Goal: Task Accomplishment & Management: Complete application form

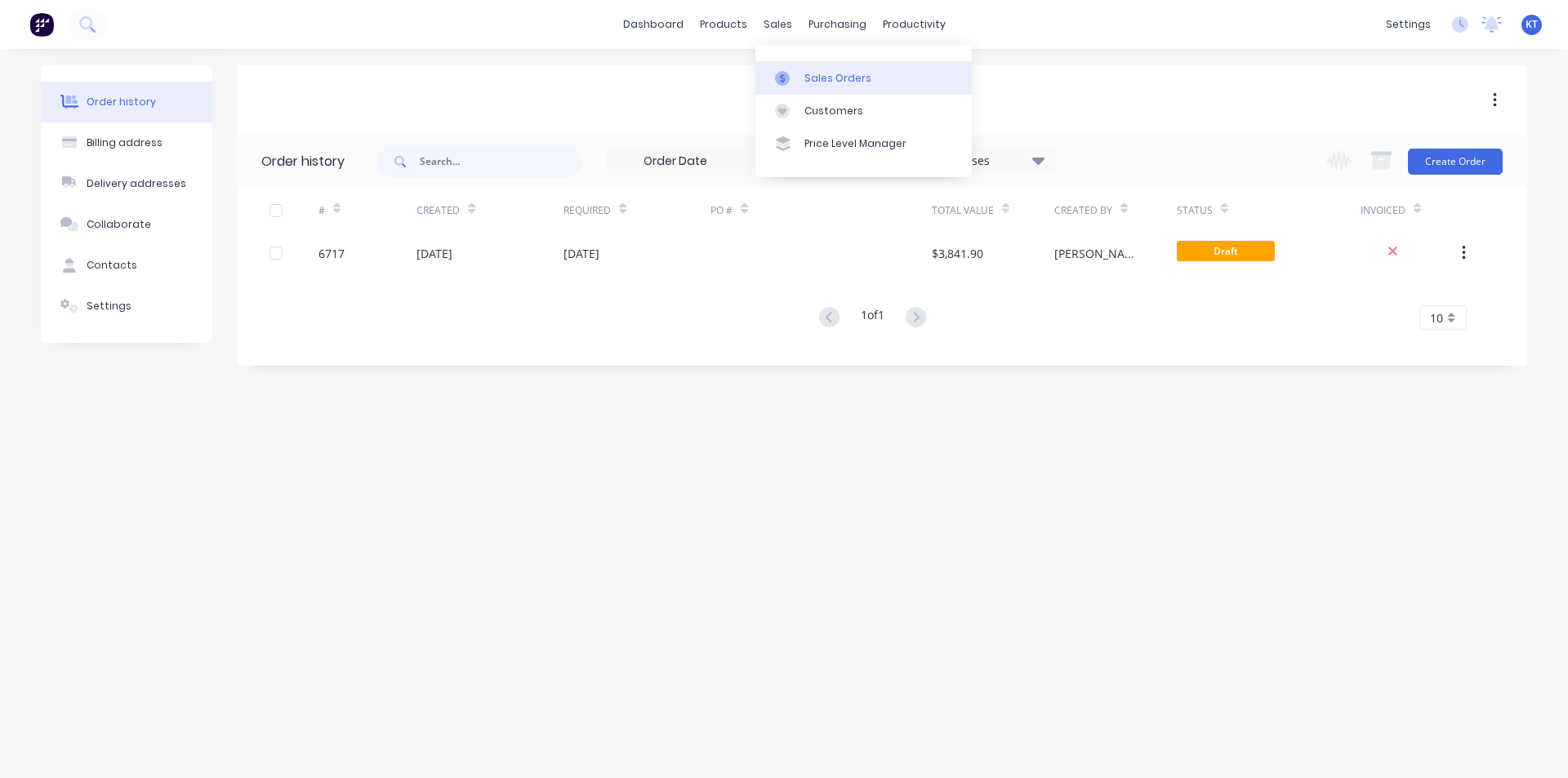
click at [827, 85] on div "Sales Orders" at bounding box center [838, 78] width 67 height 15
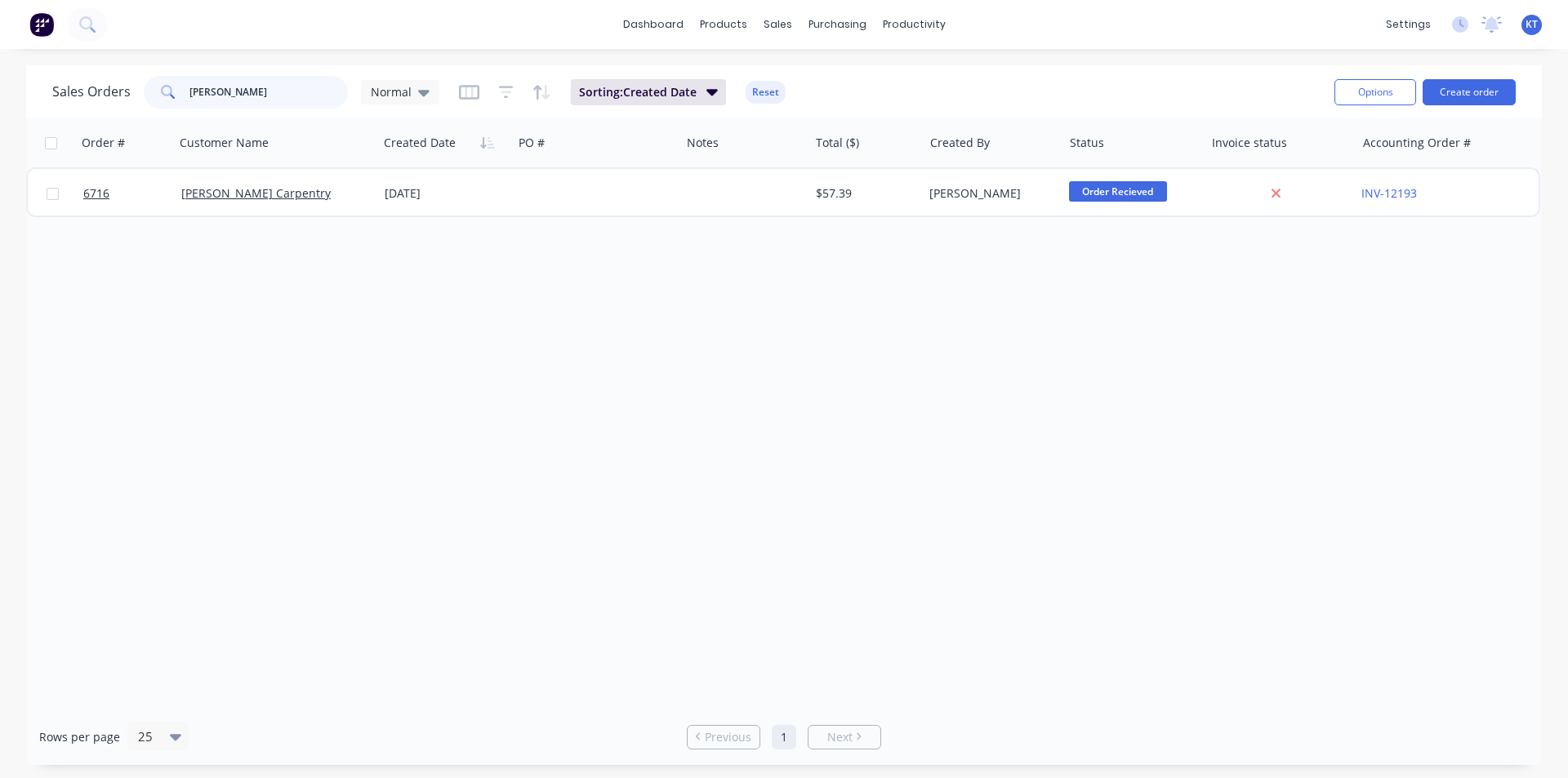
drag, startPoint x: 256, startPoint y: 90, endPoint x: 184, endPoint y: 78, distance: 73.0
click at [185, 78] on div "[PERSON_NAME]" at bounding box center [246, 92] width 205 height 33
type input "ink"
drag, startPoint x: 251, startPoint y: 90, endPoint x: 173, endPoint y: 91, distance: 78.0
click at [173, 91] on div "ink" at bounding box center [246, 92] width 205 height 33
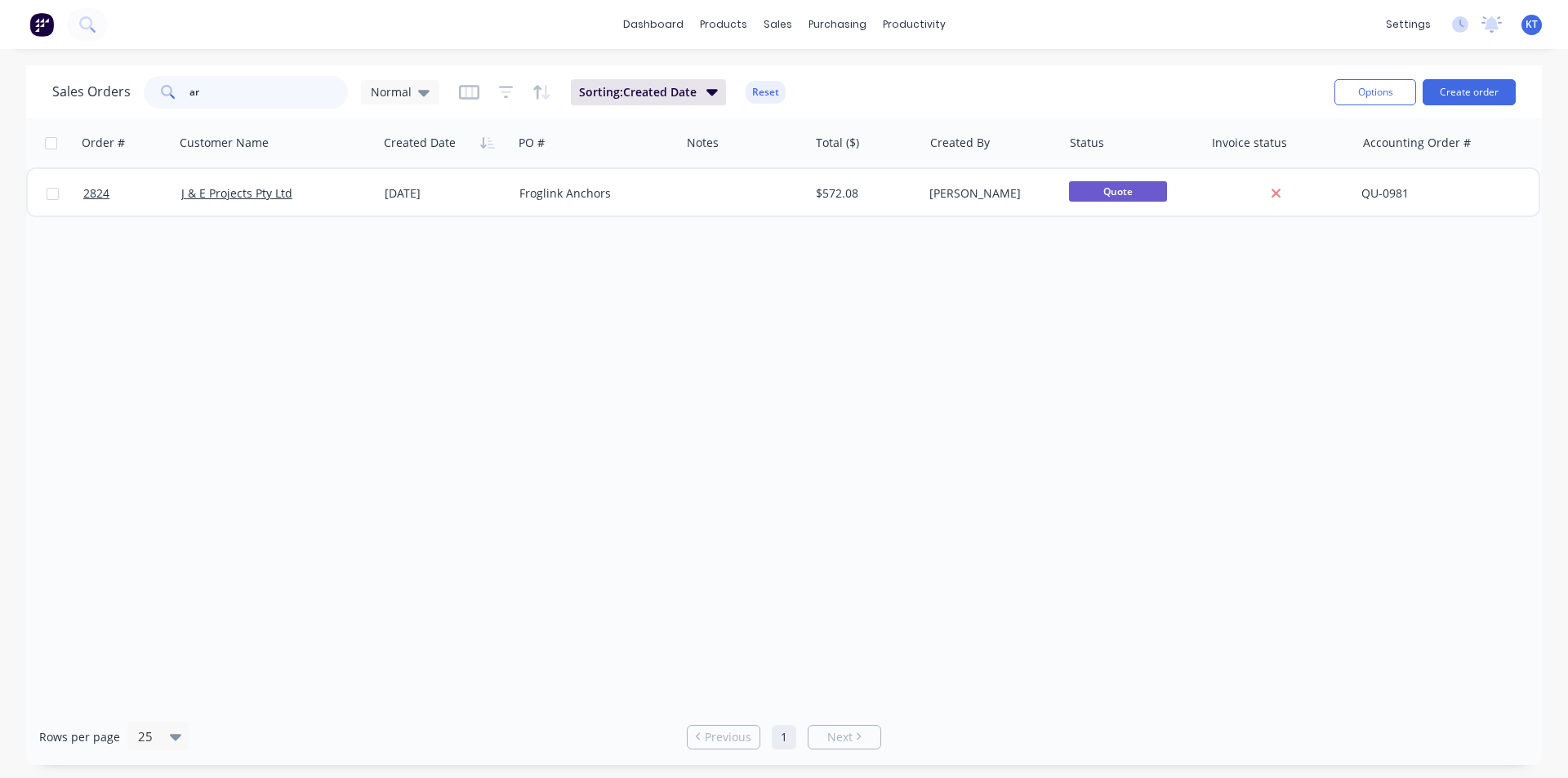
type input "arg"
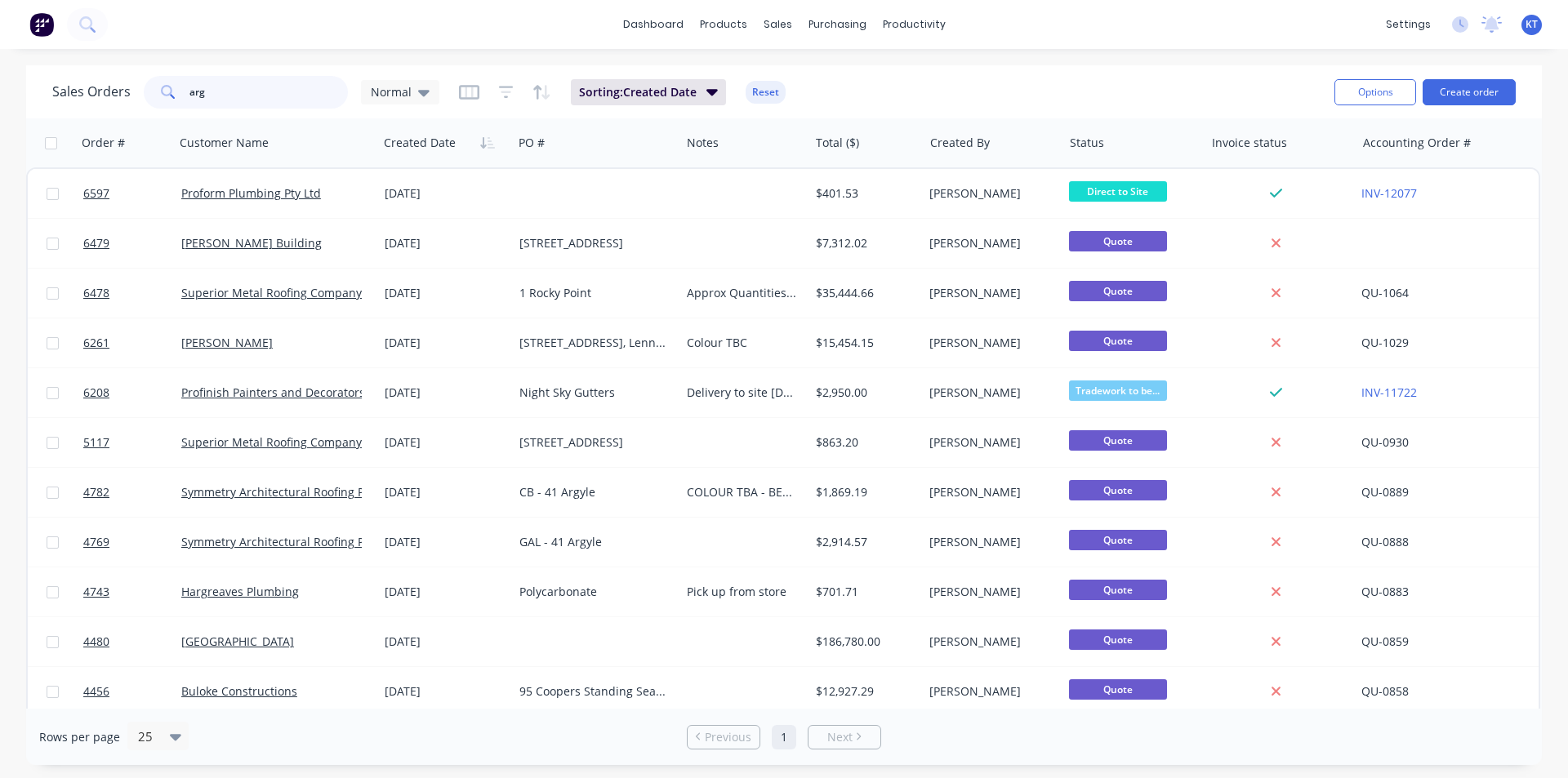
drag, startPoint x: 207, startPoint y: 96, endPoint x: 123, endPoint y: 97, distance: 84.0
click at [123, 97] on div "Sales Orders arg Normal" at bounding box center [246, 92] width 387 height 33
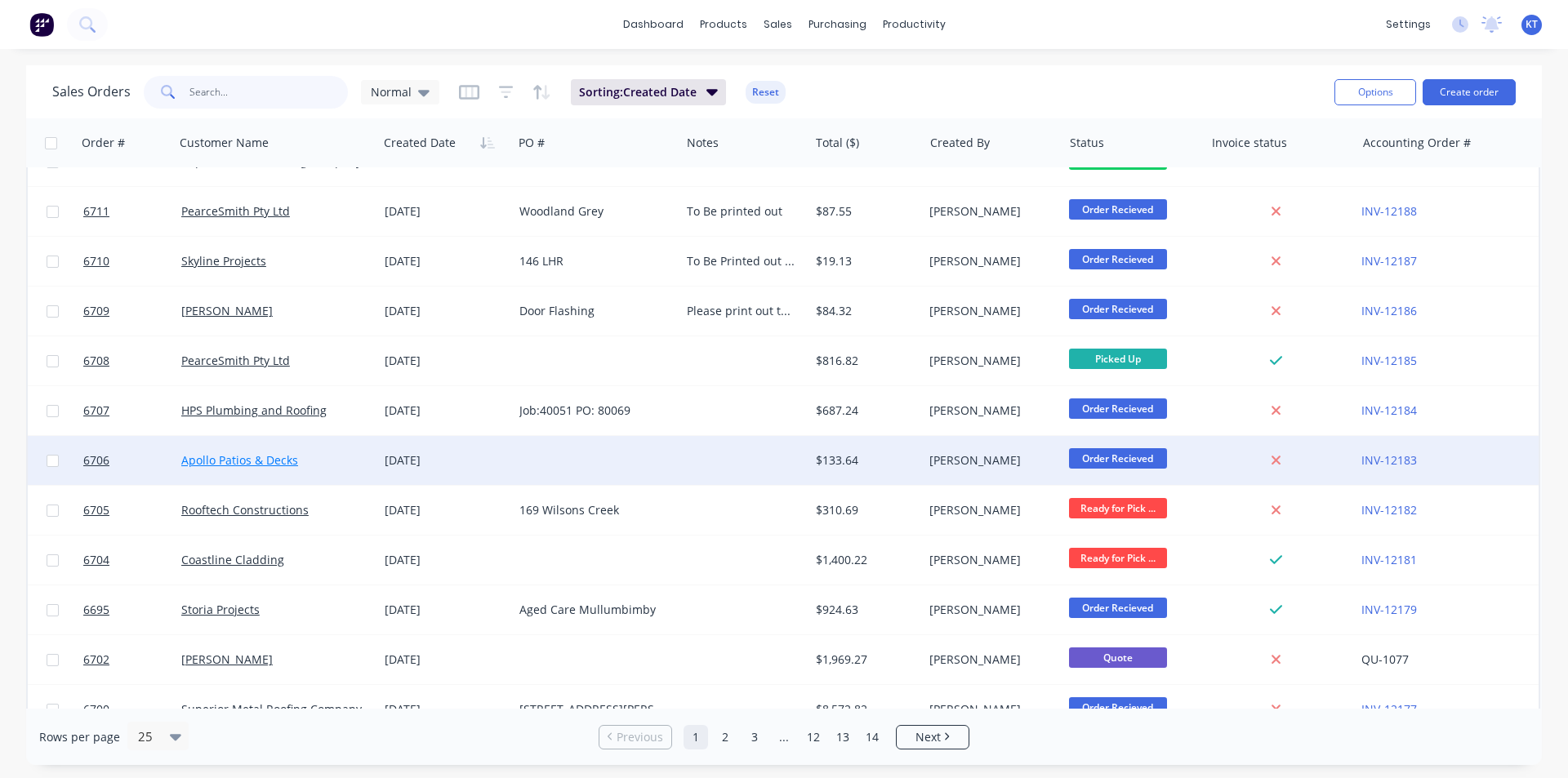
scroll to position [245, 0]
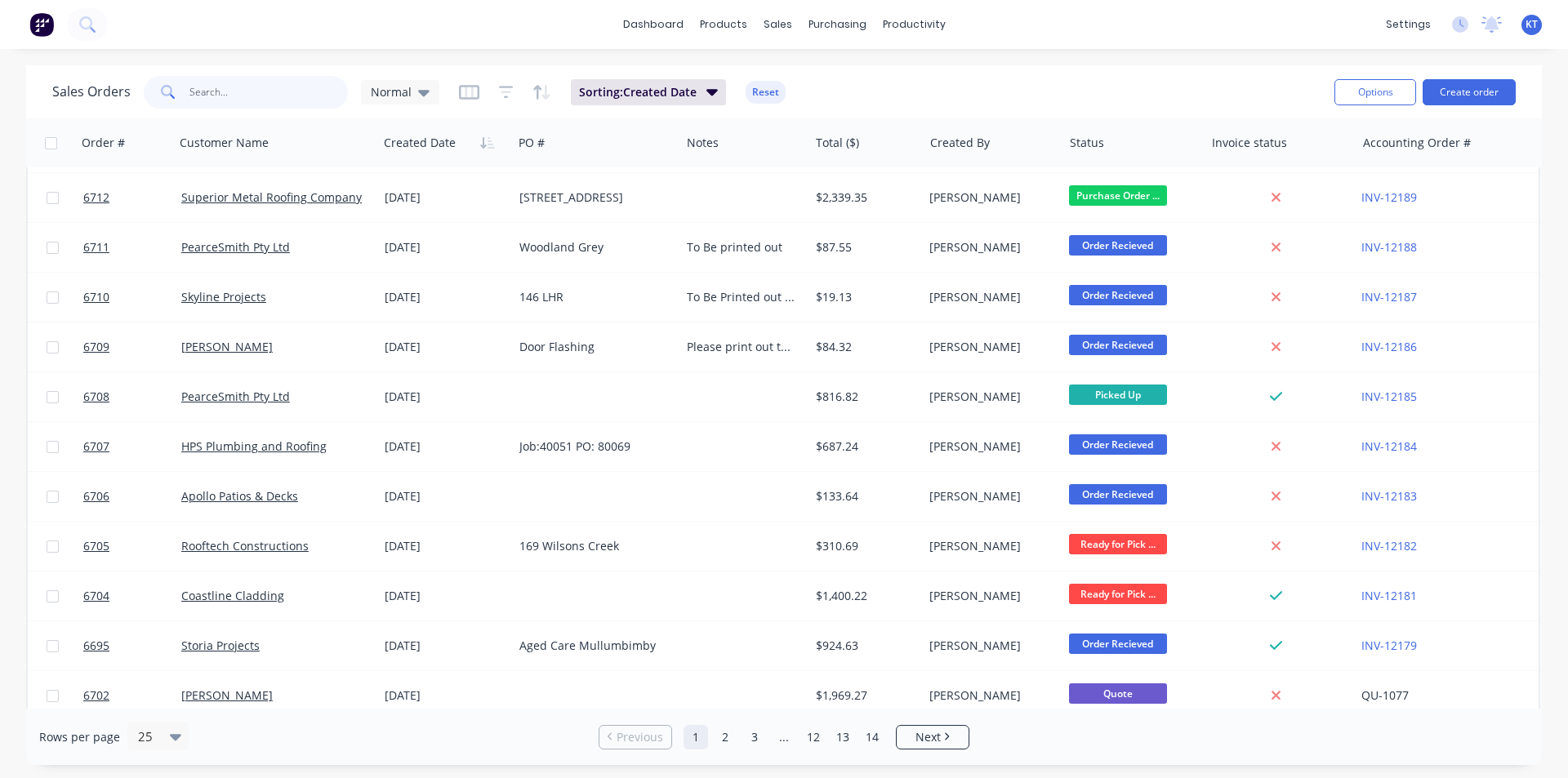
click at [247, 92] on input "text" at bounding box center [269, 92] width 159 height 33
click at [215, 91] on input "text" at bounding box center [269, 92] width 159 height 33
click at [217, 94] on input "text" at bounding box center [269, 92] width 159 height 33
click at [202, 90] on input "text" at bounding box center [269, 92] width 159 height 33
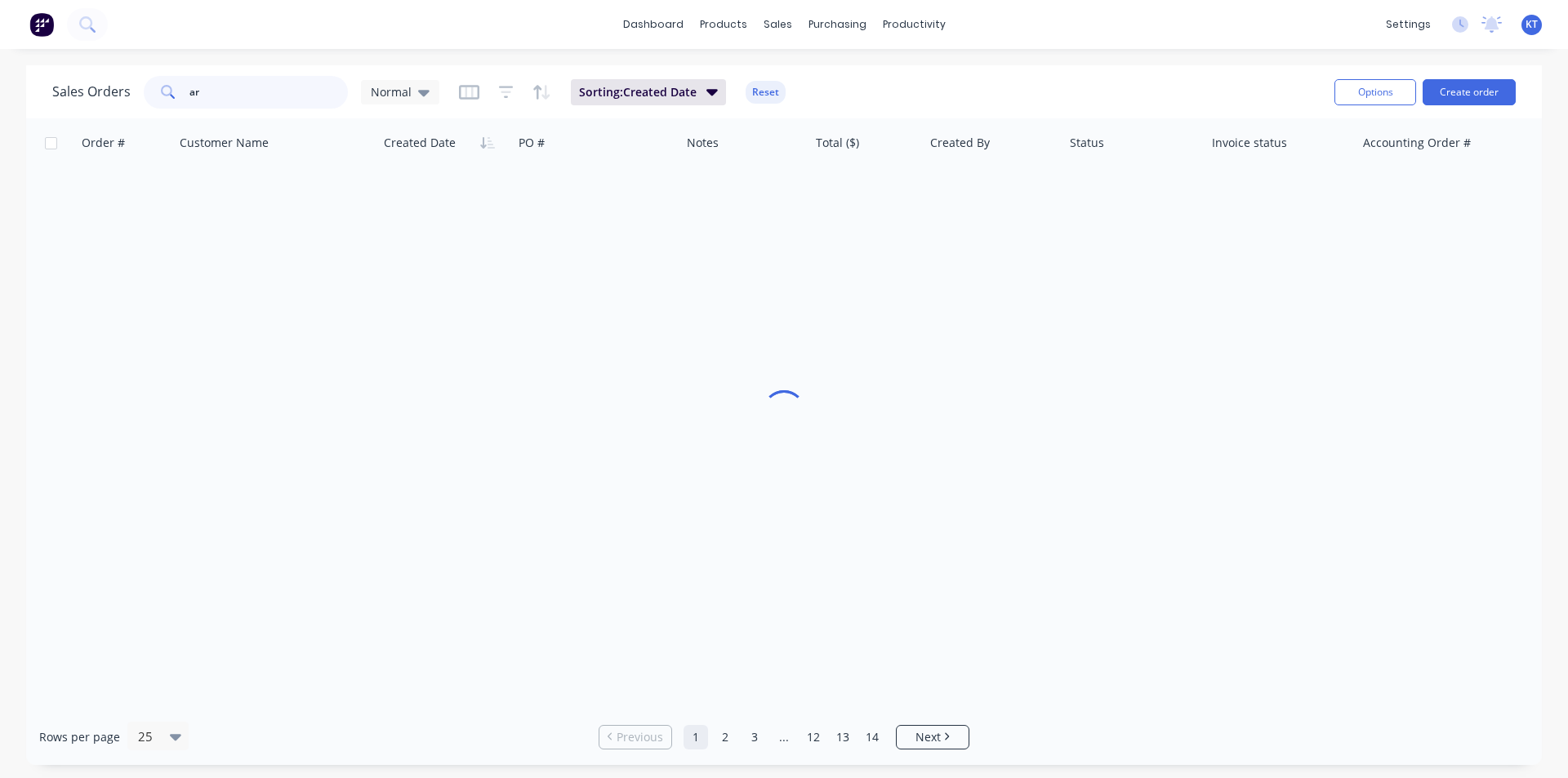
type input "a"
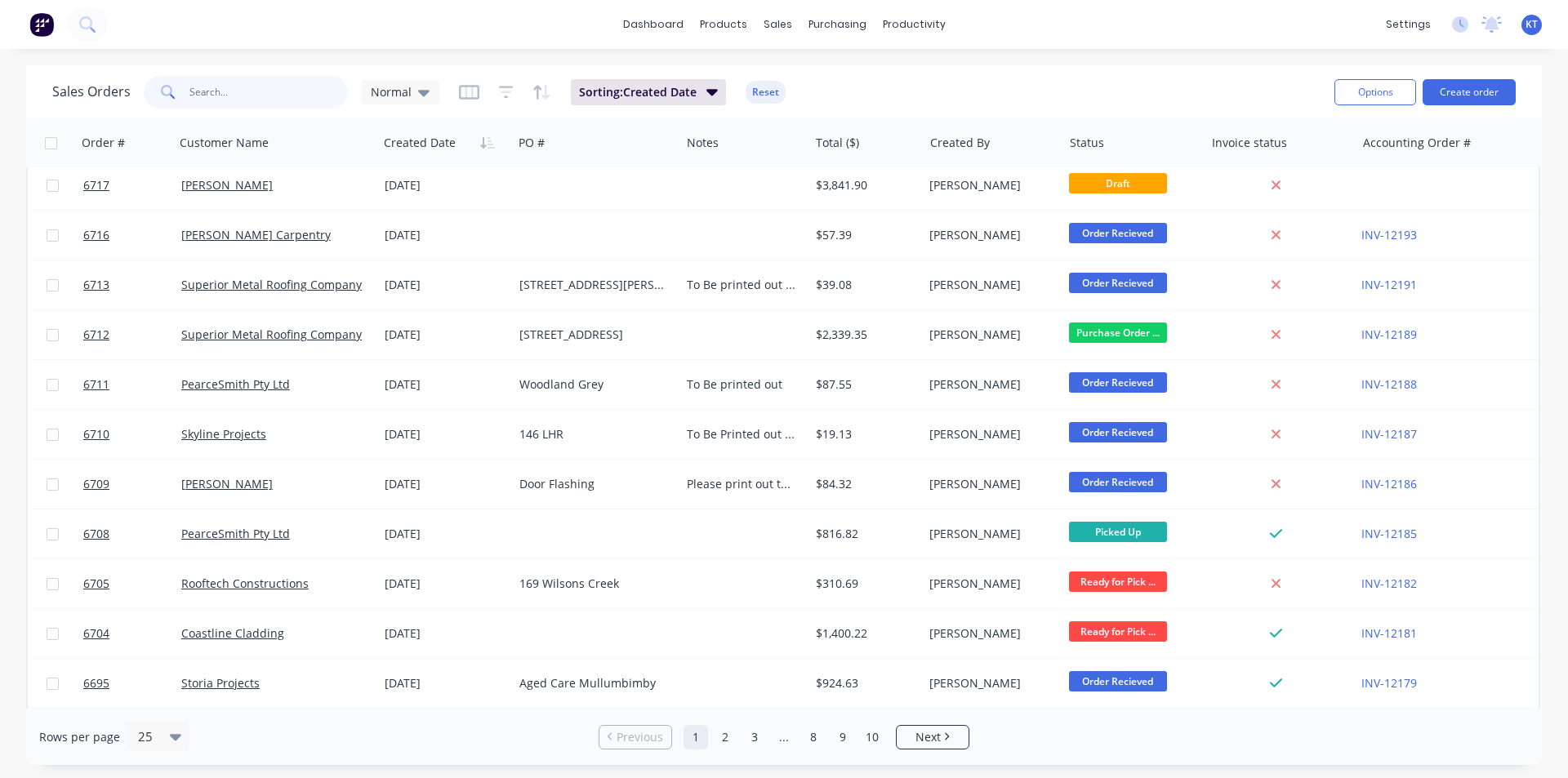
type input "r"
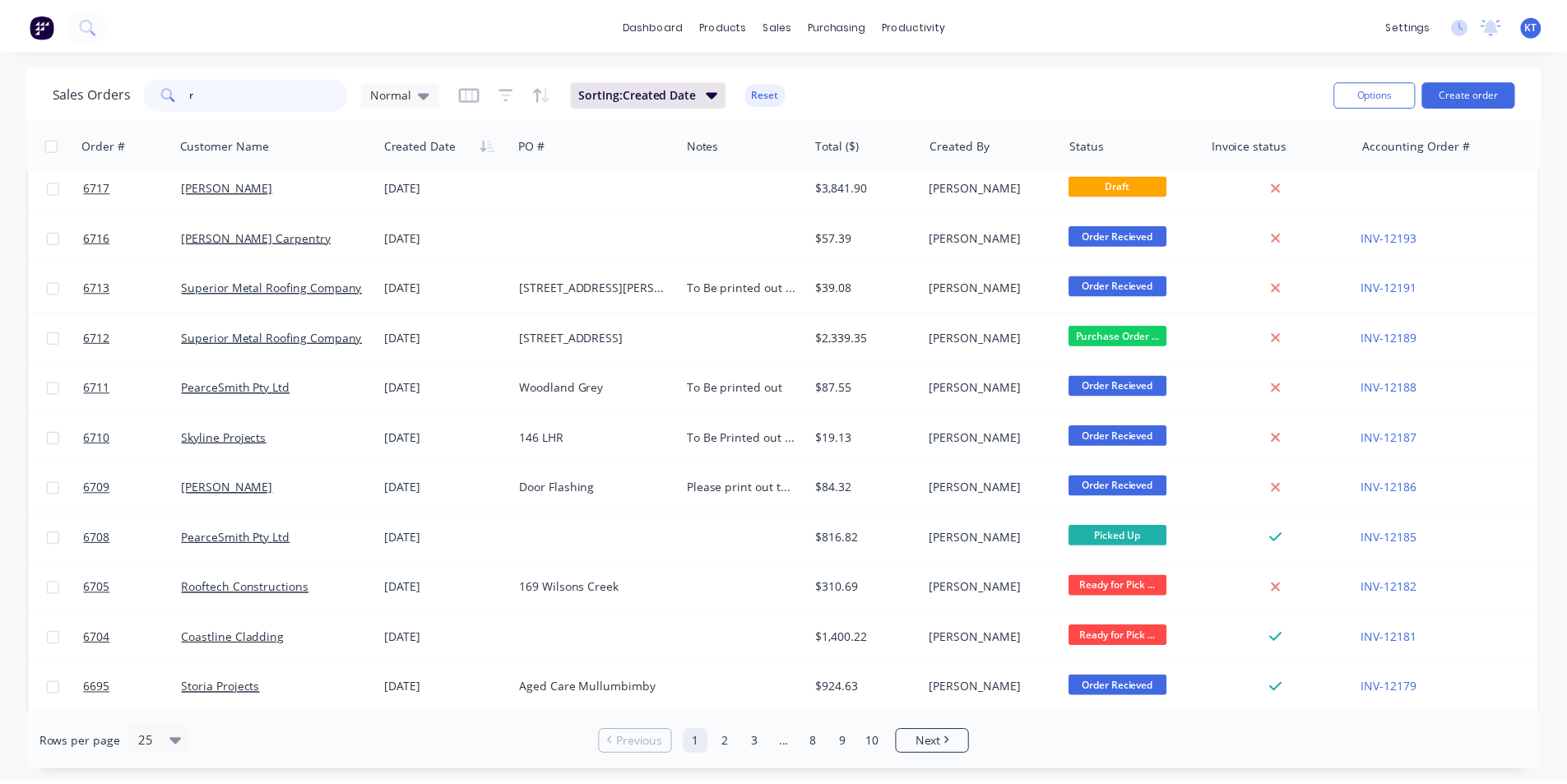
scroll to position [0, 0]
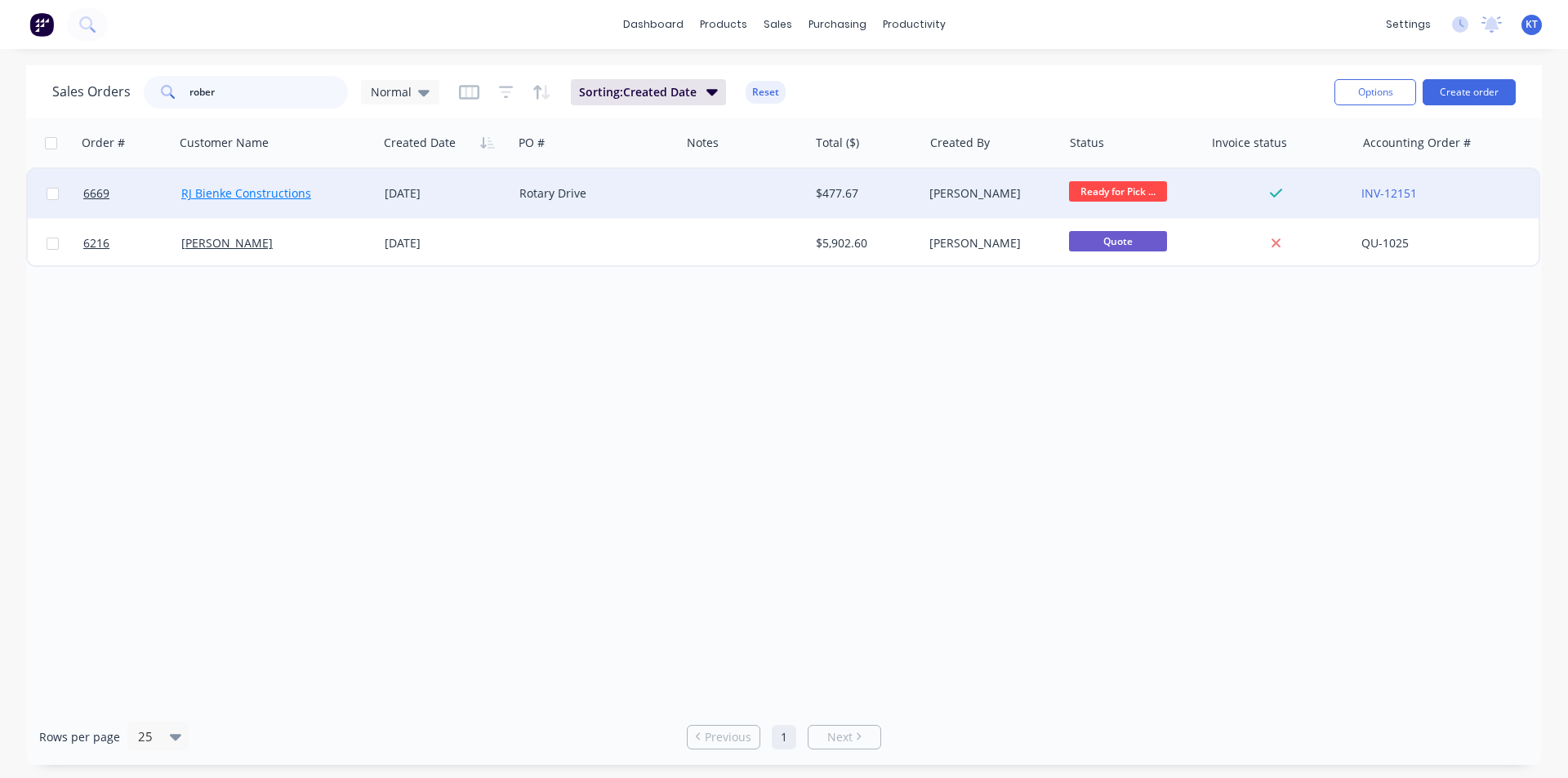
type input "rober"
click at [274, 191] on link "RJ Bienke Constructions" at bounding box center [246, 193] width 129 height 16
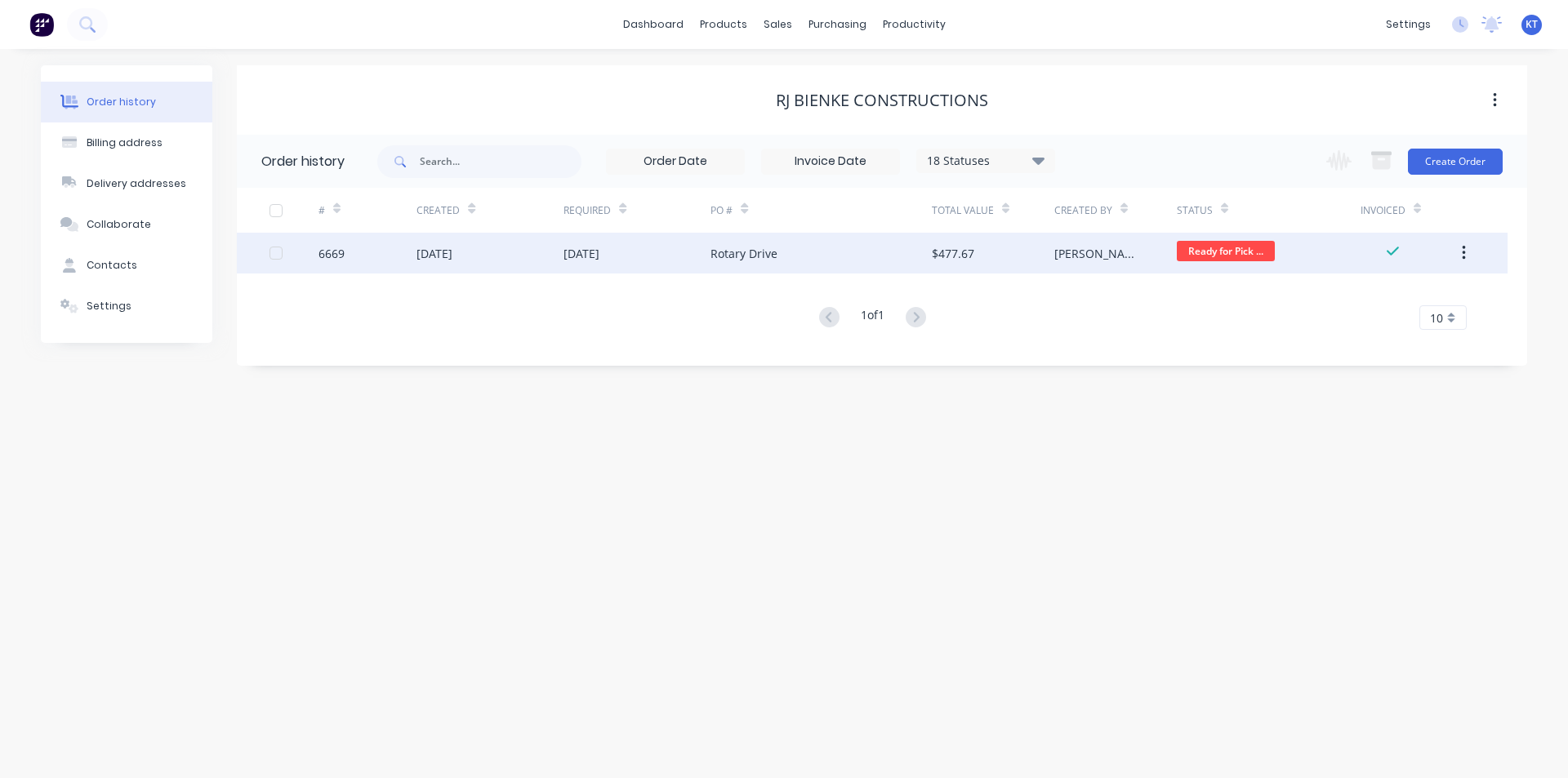
click at [599, 259] on div "[DATE]" at bounding box center [582, 254] width 36 height 17
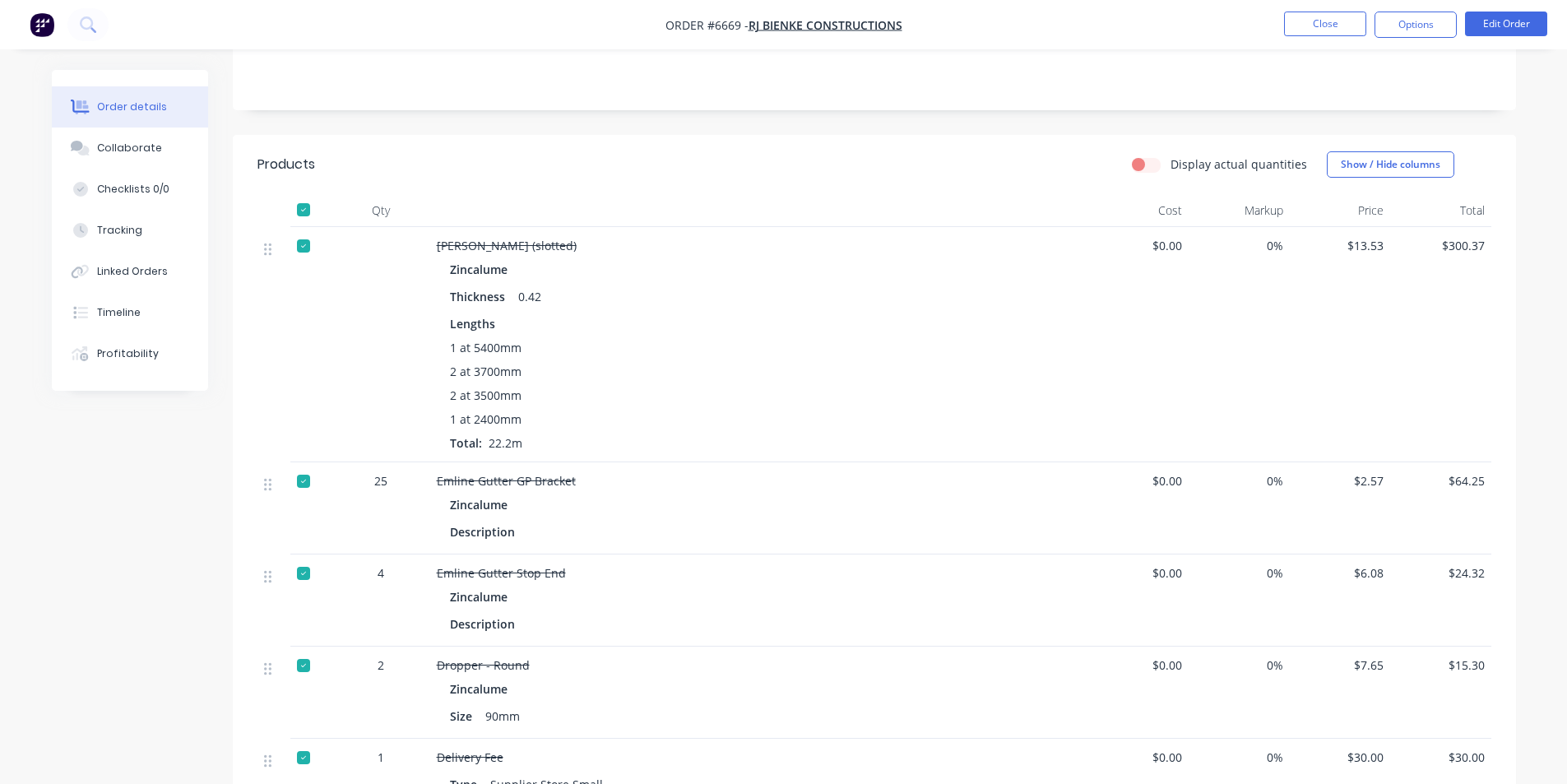
scroll to position [227, 0]
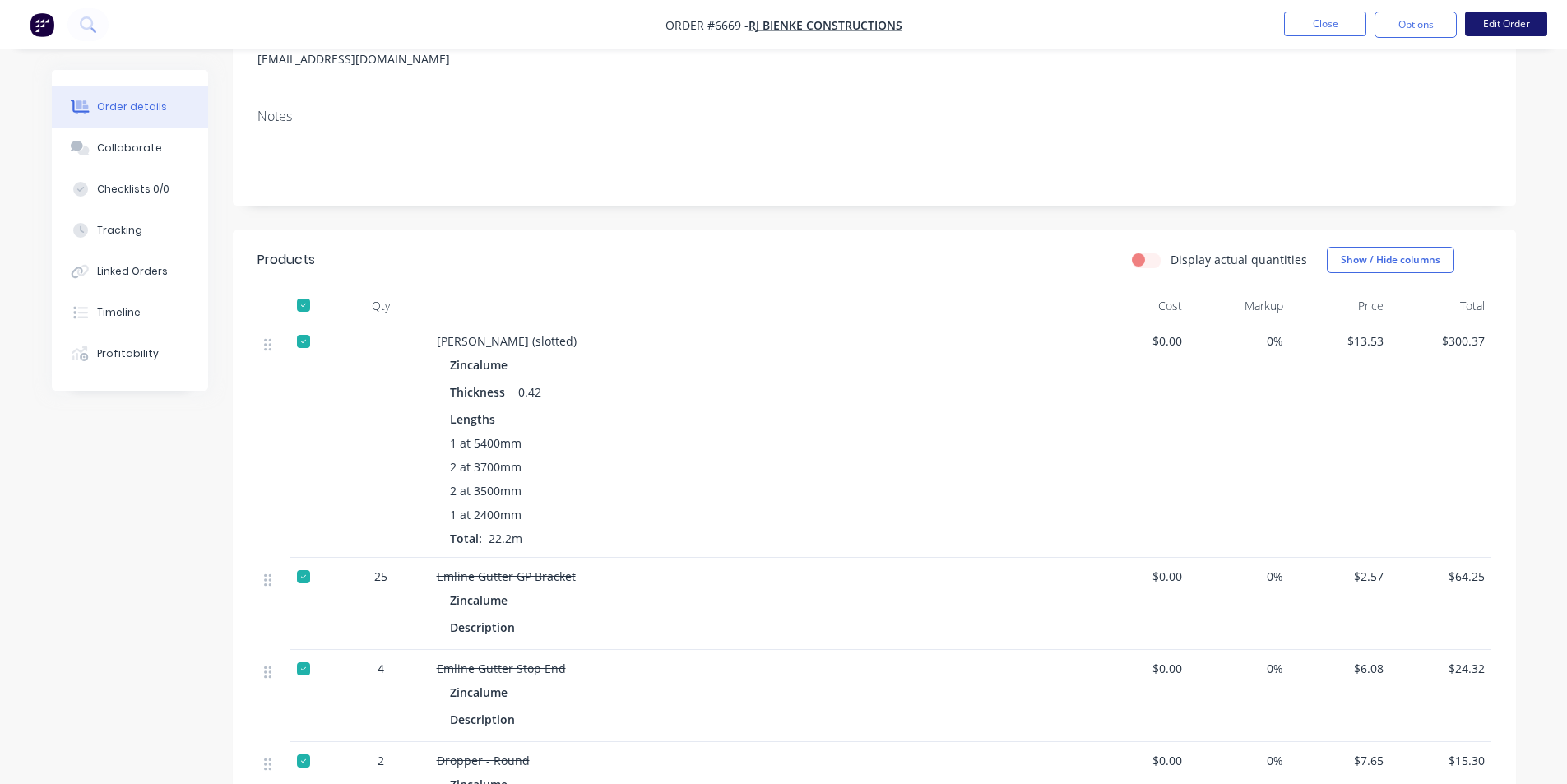
click at [1498, 31] on button "Edit Order" at bounding box center [1506, 23] width 83 height 24
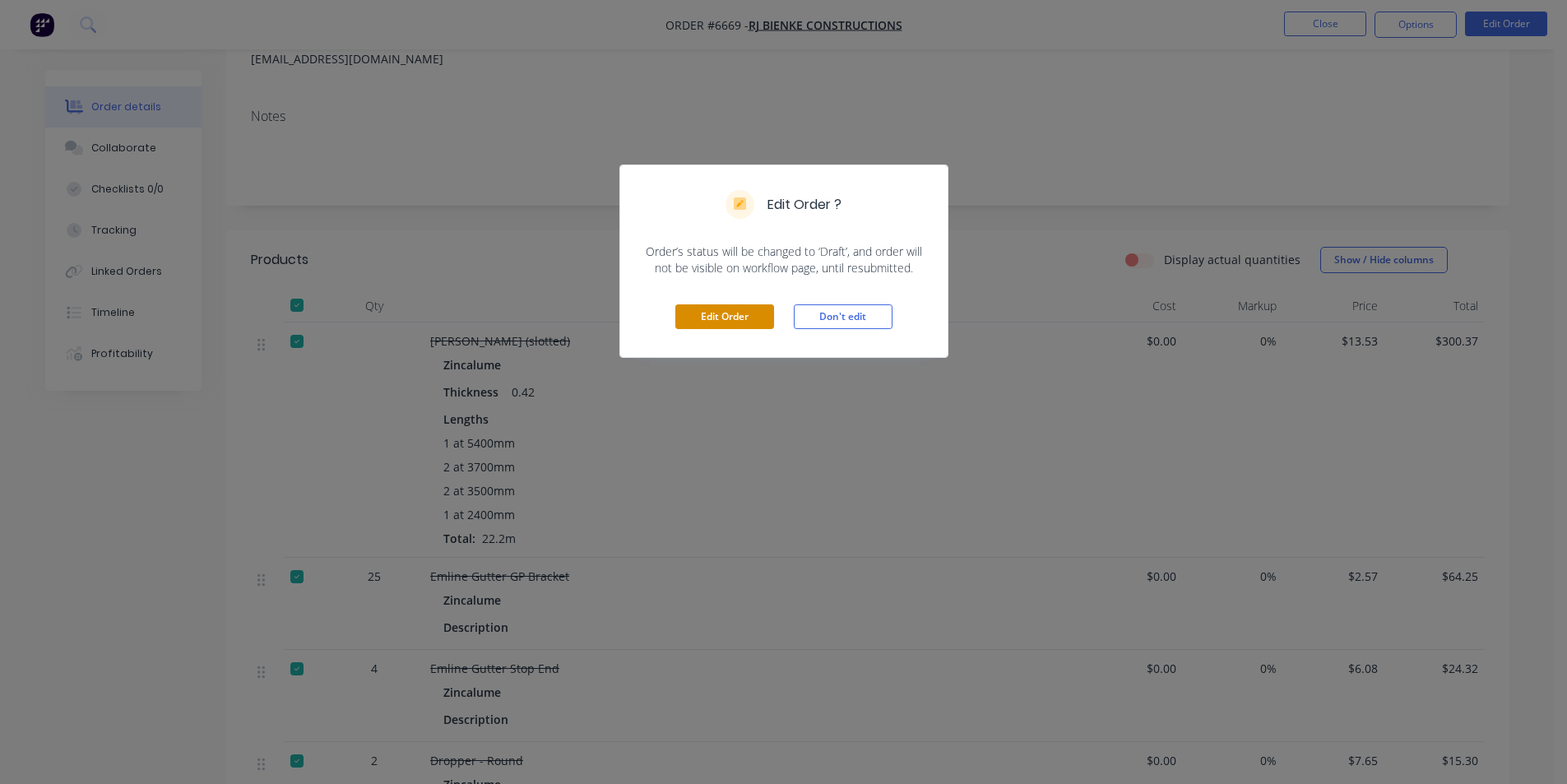
click at [740, 312] on button "Edit Order" at bounding box center [725, 316] width 99 height 24
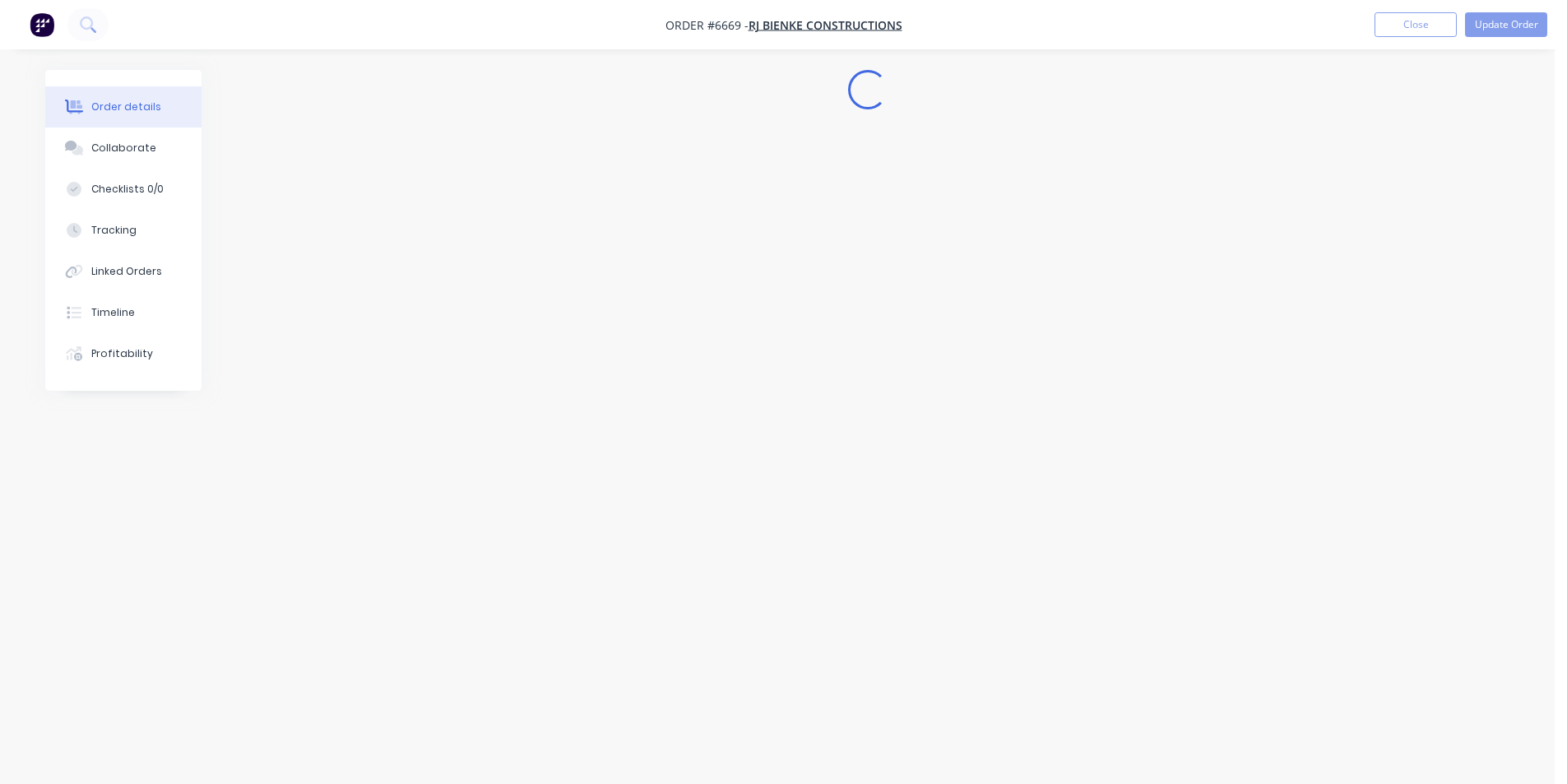
scroll to position [0, 0]
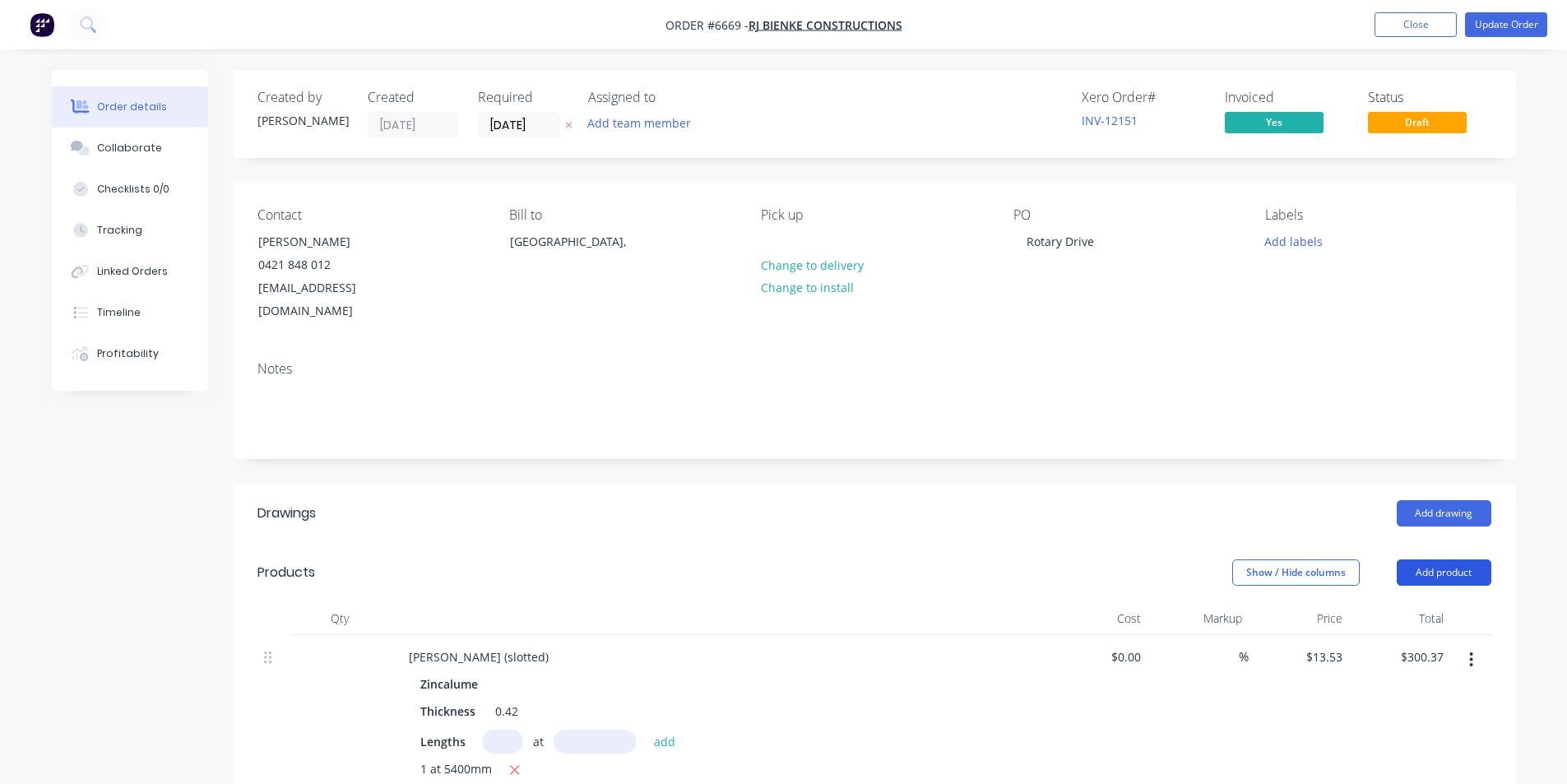
click at [1465, 559] on button "Add product" at bounding box center [1444, 572] width 95 height 26
click at [1371, 602] on div "Product catalogue" at bounding box center [1414, 614] width 127 height 23
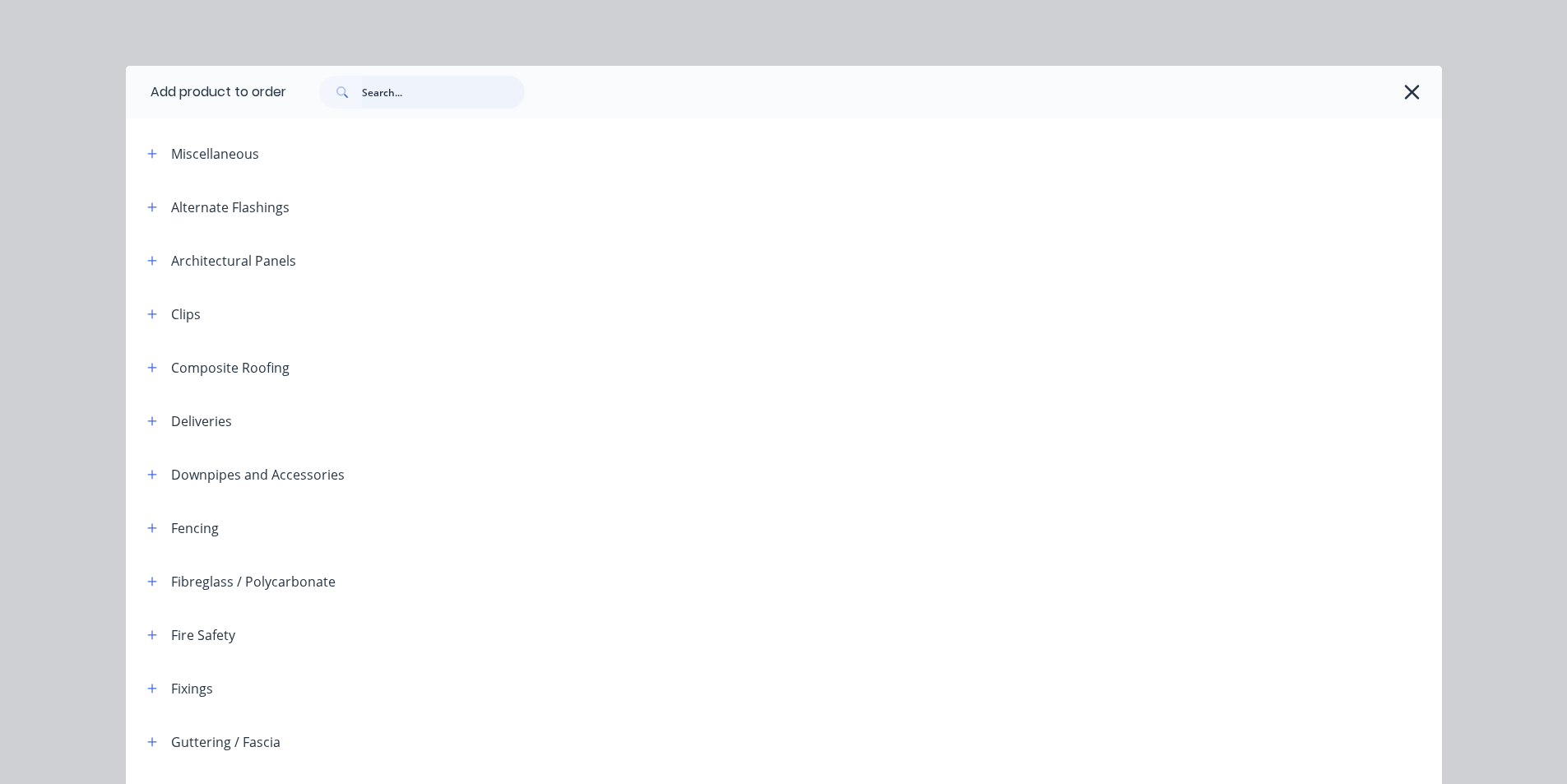
click at [380, 96] on input "text" at bounding box center [443, 92] width 163 height 33
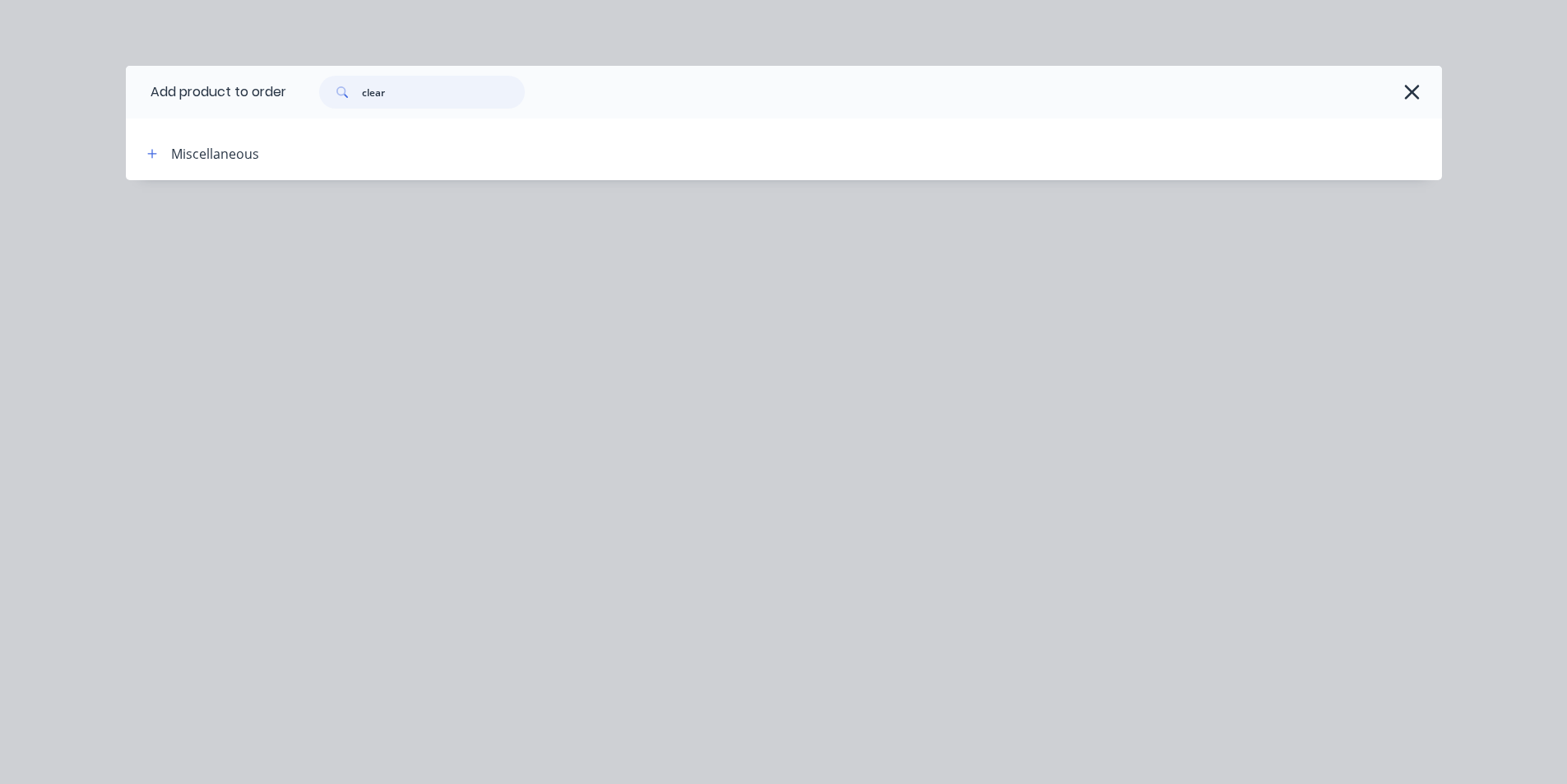
drag, startPoint x: 425, startPoint y: 97, endPoint x: 267, endPoint y: 95, distance: 158.0
click at [267, 95] on header "Add product to order clear" at bounding box center [784, 92] width 1317 height 53
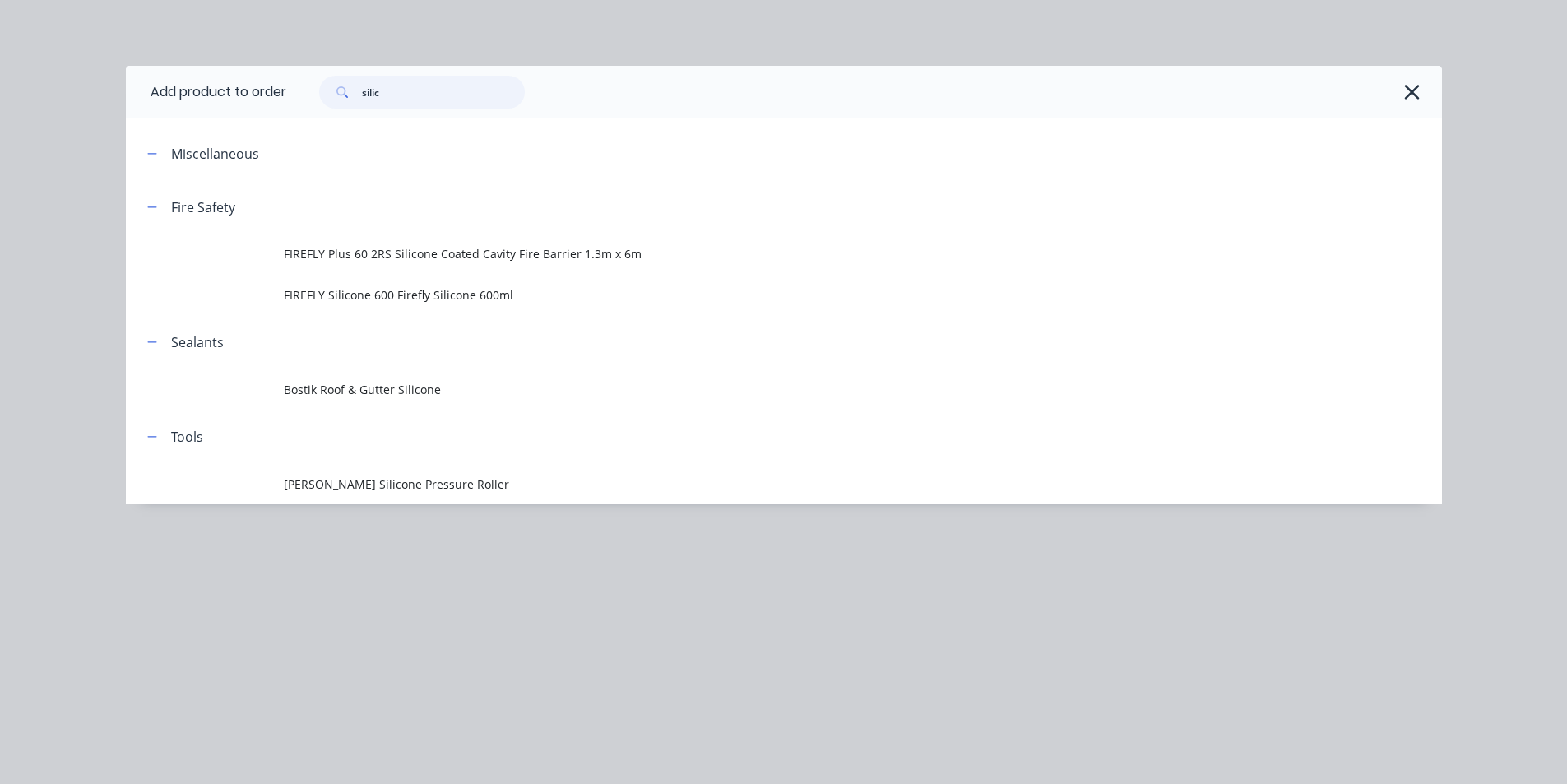
scroll to position [83, 0]
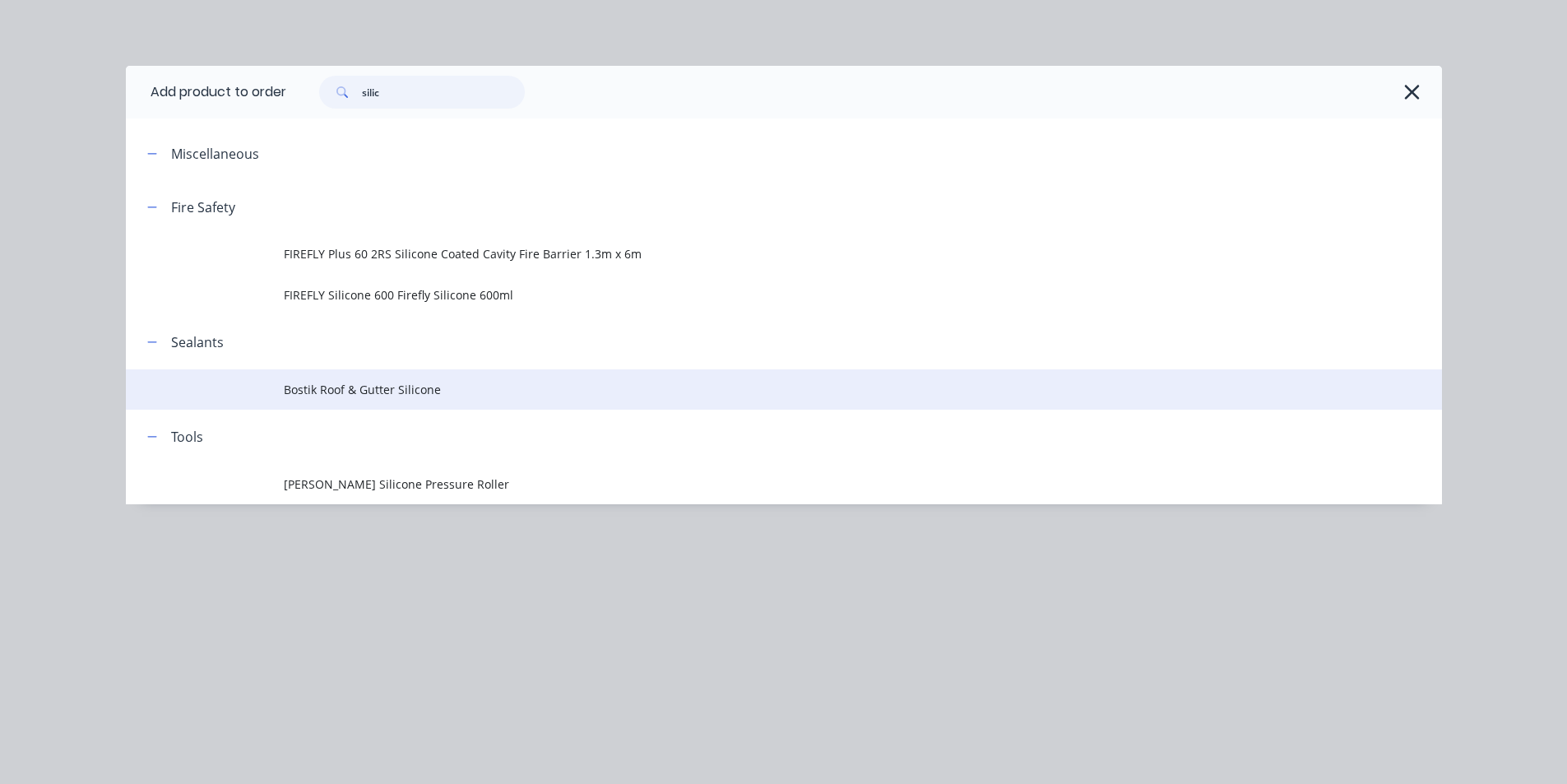
type input "silic"
click at [370, 385] on span "Bostik Roof & Gutter Silicone" at bounding box center [746, 389] width 926 height 17
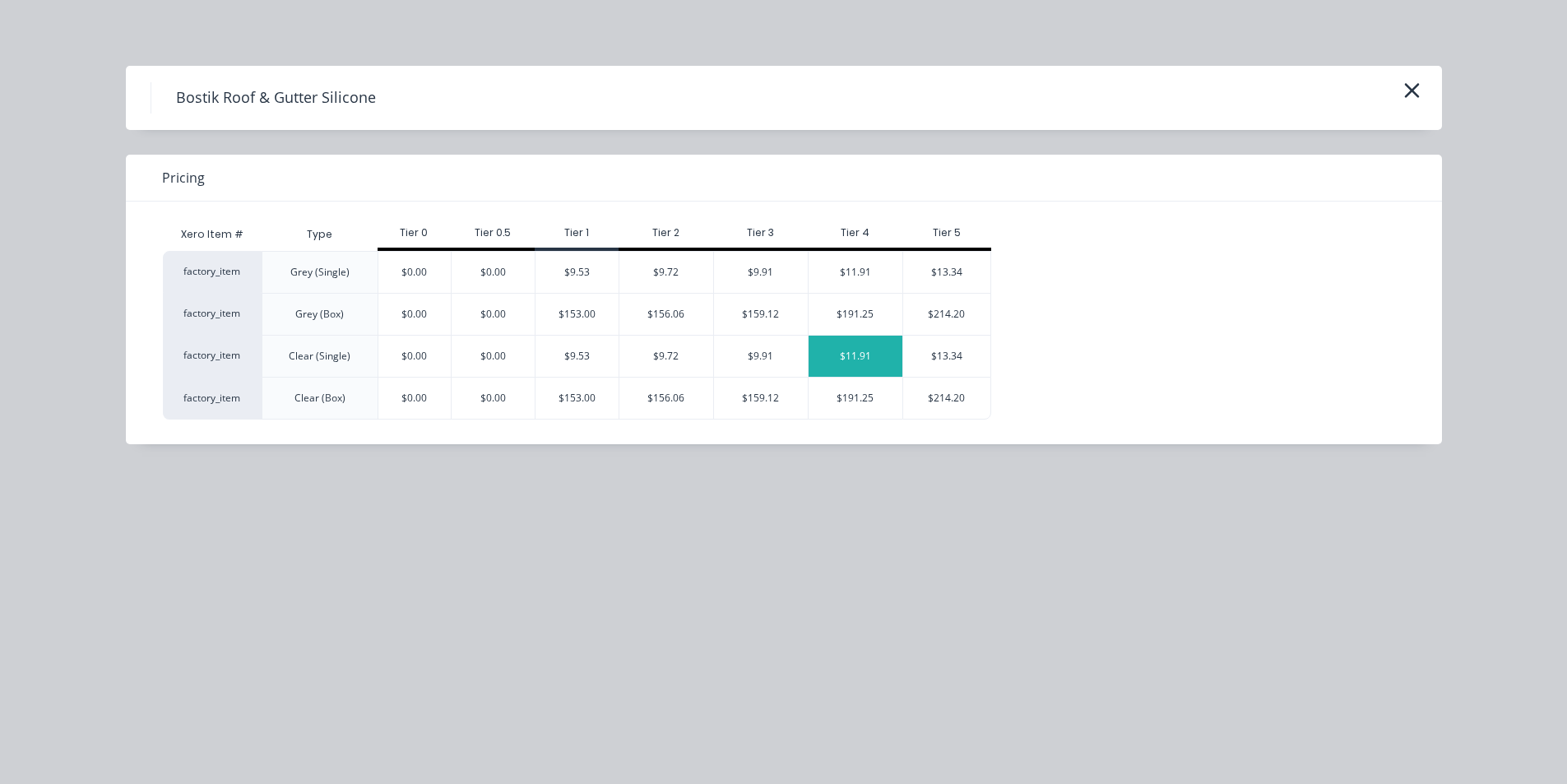
click at [868, 358] on div "$11.91" at bounding box center [856, 355] width 94 height 41
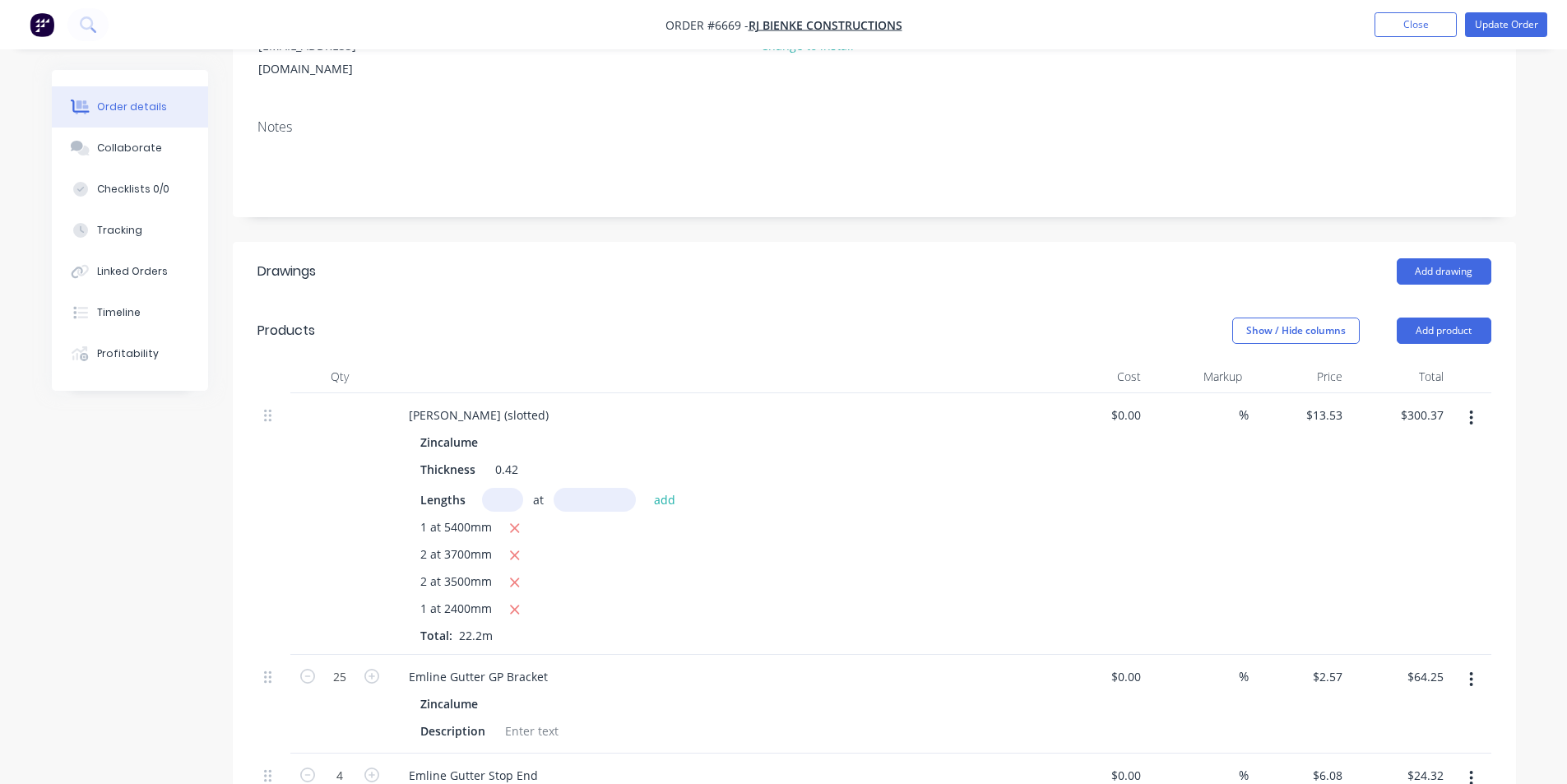
scroll to position [0, 0]
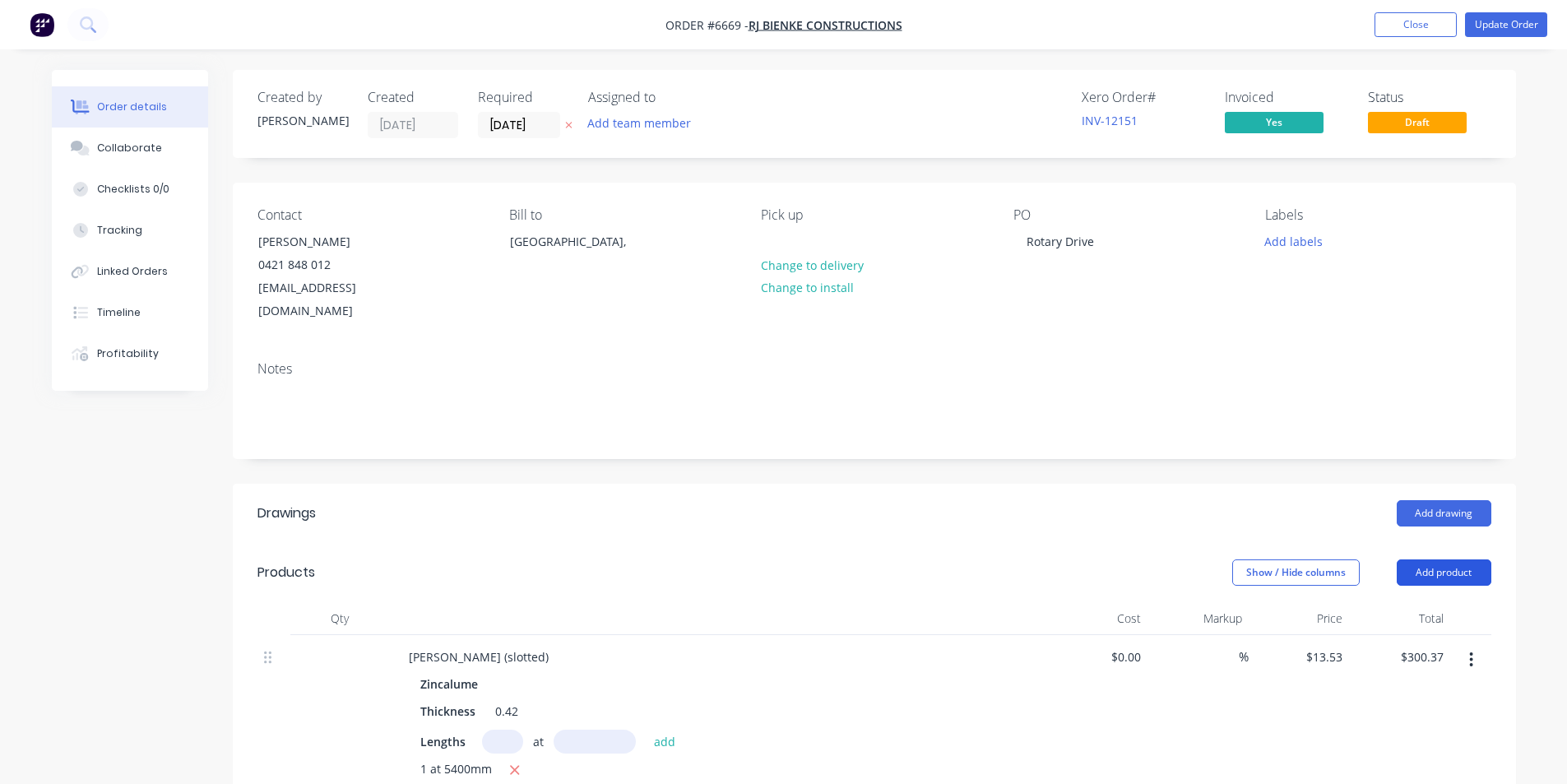
click at [1468, 559] on button "Add product" at bounding box center [1444, 572] width 95 height 26
click at [1408, 603] on button "Product catalogue" at bounding box center [1414, 615] width 157 height 33
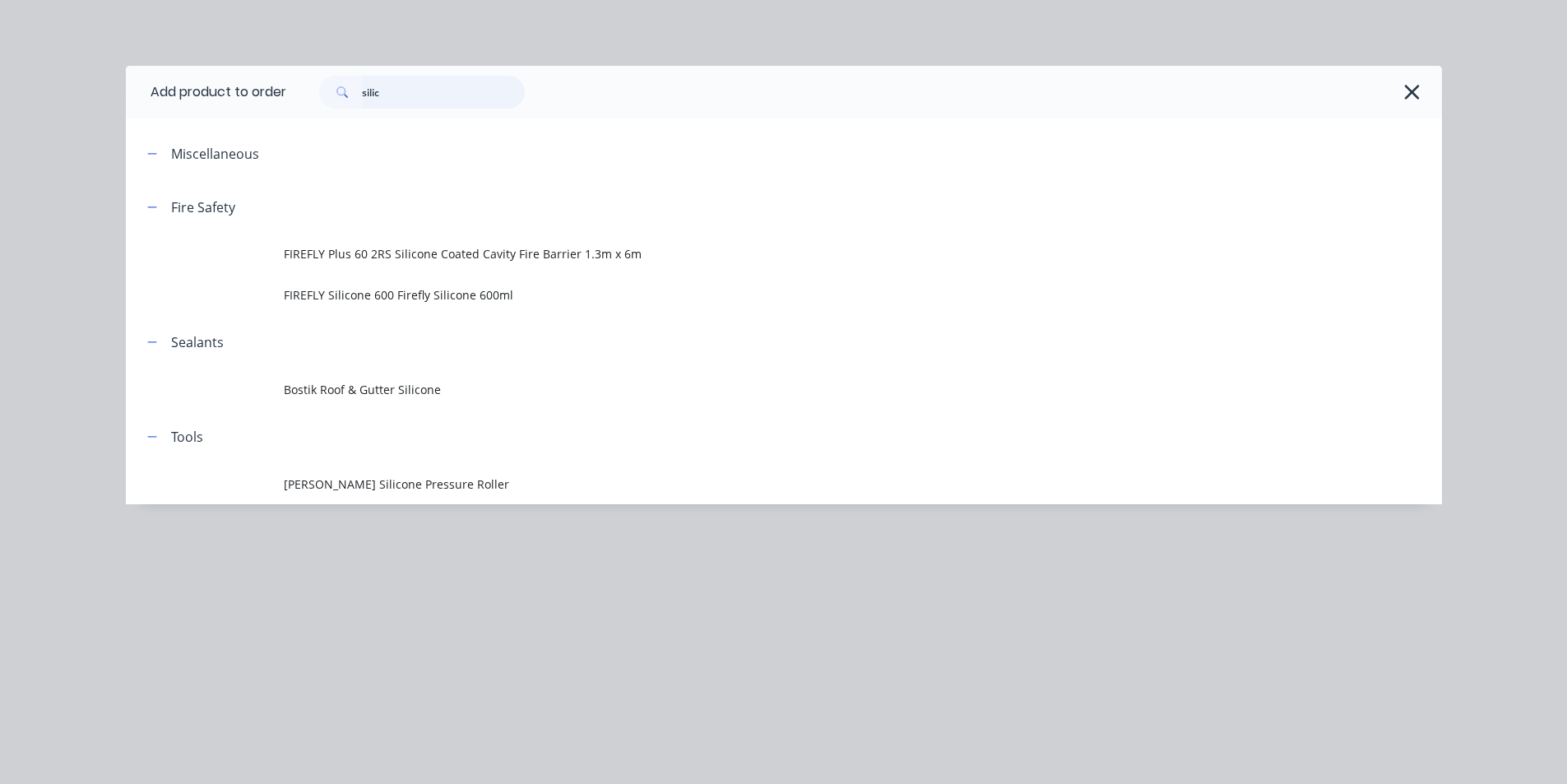
drag, startPoint x: 405, startPoint y: 100, endPoint x: 308, endPoint y: 97, distance: 97.0
click at [308, 97] on div "silic" at bounding box center [413, 92] width 222 height 33
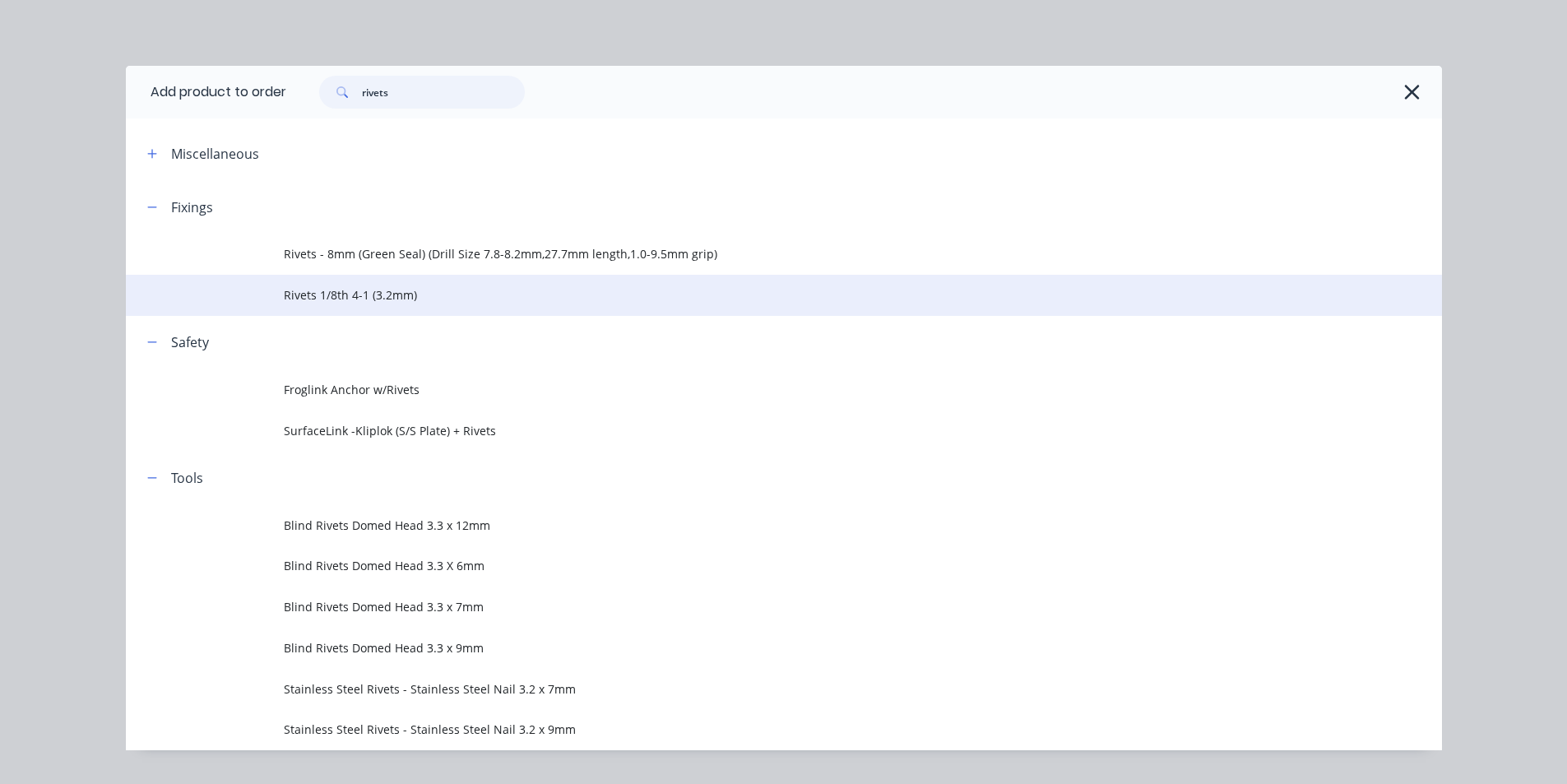
type input "rivets"
click at [359, 296] on span "Rivets 1/8th 4-1 (3.2mm)" at bounding box center [746, 295] width 926 height 17
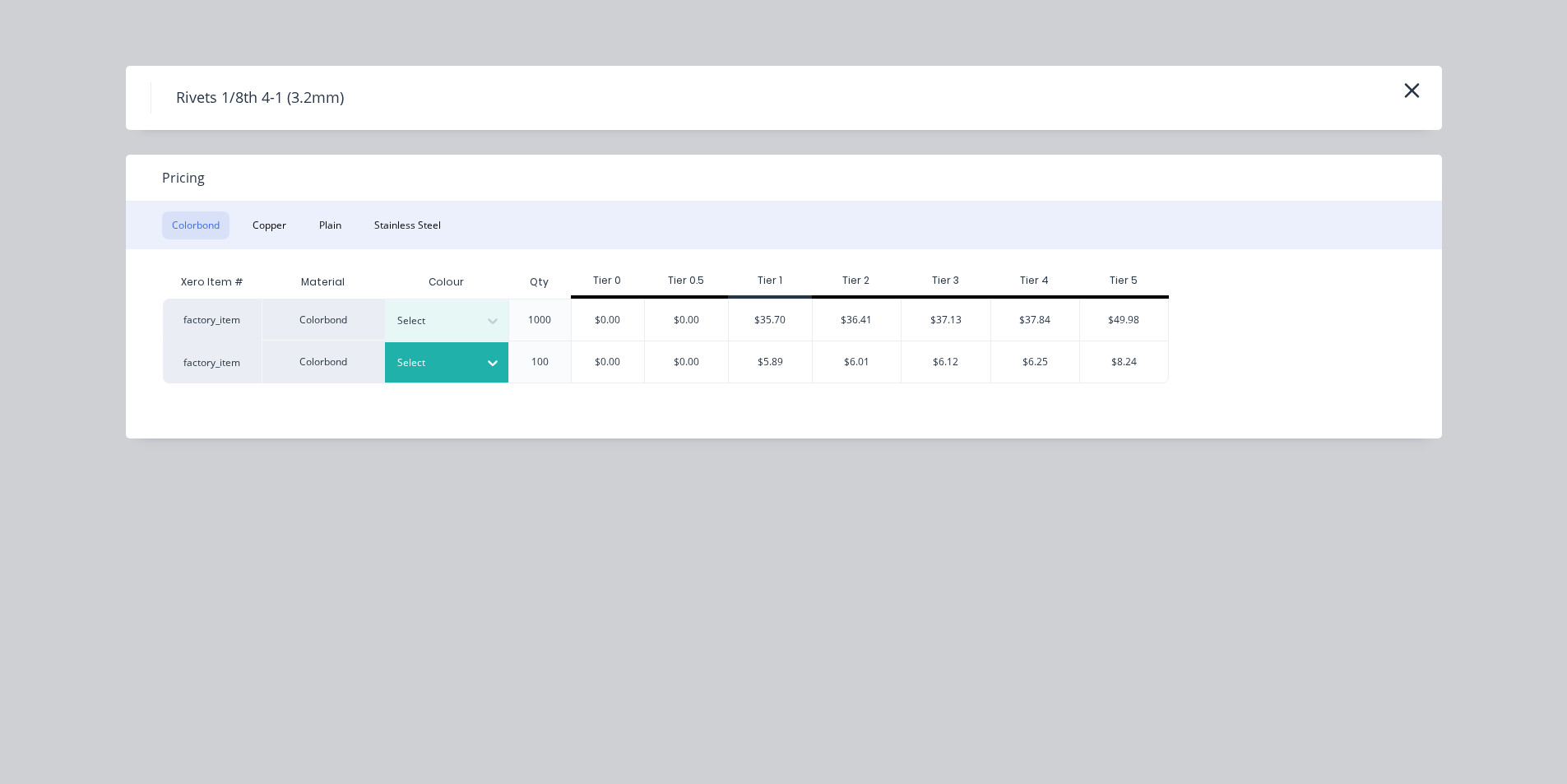
click at [487, 358] on icon at bounding box center [492, 362] width 17 height 17
click at [330, 229] on button "Plain" at bounding box center [330, 225] width 42 height 28
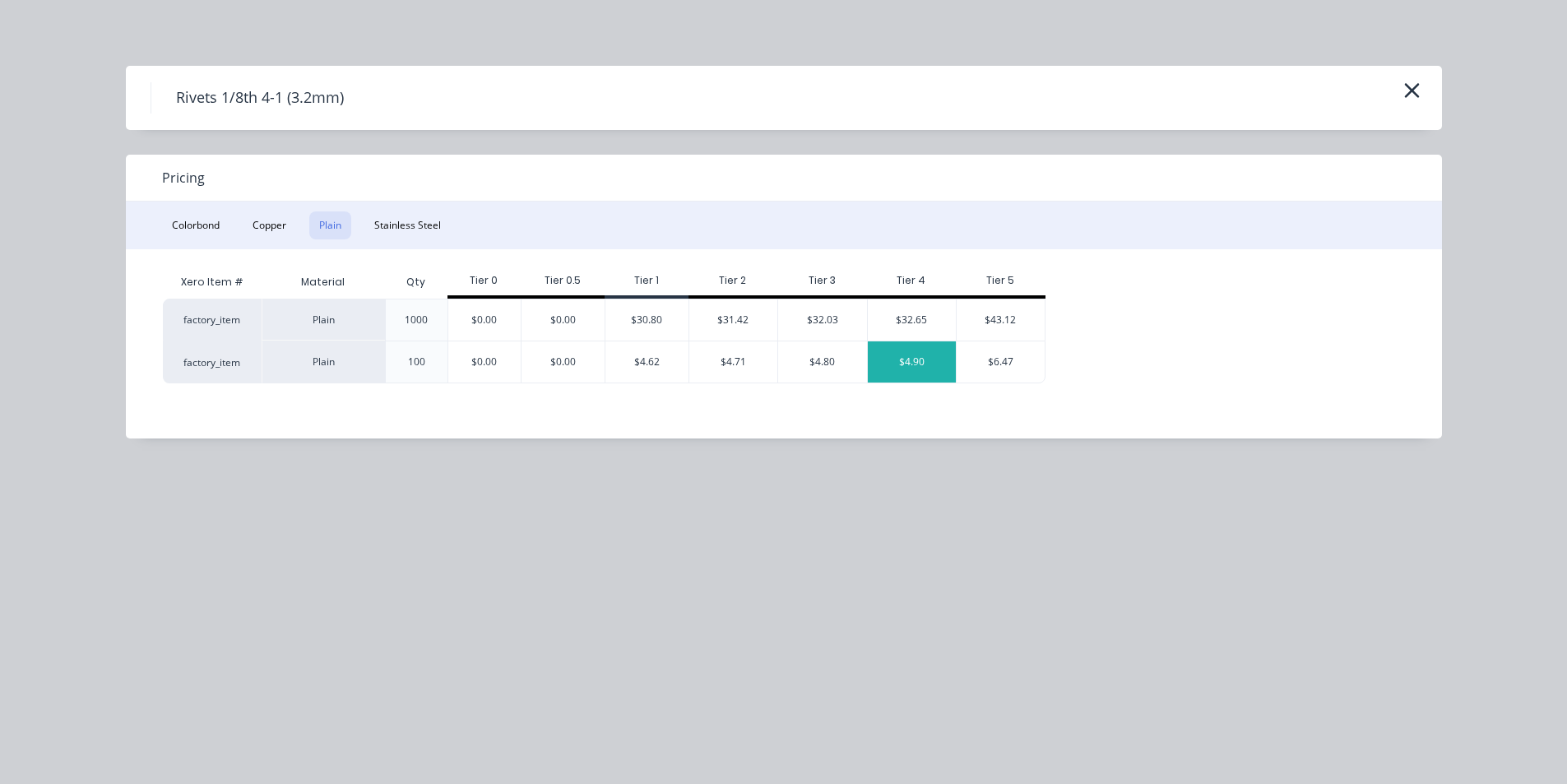
click at [894, 365] on div "$4.90" at bounding box center [912, 362] width 89 height 41
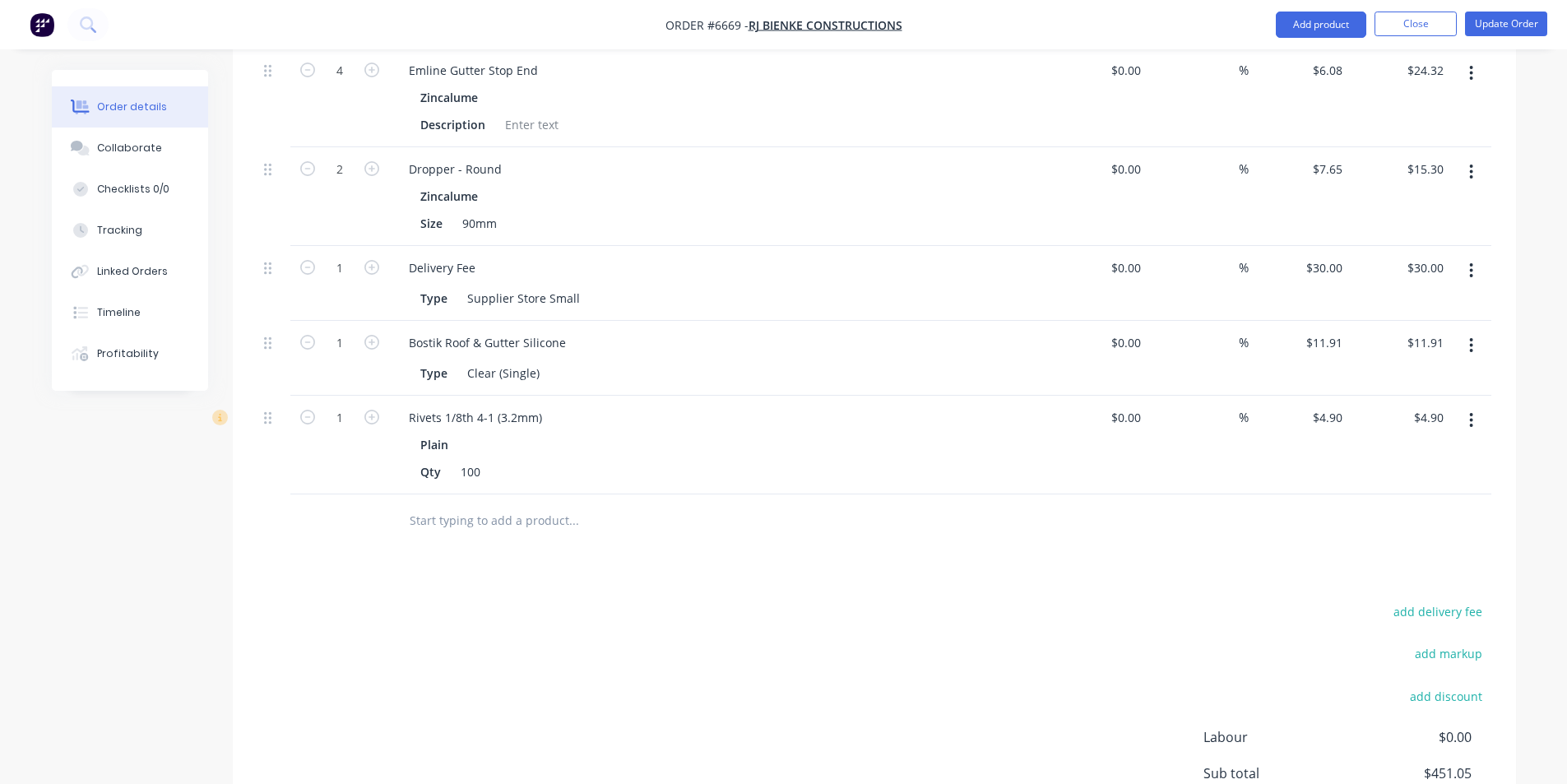
scroll to position [987, 0]
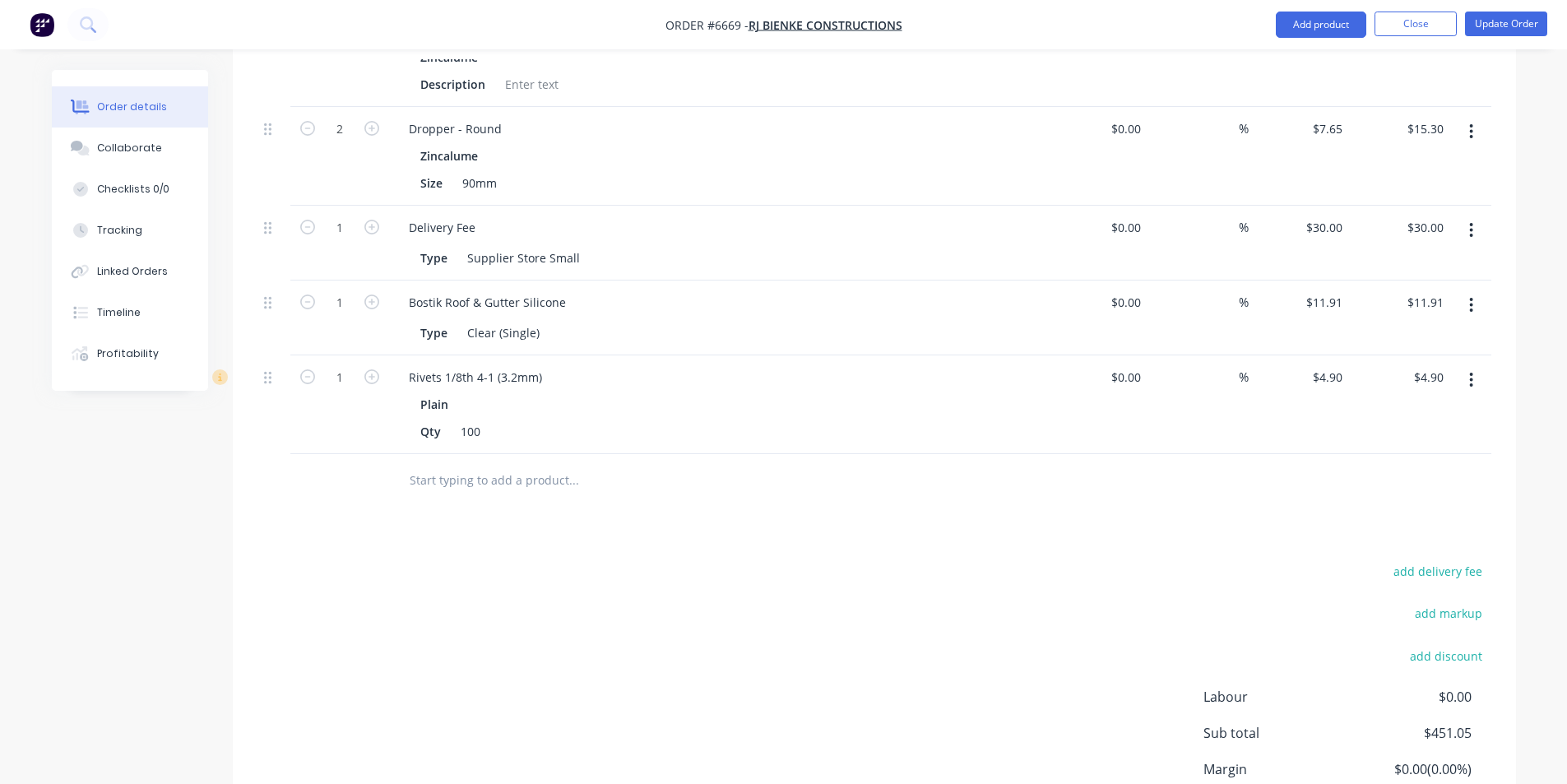
click at [1473, 373] on icon "button" at bounding box center [1472, 380] width 3 height 15
click at [1397, 510] on div "Delete" at bounding box center [1414, 522] width 127 height 23
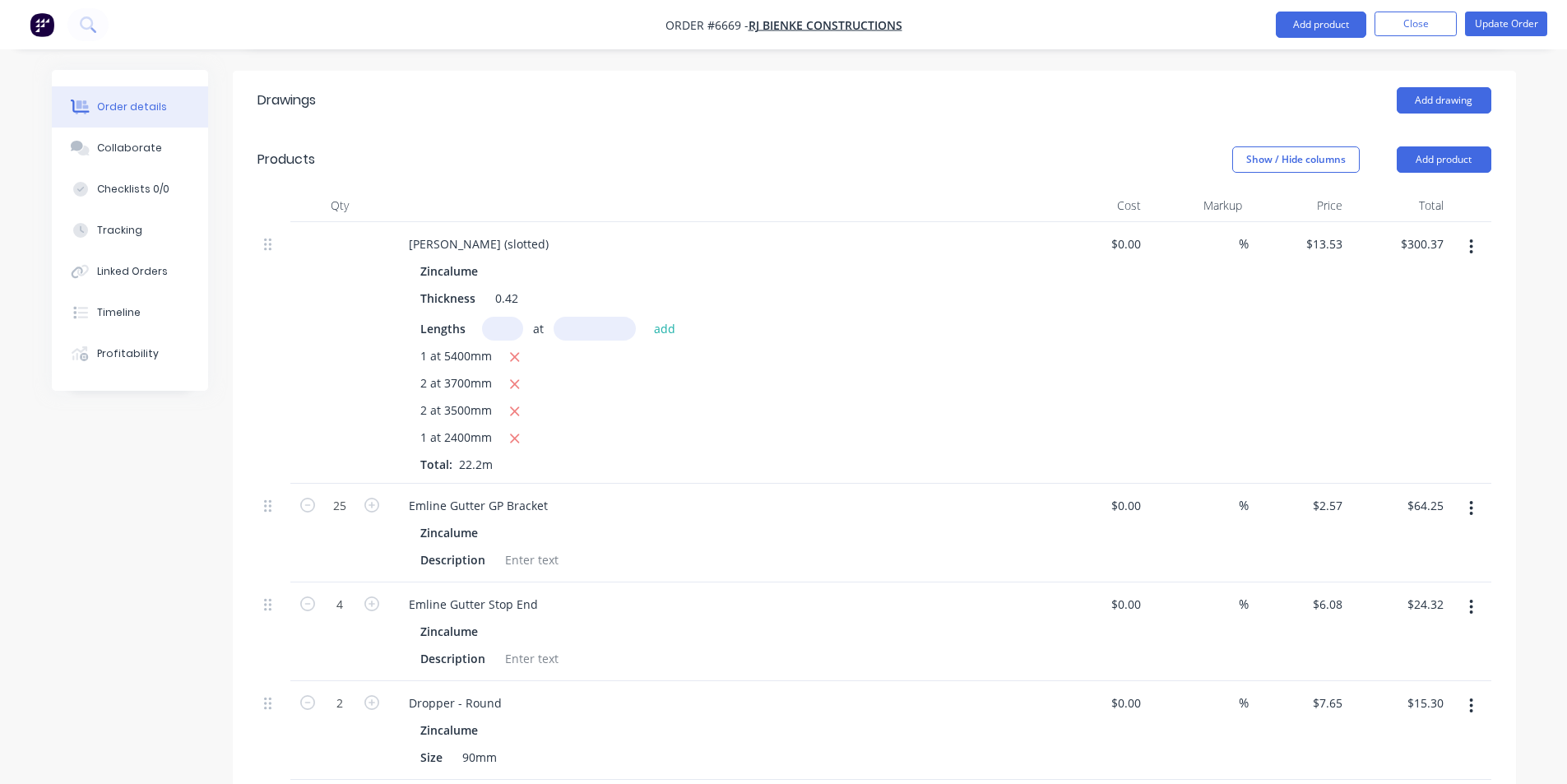
scroll to position [411, 0]
click at [1464, 148] on button "Add product" at bounding box center [1444, 161] width 95 height 26
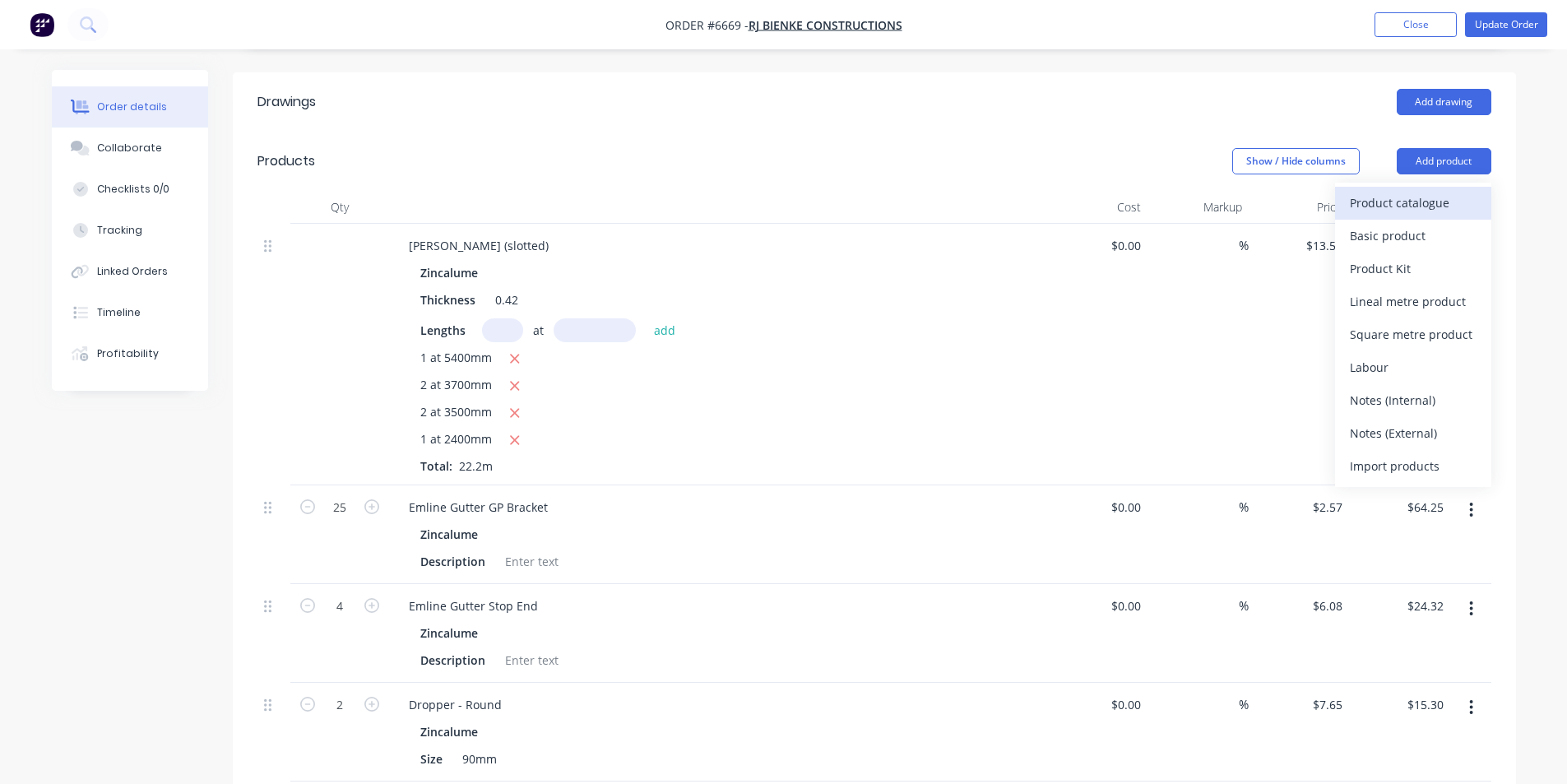
click at [1391, 191] on div "Product catalogue" at bounding box center [1414, 203] width 127 height 23
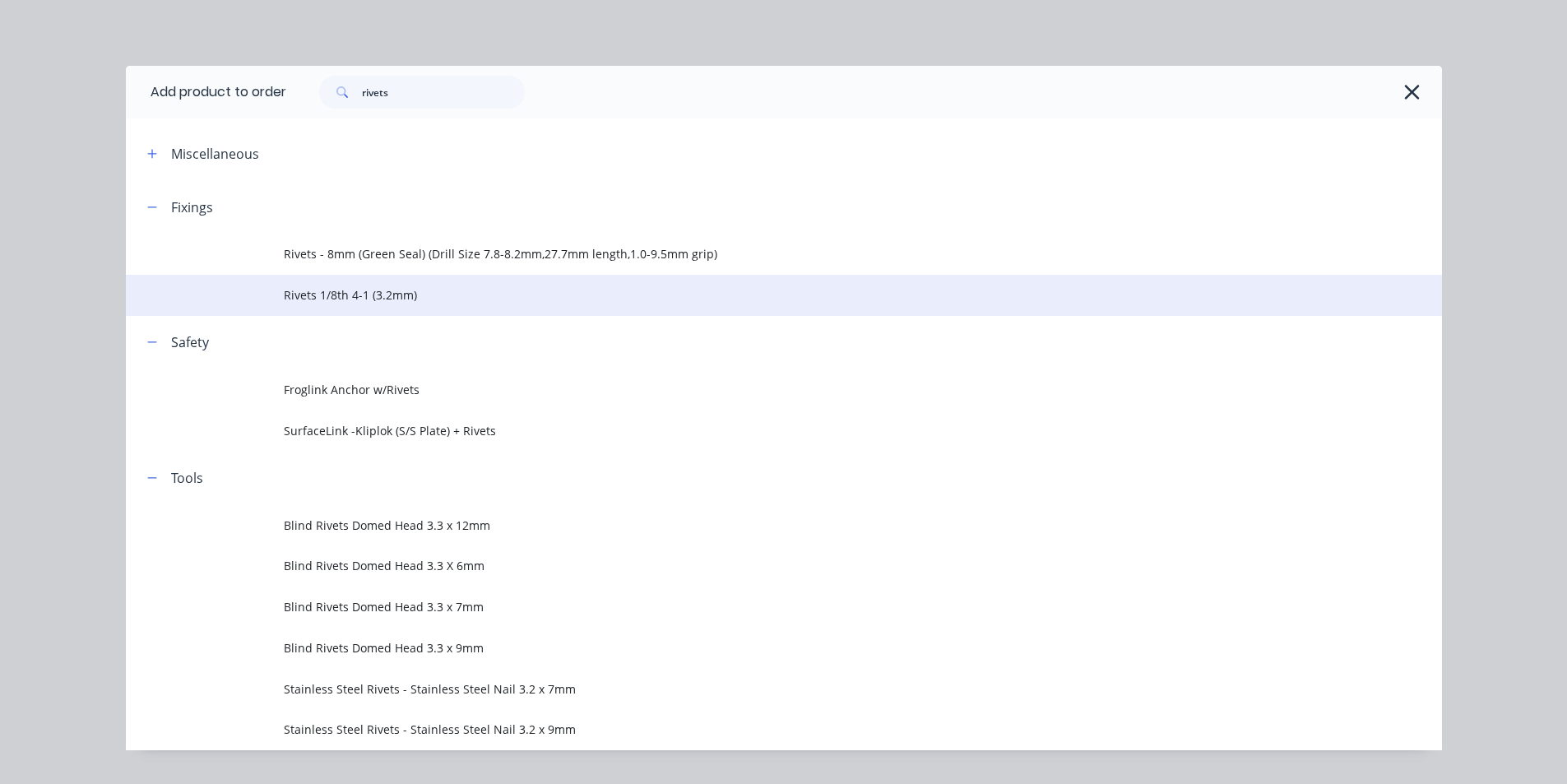
click at [353, 284] on td "Rivets 1/8th 4-1 (3.2mm)" at bounding box center [863, 295] width 1158 height 41
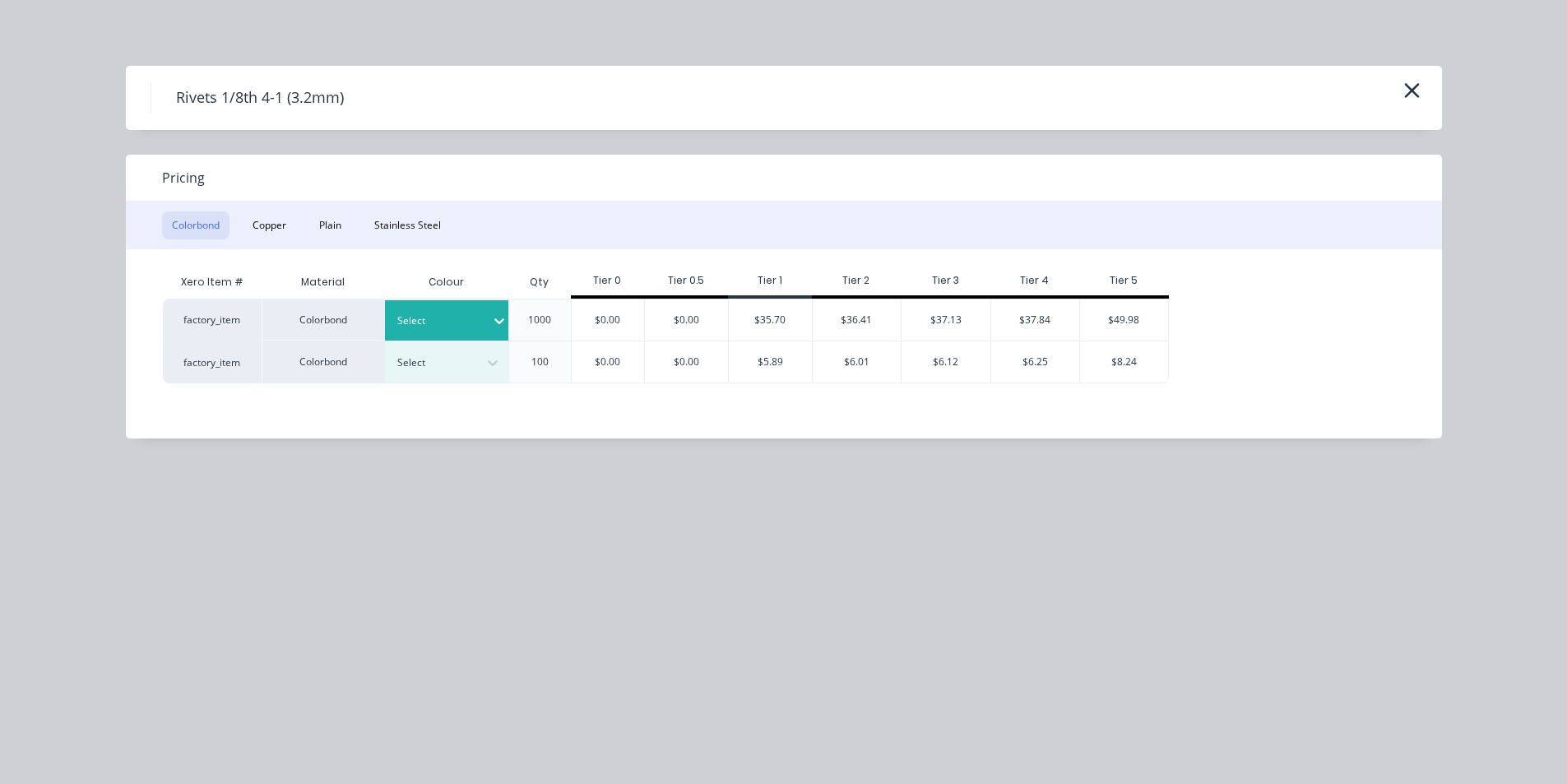
click at [491, 322] on icon at bounding box center [499, 321] width 17 height 17
click at [337, 224] on button "Plain" at bounding box center [330, 225] width 42 height 28
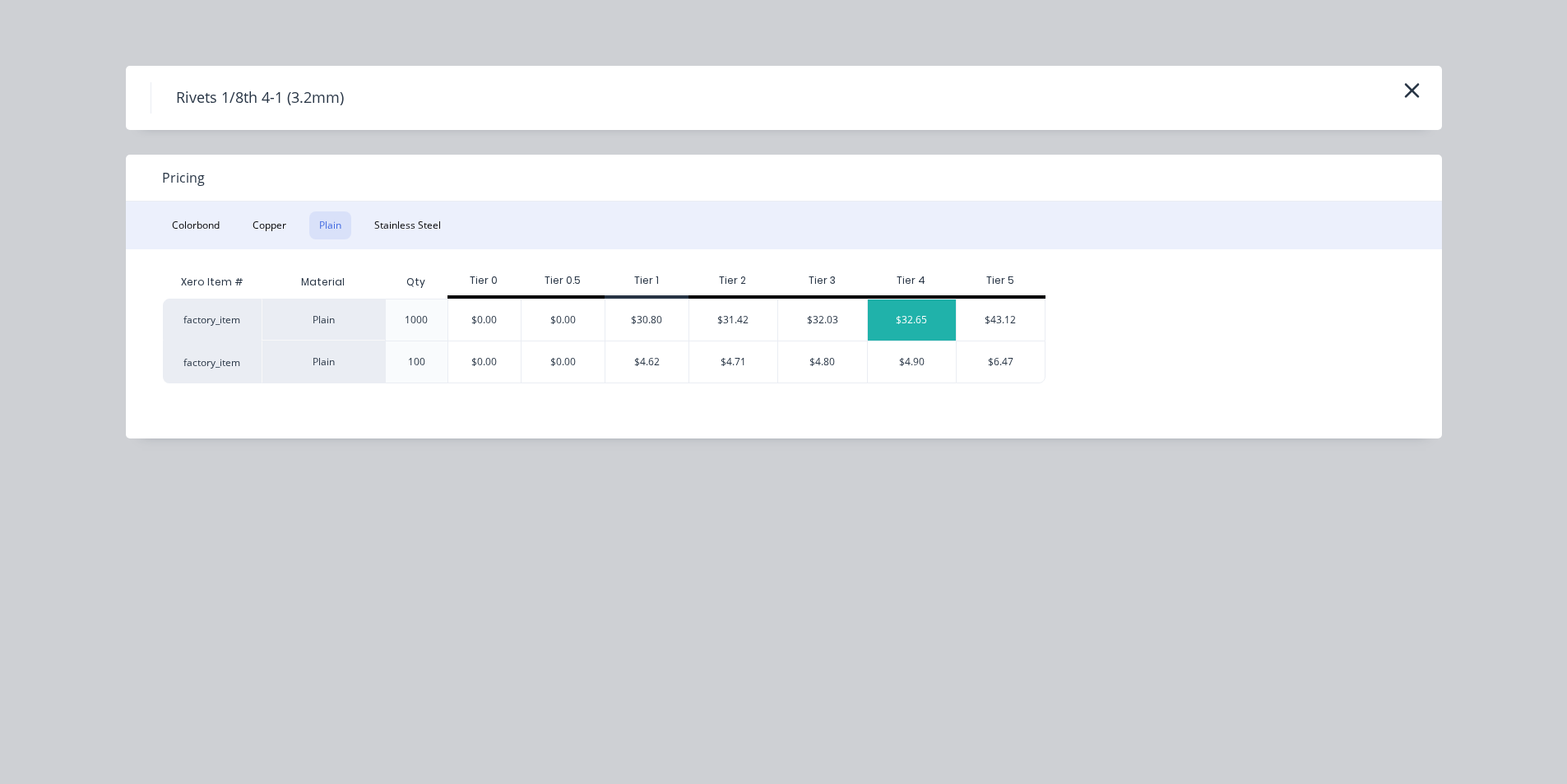
click at [927, 315] on div "$32.65" at bounding box center [912, 319] width 89 height 41
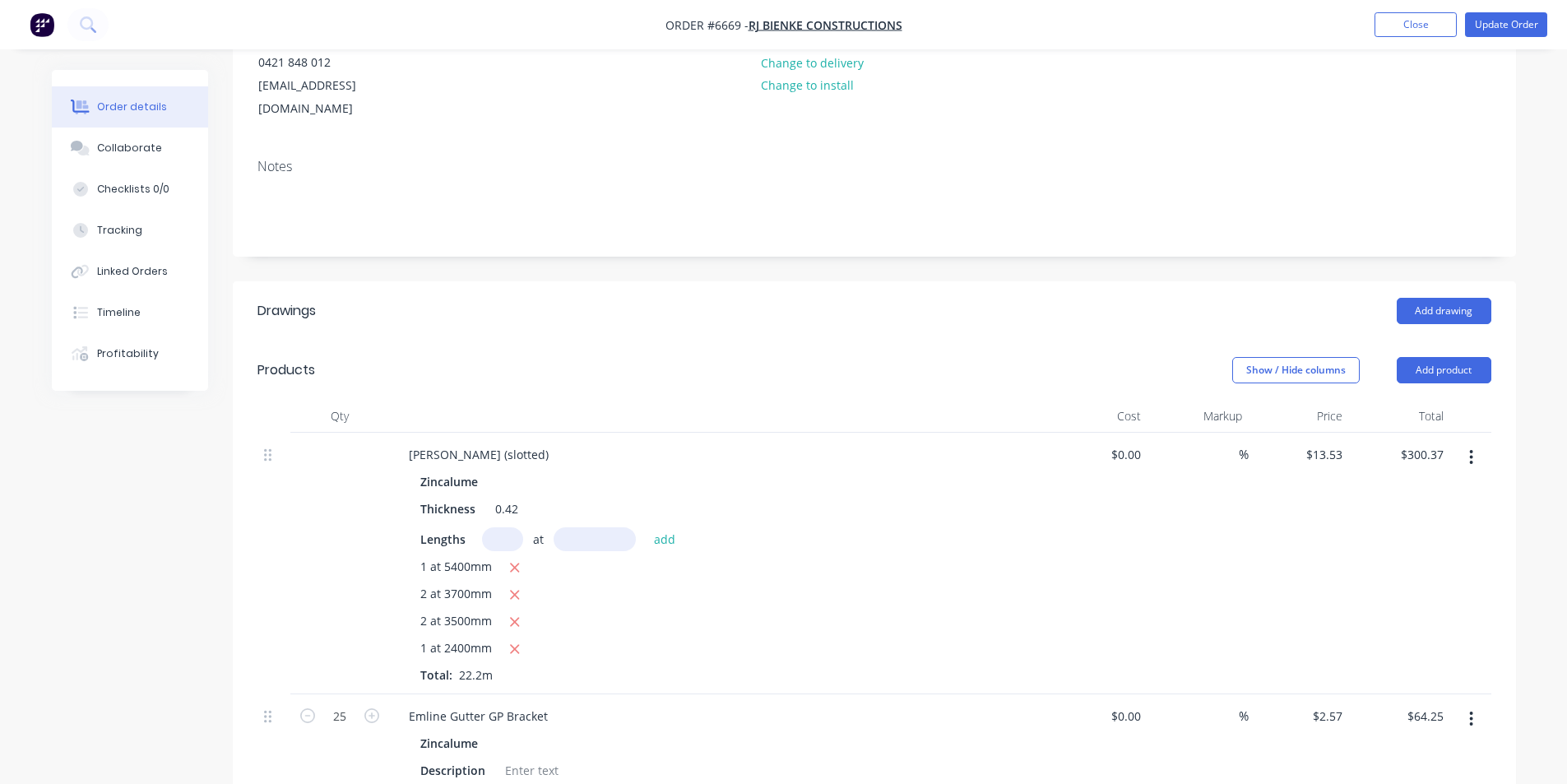
scroll to position [0, 0]
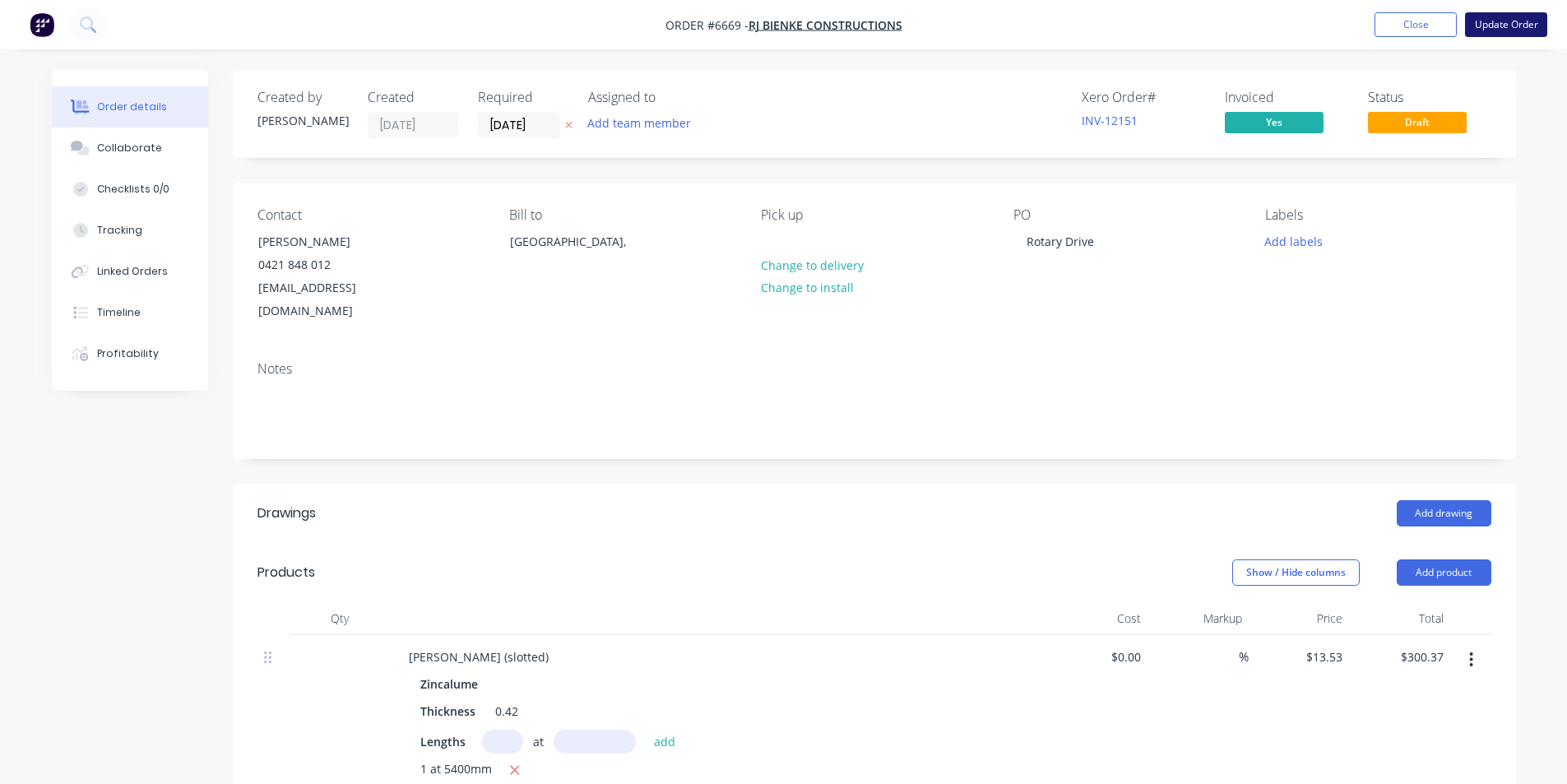
click at [1505, 23] on button "Update Order" at bounding box center [1506, 24] width 83 height 24
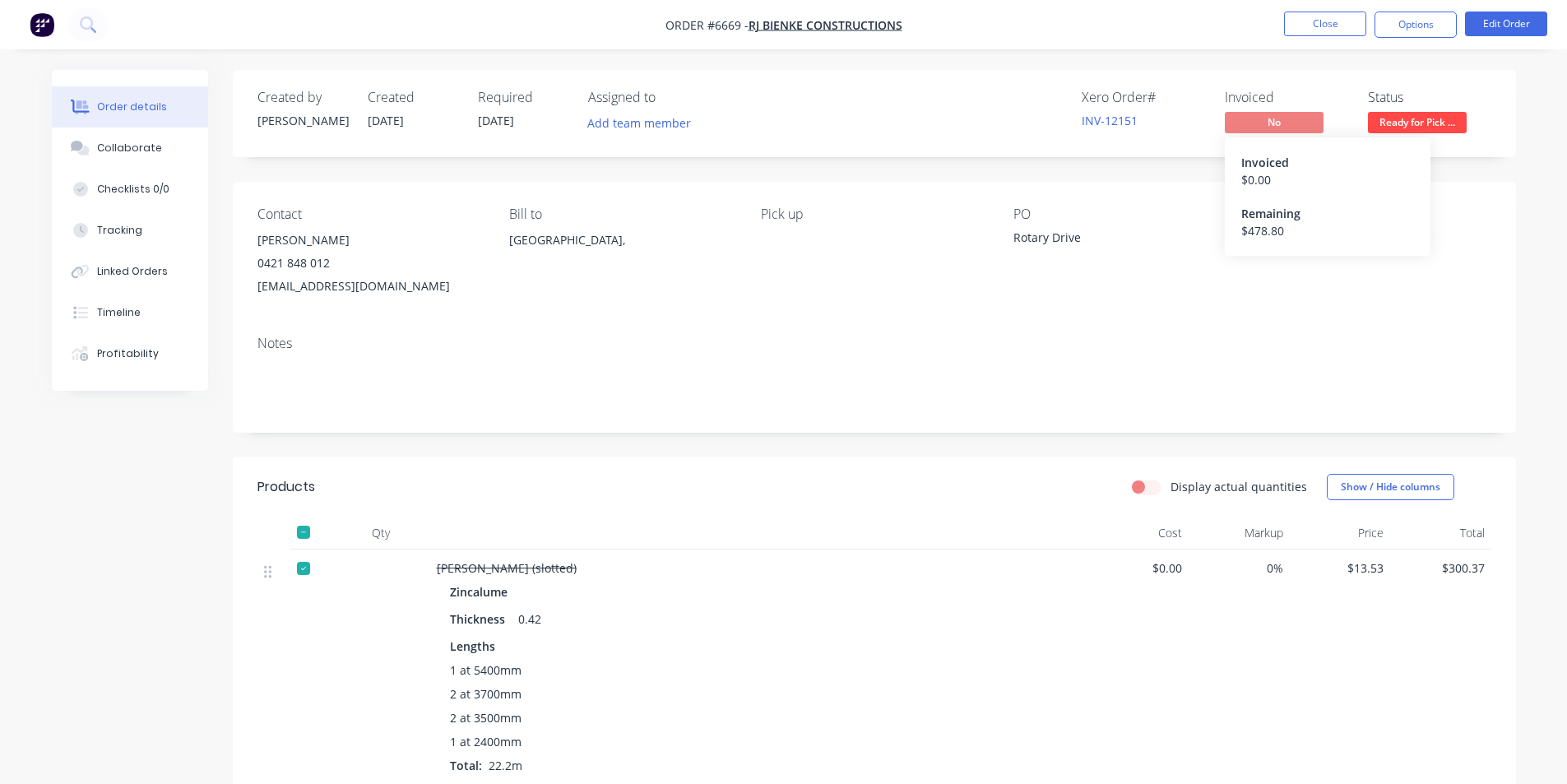
click at [1278, 123] on span "No" at bounding box center [1275, 123] width 99 height 21
click at [1398, 29] on button "Options" at bounding box center [1416, 24] width 83 height 26
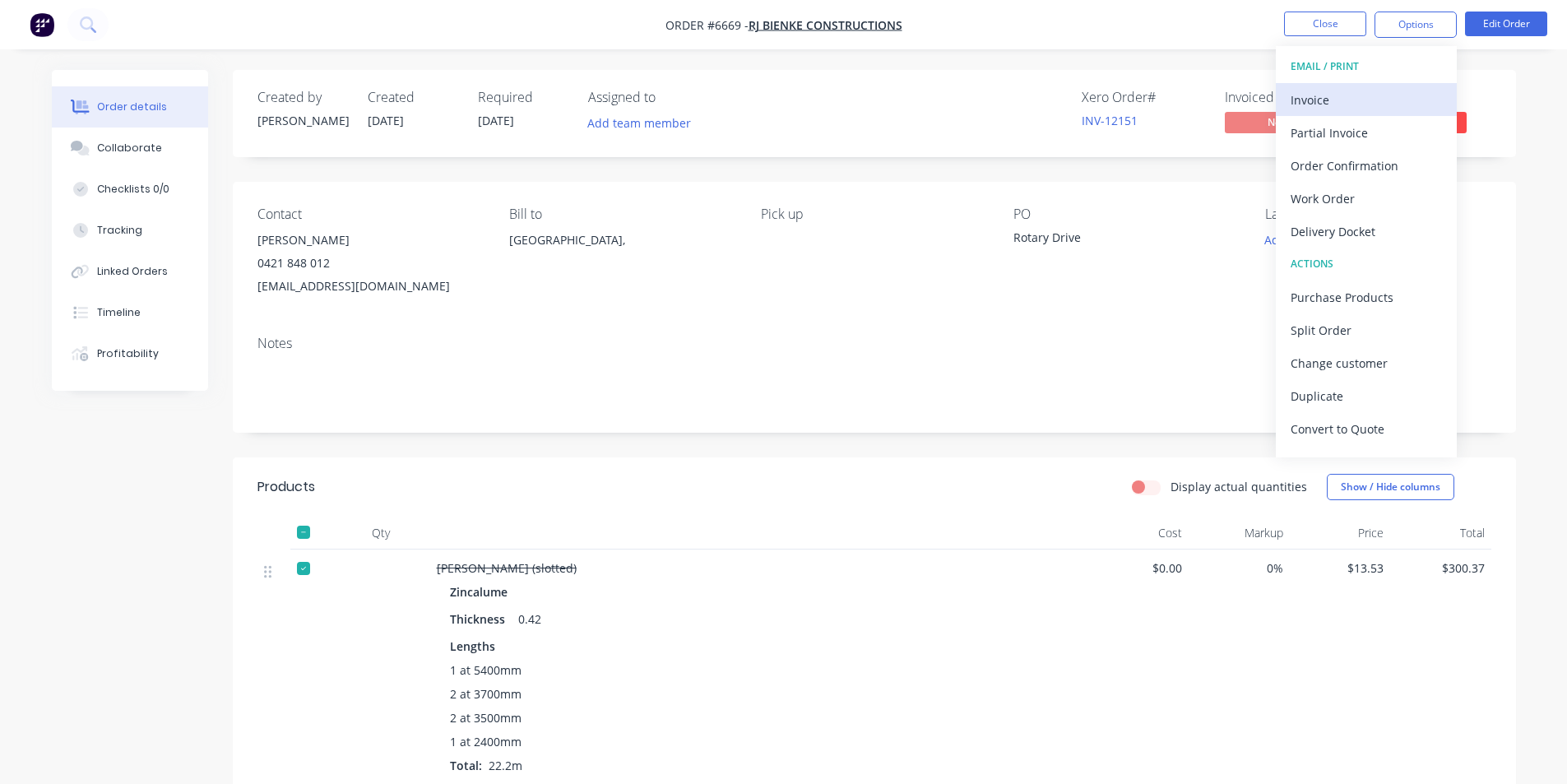
click at [1353, 97] on div "Invoice" at bounding box center [1367, 99] width 151 height 23
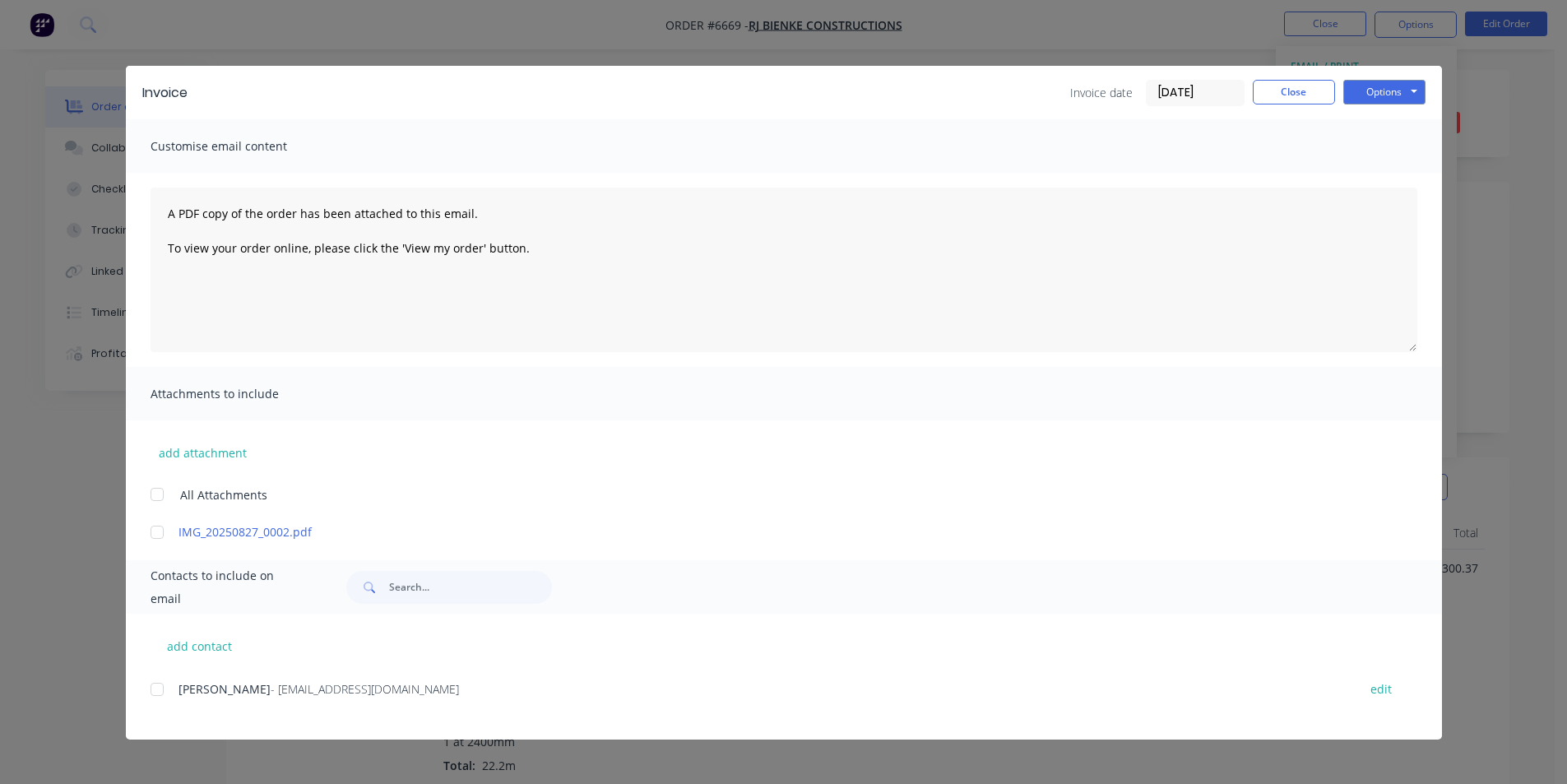
click at [150, 688] on div at bounding box center [157, 689] width 33 height 33
click at [1398, 80] on button "Options" at bounding box center [1384, 92] width 83 height 24
click at [1397, 171] on button "Email" at bounding box center [1396, 175] width 105 height 27
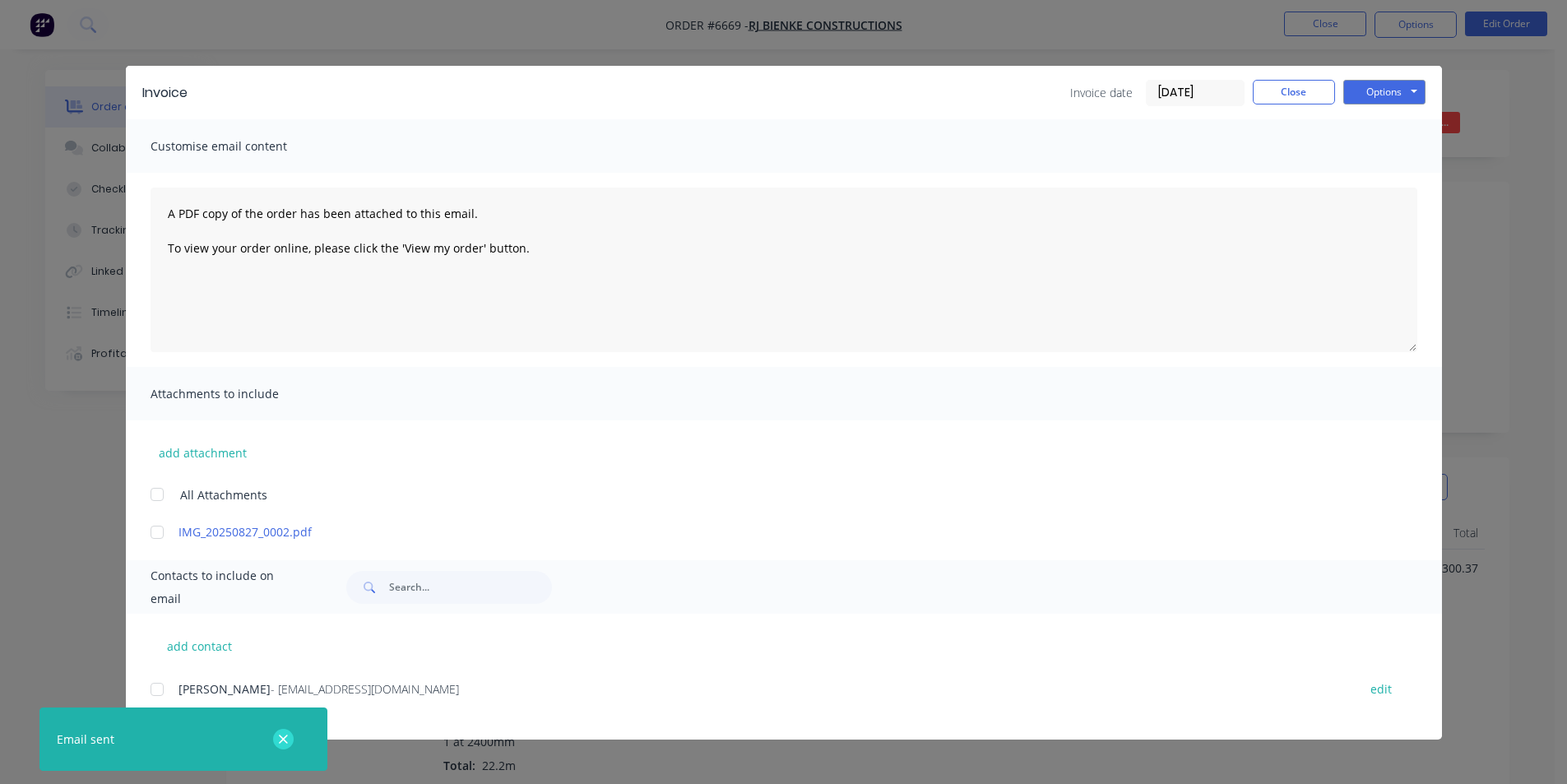
click at [283, 743] on icon "button" at bounding box center [283, 739] width 10 height 15
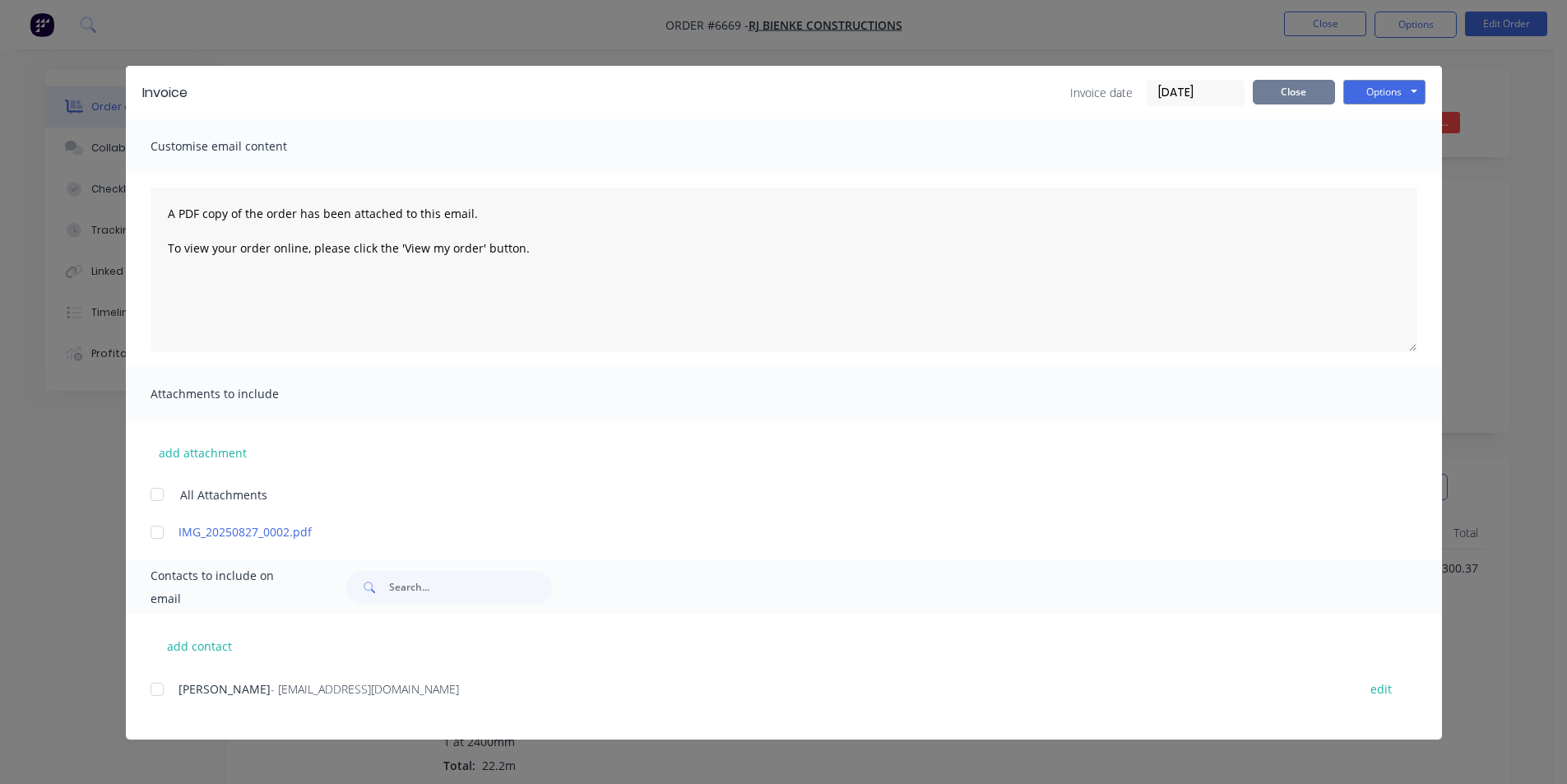
click at [1294, 91] on button "Close" at bounding box center [1294, 92] width 83 height 24
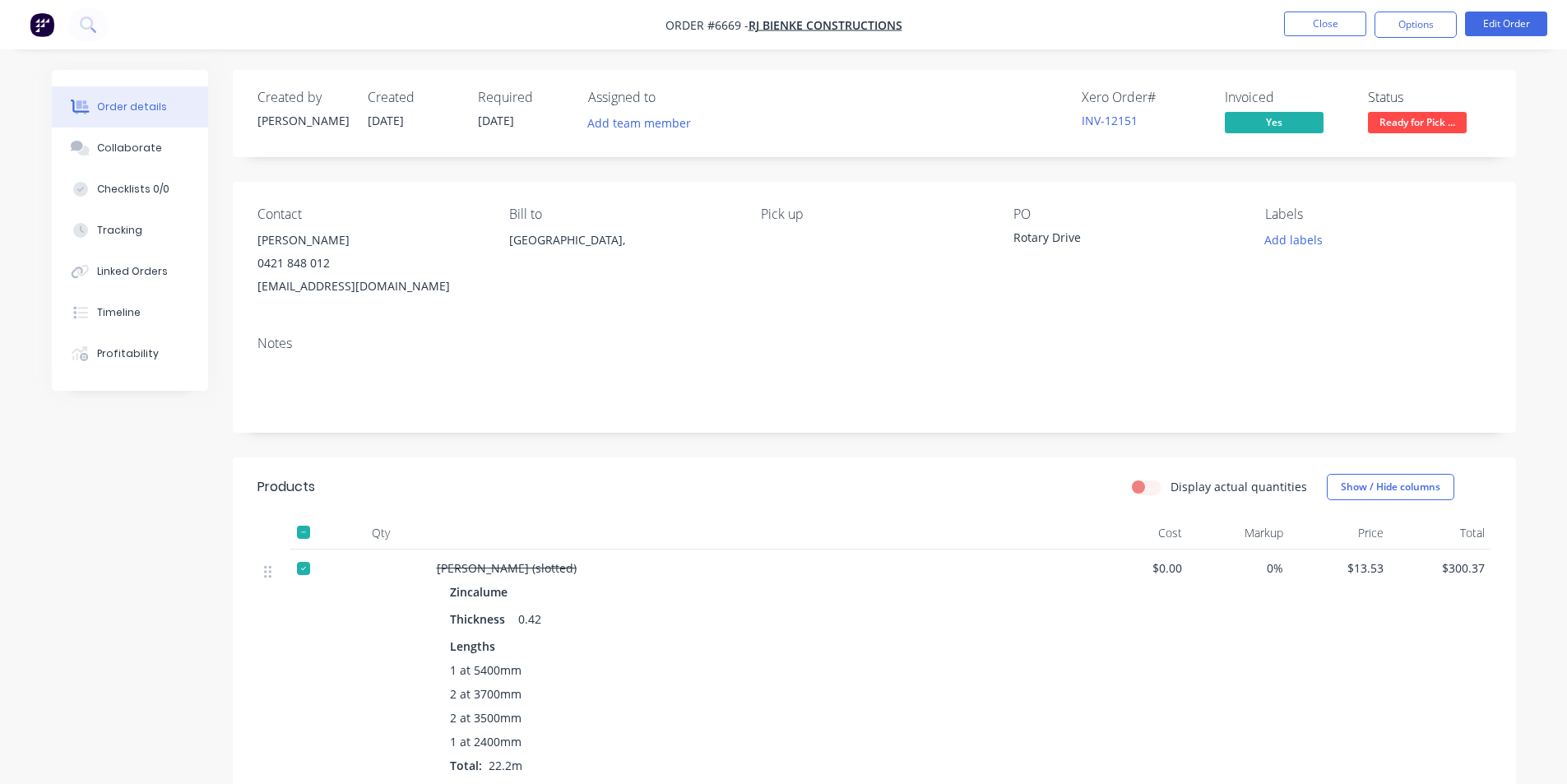
click at [681, 478] on div "Display actual quantities Show / Hide columns" at bounding box center [1004, 487] width 971 height 26
click at [1335, 30] on button "Close" at bounding box center [1325, 23] width 83 height 24
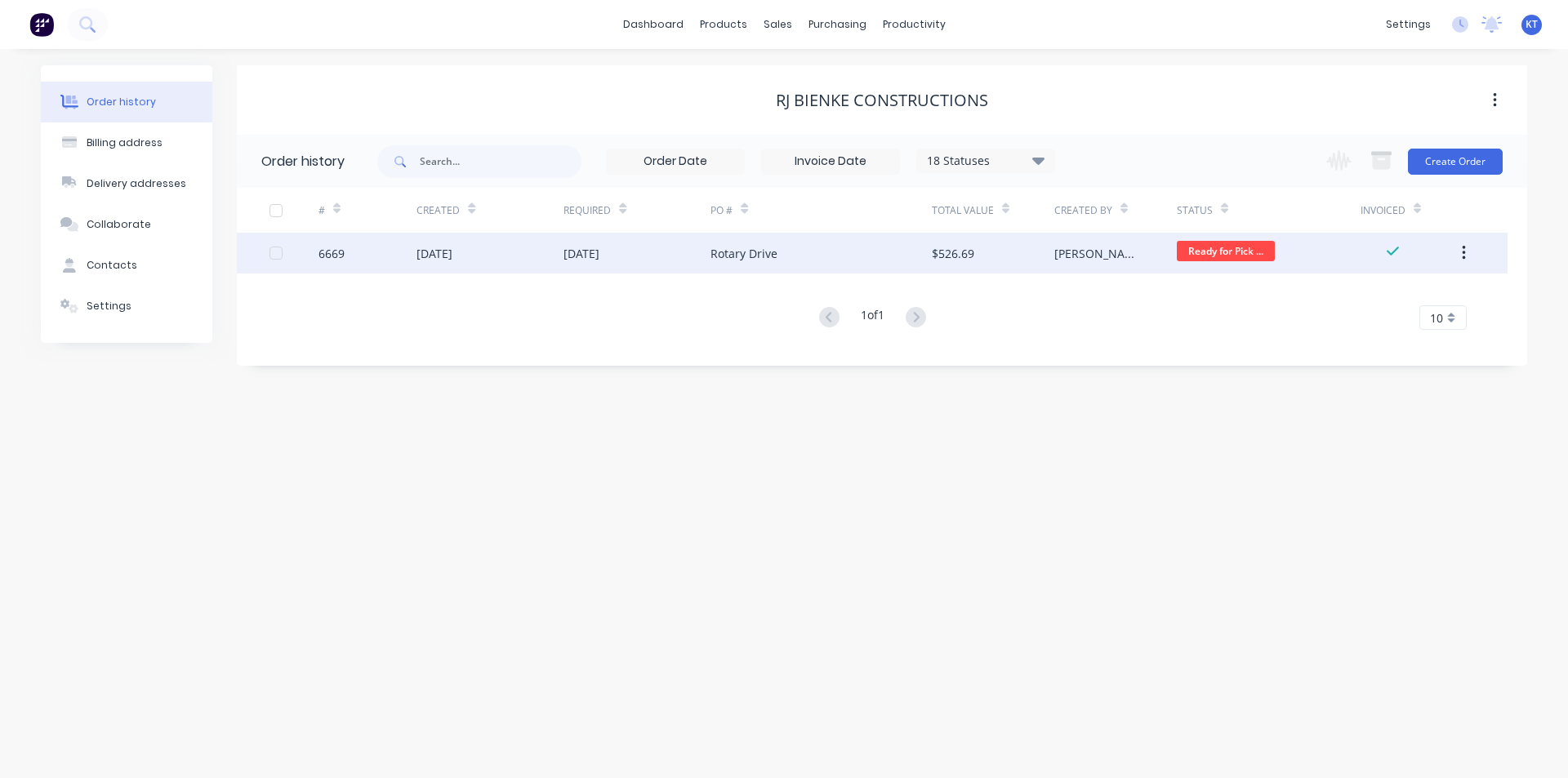
click at [1030, 250] on div "$526.69" at bounding box center [993, 253] width 123 height 41
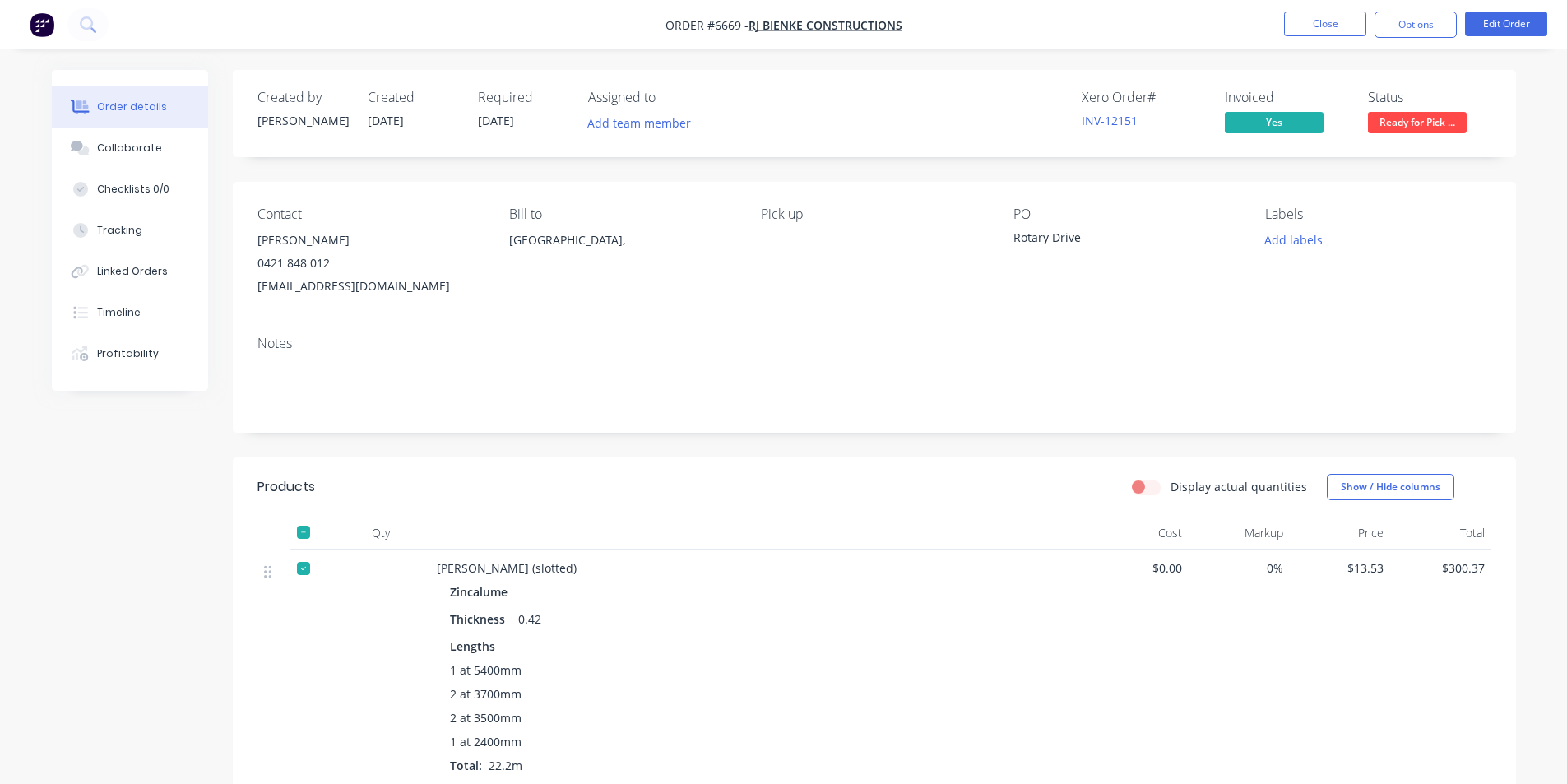
click at [1423, 116] on span "Ready for Pick ..." at bounding box center [1417, 123] width 99 height 21
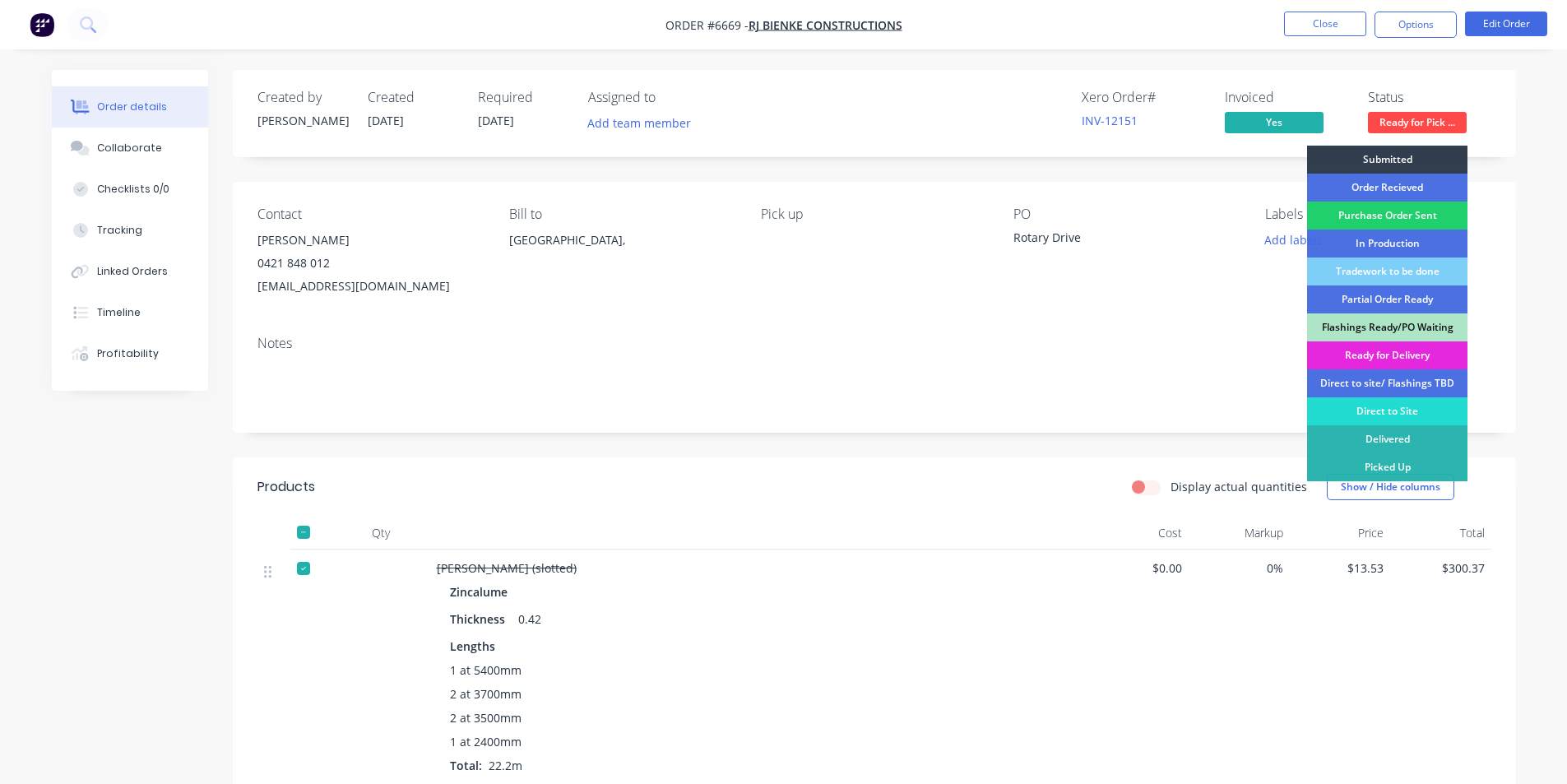
click at [1367, 466] on div "Picked Up" at bounding box center [1387, 467] width 160 height 28
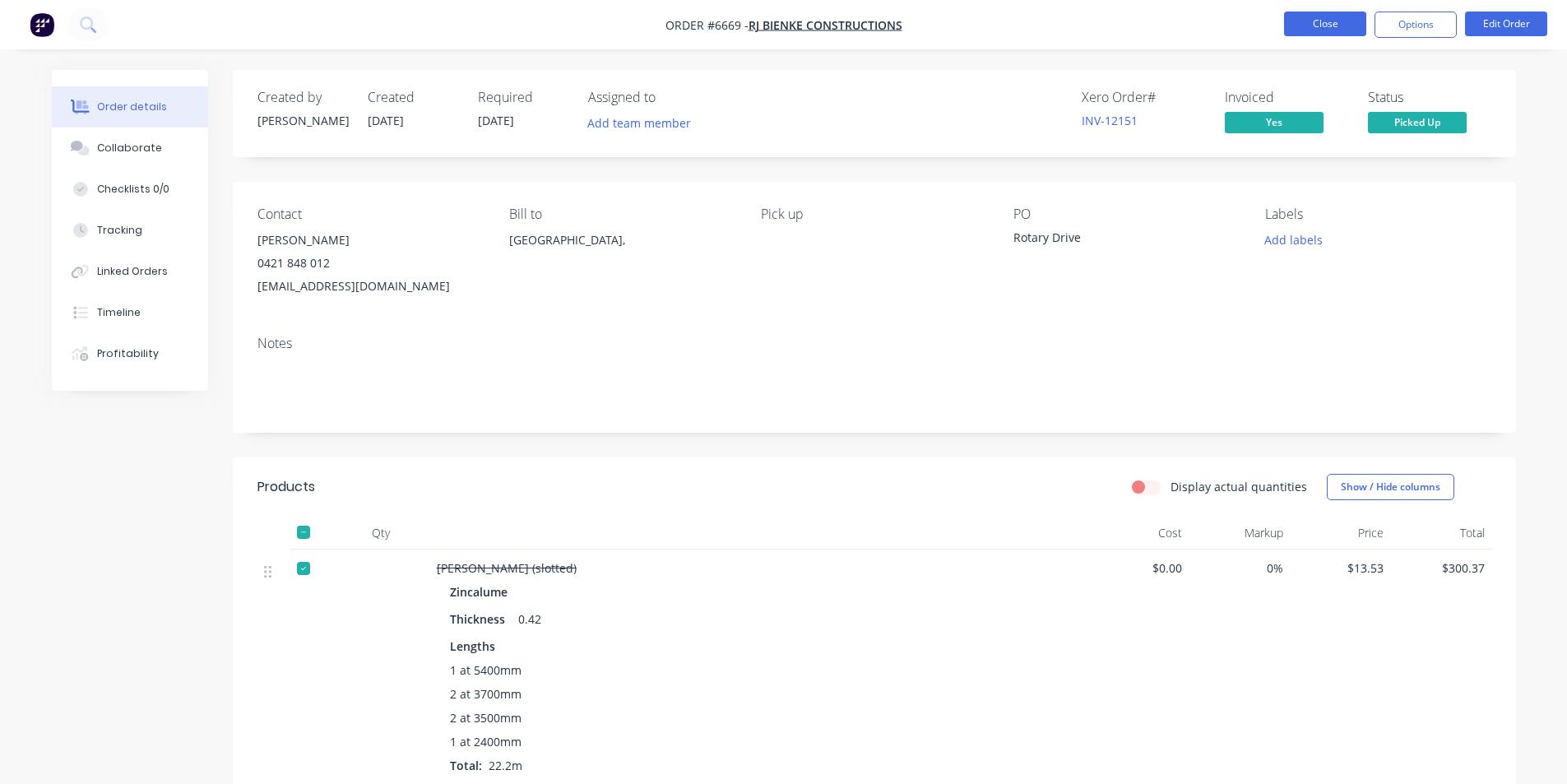
click at [1319, 28] on button "Close" at bounding box center [1325, 23] width 83 height 24
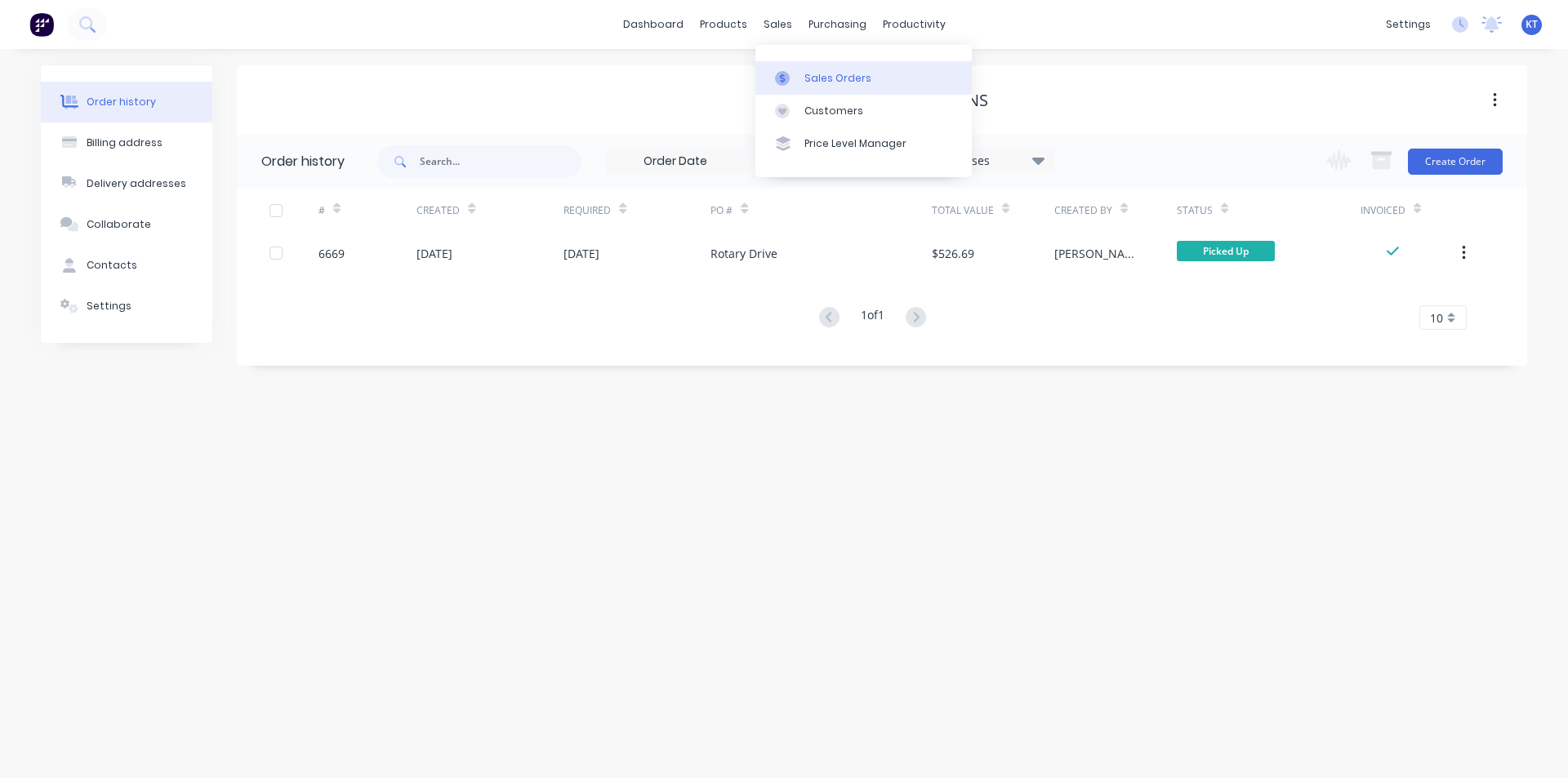
click at [812, 78] on div "Sales Orders" at bounding box center [838, 78] width 67 height 15
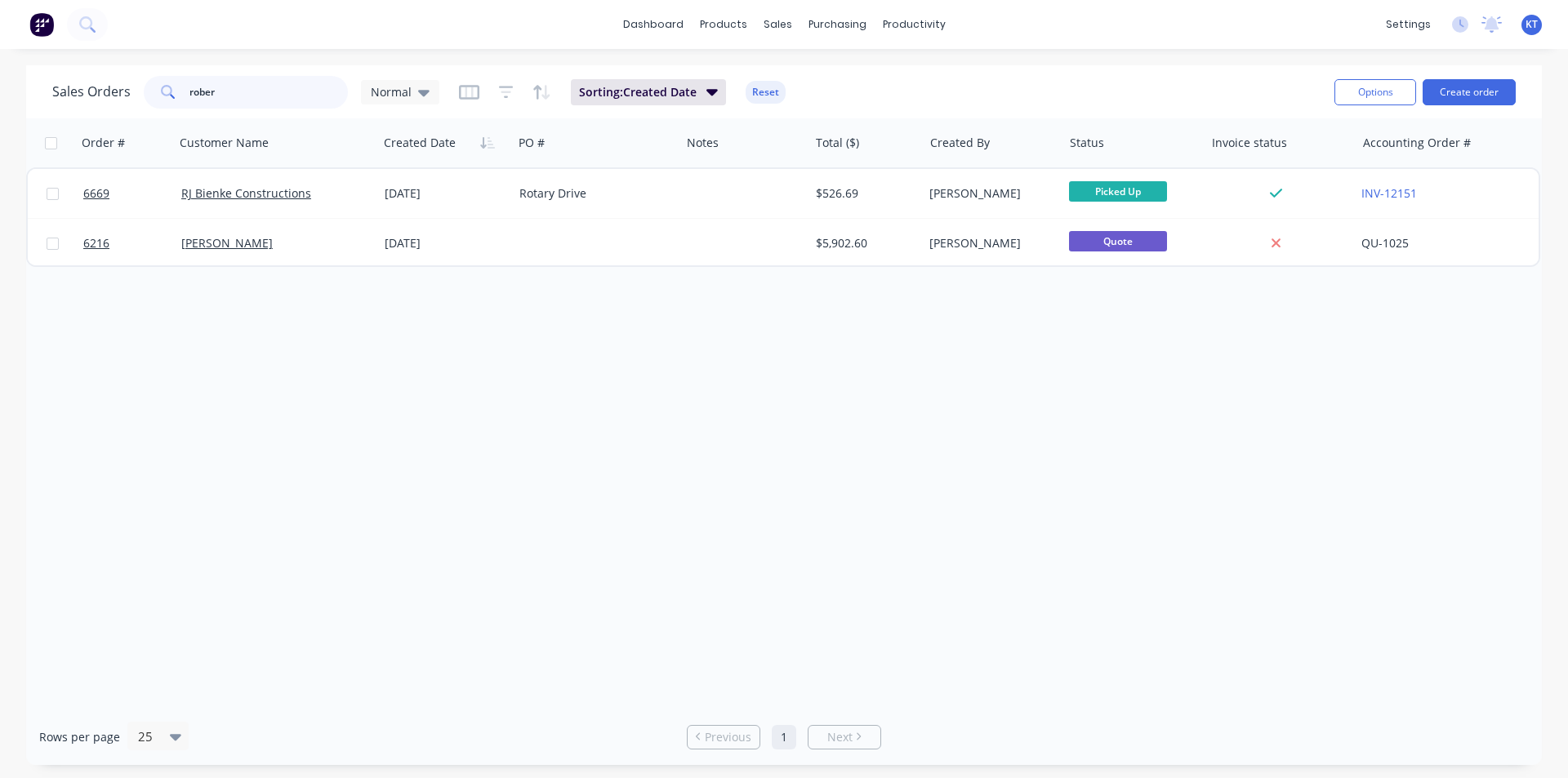
drag, startPoint x: 264, startPoint y: 86, endPoint x: 132, endPoint y: 96, distance: 132.4
click at [132, 96] on div "Sales Orders rober Normal" at bounding box center [246, 92] width 387 height 33
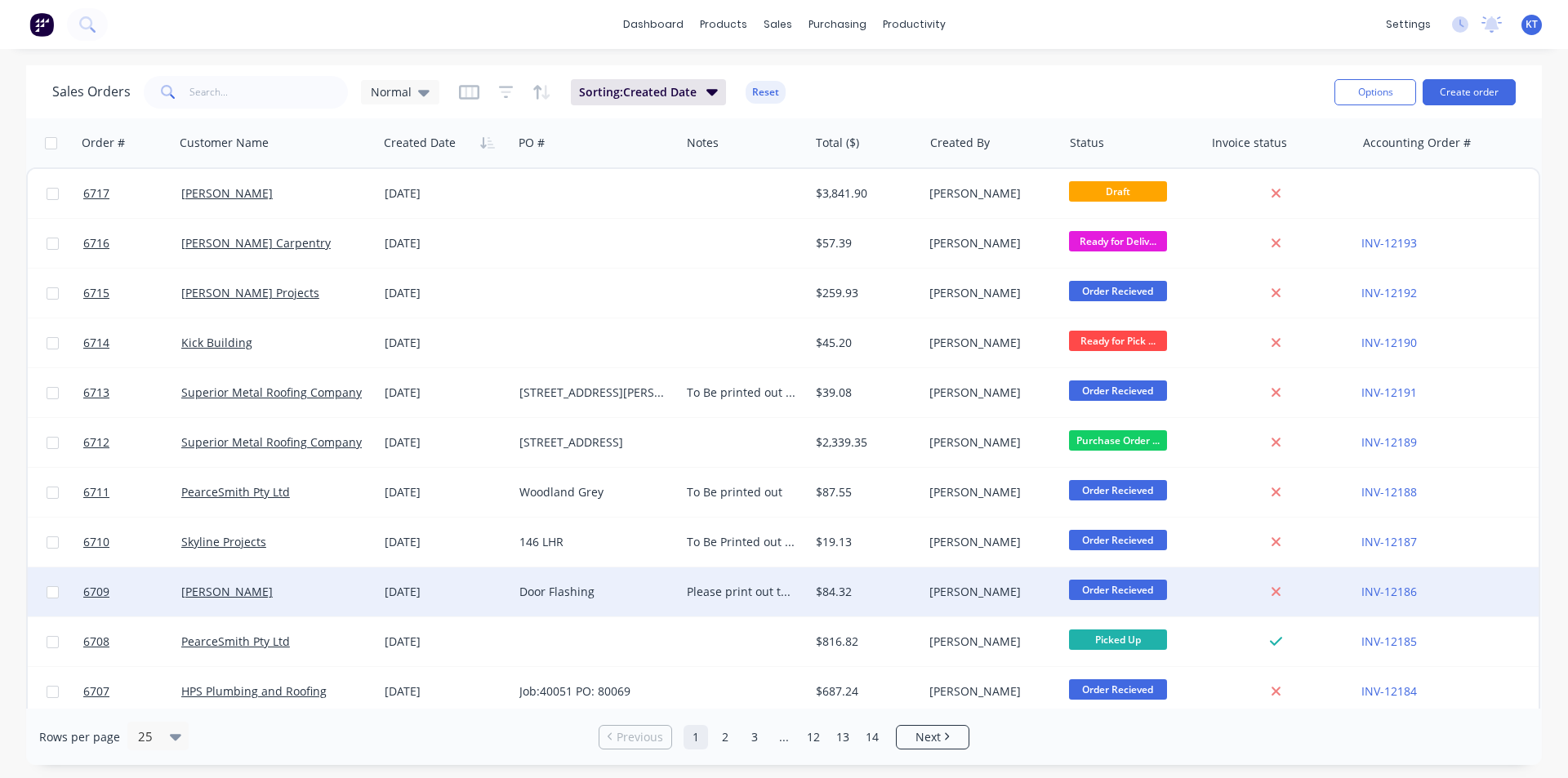
click at [601, 597] on div "Door Flashing" at bounding box center [593, 591] width 147 height 16
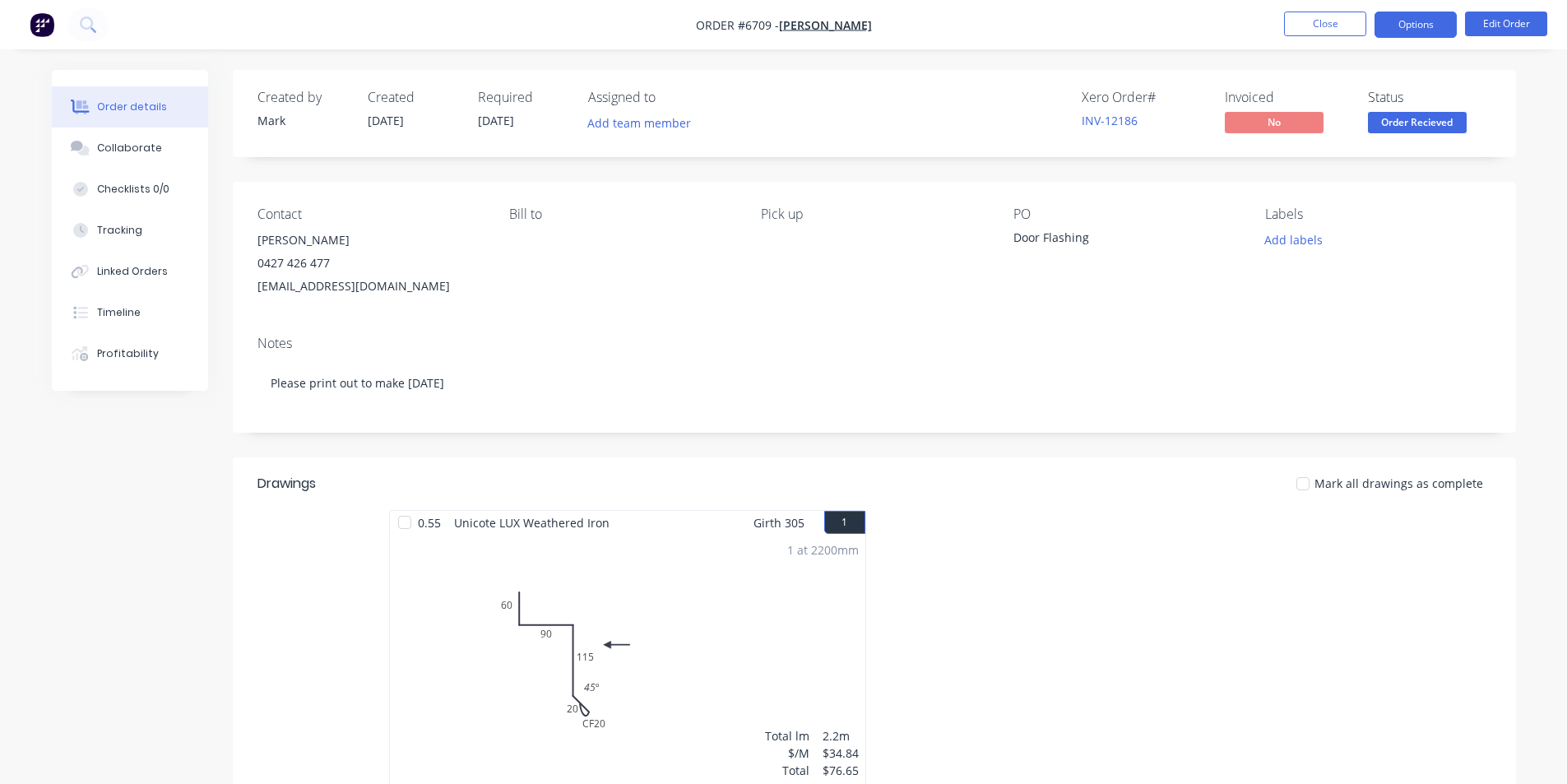
click at [1417, 28] on button "Options" at bounding box center [1416, 24] width 83 height 26
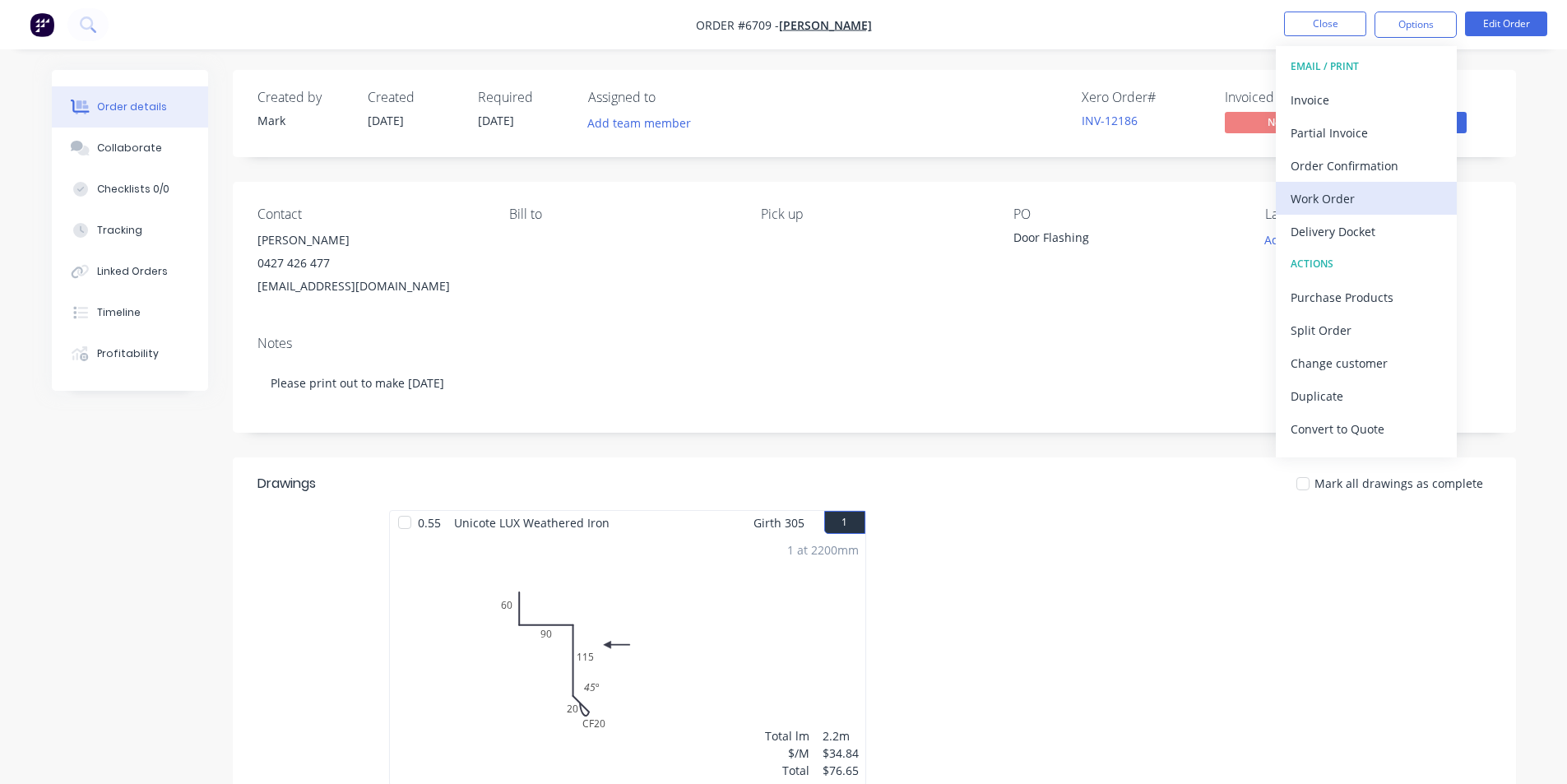
click at [1365, 196] on div "Work Order" at bounding box center [1367, 198] width 151 height 23
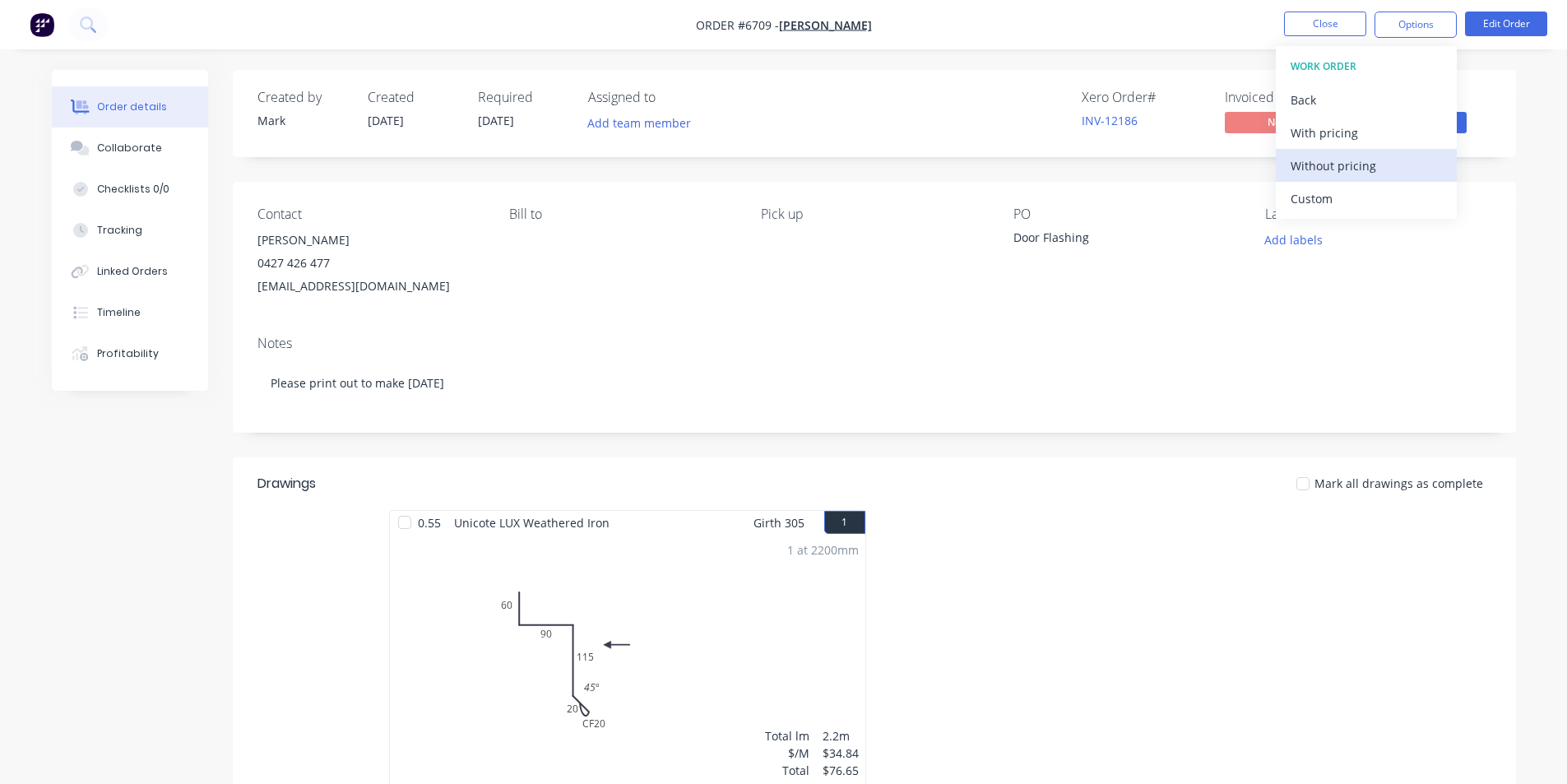
click at [1370, 173] on div "Without pricing" at bounding box center [1367, 165] width 151 height 23
click at [136, 102] on div "Order details" at bounding box center [132, 106] width 70 height 15
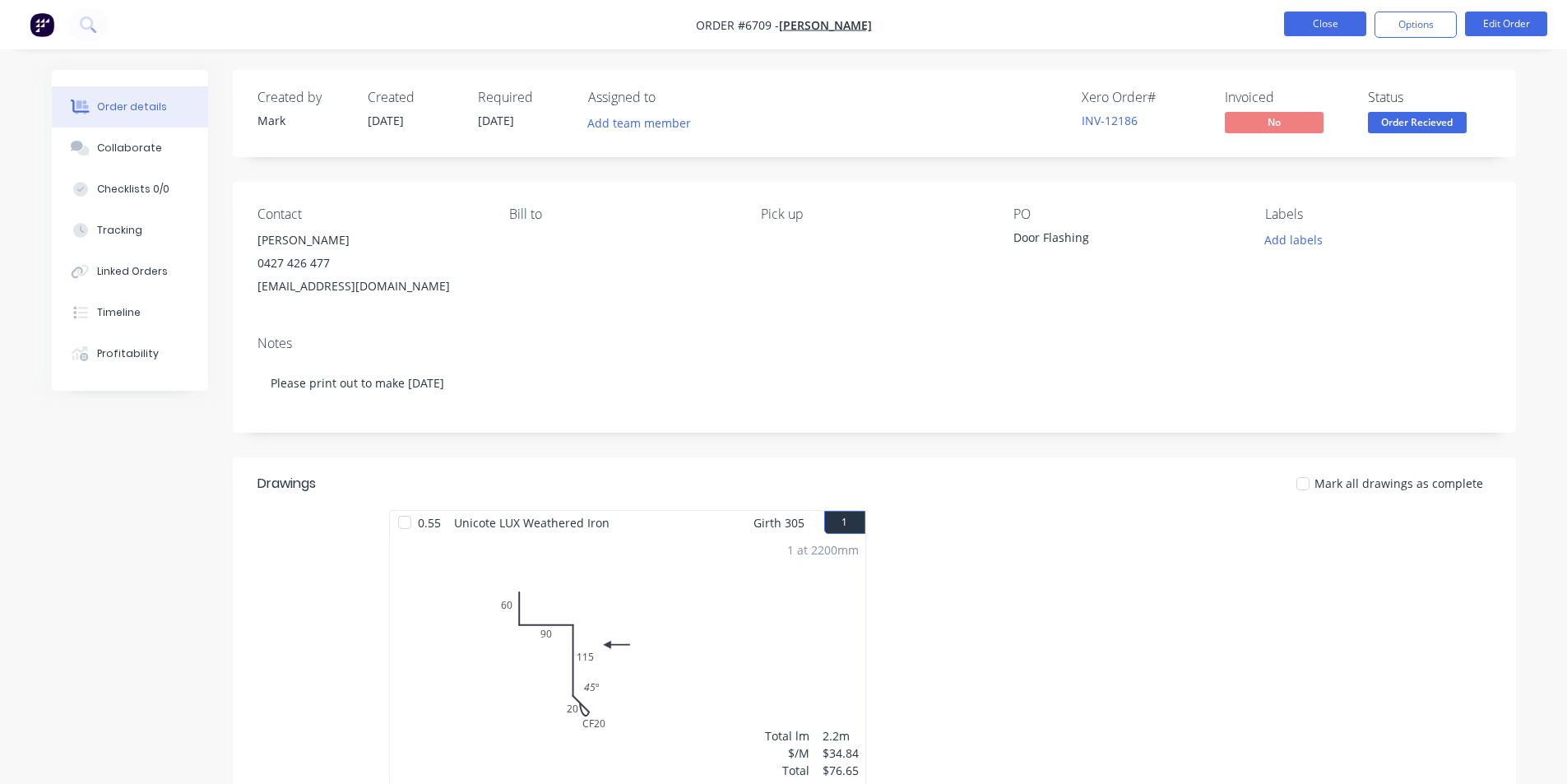
click at [1305, 23] on button "Close" at bounding box center [1325, 23] width 83 height 24
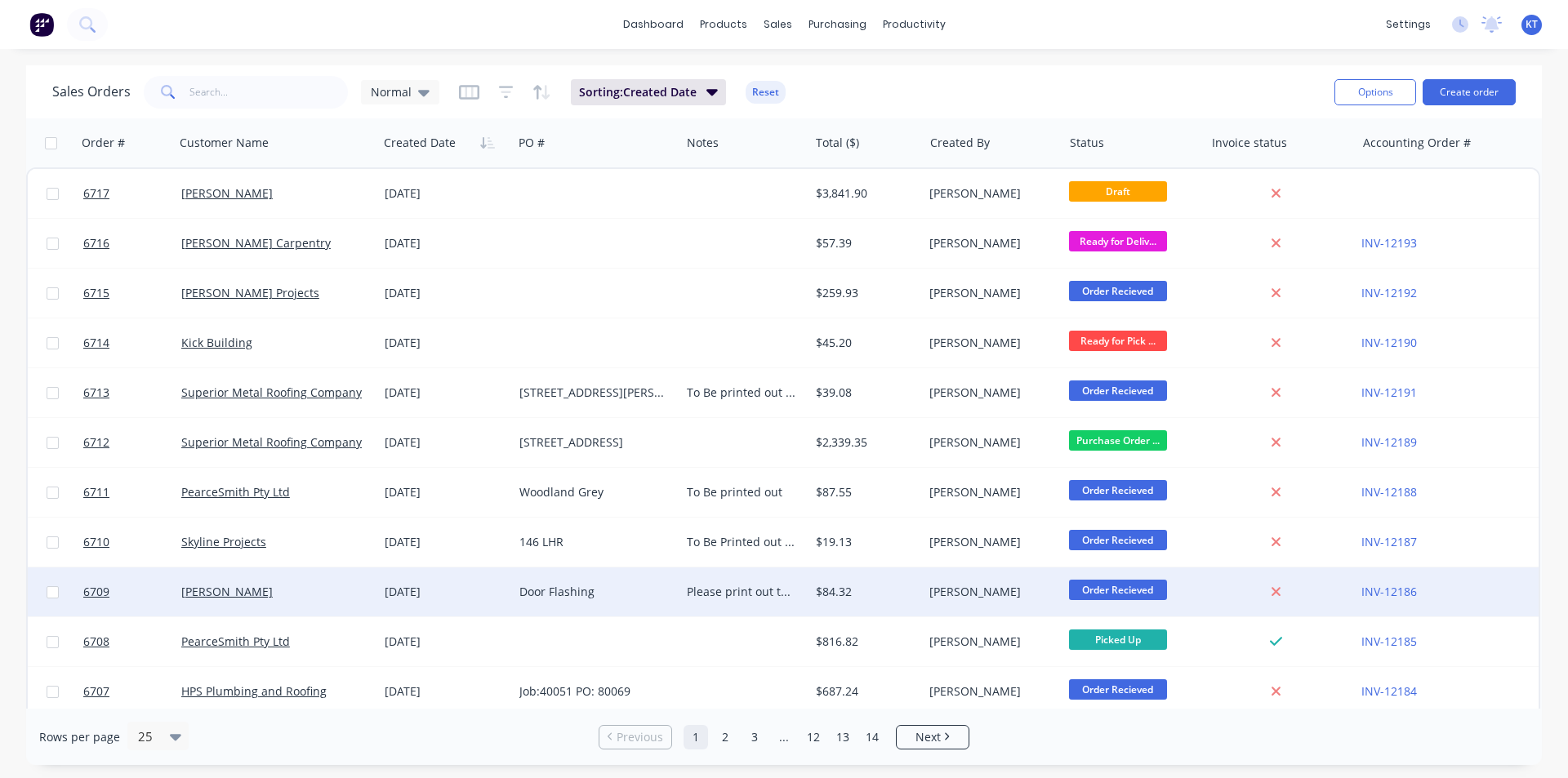
click at [741, 590] on div "Please print out to make [DATE]" at bounding box center [741, 591] width 110 height 16
drag, startPoint x: 771, startPoint y: 593, endPoint x: 735, endPoint y: 612, distance: 40.7
click at [682, 578] on div "Please print out to make [DATE]" at bounding box center [744, 587] width 125 height 39
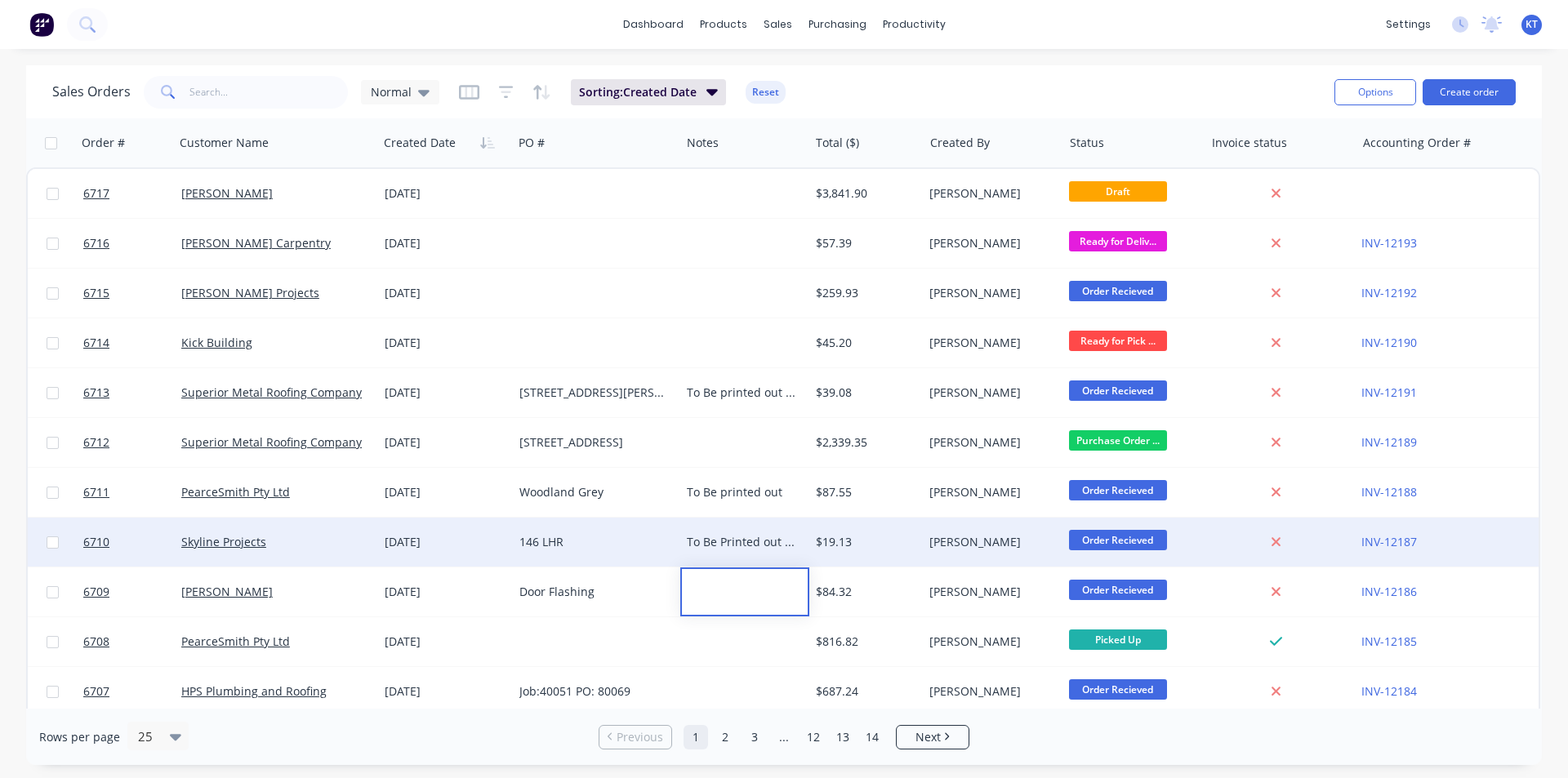
click at [588, 536] on div "146 LHR" at bounding box center [593, 542] width 147 height 16
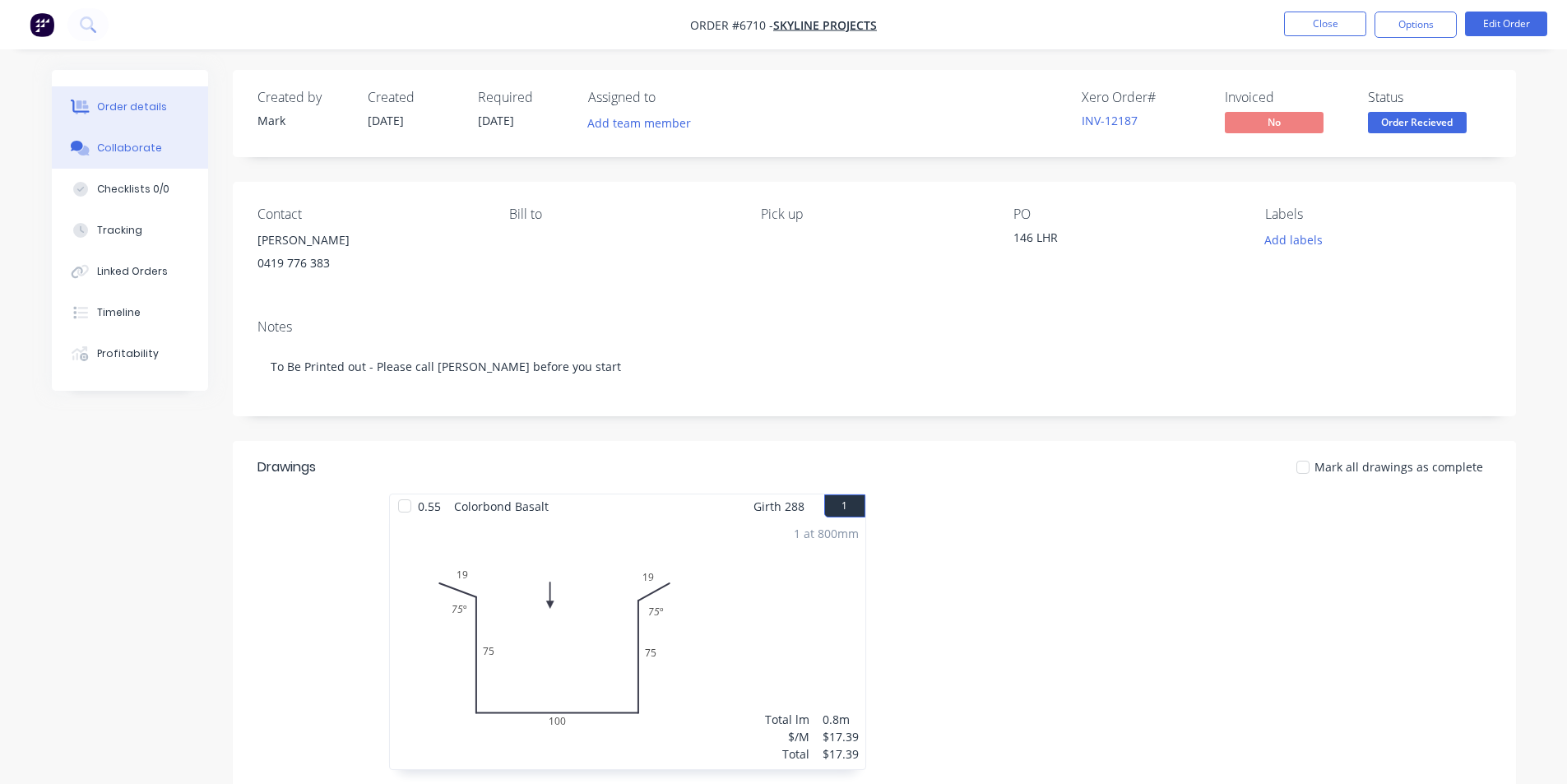
click at [155, 149] on div "Collaborate" at bounding box center [130, 148] width 65 height 15
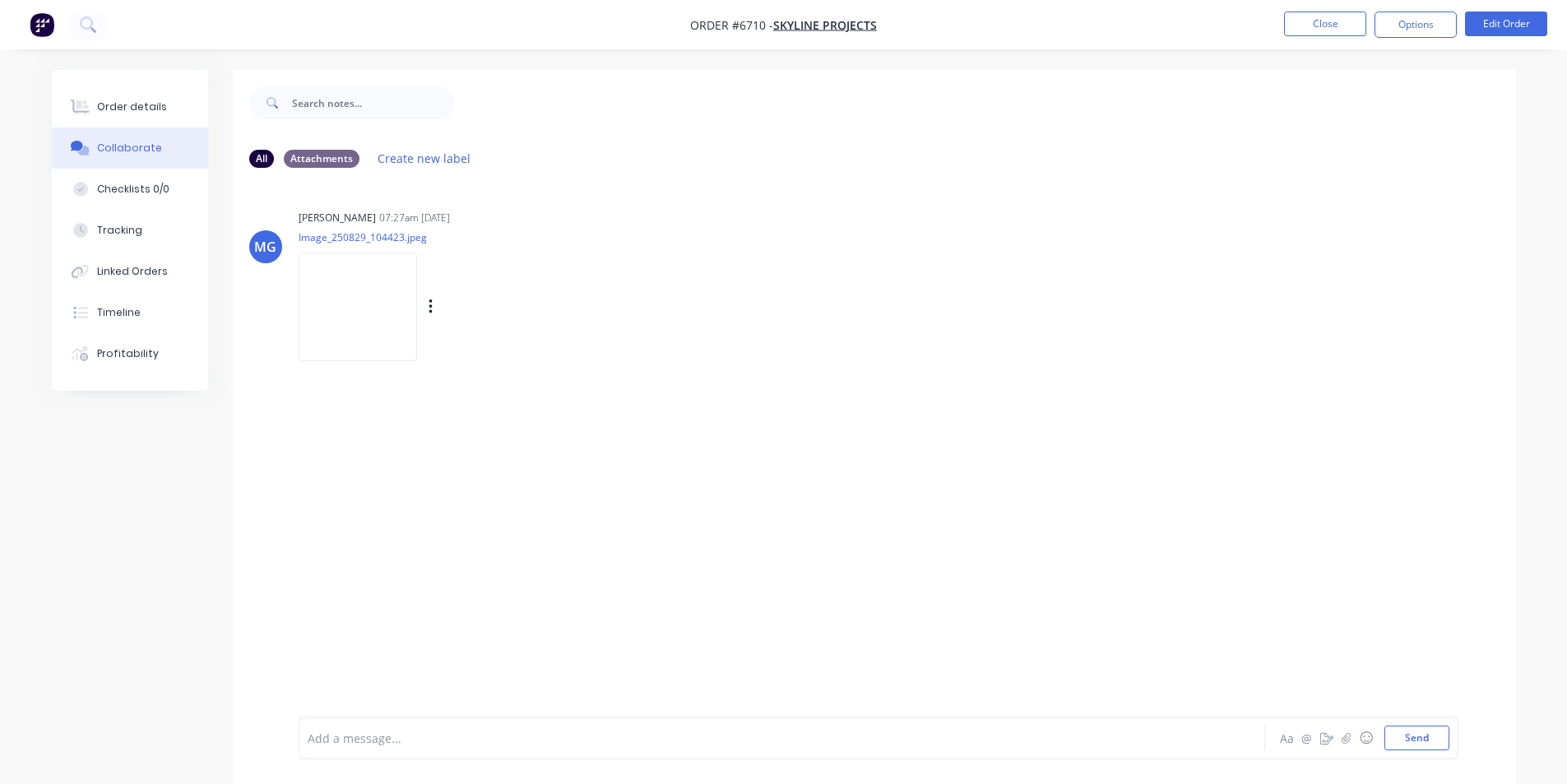
click at [340, 276] on img at bounding box center [357, 306] width 118 height 108
click at [116, 108] on div "Order details" at bounding box center [132, 106] width 70 height 15
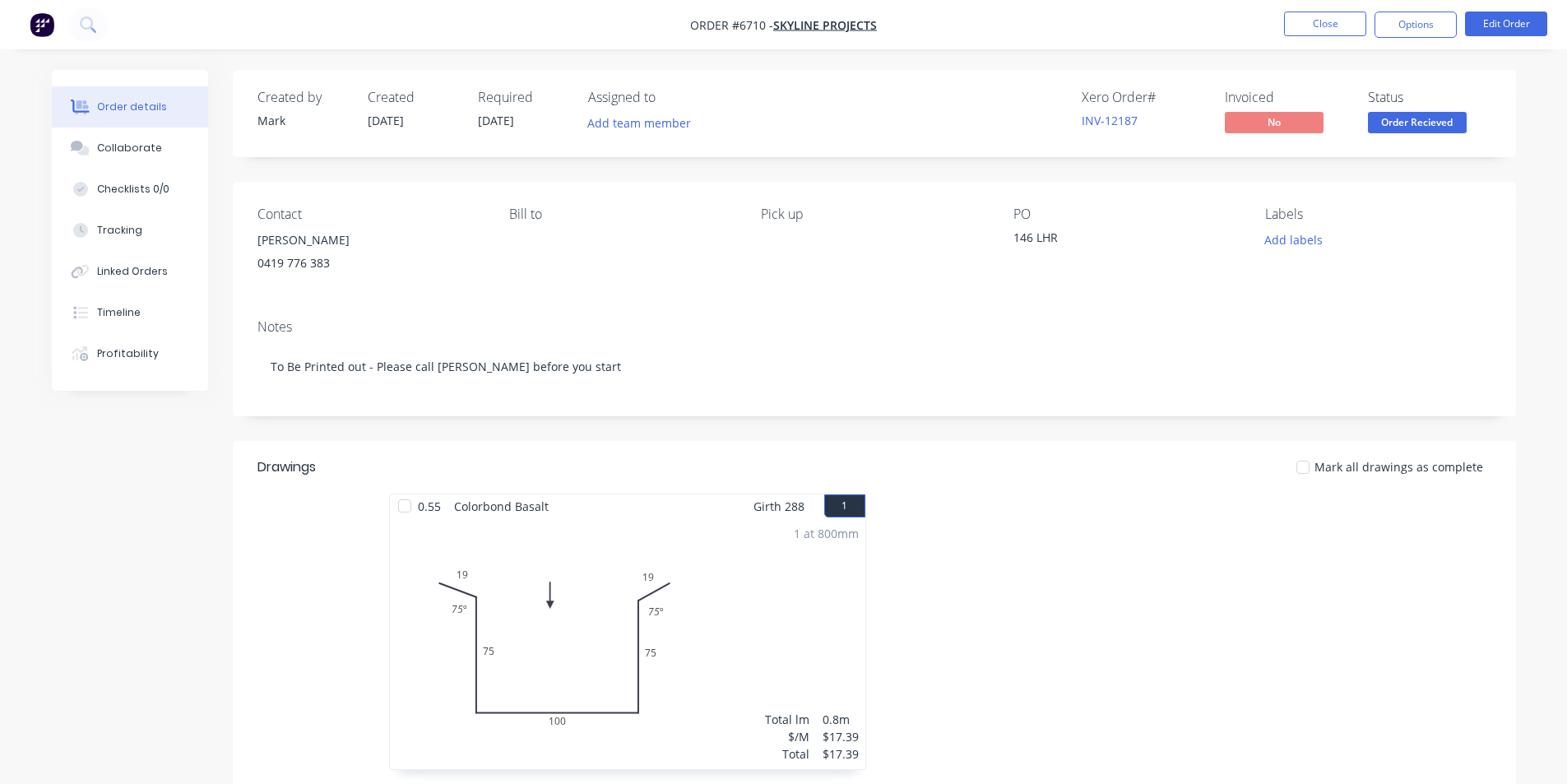
scroll to position [83, 0]
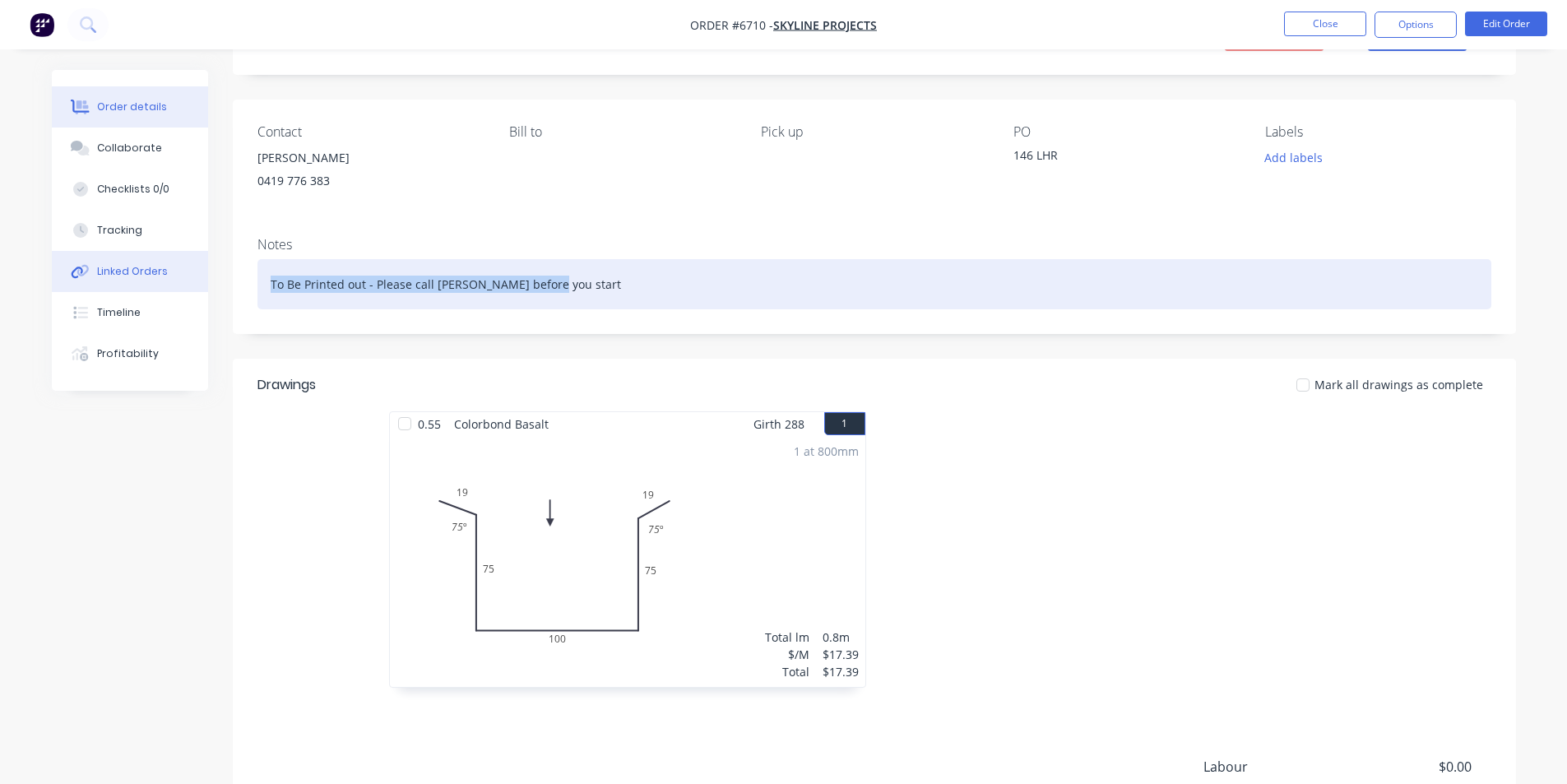
drag, startPoint x: 572, startPoint y: 282, endPoint x: 184, endPoint y: 281, distance: 388.0
click at [187, 281] on div "Order details Collaborate Checklists 0/0 Tracking Linked Orders Timeline Profit…" at bounding box center [784, 492] width 1497 height 1009
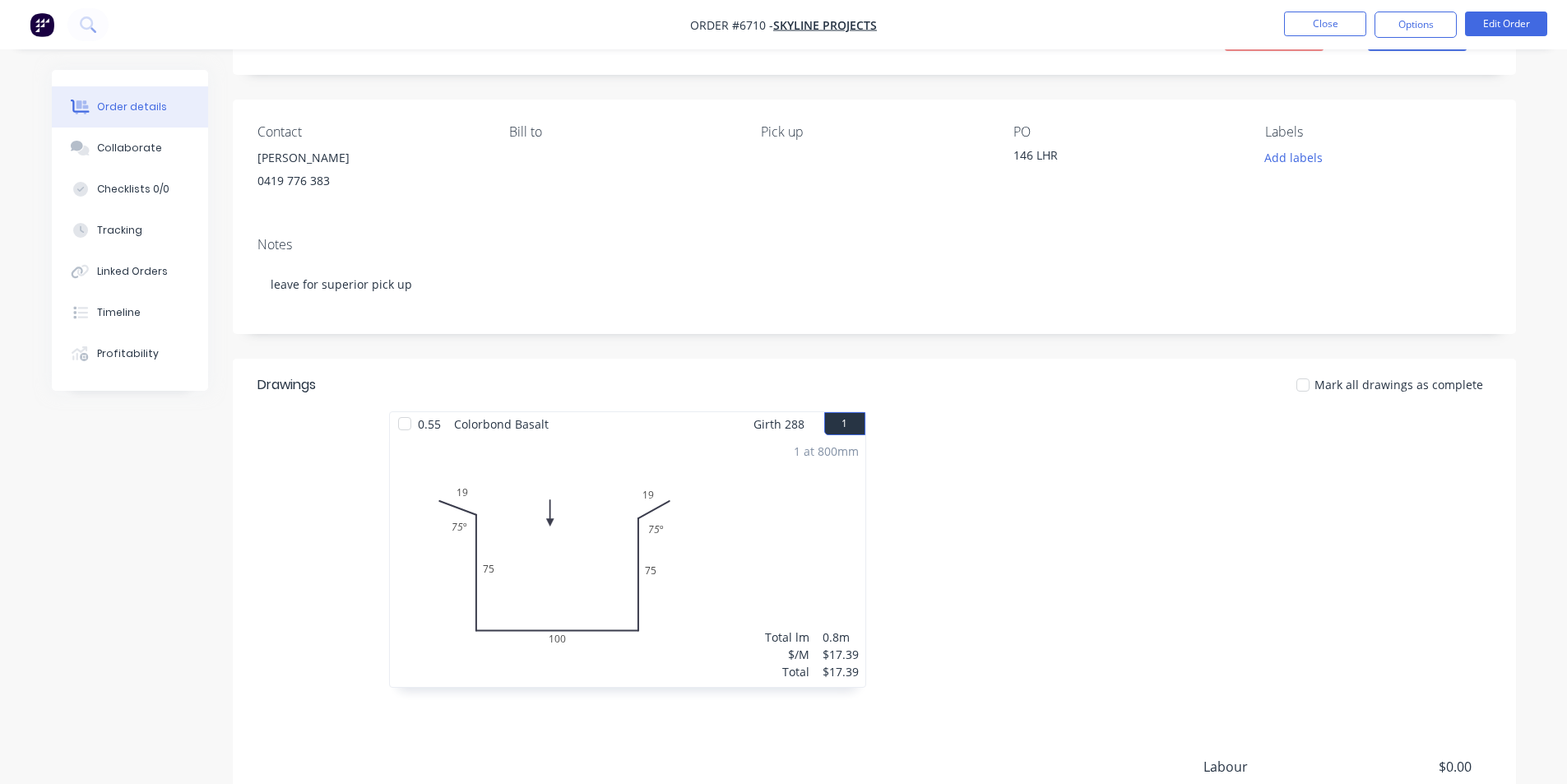
click at [1037, 396] on header "Drawings Mark all drawings as complete" at bounding box center [875, 385] width 1284 height 53
click at [1421, 29] on button "Options" at bounding box center [1416, 24] width 83 height 26
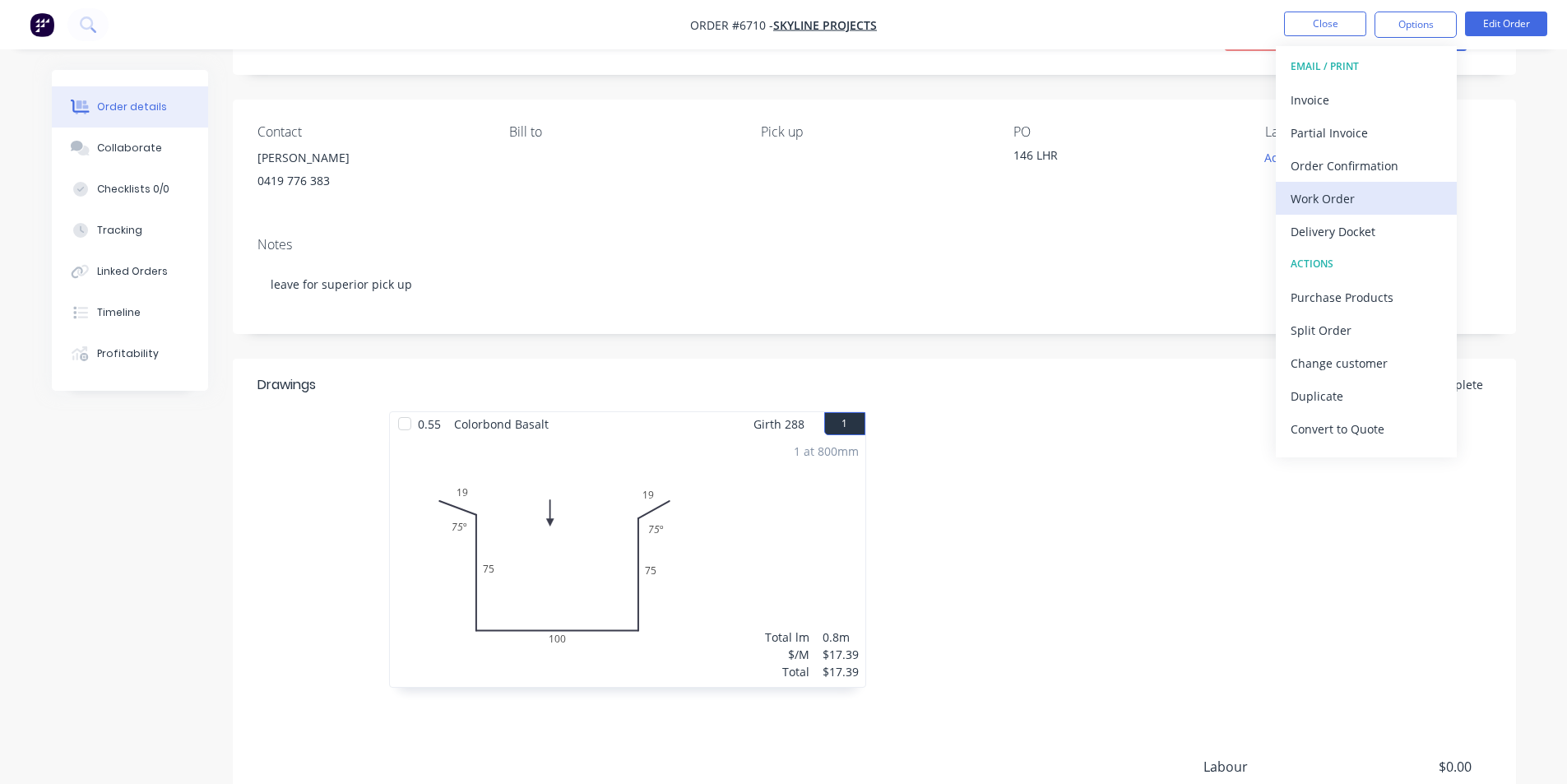
click at [1349, 206] on div "Work Order" at bounding box center [1367, 198] width 151 height 23
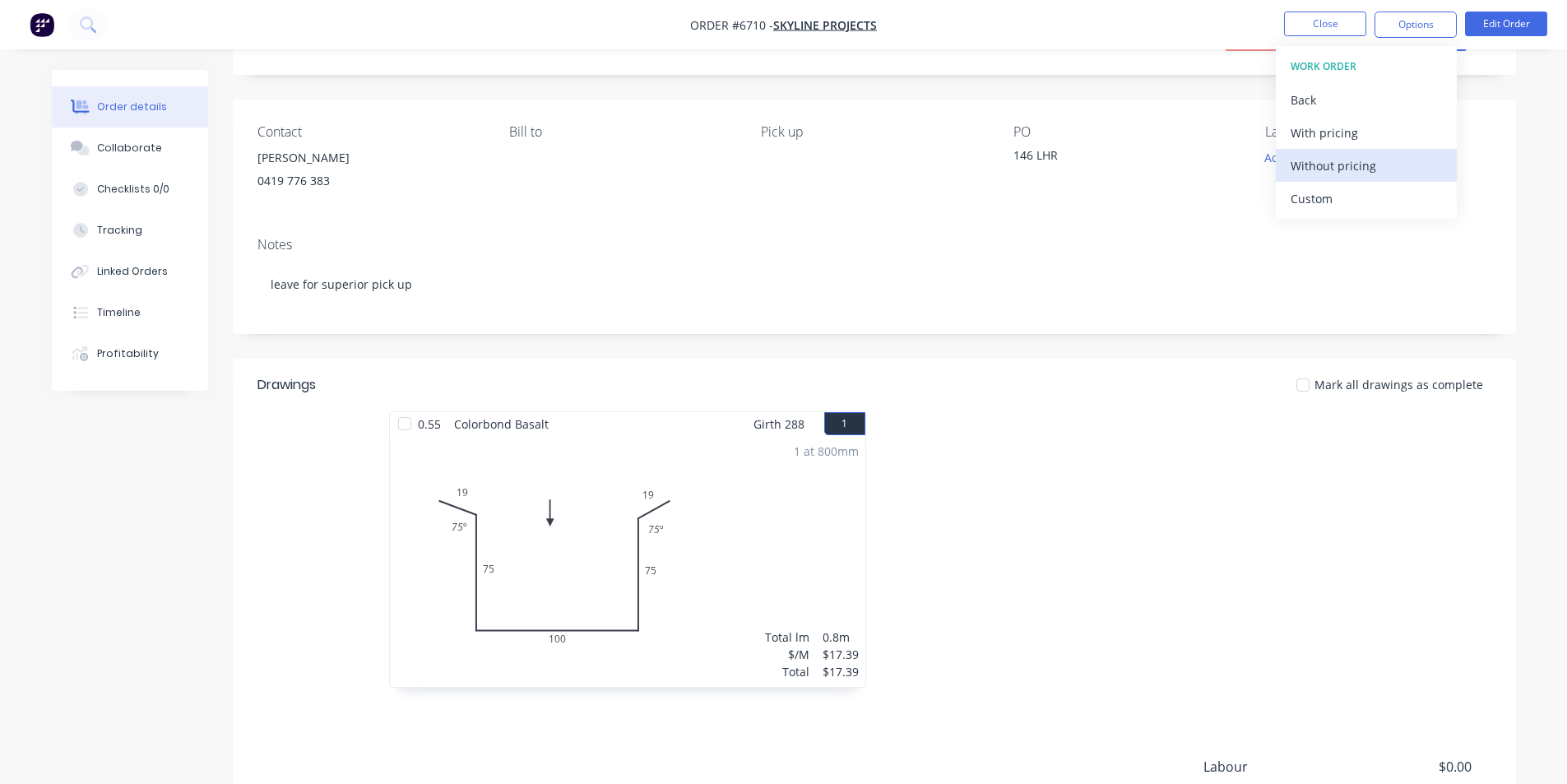
click at [1381, 170] on div "Without pricing" at bounding box center [1367, 165] width 151 height 23
click at [1346, 30] on button "Close" at bounding box center [1325, 23] width 83 height 24
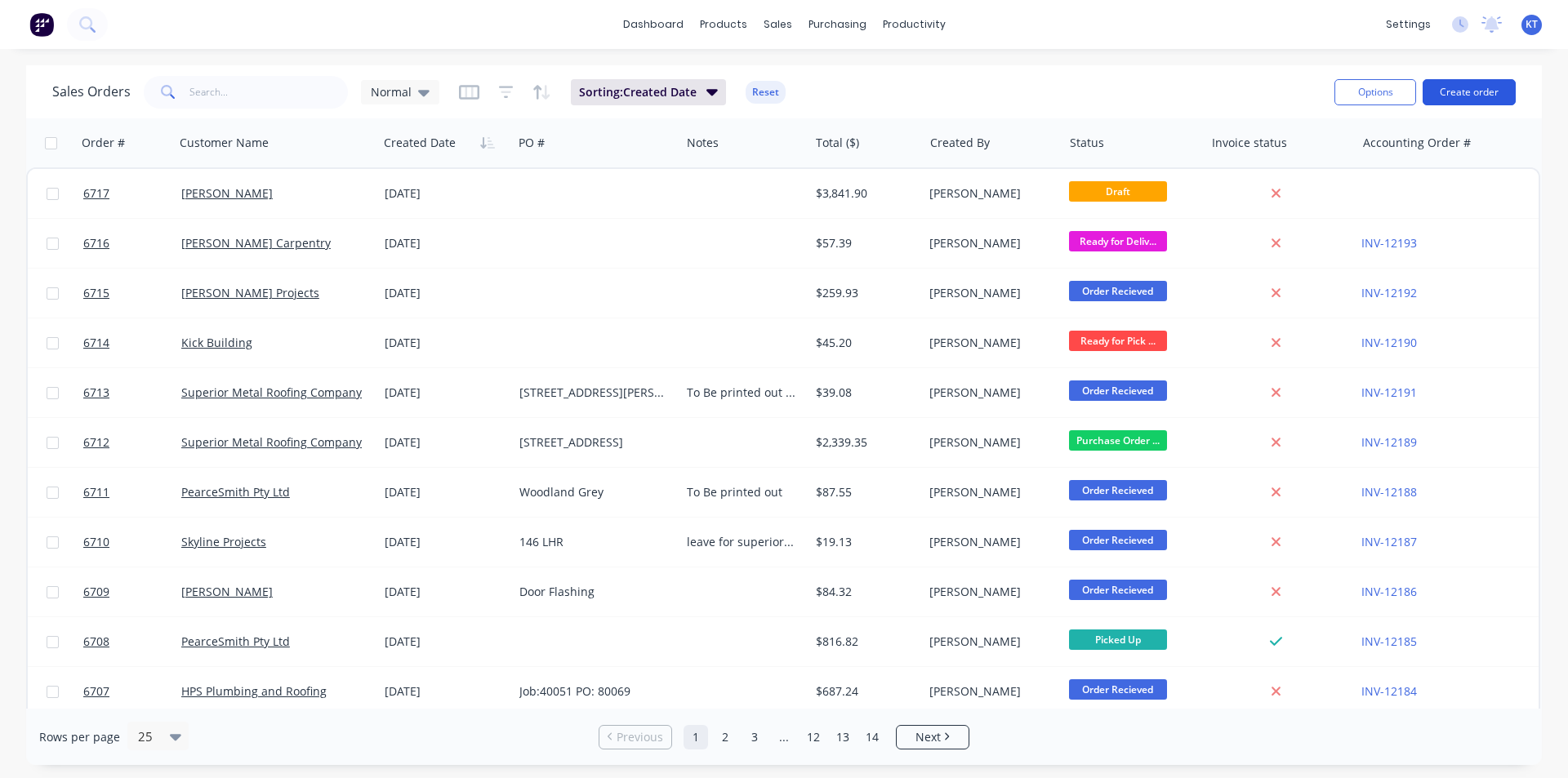
click at [1450, 91] on button "Create order" at bounding box center [1469, 92] width 93 height 26
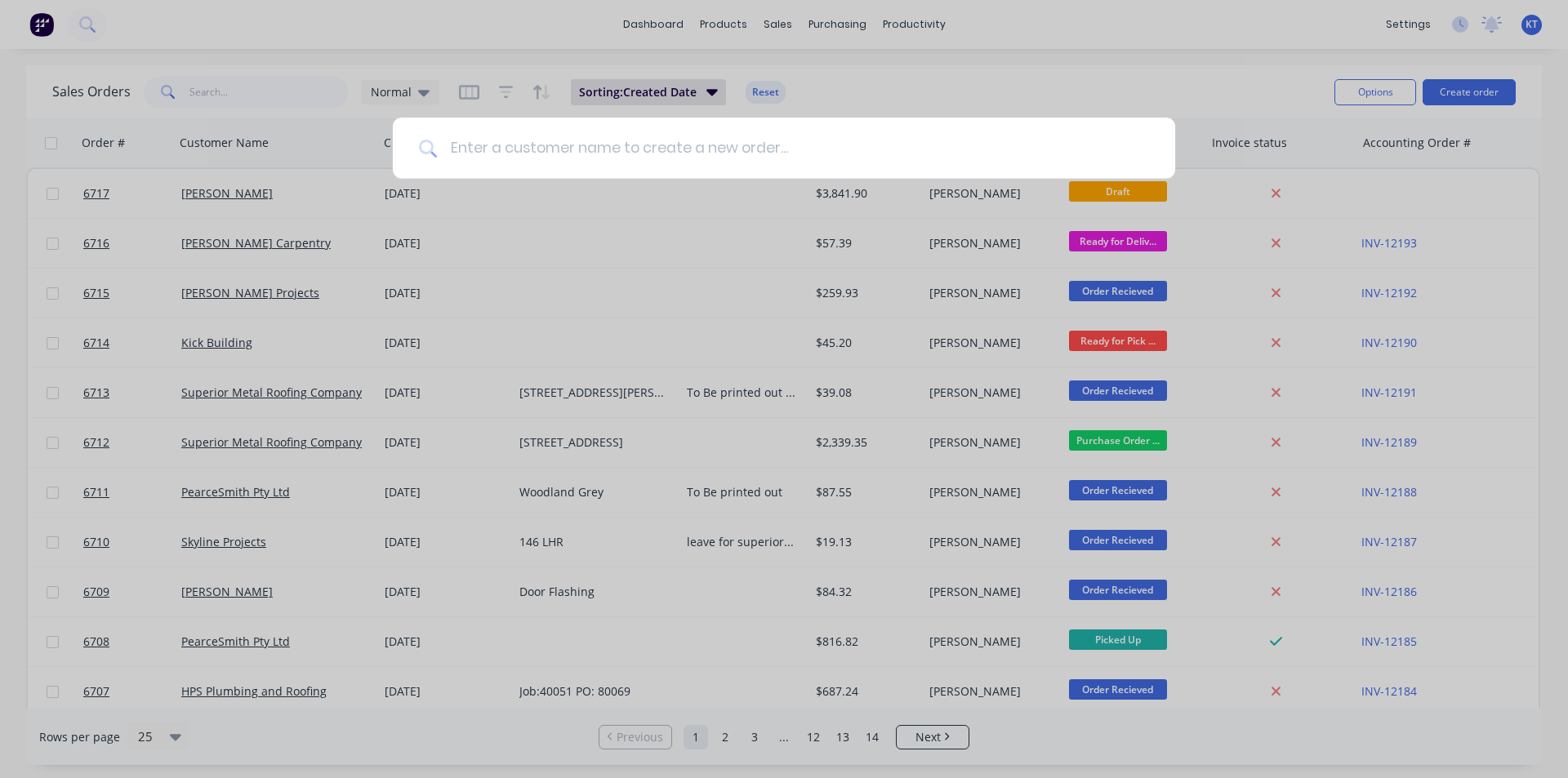
click at [600, 146] on input at bounding box center [792, 147] width 712 height 61
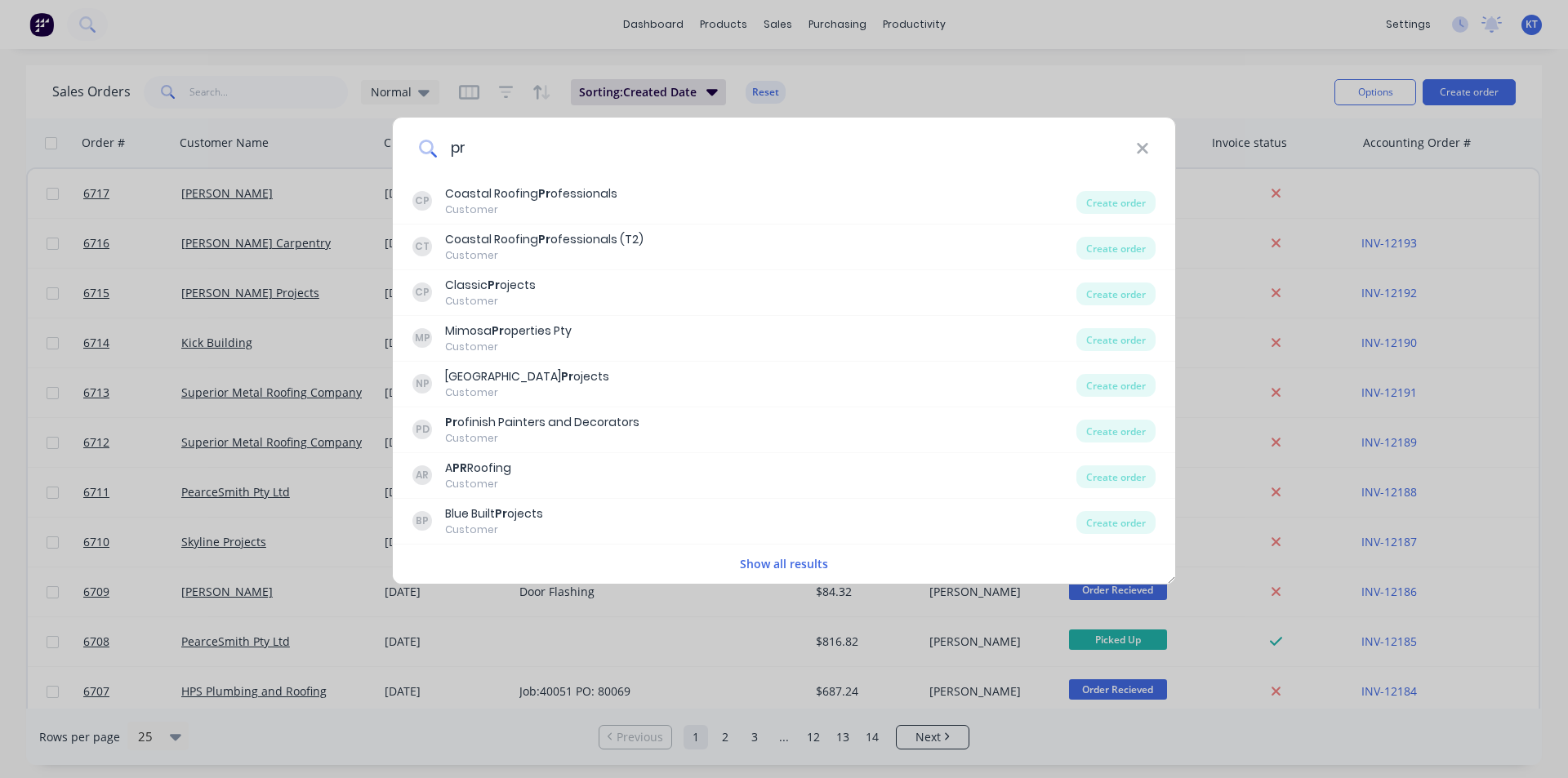
type input "p"
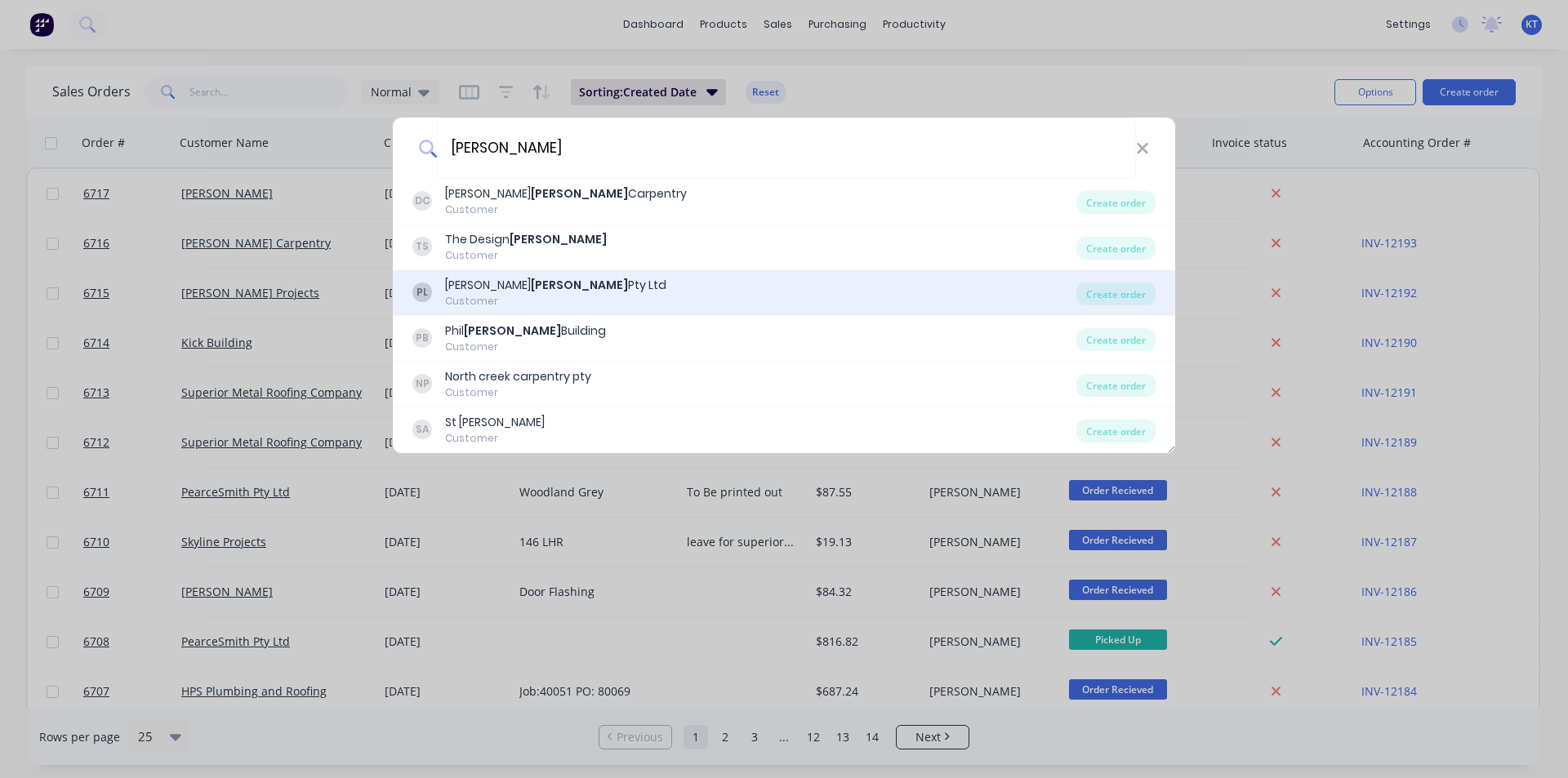
type input "[PERSON_NAME]"
click at [585, 291] on div "[PERSON_NAME] Pty Ltd Customer" at bounding box center [744, 292] width 664 height 32
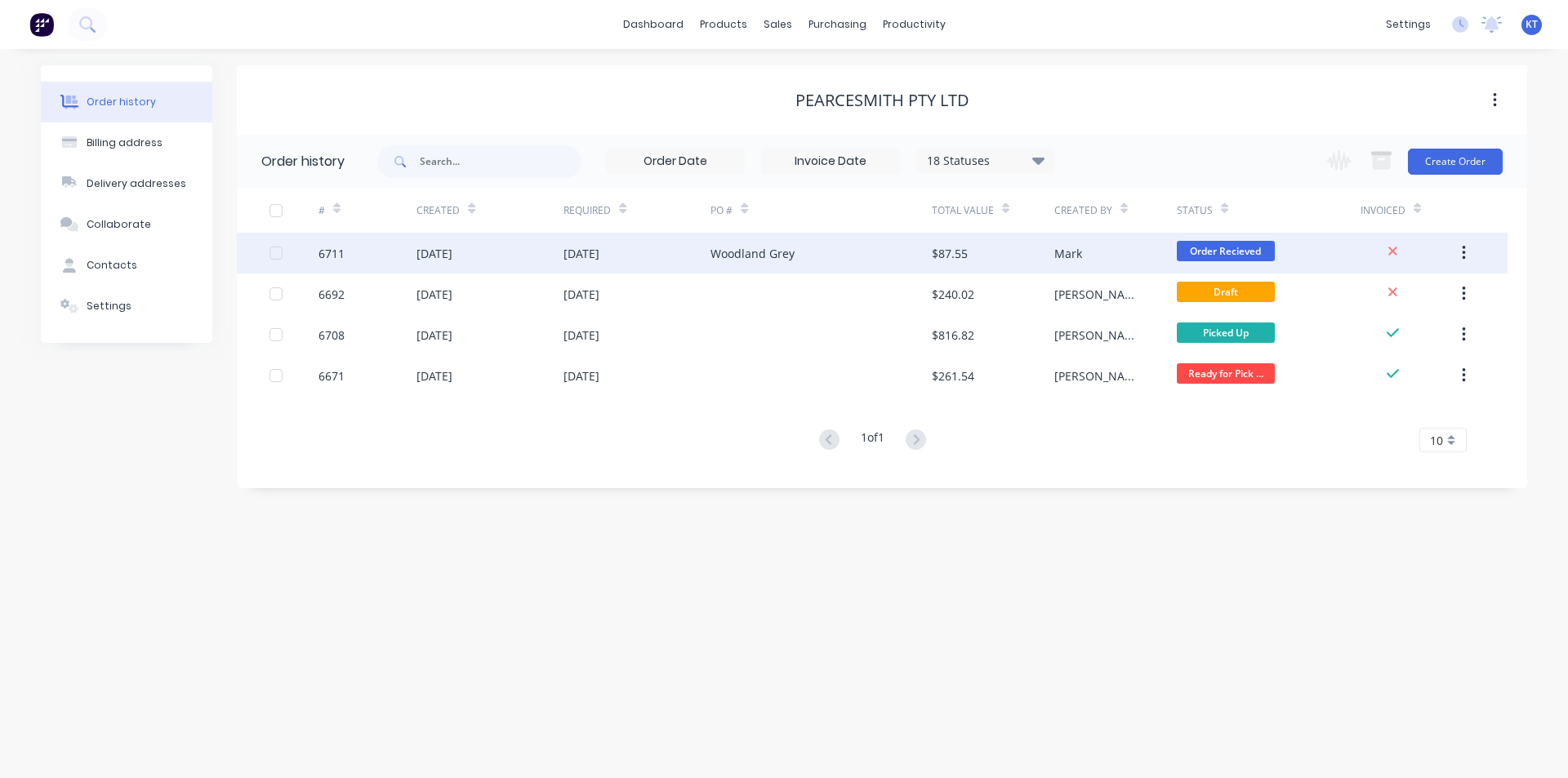
click at [665, 256] on div "[DATE]" at bounding box center [637, 253] width 147 height 41
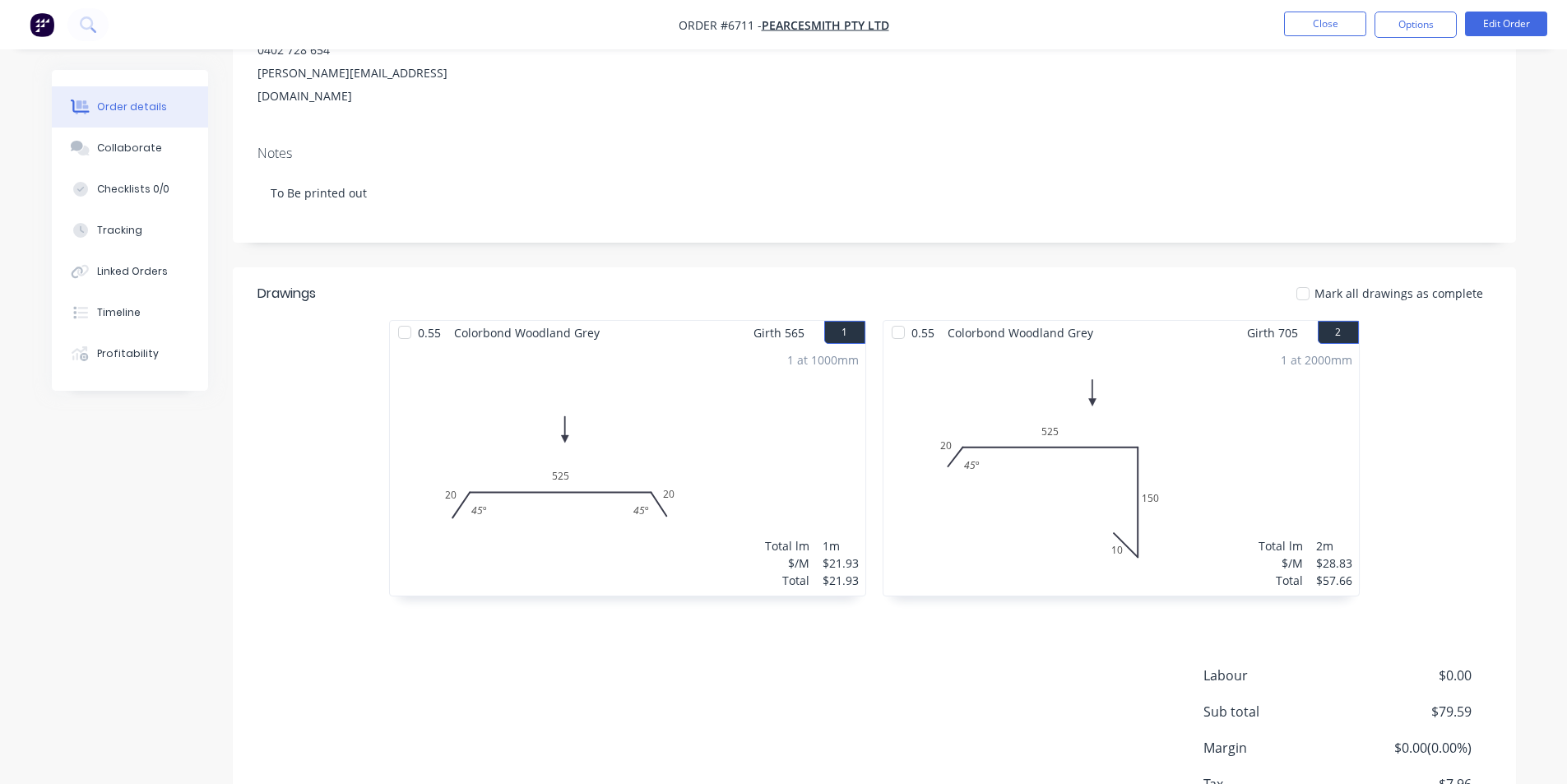
scroll to position [312, 0]
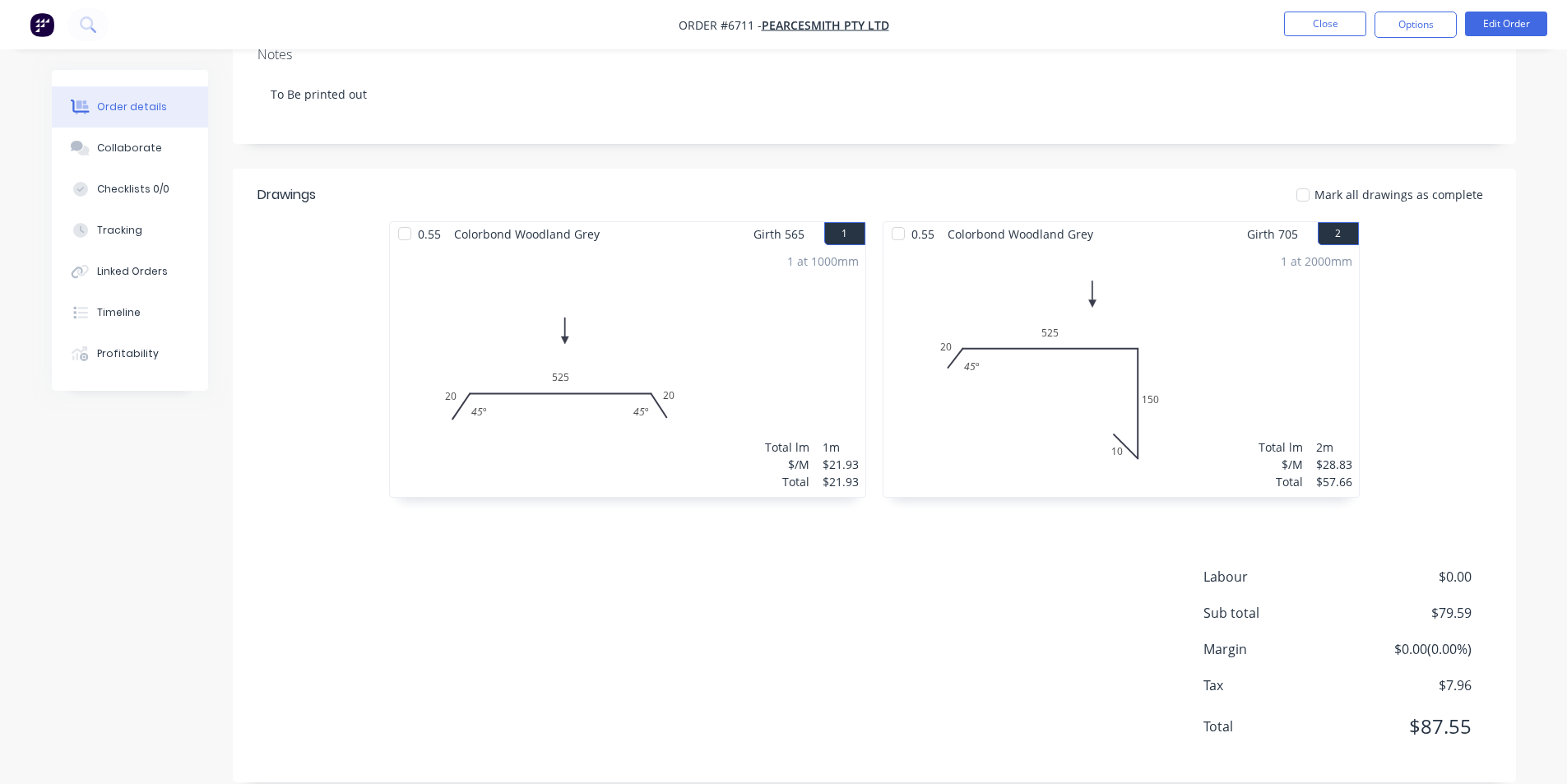
drag, startPoint x: 759, startPoint y: 24, endPoint x: 930, endPoint y: 20, distance: 171.0
click at [873, 20] on span "Order #6711 - PearceSmith Pty Ltd" at bounding box center [784, 25] width 210 height 17
click at [957, 21] on nav "Order #6711 - PearceSmith Pty Ltd Close Options Edit Order" at bounding box center [784, 24] width 1567 height 50
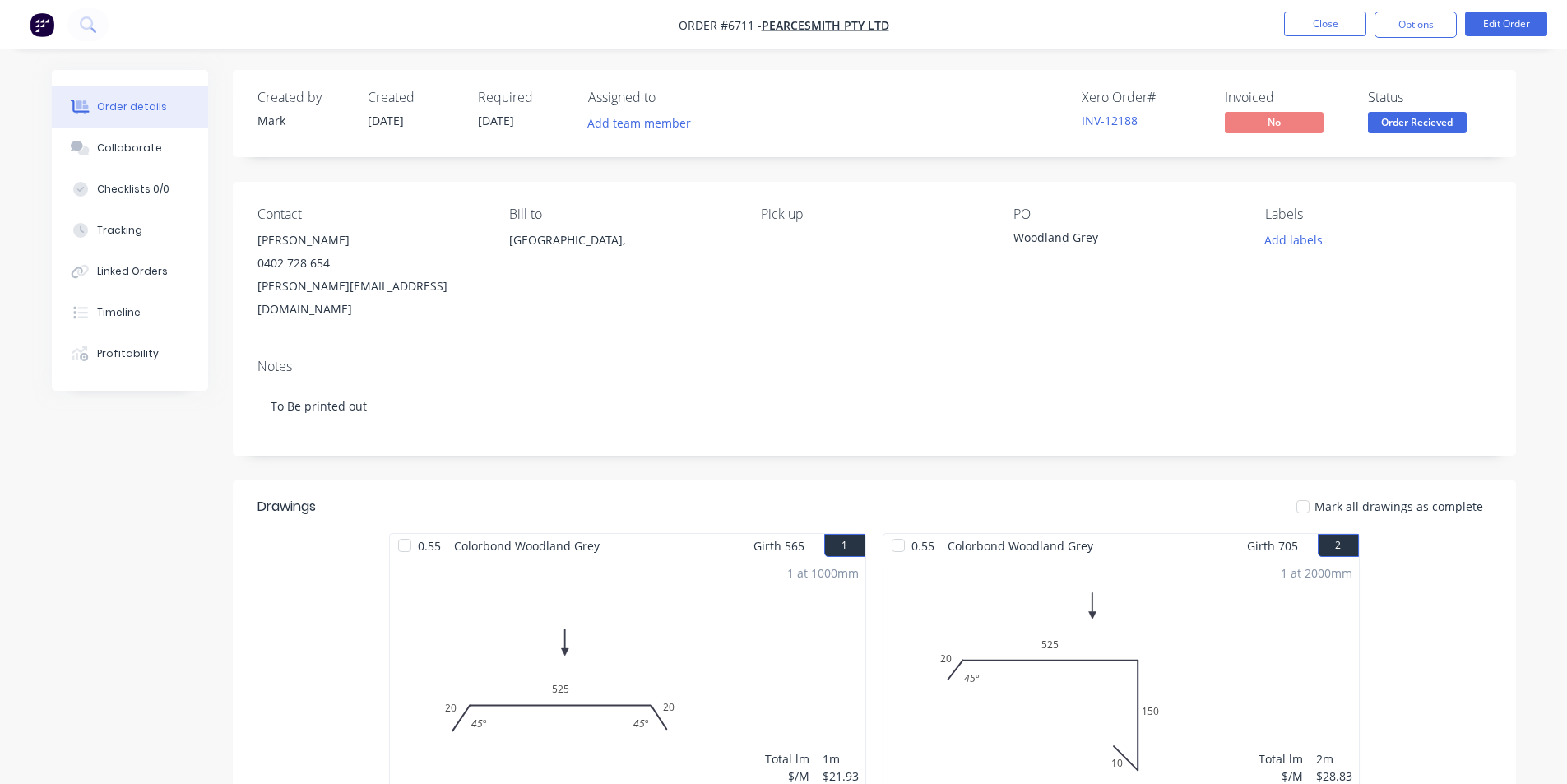
scroll to position [83, 0]
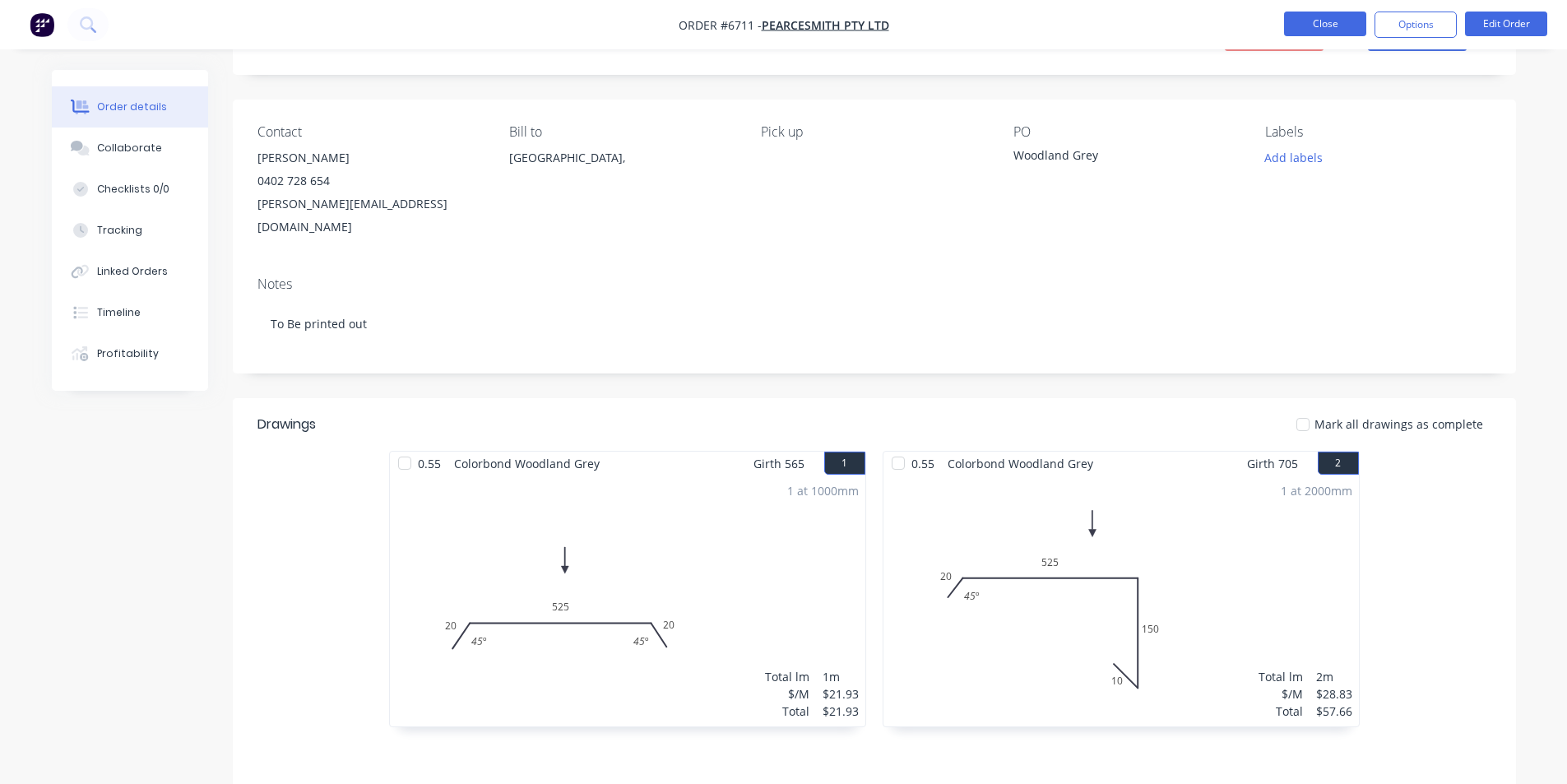
click at [1326, 31] on button "Close" at bounding box center [1325, 23] width 83 height 24
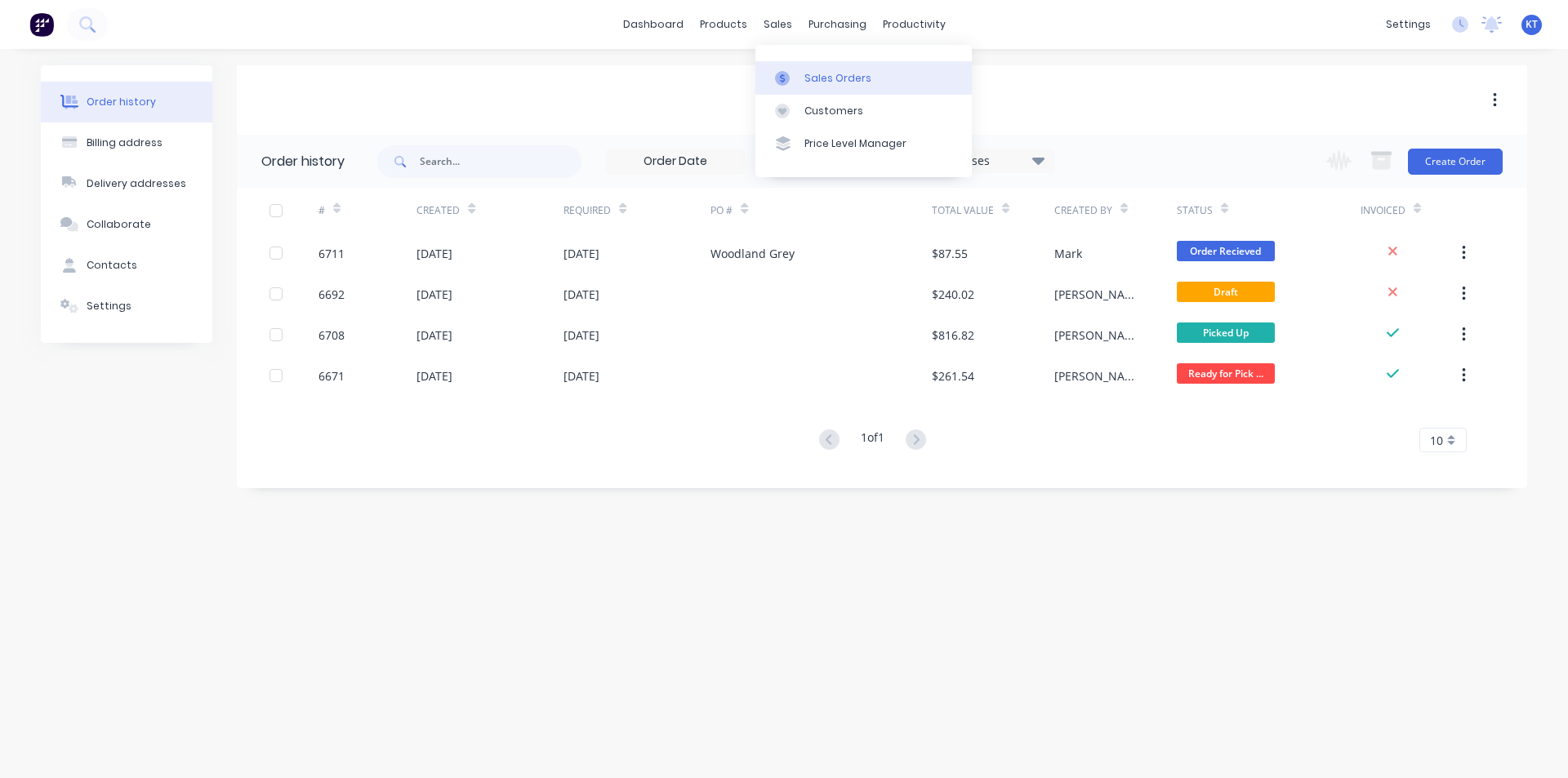
click at [822, 82] on div "Sales Orders" at bounding box center [838, 78] width 67 height 15
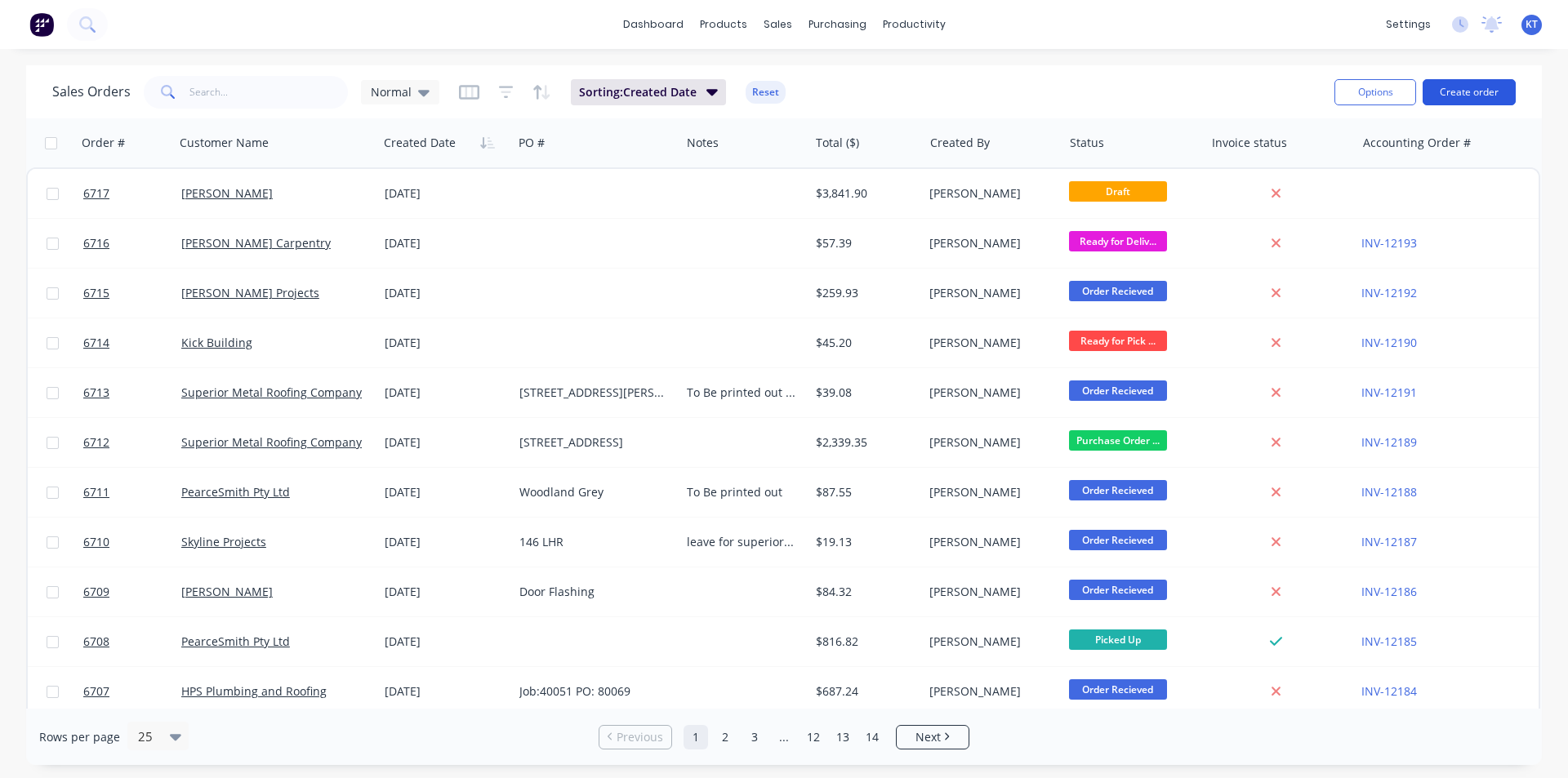
click at [1458, 91] on button "Create order" at bounding box center [1469, 92] width 93 height 26
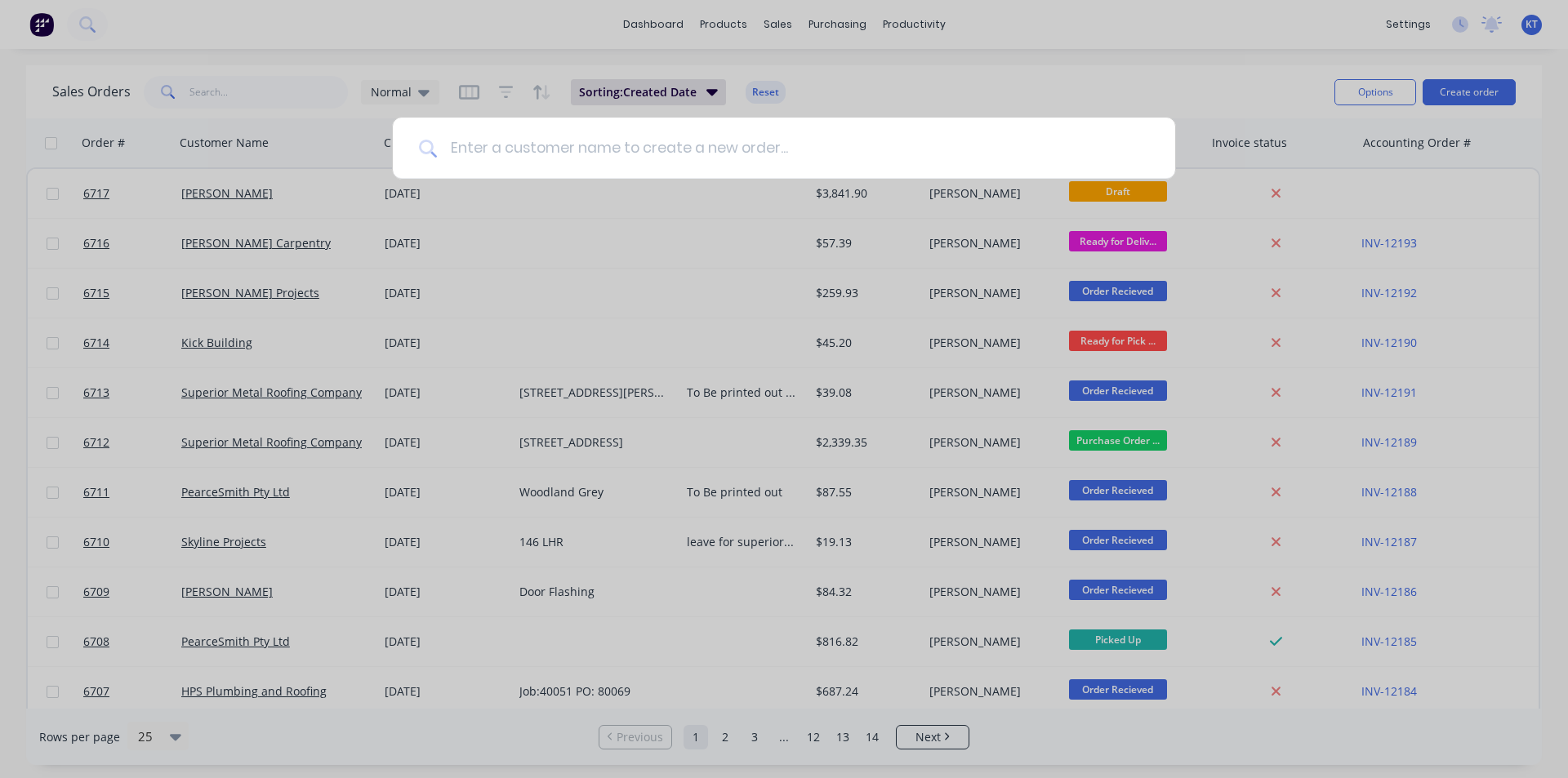
click at [731, 159] on input at bounding box center [792, 147] width 712 height 61
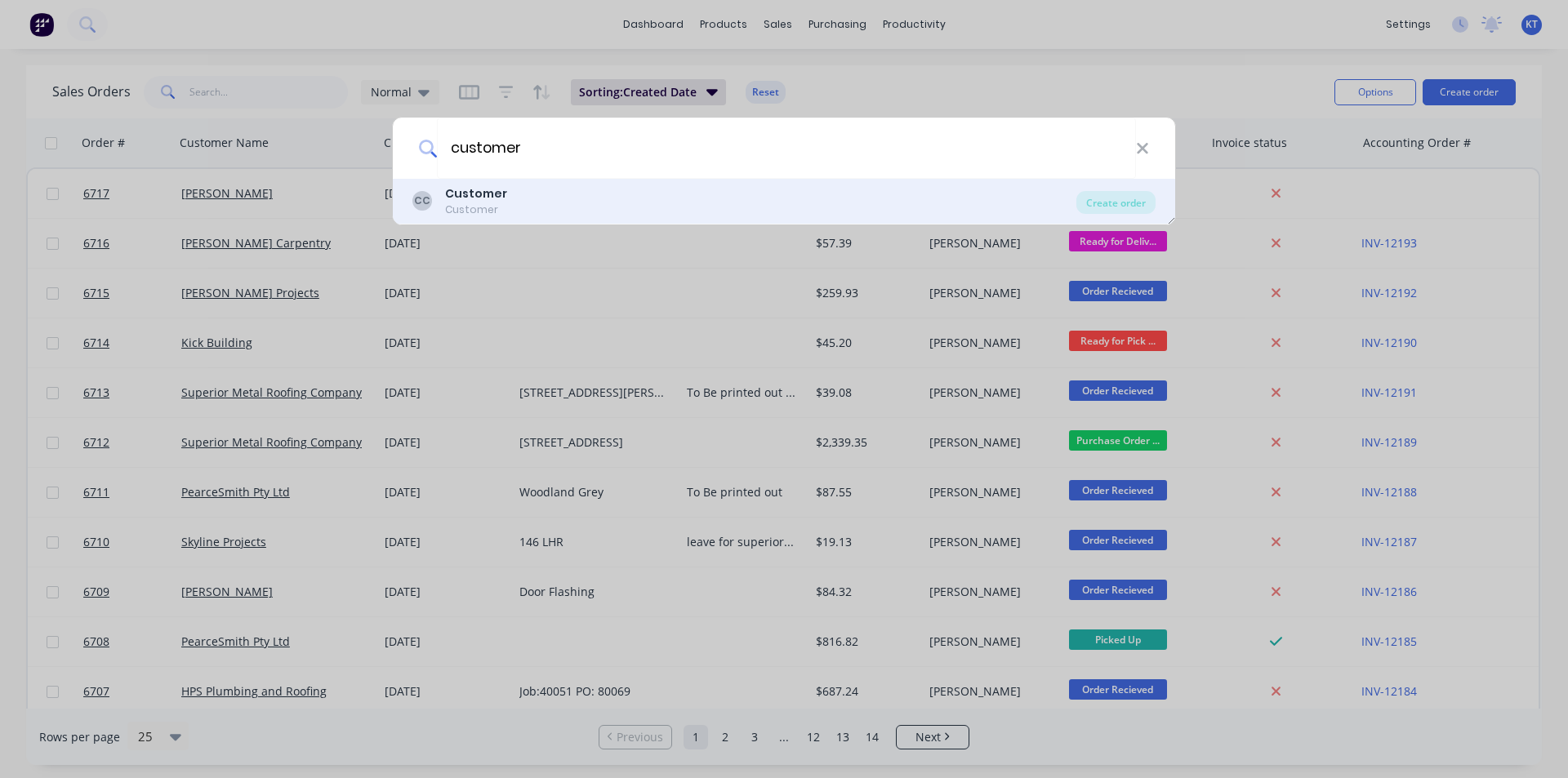
type input "customer"
click at [561, 203] on div "CC Customer Customer" at bounding box center [744, 201] width 664 height 32
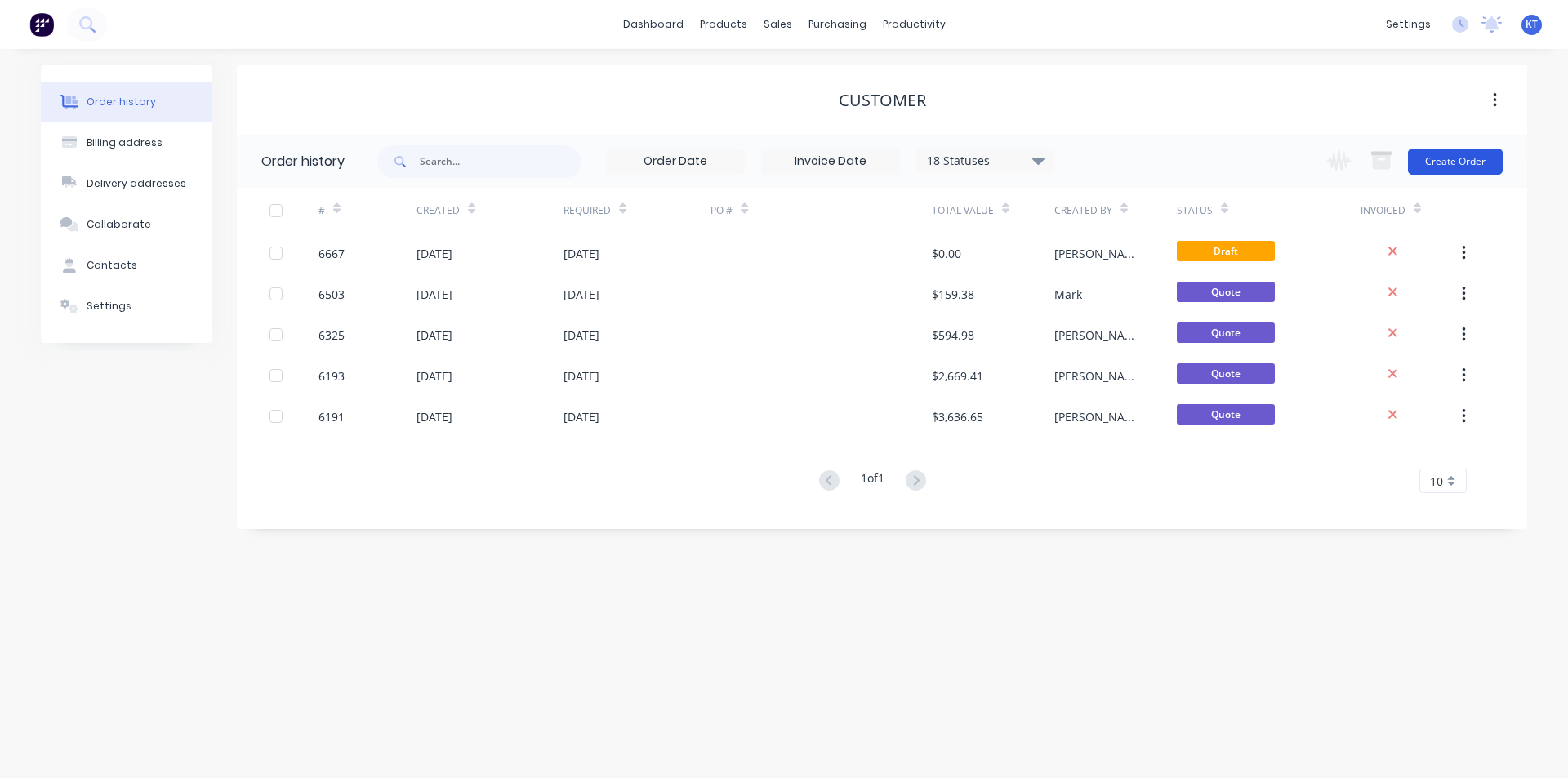
click at [1452, 167] on button "Create Order" at bounding box center [1455, 161] width 95 height 26
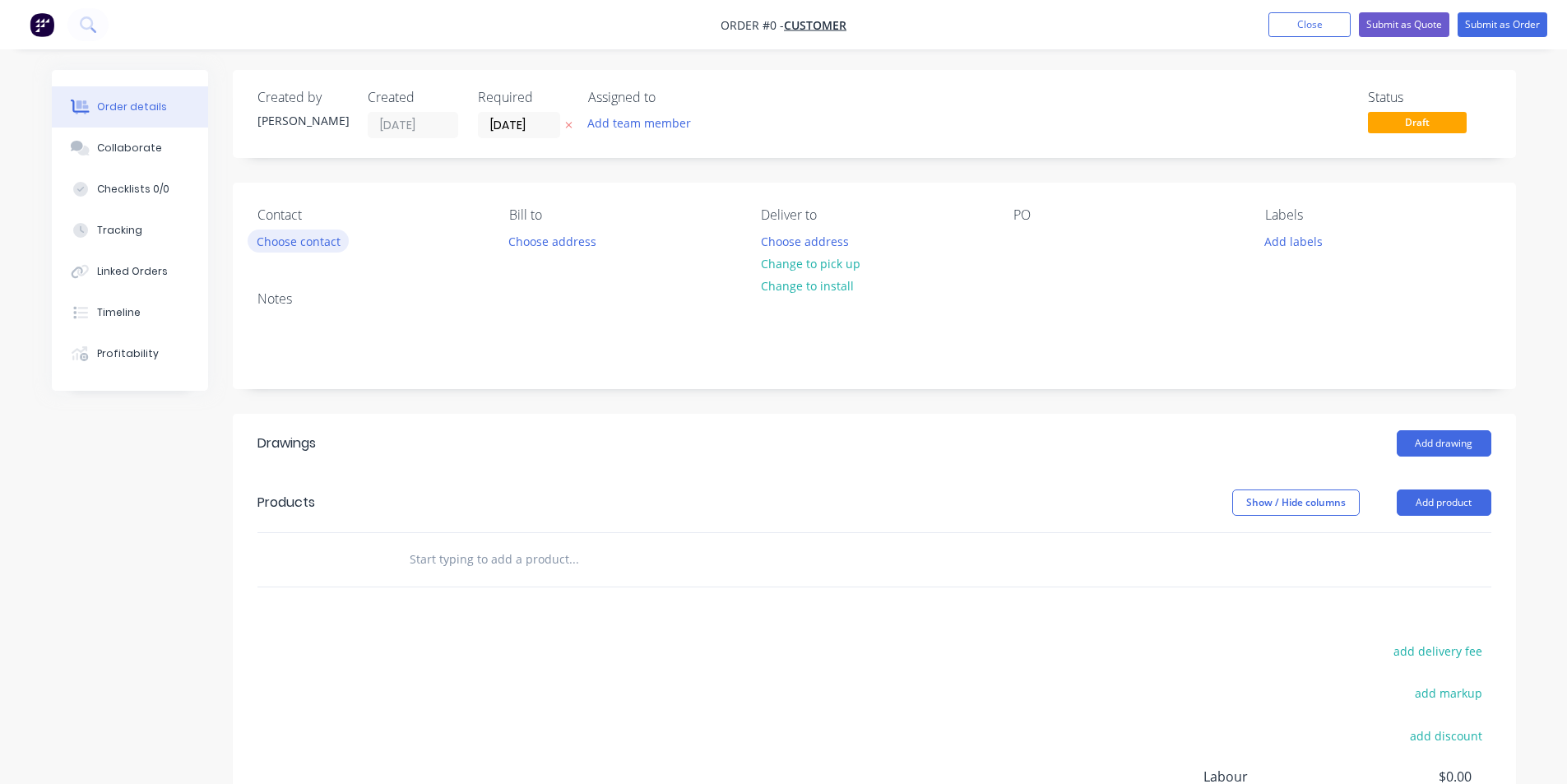
click at [314, 241] on button "Choose contact" at bounding box center [298, 241] width 101 height 23
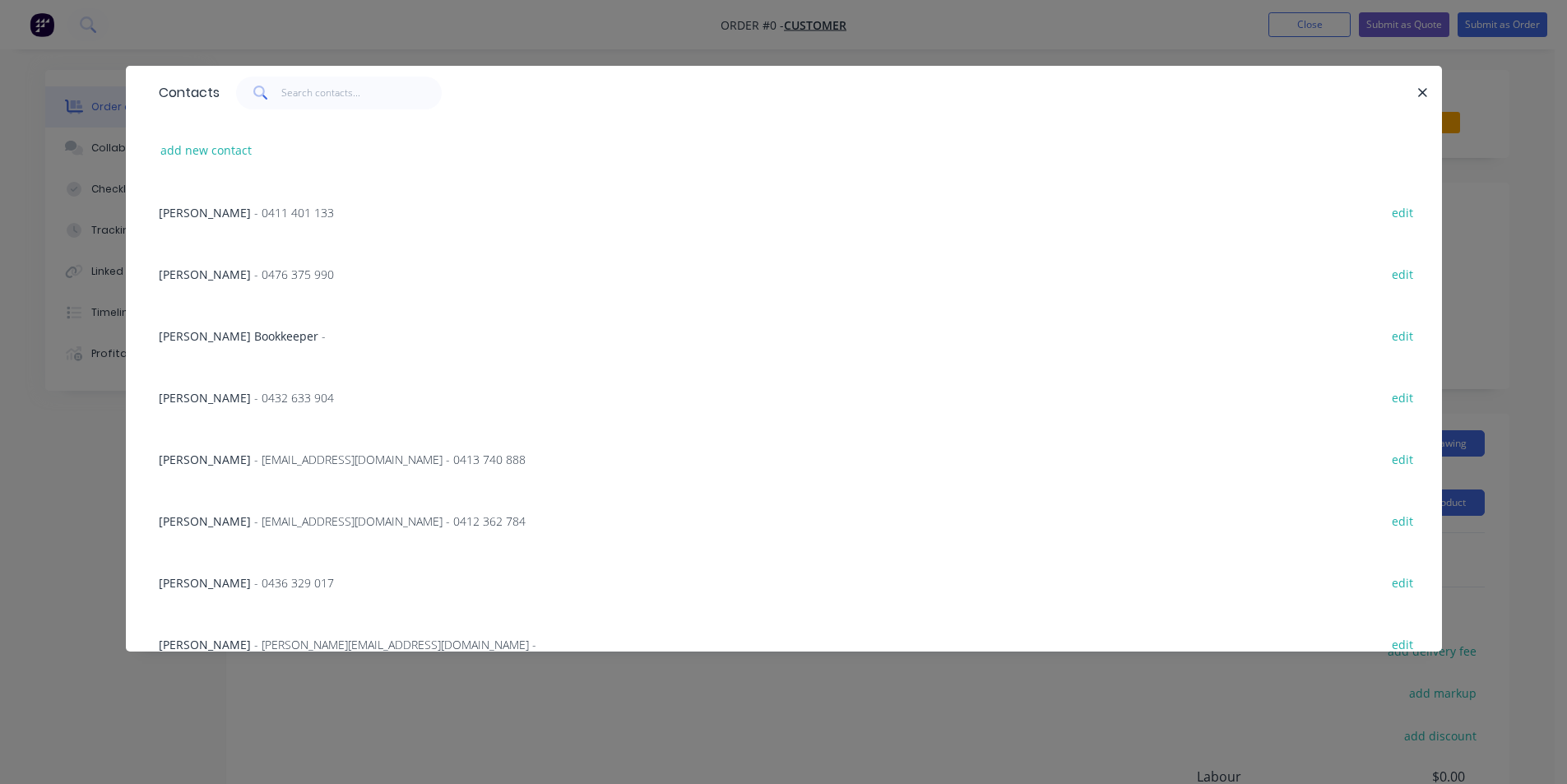
click at [254, 209] on span "- 0411 401 133" at bounding box center [294, 213] width 80 height 16
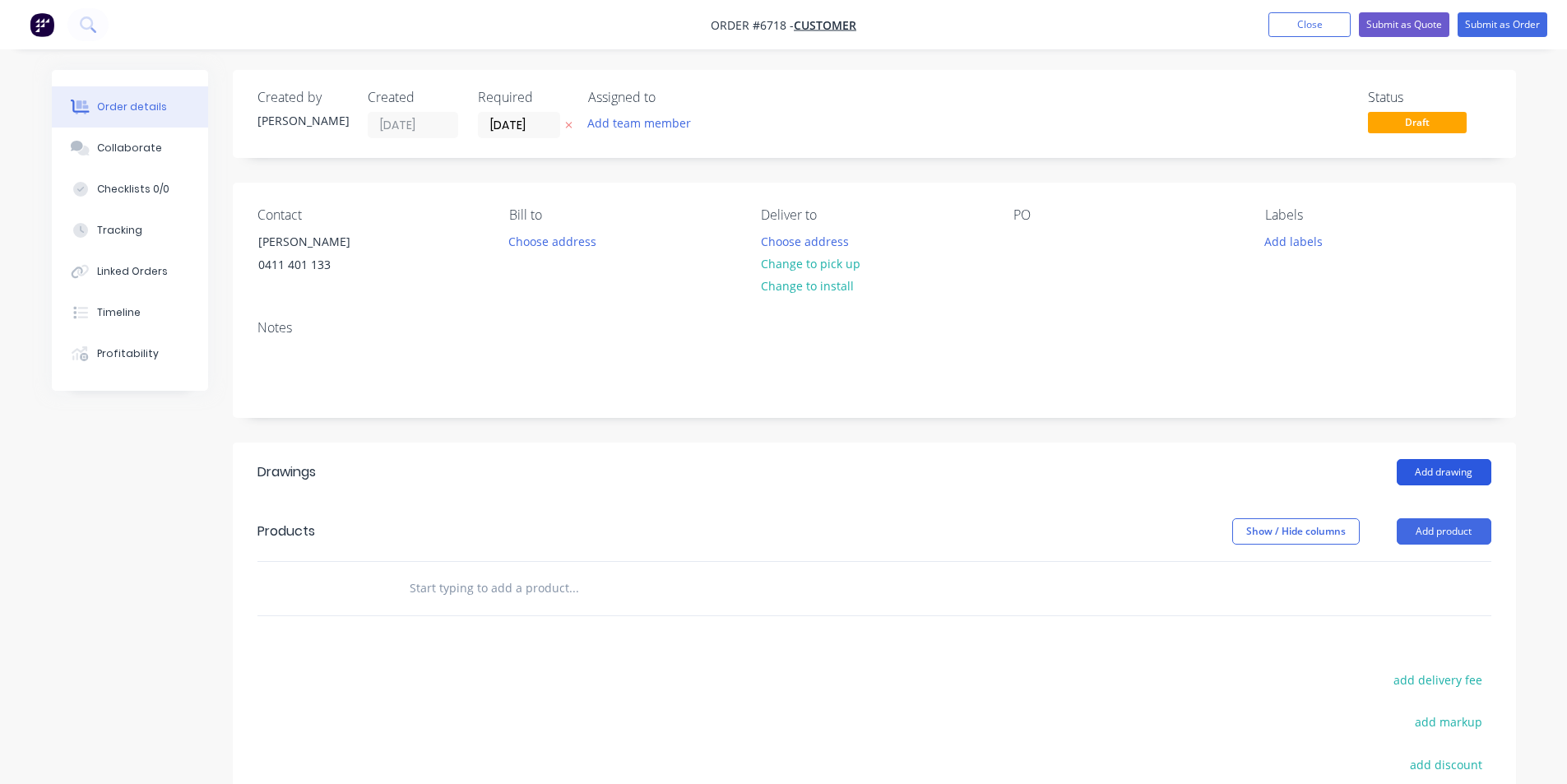
click at [1439, 467] on button "Add drawing" at bounding box center [1444, 472] width 95 height 26
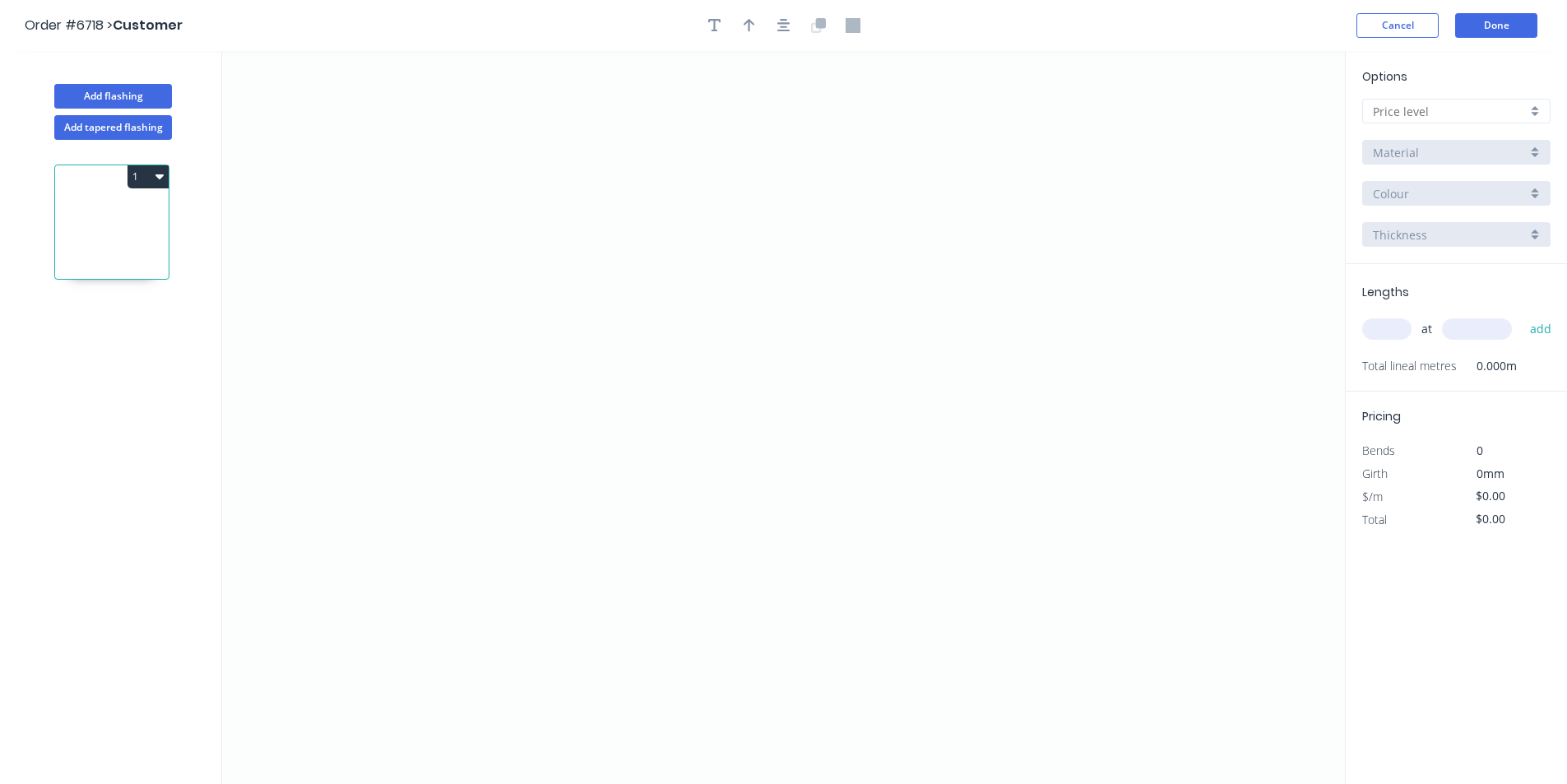
click at [1414, 106] on input "text" at bounding box center [1450, 111] width 154 height 17
click at [1405, 226] on div "D" at bounding box center [1457, 229] width 187 height 29
type input "D"
click at [1407, 152] on input "Brass" at bounding box center [1450, 153] width 154 height 17
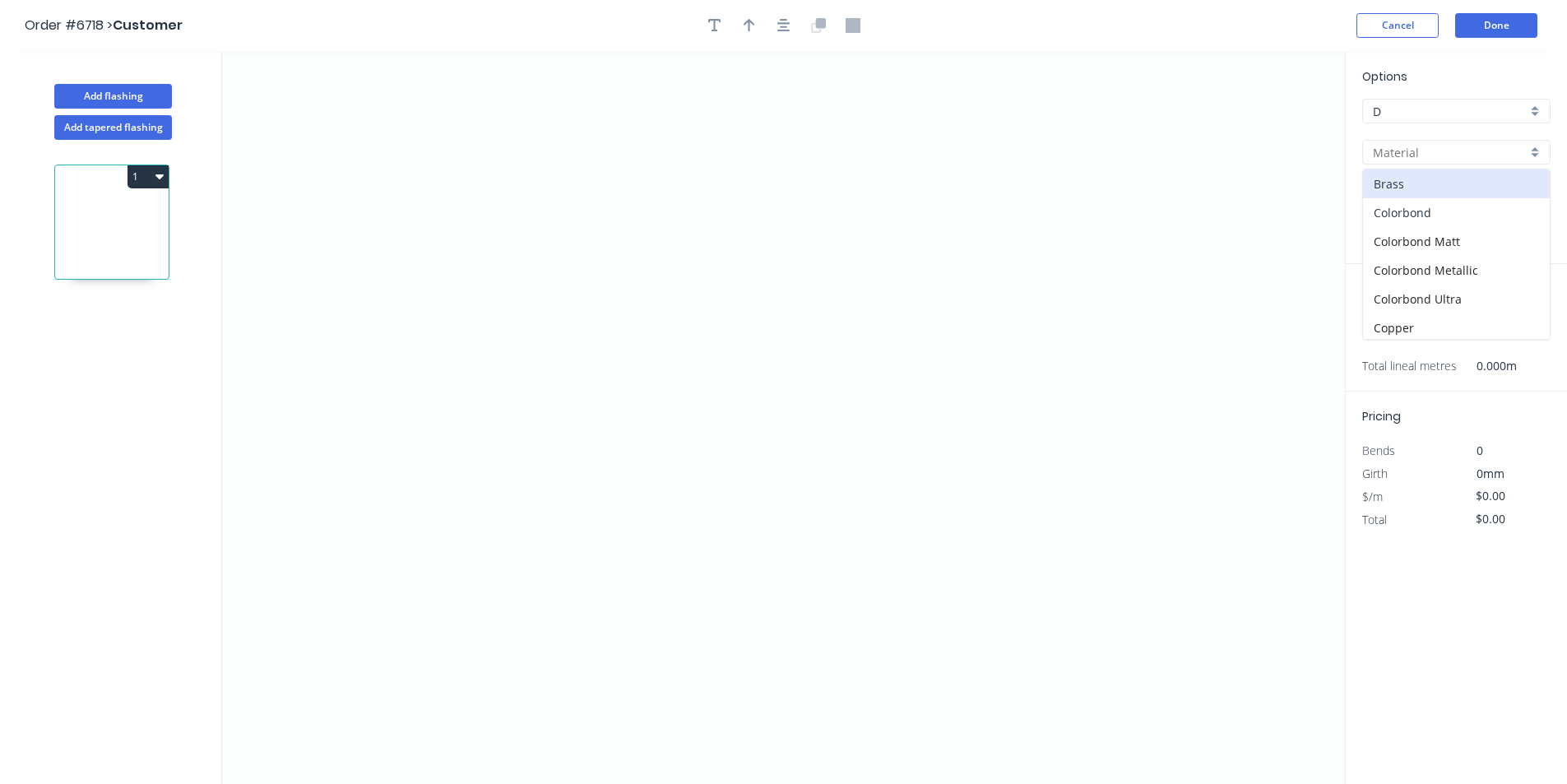
click at [1402, 215] on div "Colorbond" at bounding box center [1457, 212] width 187 height 29
type input "Colorbond"
type input "Basalt"
type input "0.55"
click at [1413, 191] on input "Basalt" at bounding box center [1450, 194] width 154 height 17
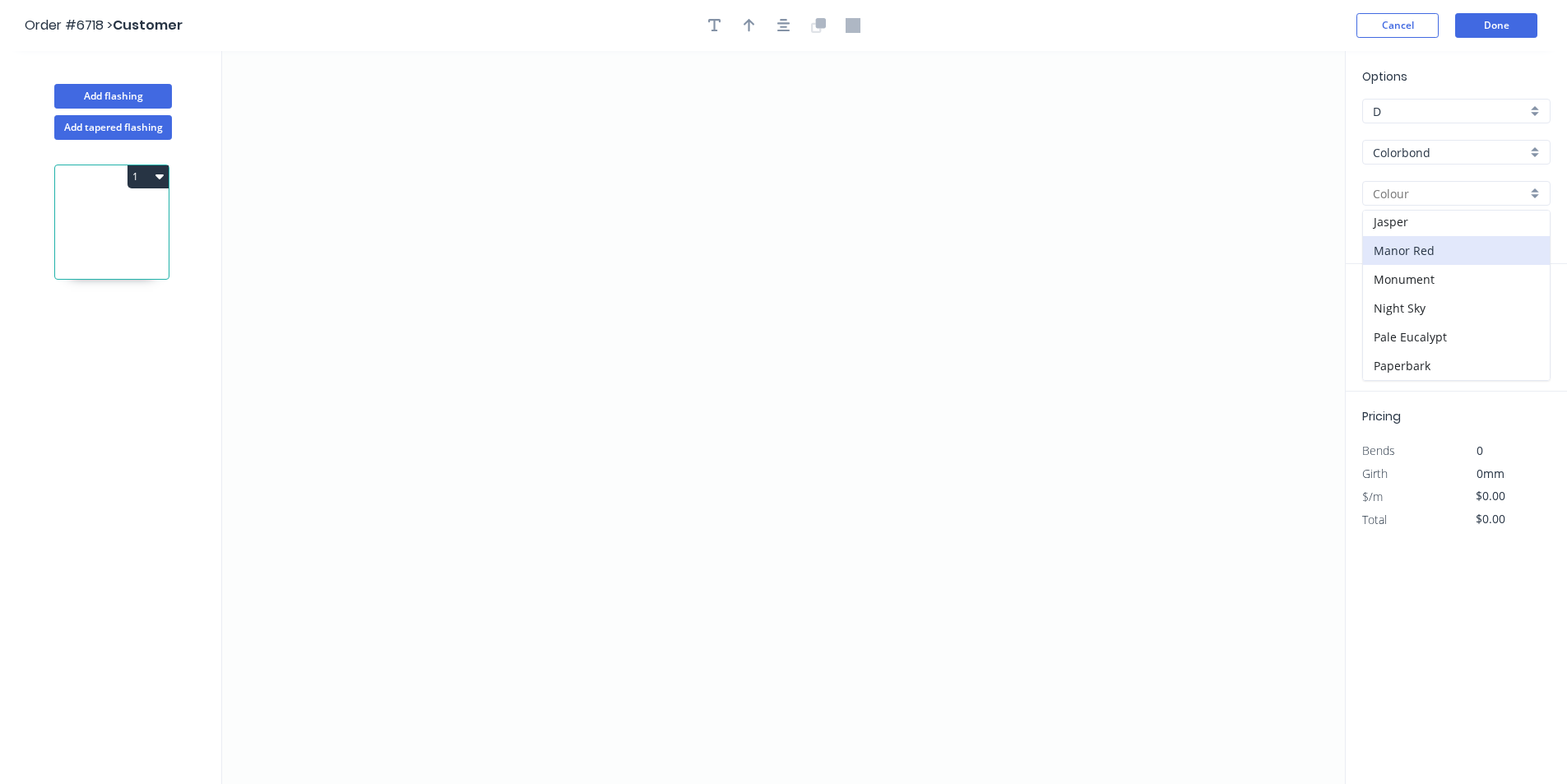
scroll to position [329, 0]
click at [1416, 362] on div "[PERSON_NAME]" at bounding box center [1457, 356] width 187 height 29
type input "[PERSON_NAME]"
click at [663, 138] on icon "0" at bounding box center [783, 417] width 1123 height 733
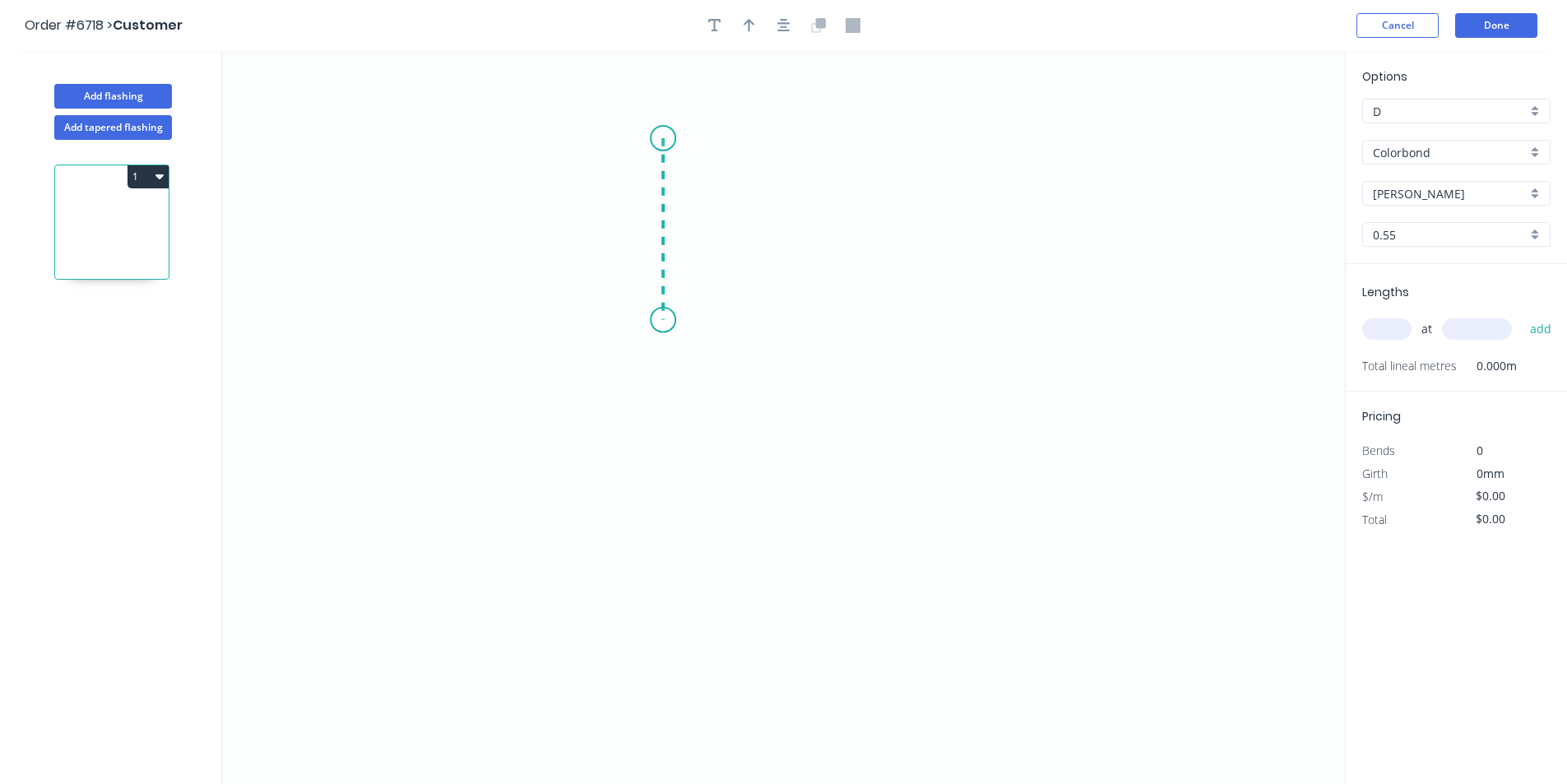
click at [663, 320] on icon "0" at bounding box center [783, 417] width 1123 height 733
click at [864, 323] on icon "0 ?" at bounding box center [783, 417] width 1123 height 733
click at [916, 374] on icon "0 ? ?" at bounding box center [783, 417] width 1123 height 733
click at [914, 374] on circle at bounding box center [916, 372] width 24 height 24
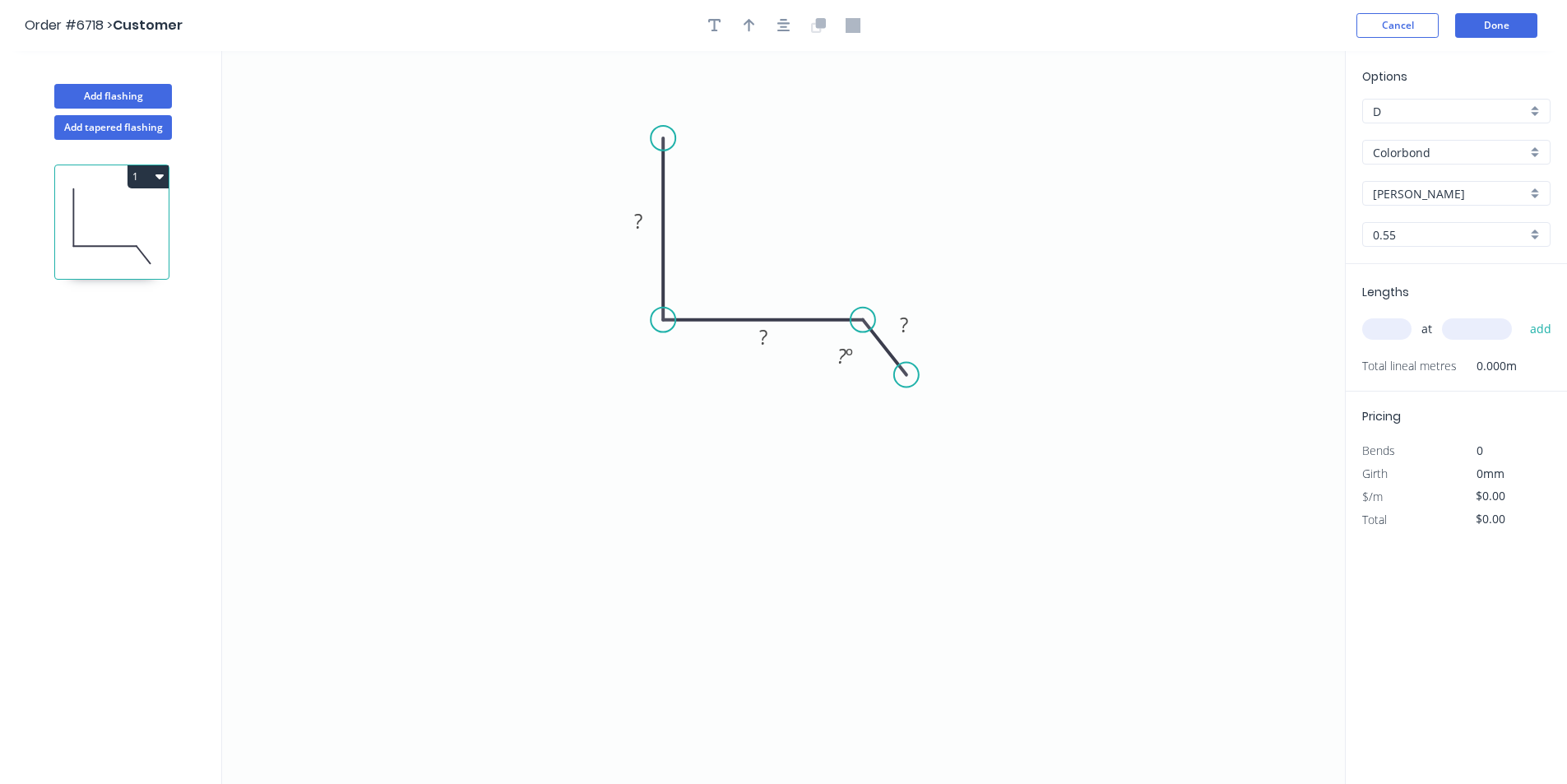
click at [907, 375] on circle at bounding box center [906, 375] width 24 height 24
click at [964, 389] on div "Delete point" at bounding box center [991, 395] width 165 height 34
click at [631, 216] on rect at bounding box center [638, 222] width 33 height 23
type input "$11.04"
click at [751, 26] on icon "button" at bounding box center [749, 25] width 11 height 15
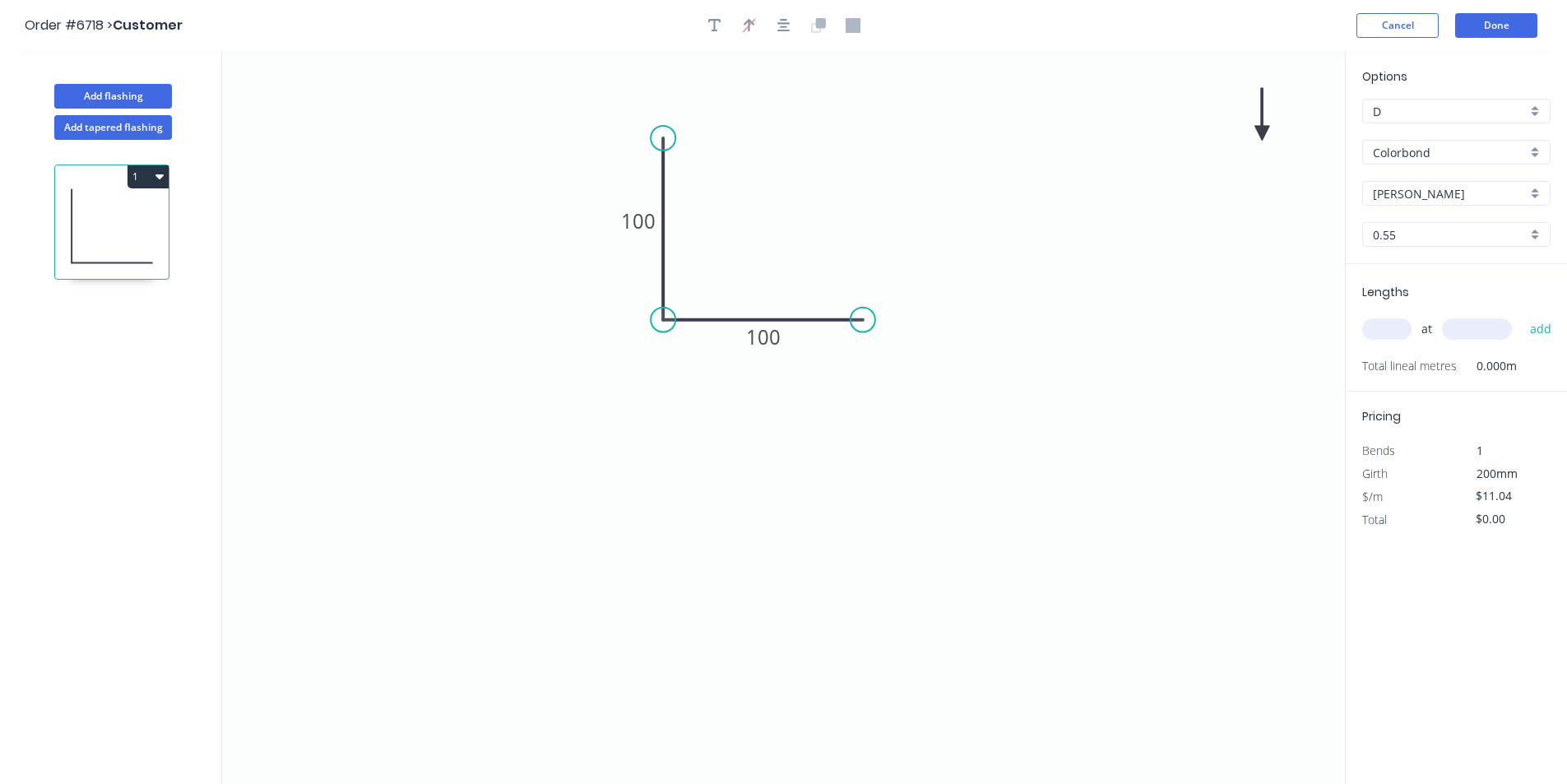
click at [1260, 130] on icon at bounding box center [1262, 114] width 15 height 53
drag, startPoint x: 1263, startPoint y: 128, endPoint x: 747, endPoint y: 250, distance: 530.2
click at [759, 250] on icon at bounding box center [783, 233] width 48 height 48
click at [1378, 330] on input "text" at bounding box center [1387, 329] width 50 height 22
type input "5"
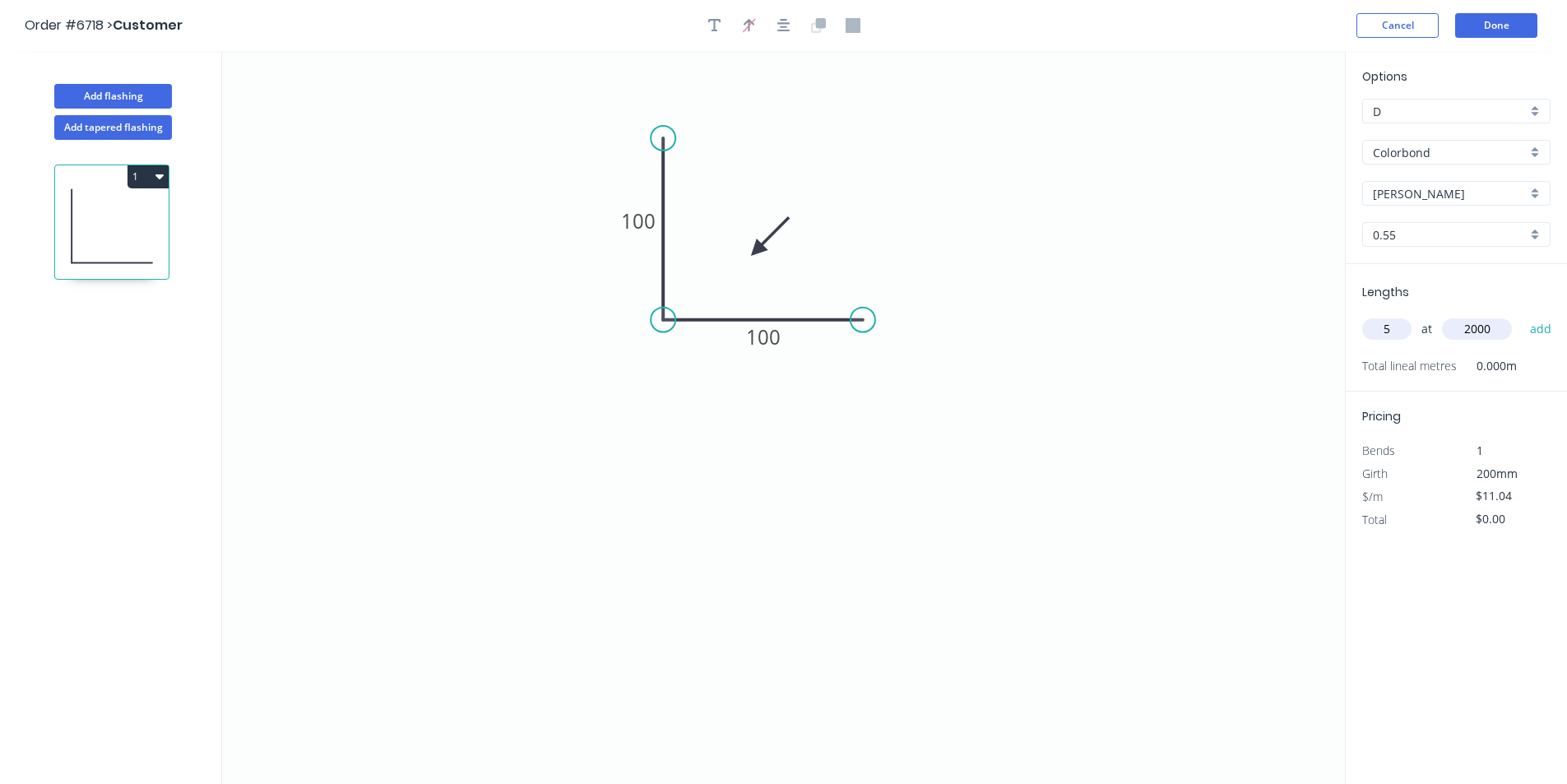
type input "2000"
click at [1522, 315] on button "add" at bounding box center [1541, 329] width 38 height 28
type input "$110.40"
drag, startPoint x: 860, startPoint y: 322, endPoint x: 851, endPoint y: 310, distance: 15.0
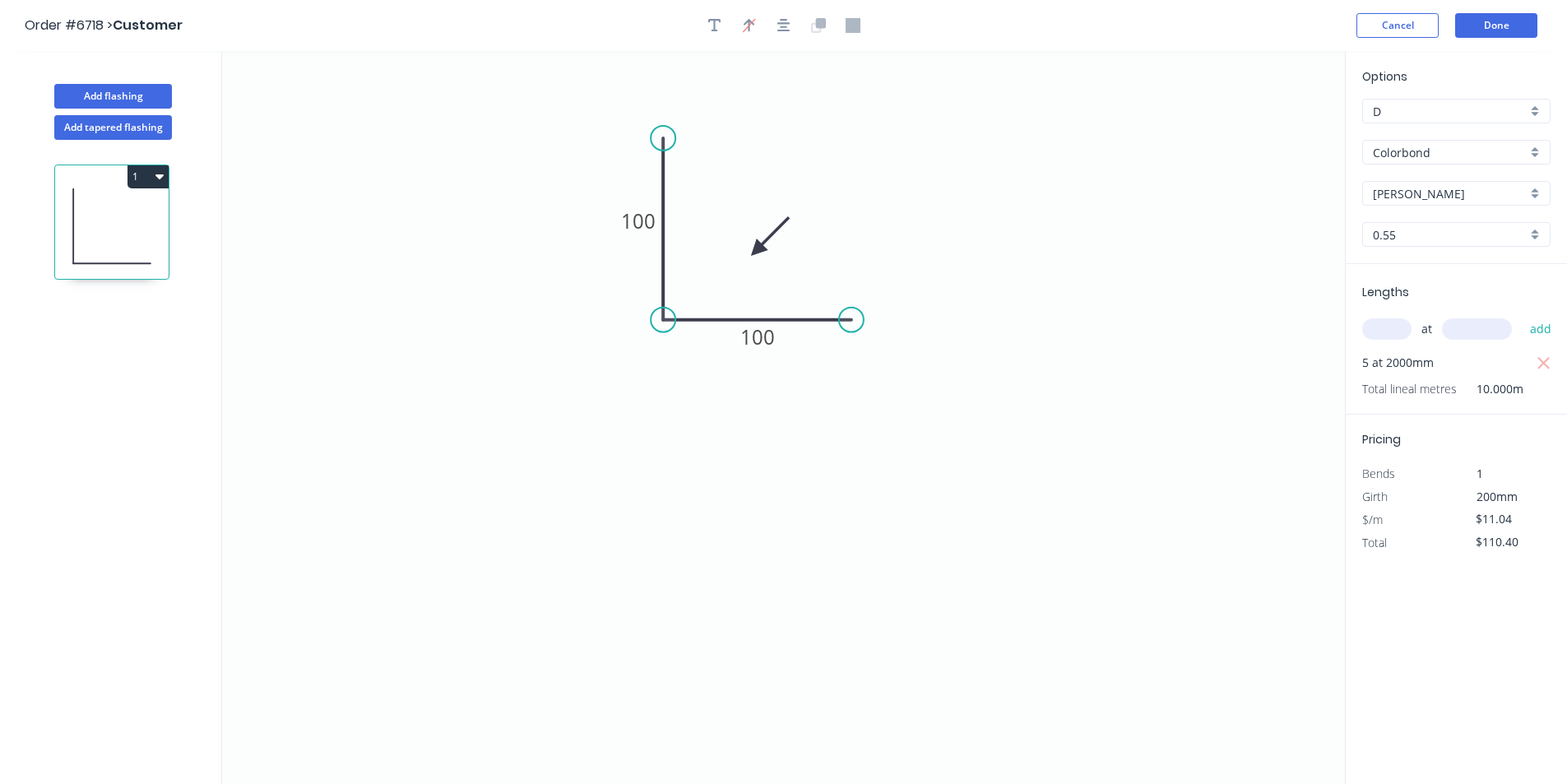
click at [851, 310] on circle at bounding box center [851, 320] width 24 height 24
drag, startPoint x: 850, startPoint y: 316, endPoint x: 840, endPoint y: 316, distance: 10.0
click at [840, 316] on circle at bounding box center [840, 320] width 24 height 24
click at [844, 319] on circle at bounding box center [840, 320] width 24 height 24
click at [896, 382] on icon "0 100 100" at bounding box center [783, 417] width 1123 height 733
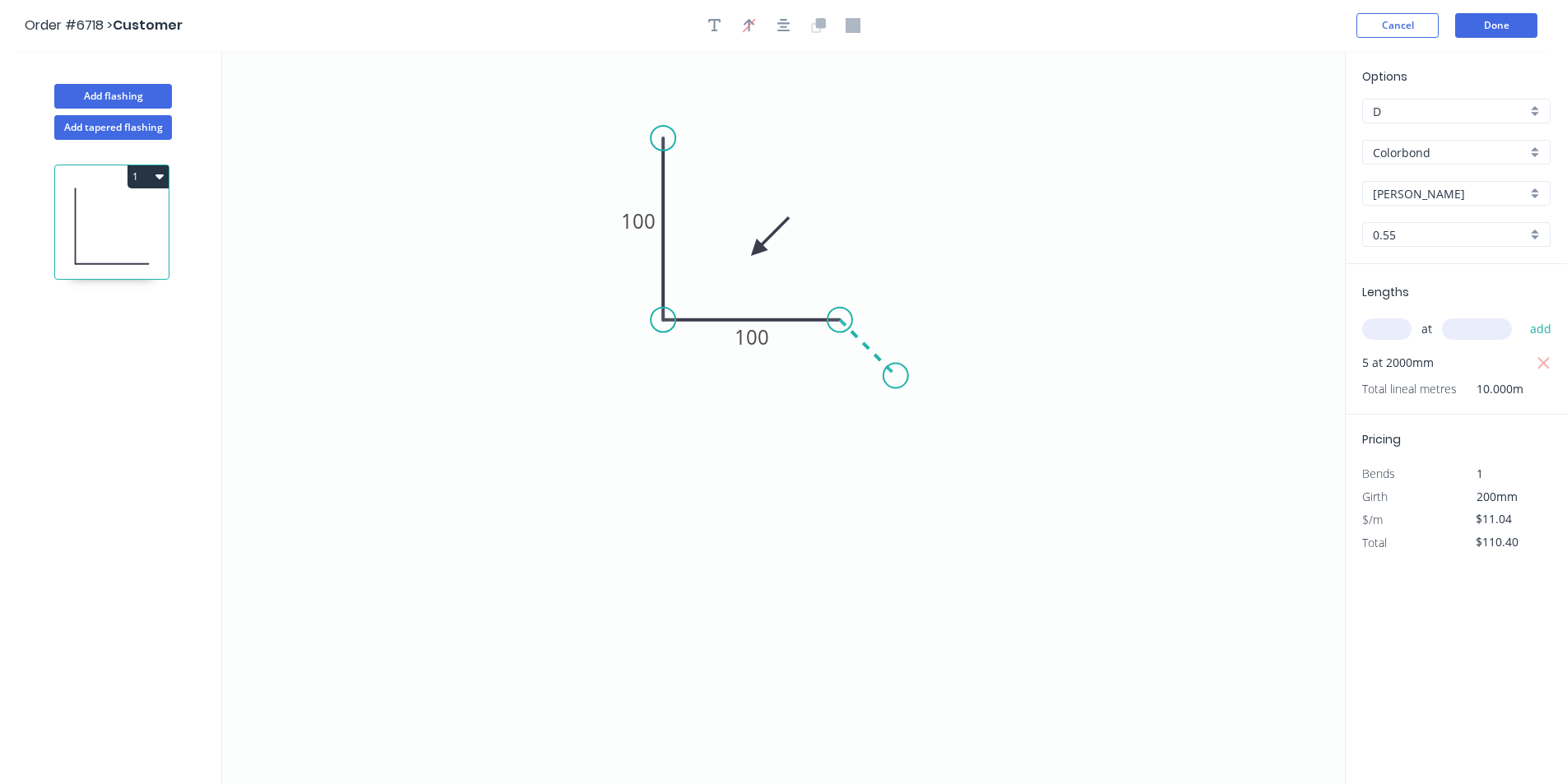
type input "$11.94"
type input "$119.40"
click at [893, 375] on circle at bounding box center [896, 375] width 24 height 24
click at [891, 329] on rect at bounding box center [885, 323] width 33 height 23
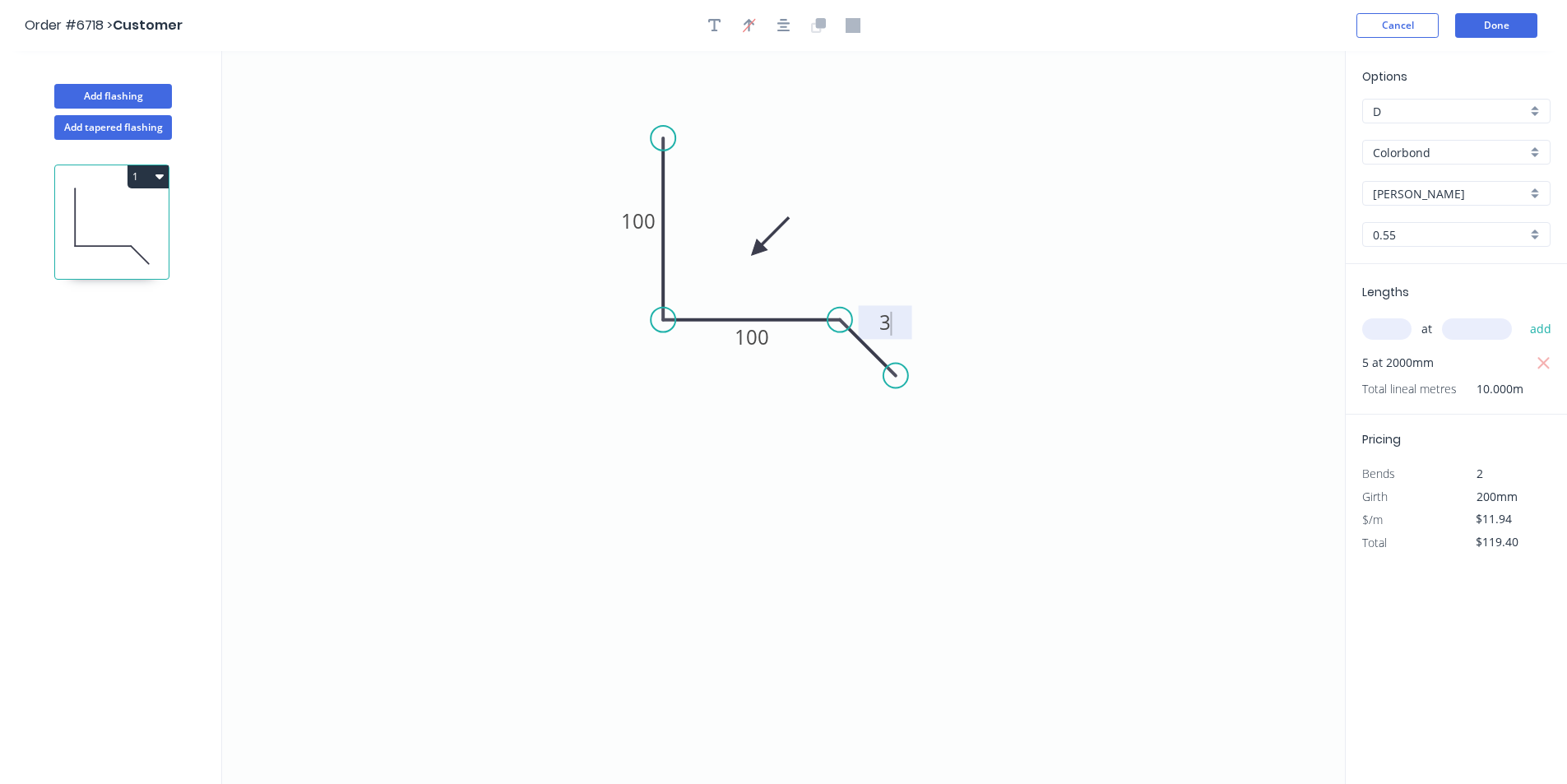
type input "$15.56"
type input "$155.60"
drag, startPoint x: 895, startPoint y: 373, endPoint x: 878, endPoint y: 374, distance: 17.0
click at [878, 374] on circle at bounding box center [877, 373] width 24 height 24
click at [881, 320] on tspan "30" at bounding box center [878, 324] width 23 height 27
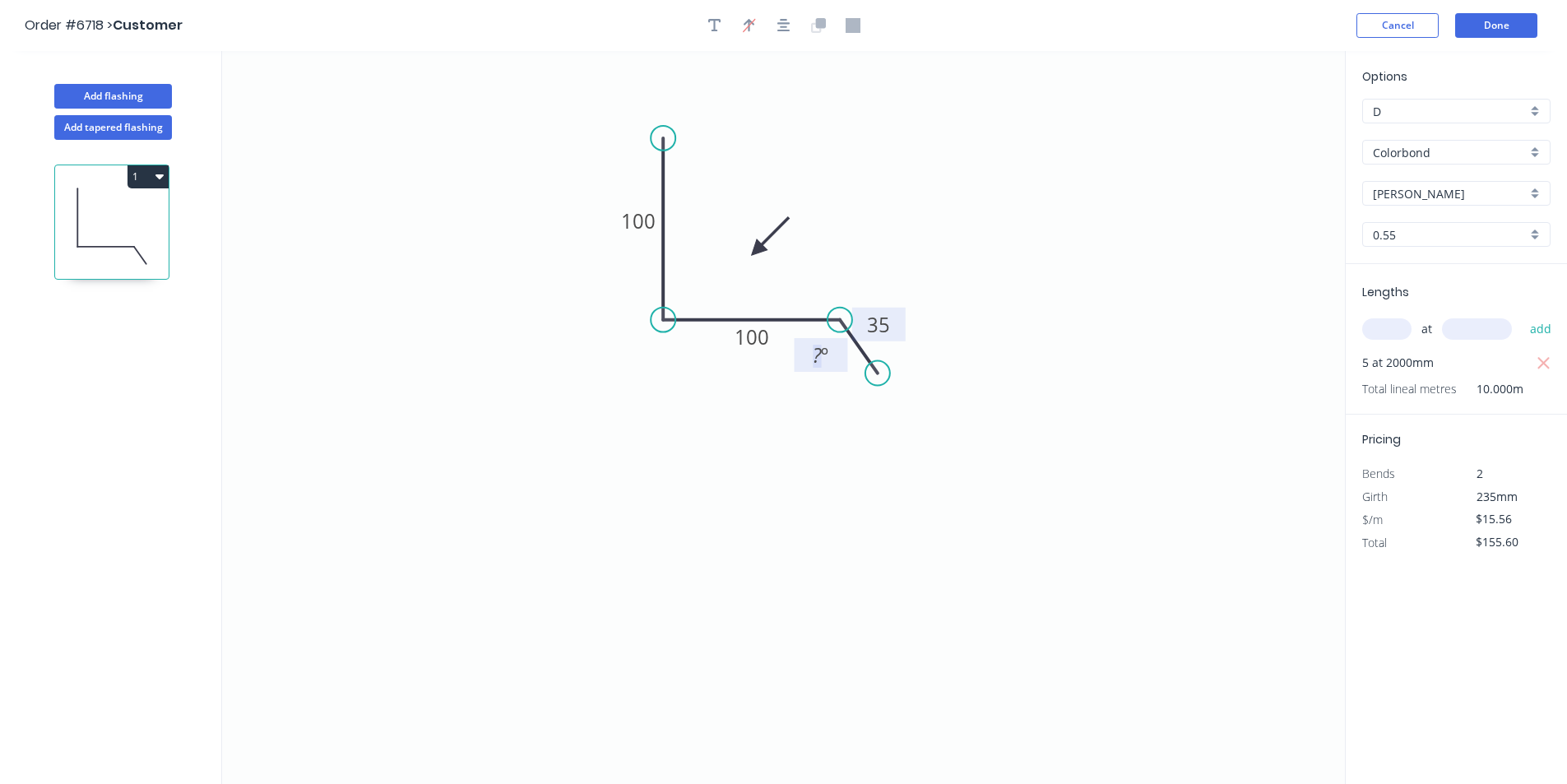
click at [830, 359] on rect at bounding box center [821, 355] width 33 height 23
click at [928, 471] on icon "0 100 100 35 55 º" at bounding box center [783, 417] width 1123 height 733
click at [1397, 23] on button "Cancel" at bounding box center [1397, 25] width 83 height 24
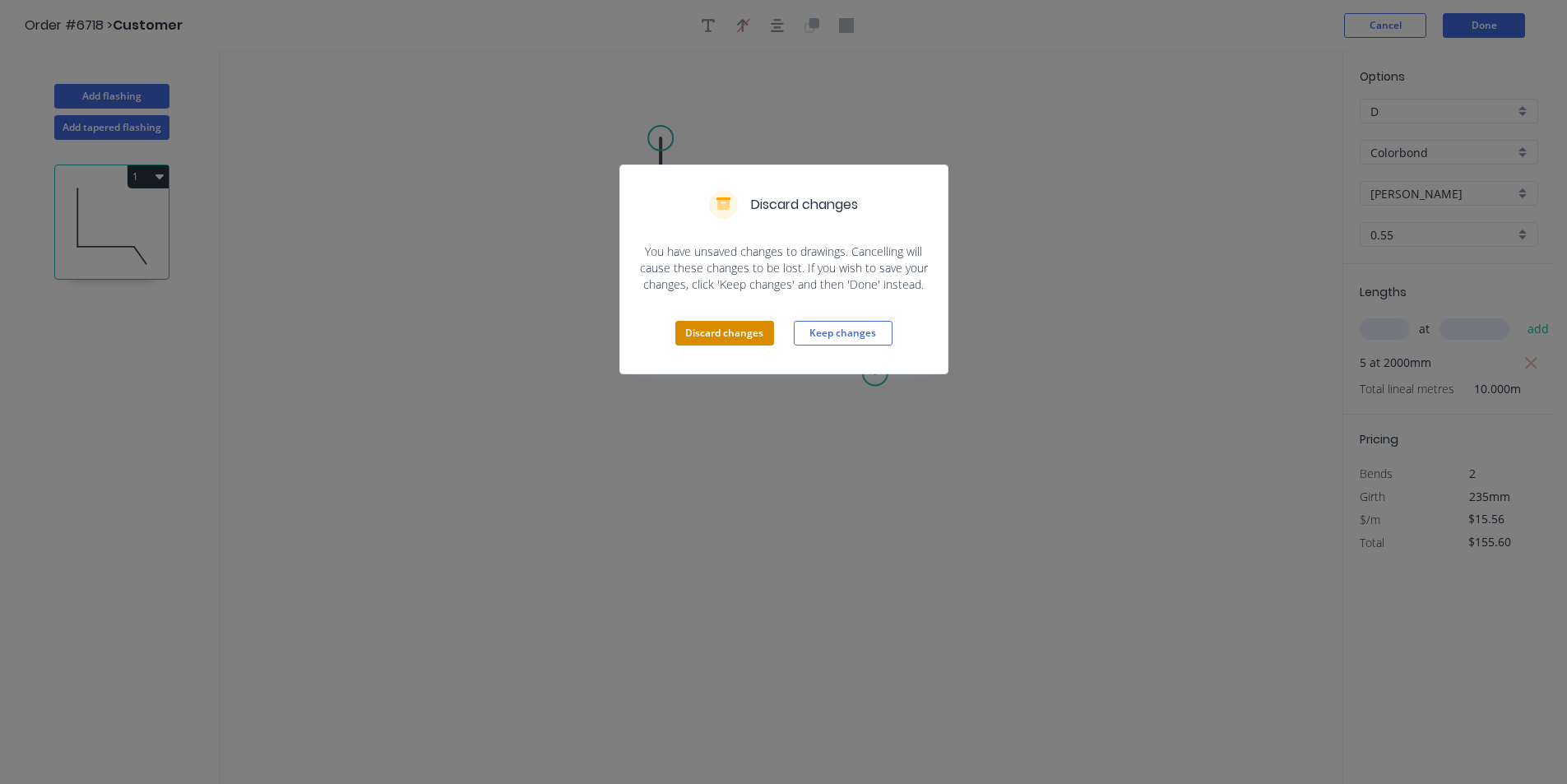
click at [730, 325] on button "Discard changes" at bounding box center [725, 333] width 99 height 24
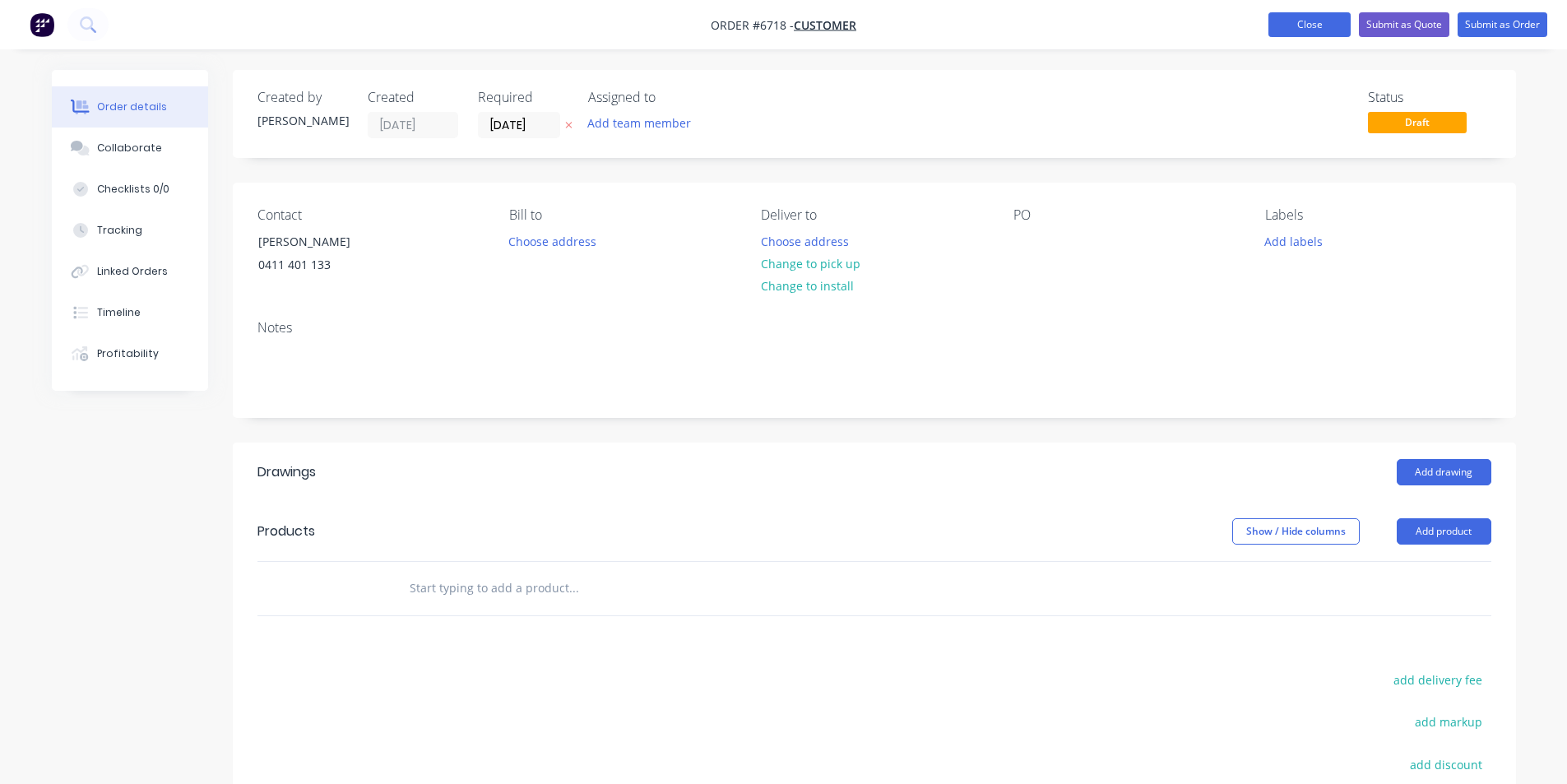
click at [1314, 30] on button "Close" at bounding box center [1310, 24] width 83 height 24
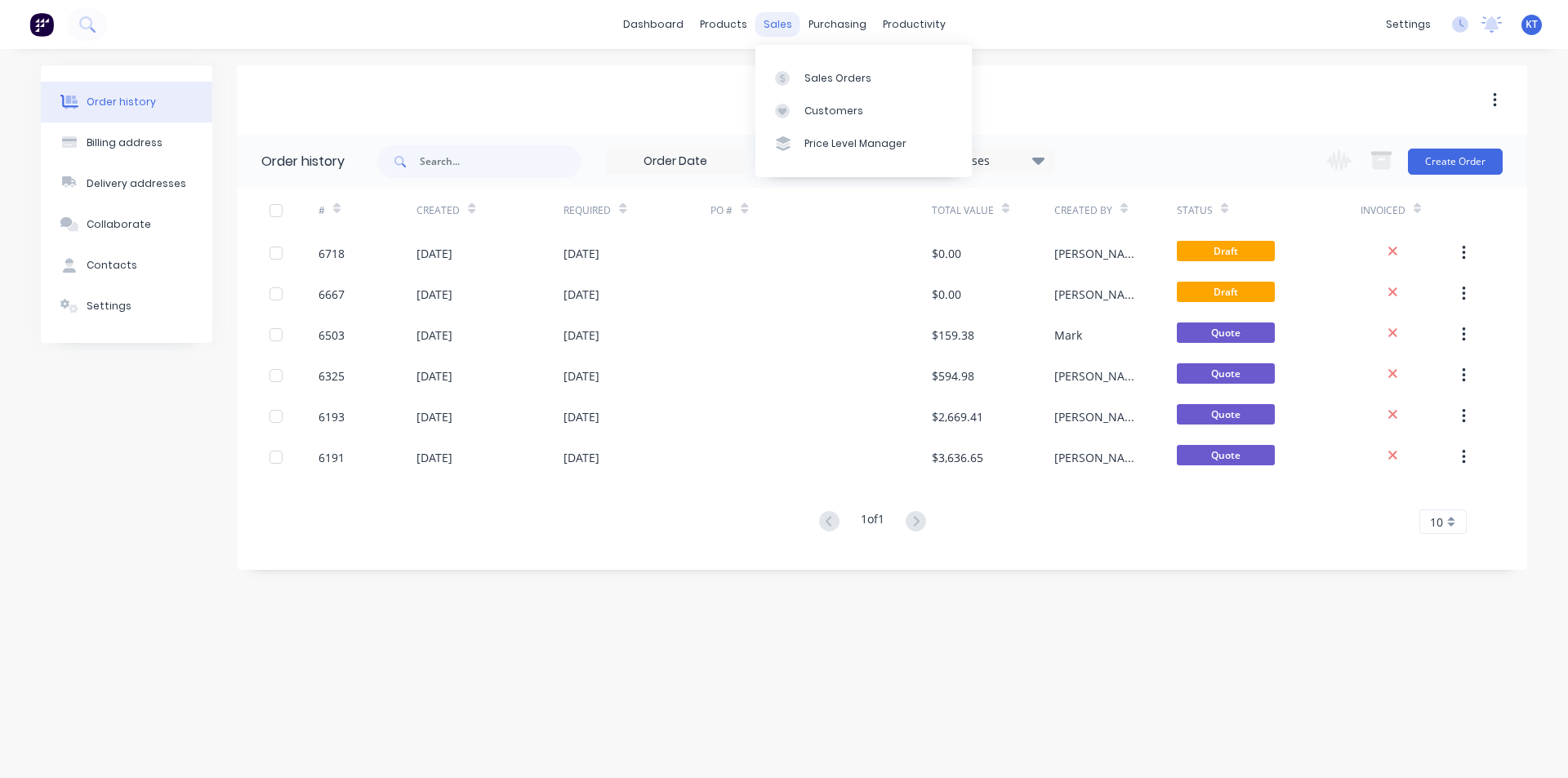
click at [781, 32] on div "sales" at bounding box center [778, 24] width 45 height 24
click at [1375, 146] on button "button" at bounding box center [1381, 160] width 40 height 32
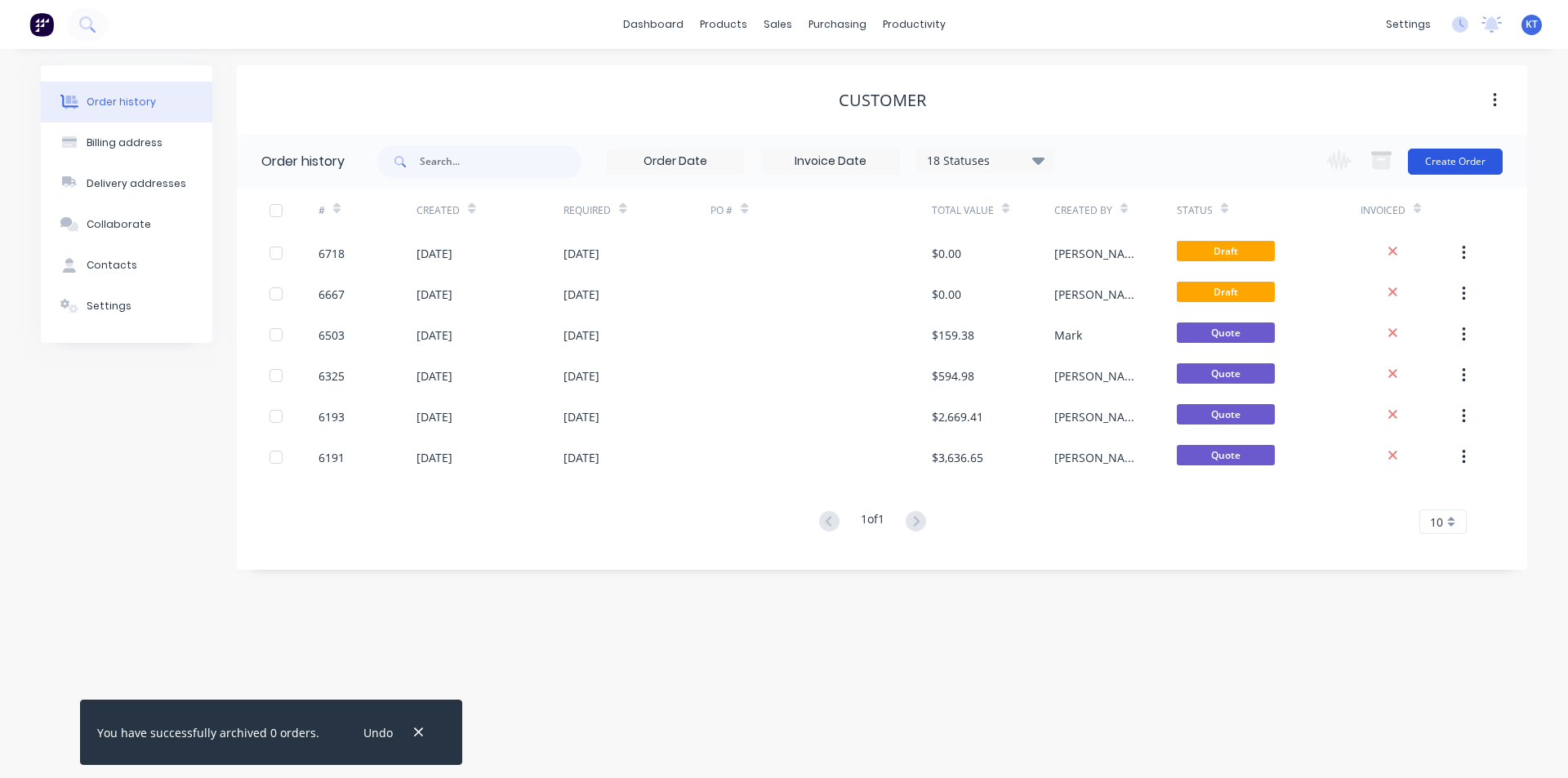
click at [1458, 157] on button "Create Order" at bounding box center [1455, 161] width 95 height 26
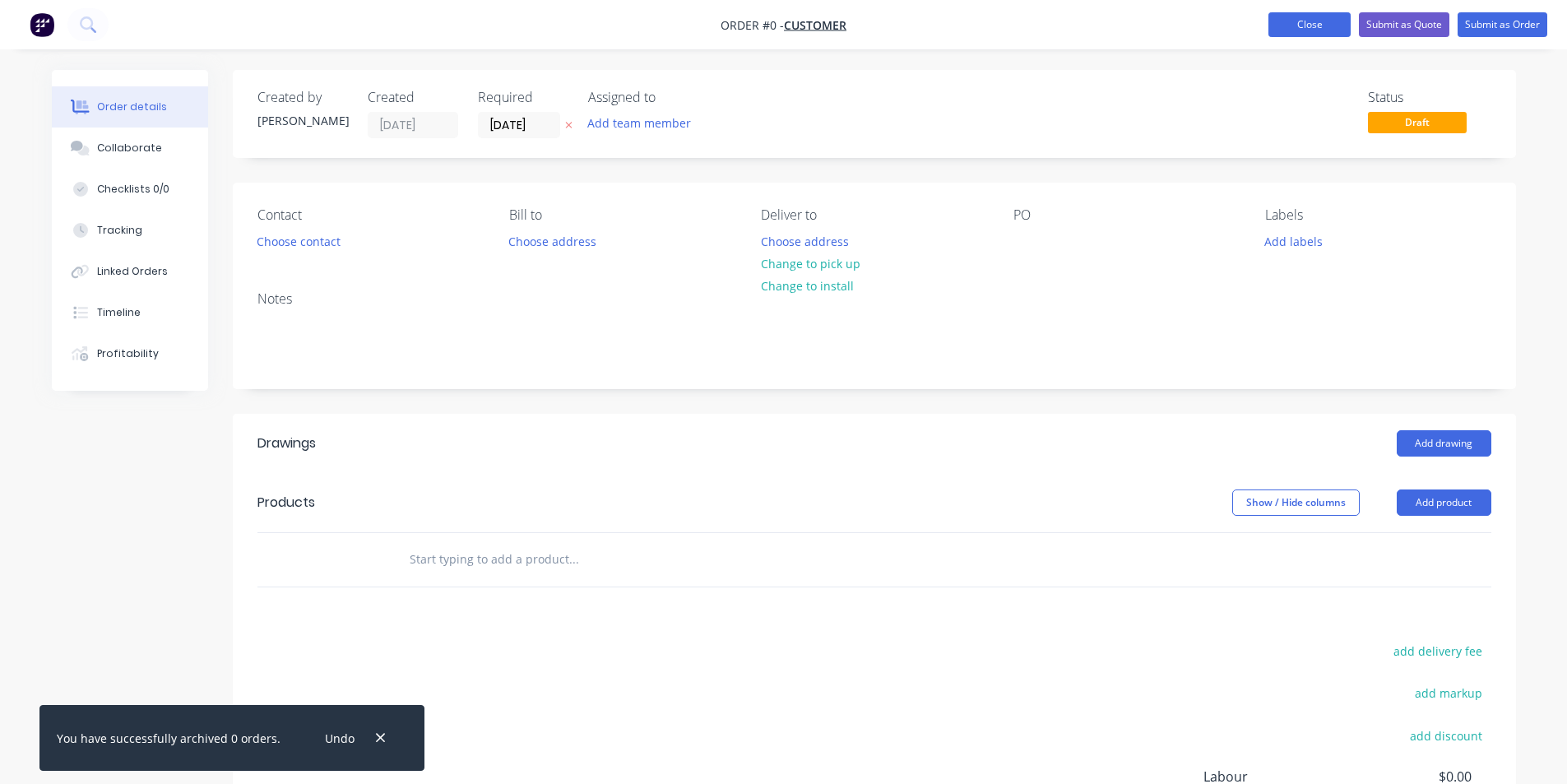
click at [1311, 27] on button "Close" at bounding box center [1310, 24] width 83 height 24
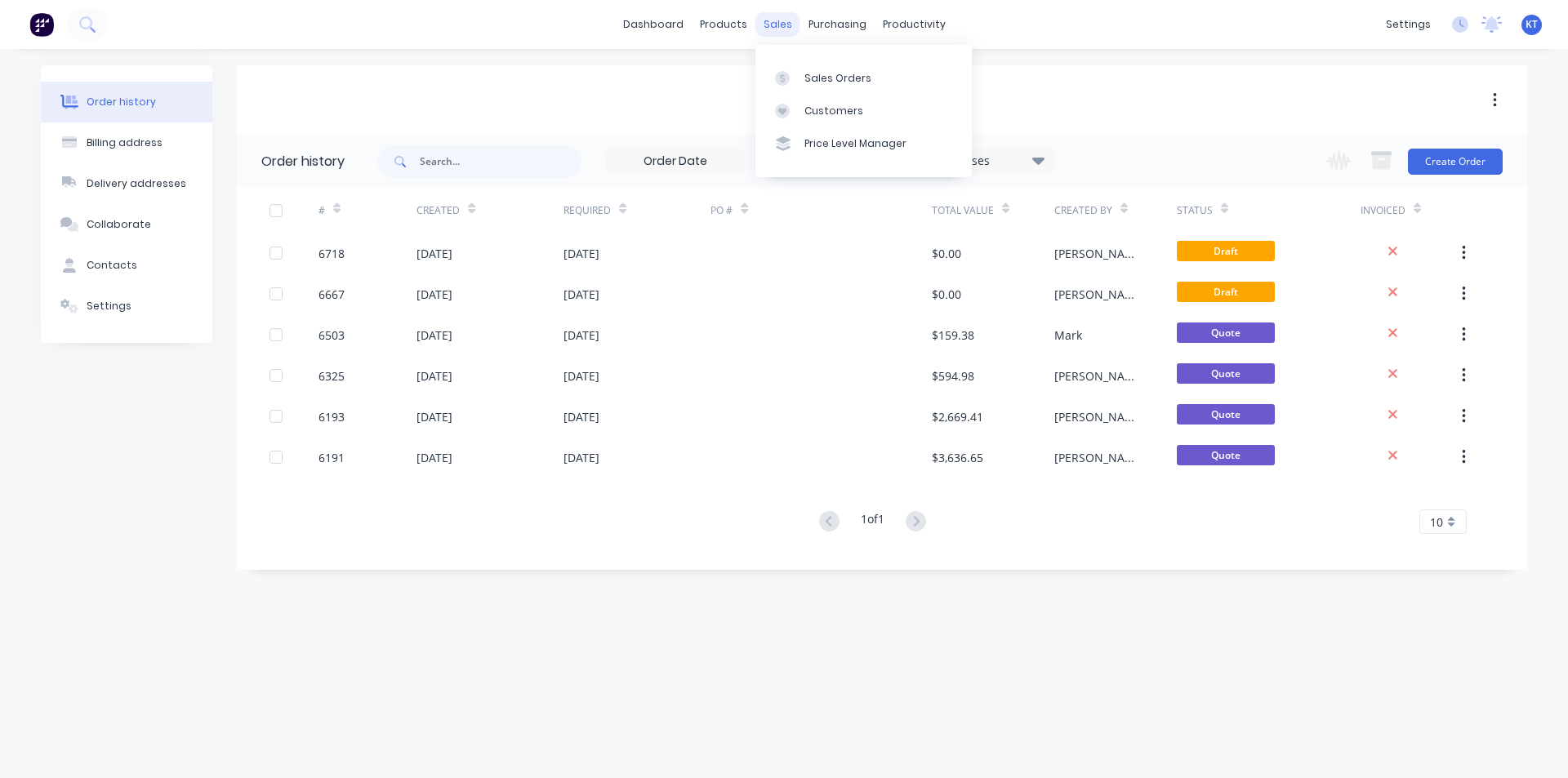
click at [771, 25] on div "sales" at bounding box center [778, 24] width 45 height 24
click at [823, 86] on link "Sales Orders" at bounding box center [863, 78] width 217 height 33
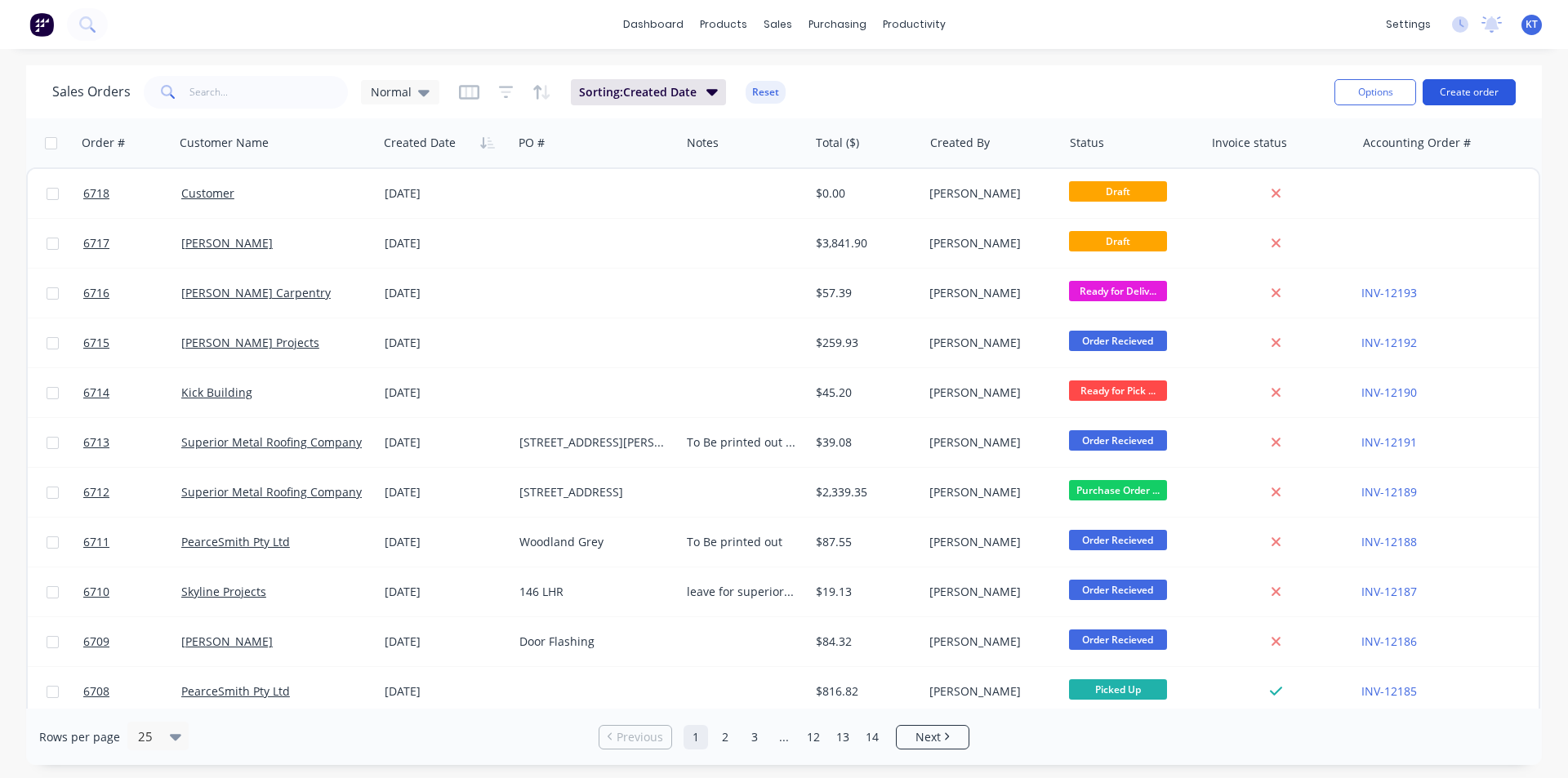
click at [1459, 88] on button "Create order" at bounding box center [1469, 92] width 93 height 26
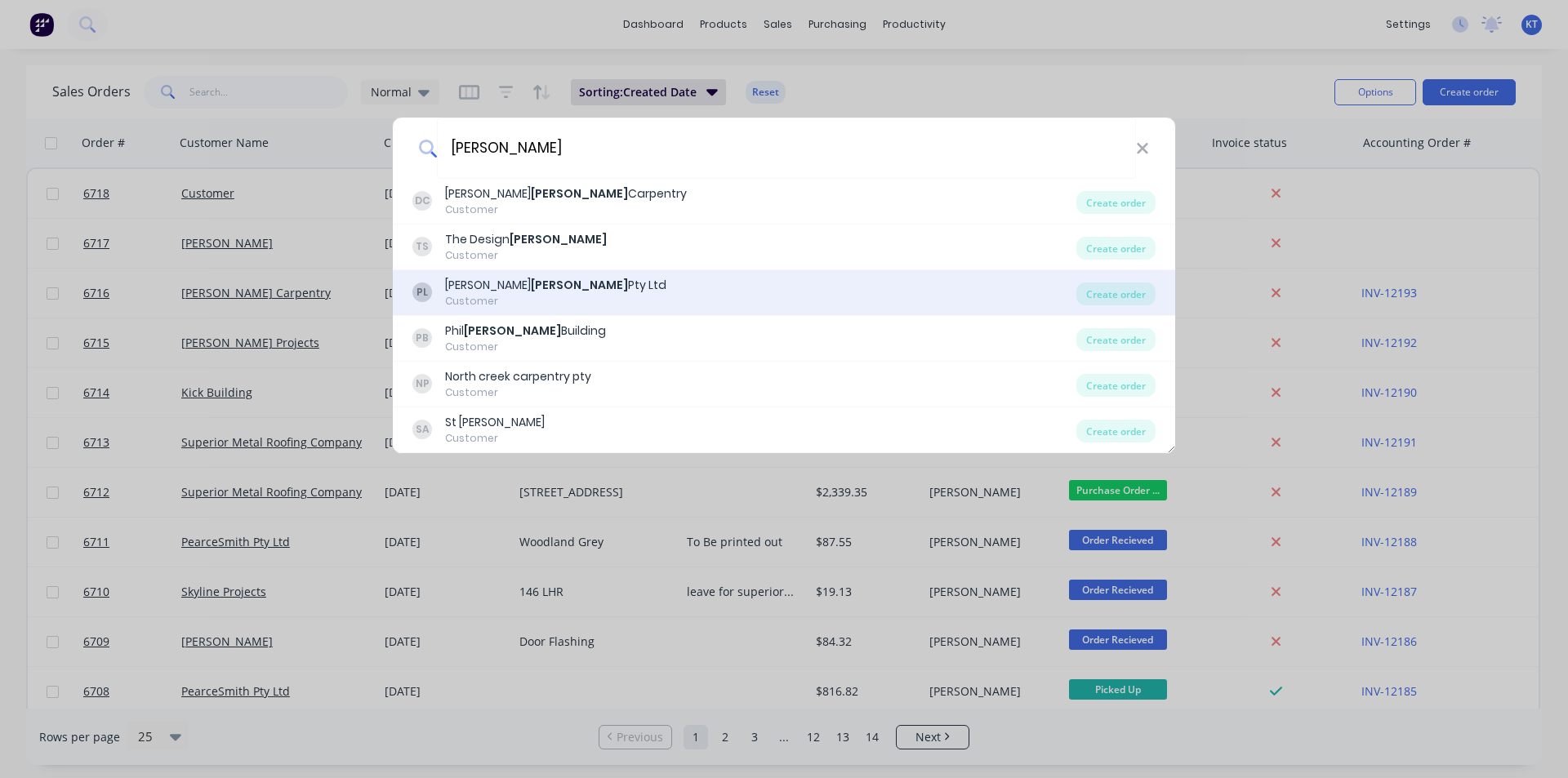
type input "[PERSON_NAME]"
click at [576, 281] on div "[PERSON_NAME] Pty Ltd Customer" at bounding box center [744, 292] width 664 height 32
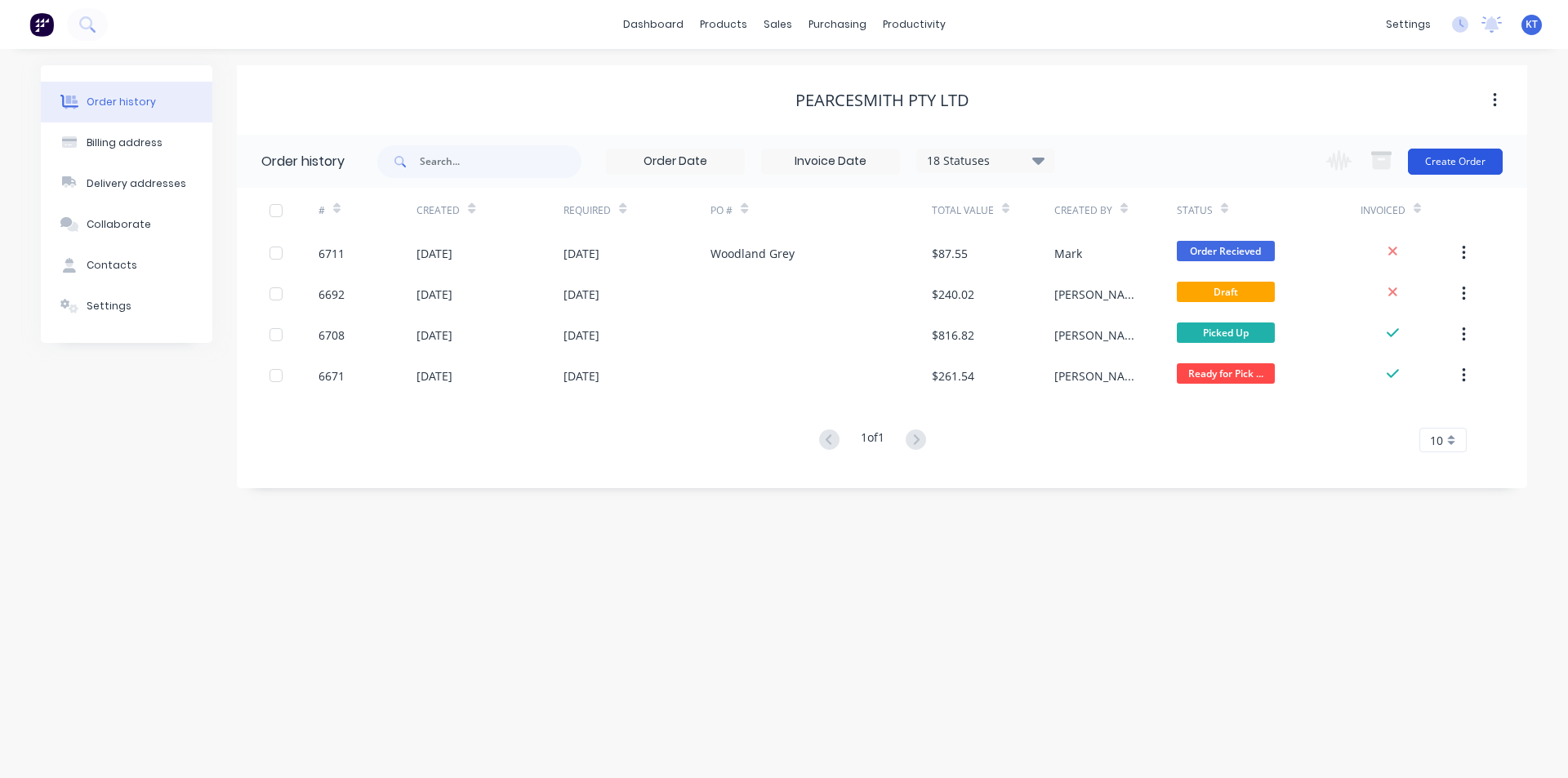
click at [1462, 167] on button "Create Order" at bounding box center [1455, 161] width 95 height 26
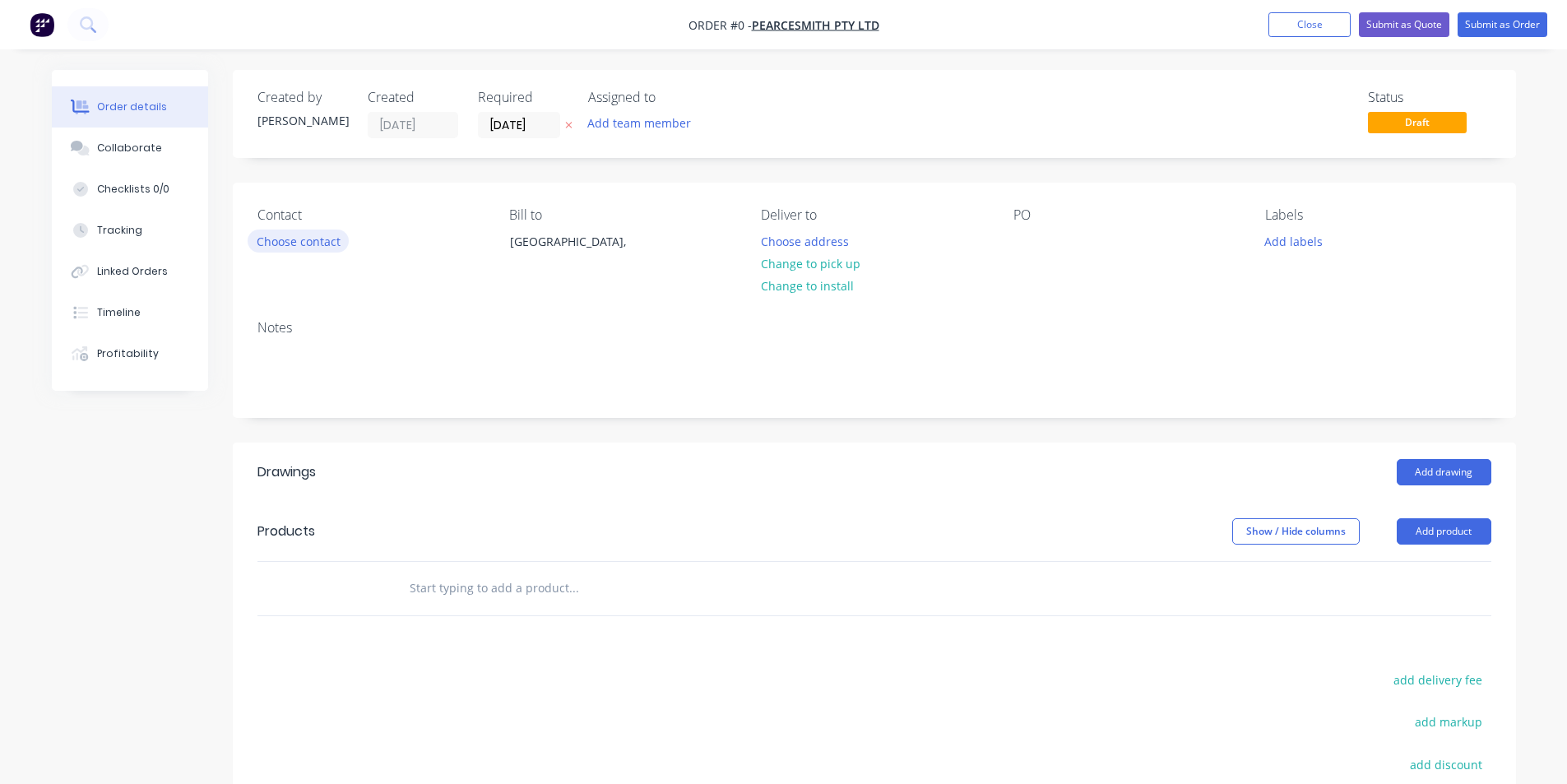
click at [299, 236] on button "Choose contact" at bounding box center [298, 241] width 101 height 23
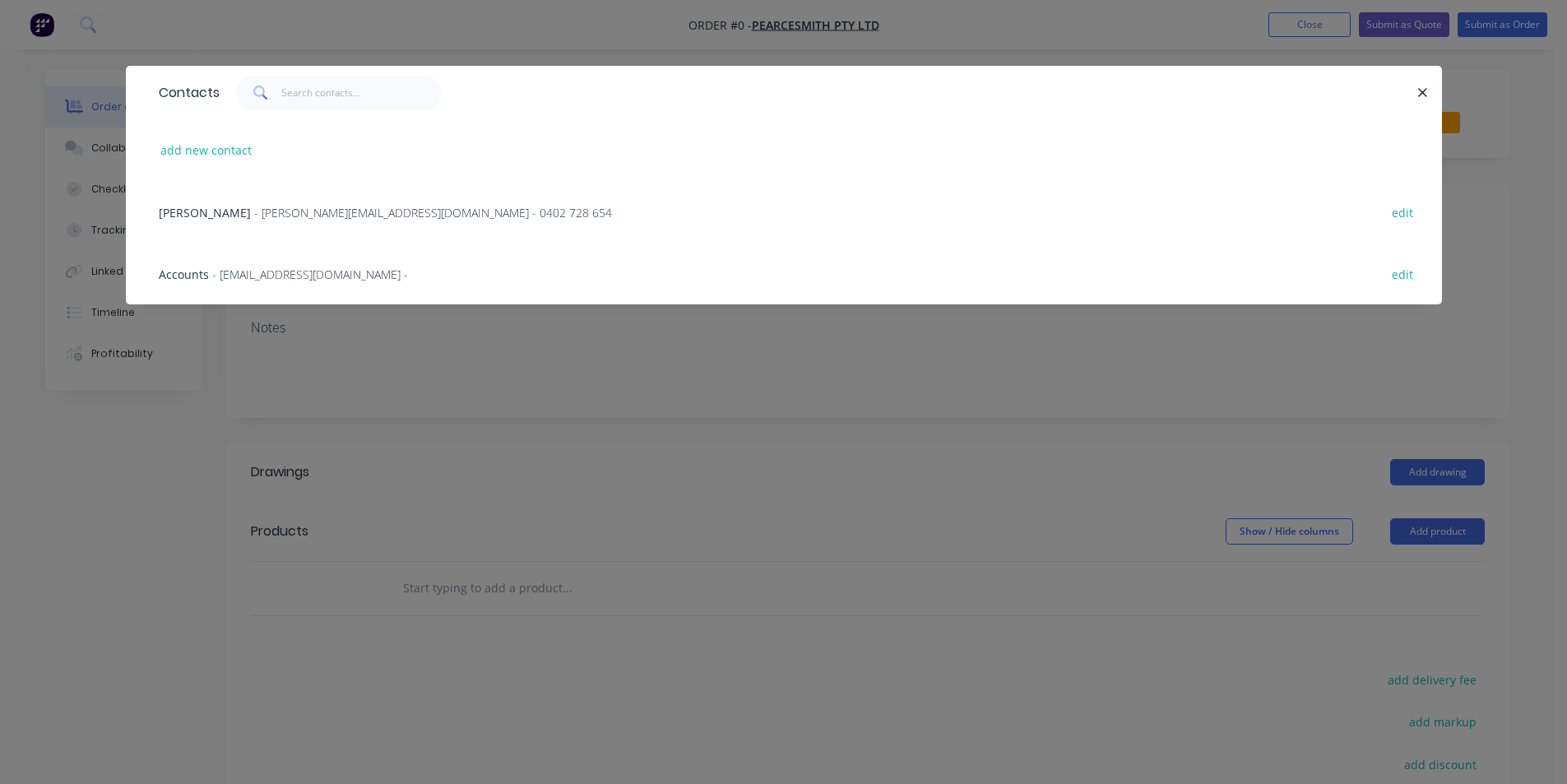
click at [284, 215] on span "- [PERSON_NAME][EMAIL_ADDRESS][DOMAIN_NAME] - 0402 728 654" at bounding box center [433, 213] width 358 height 16
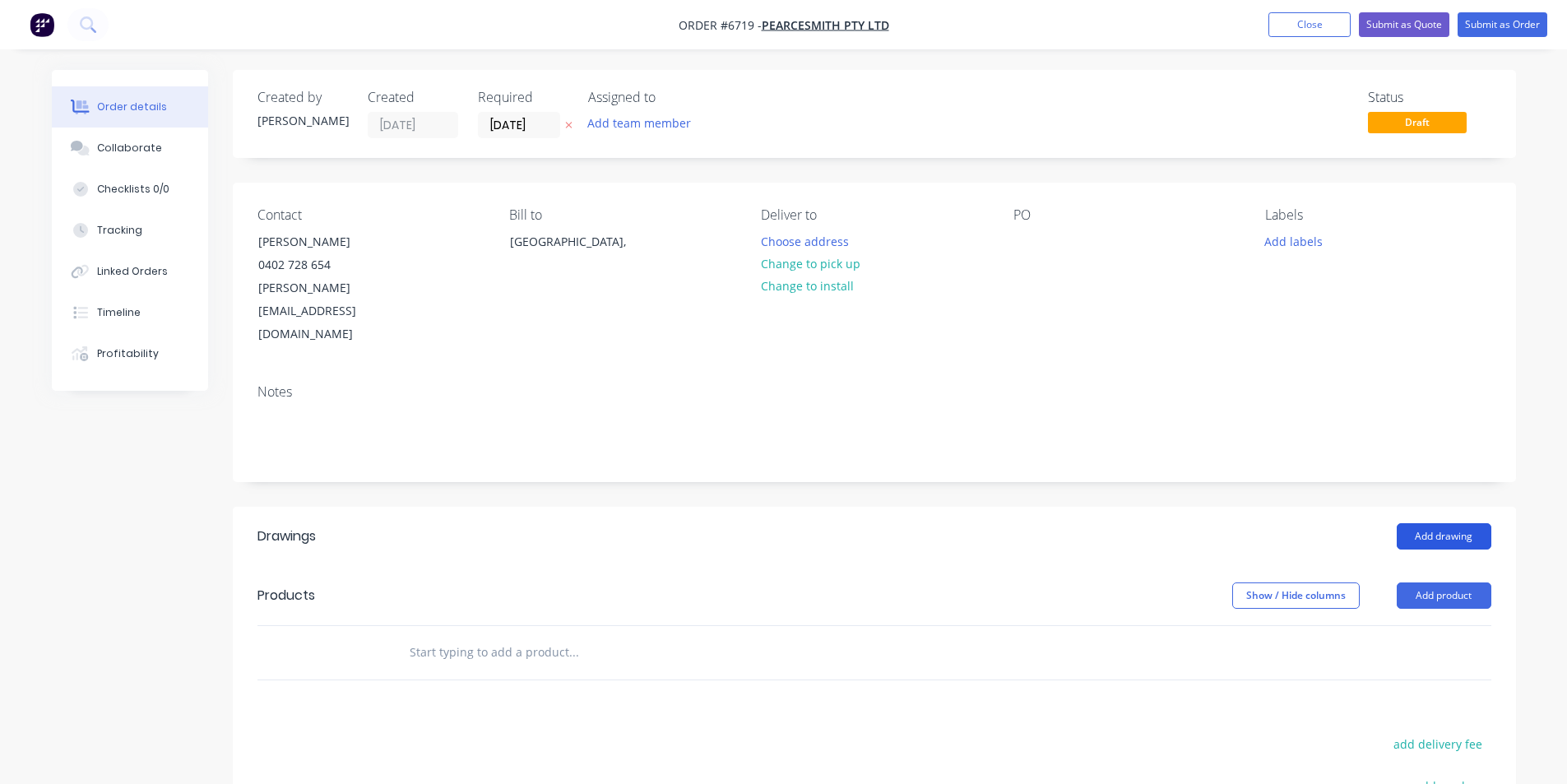
click at [1444, 523] on button "Add drawing" at bounding box center [1444, 536] width 95 height 26
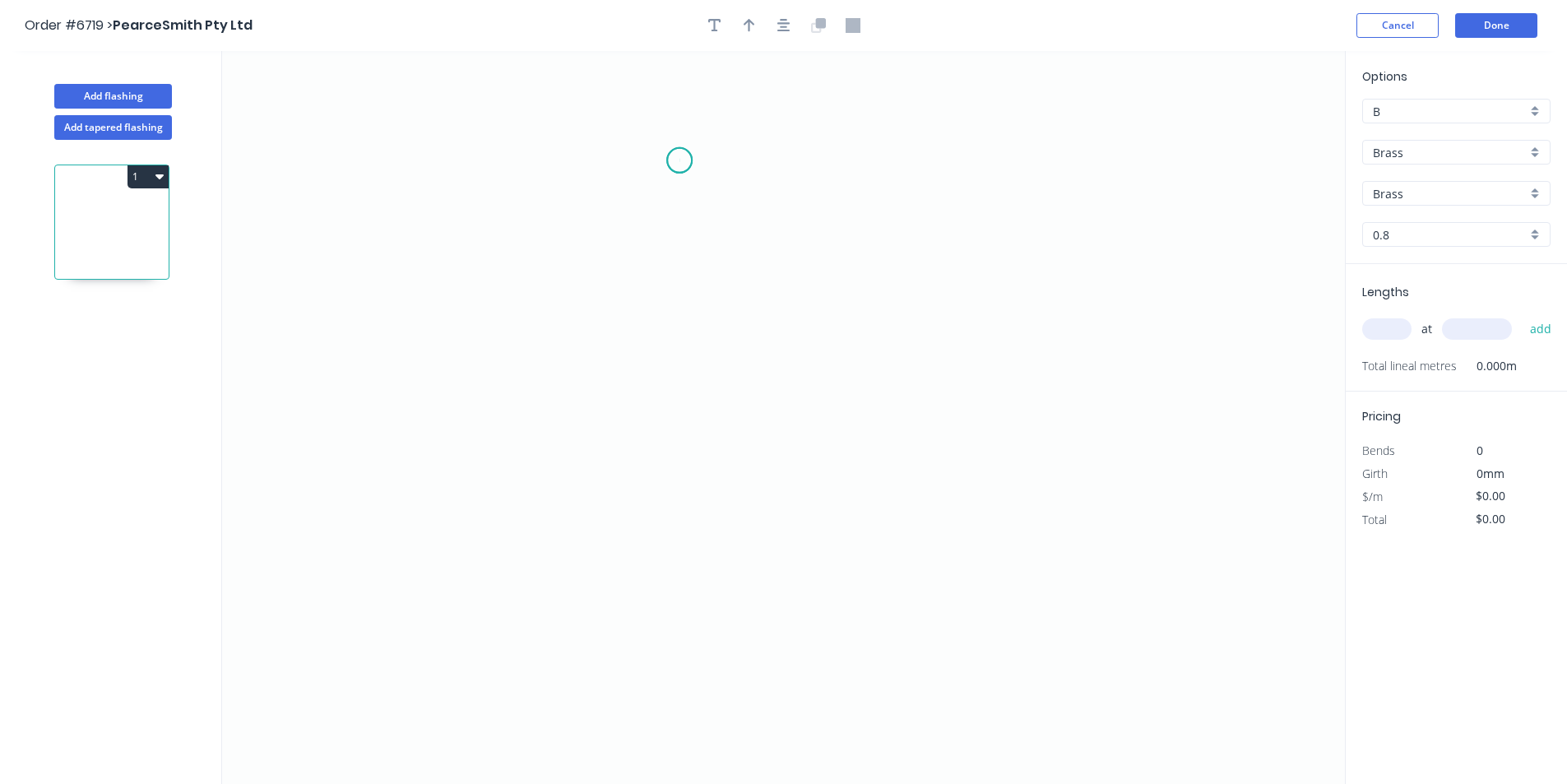
click at [680, 160] on icon "0" at bounding box center [783, 417] width 1123 height 733
click at [645, 189] on icon "0" at bounding box center [783, 417] width 1123 height 733
click at [634, 356] on icon "0 ?" at bounding box center [783, 417] width 1123 height 733
click at [763, 354] on icon "0 ? ? ? º" at bounding box center [783, 417] width 1123 height 733
click at [761, 490] on icon "0 ? ? ? ? º" at bounding box center [783, 417] width 1123 height 733
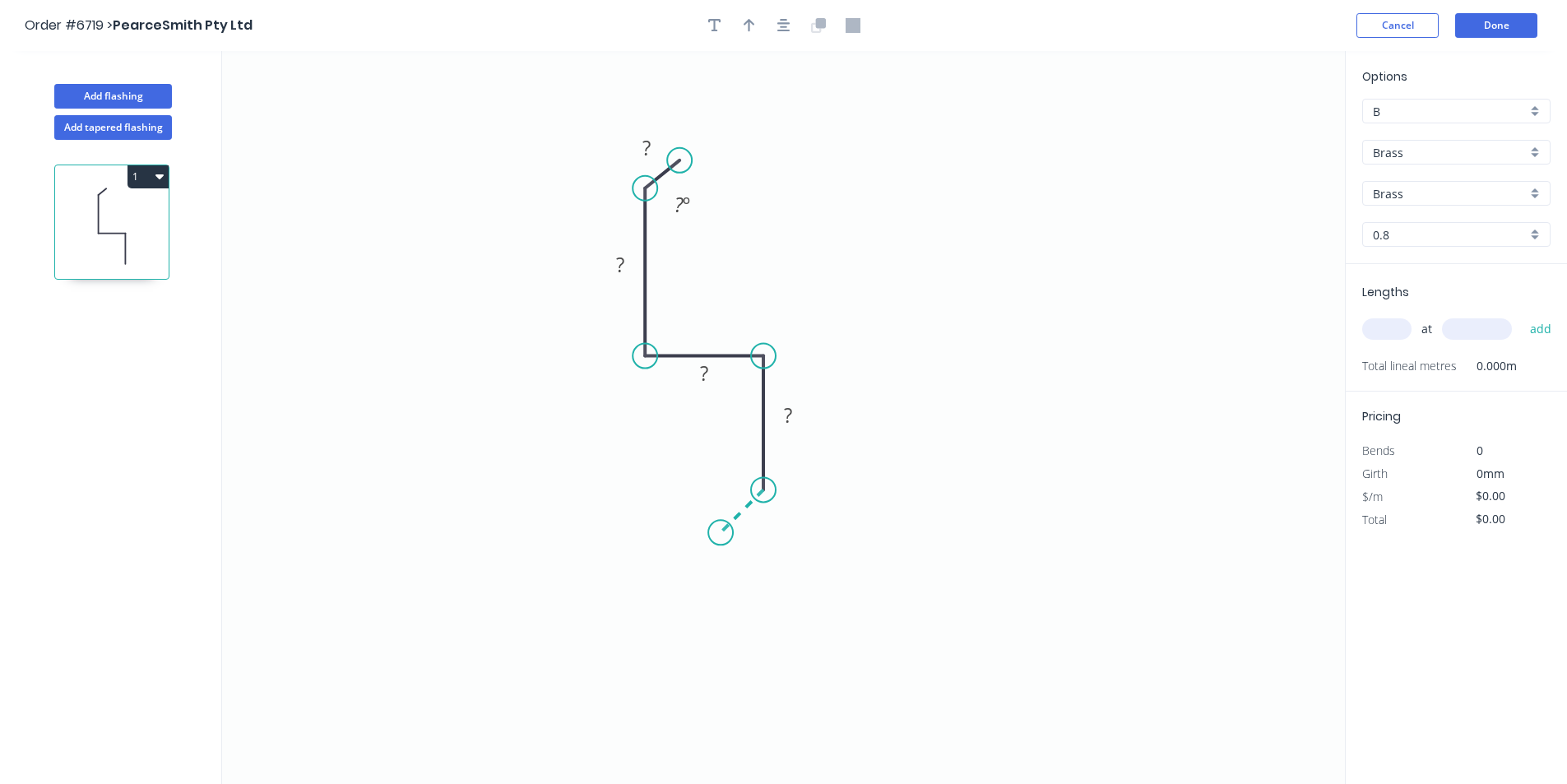
click at [721, 527] on icon "0 ? ? ? ? ? º" at bounding box center [783, 417] width 1123 height 733
click at [721, 527] on circle at bounding box center [721, 532] width 24 height 24
click at [716, 521] on circle at bounding box center [716, 520] width 24 height 24
click at [637, 145] on rect at bounding box center [647, 149] width 33 height 23
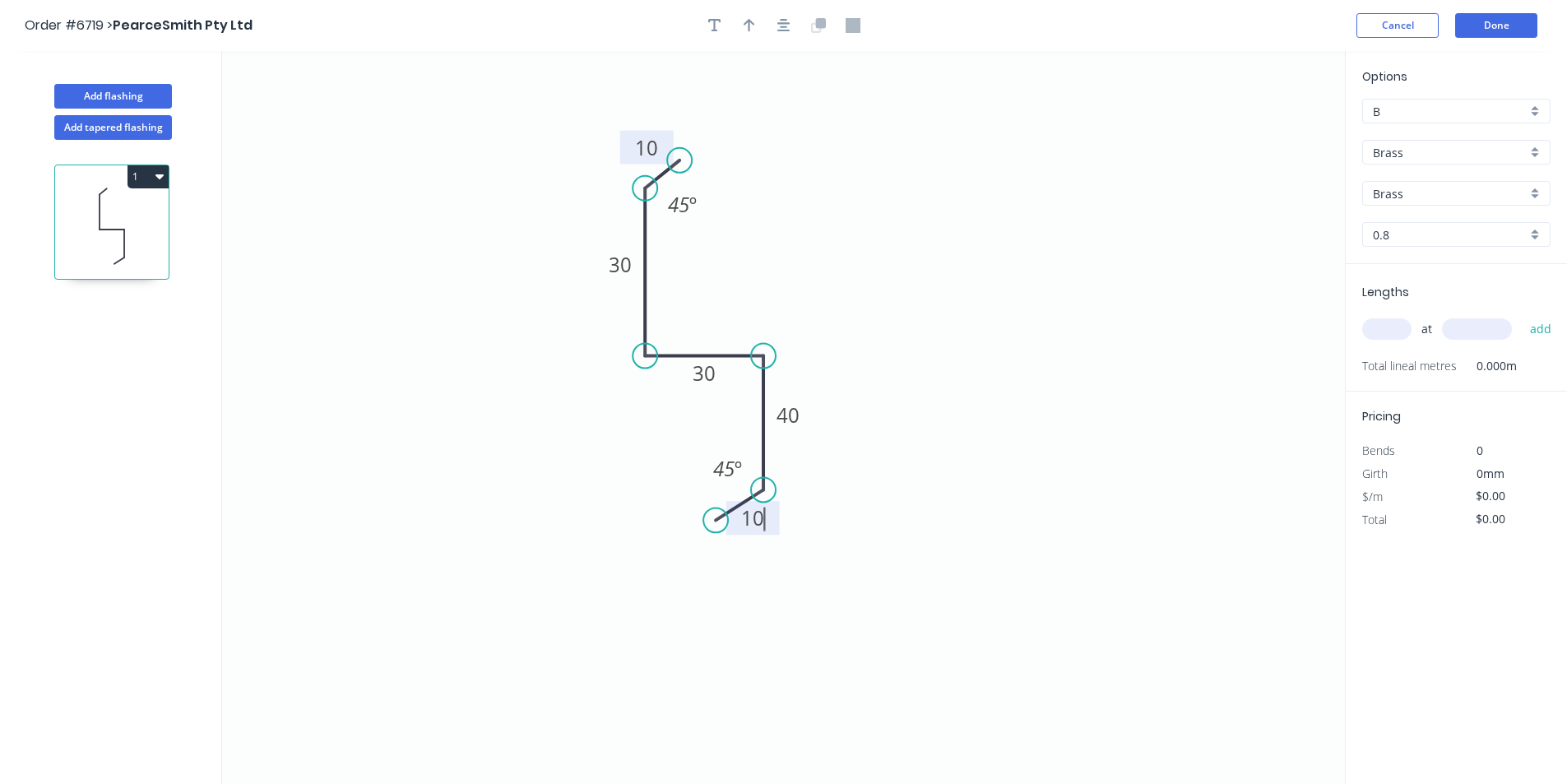
type input "$71.74"
click at [1375, 156] on input "Brass" at bounding box center [1450, 153] width 154 height 17
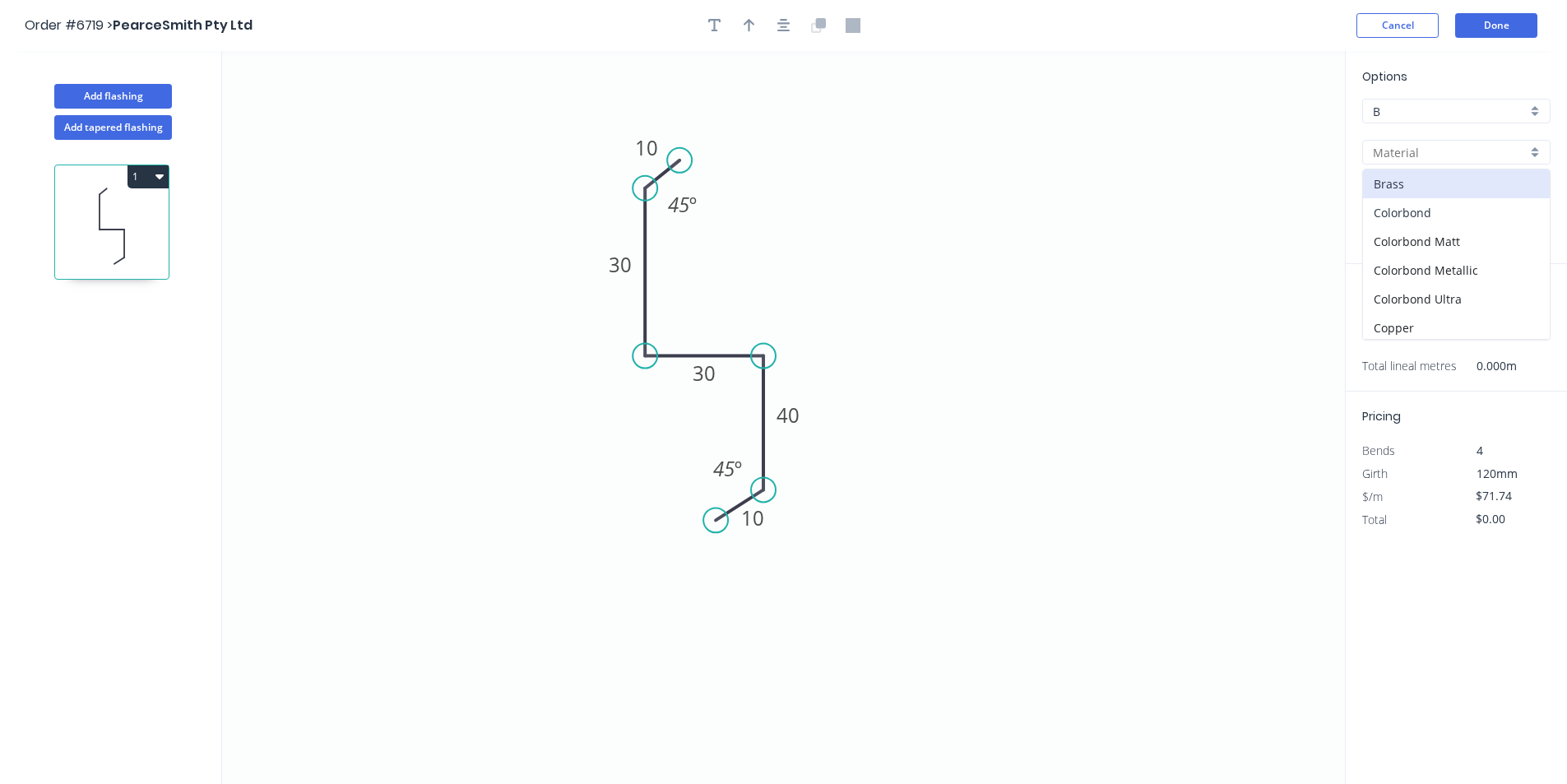
click at [1421, 204] on div "Colorbond" at bounding box center [1457, 212] width 187 height 29
type input "Colorbond"
type input "Basalt"
type input "0.55"
type input "$11.33"
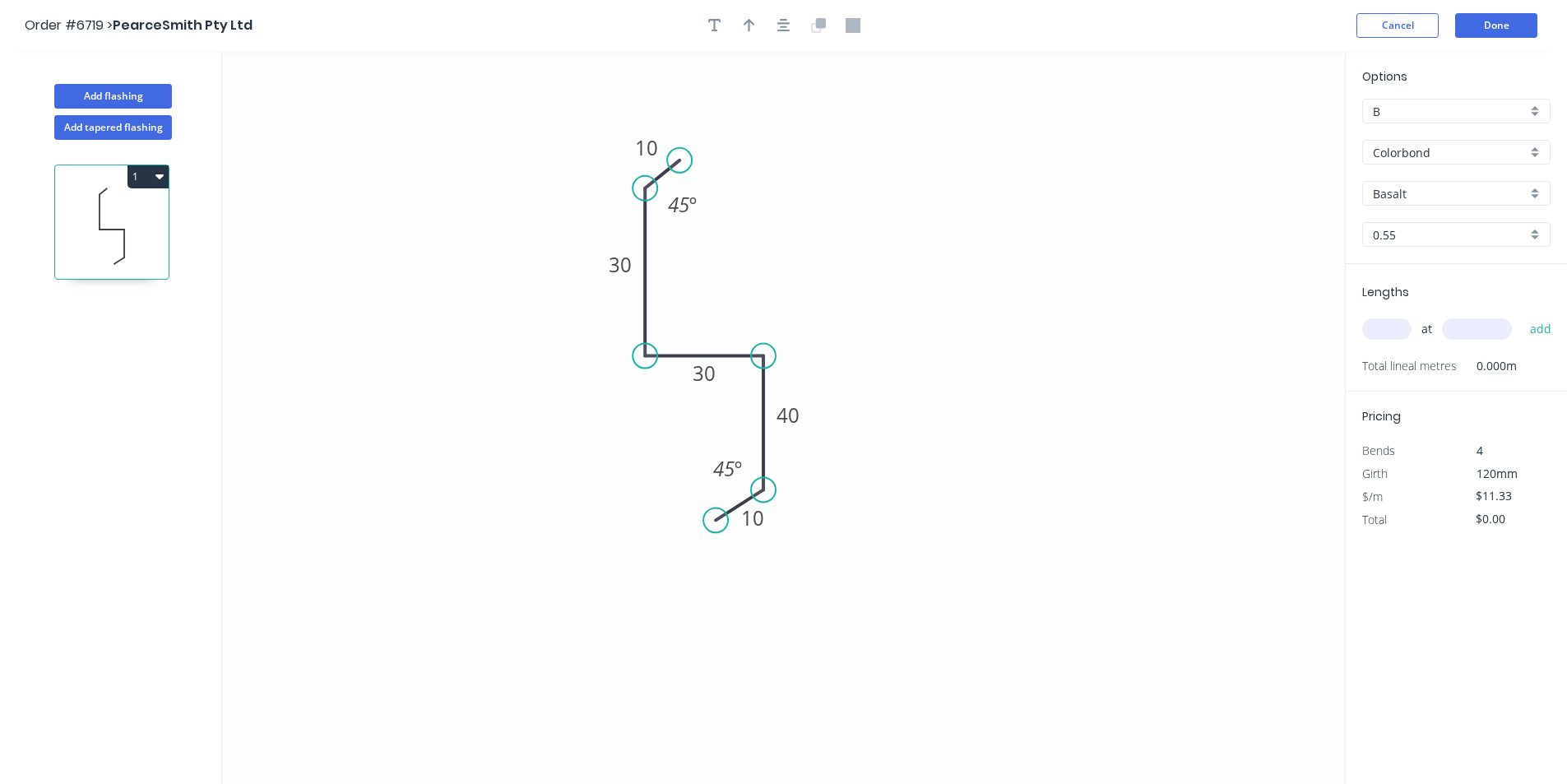
click at [1433, 191] on input "Basalt" at bounding box center [1450, 194] width 154 height 17
click at [1438, 359] on div "Woodland Grey" at bounding box center [1457, 365] width 187 height 29
type input "Woodland Grey"
click at [1391, 319] on input "text" at bounding box center [1387, 329] width 50 height 22
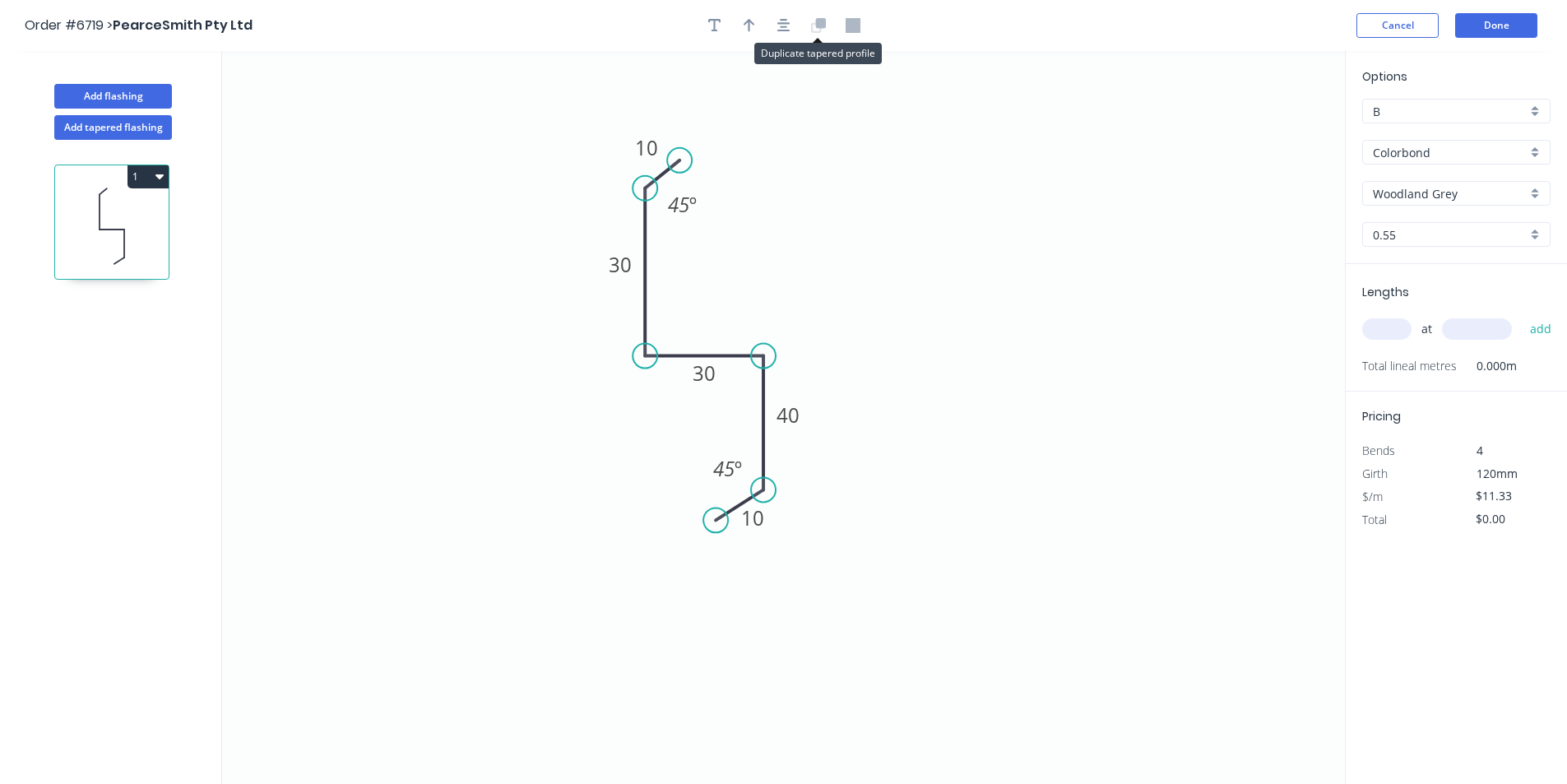
click at [820, 24] on icon at bounding box center [820, 23] width 10 height 10
click at [130, 130] on button "Add tapered flashing" at bounding box center [112, 127] width 117 height 24
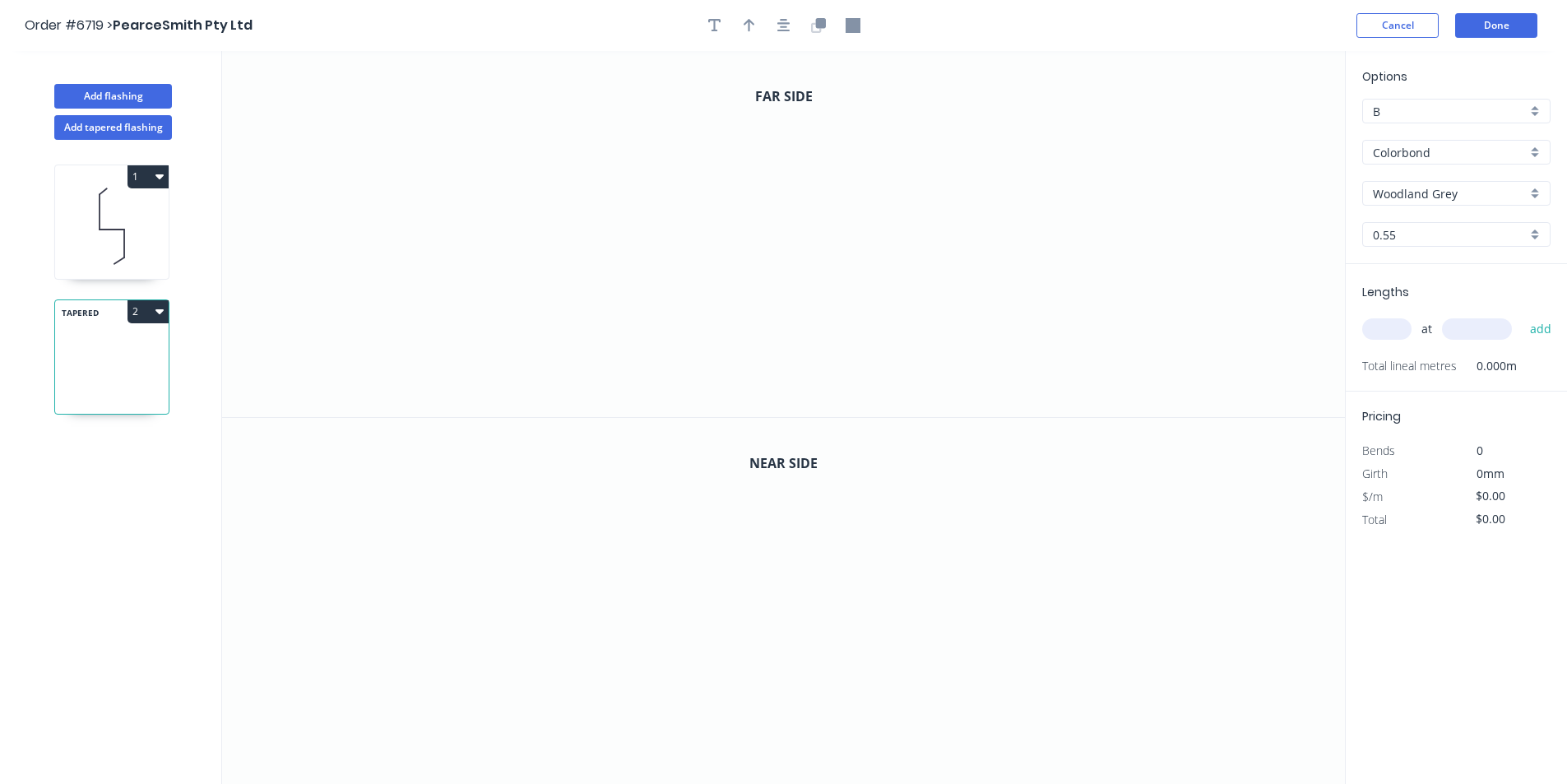
click at [134, 239] on icon at bounding box center [111, 226] width 114 height 105
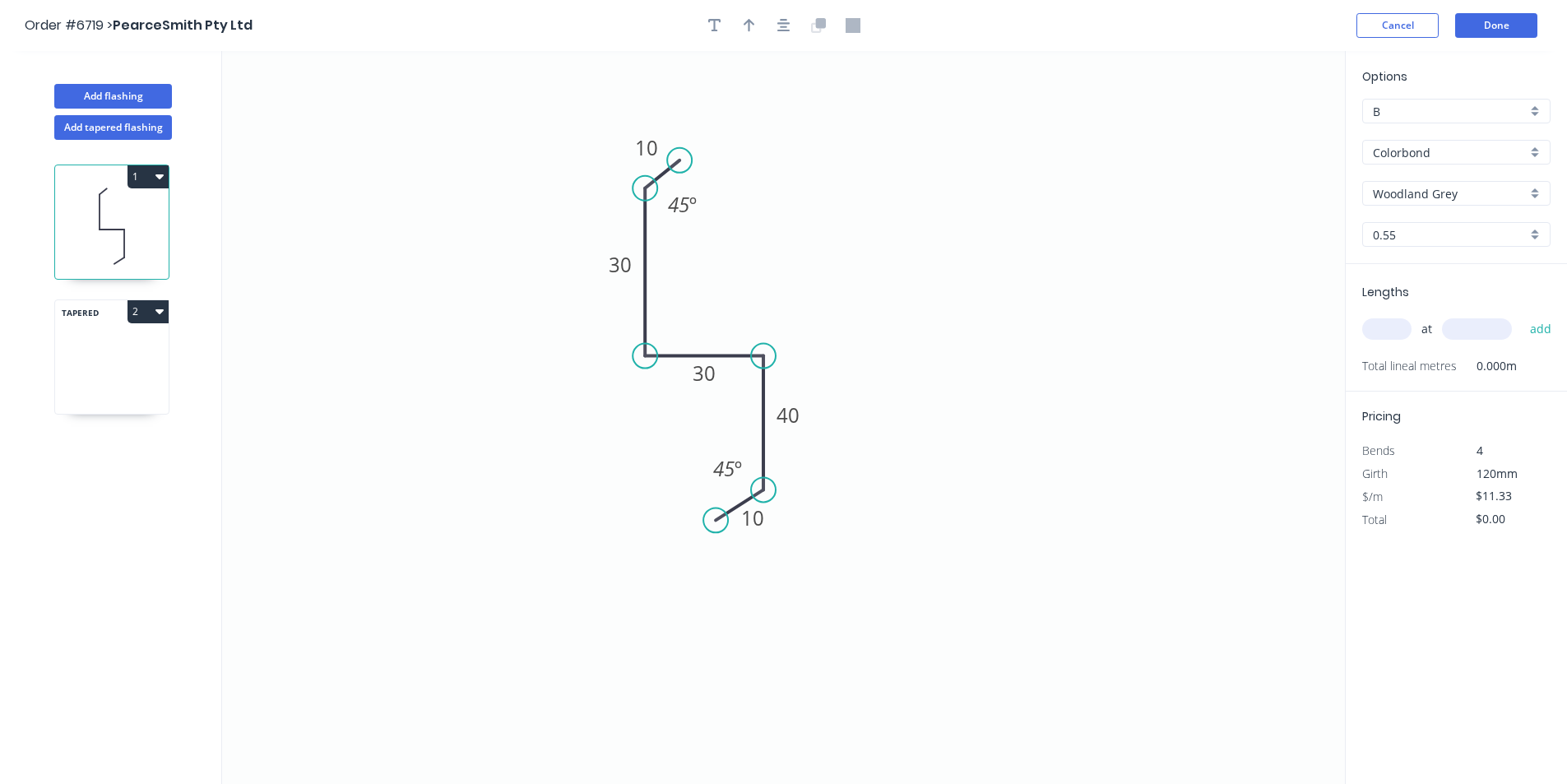
click at [83, 369] on icon at bounding box center [111, 389] width 114 height 49
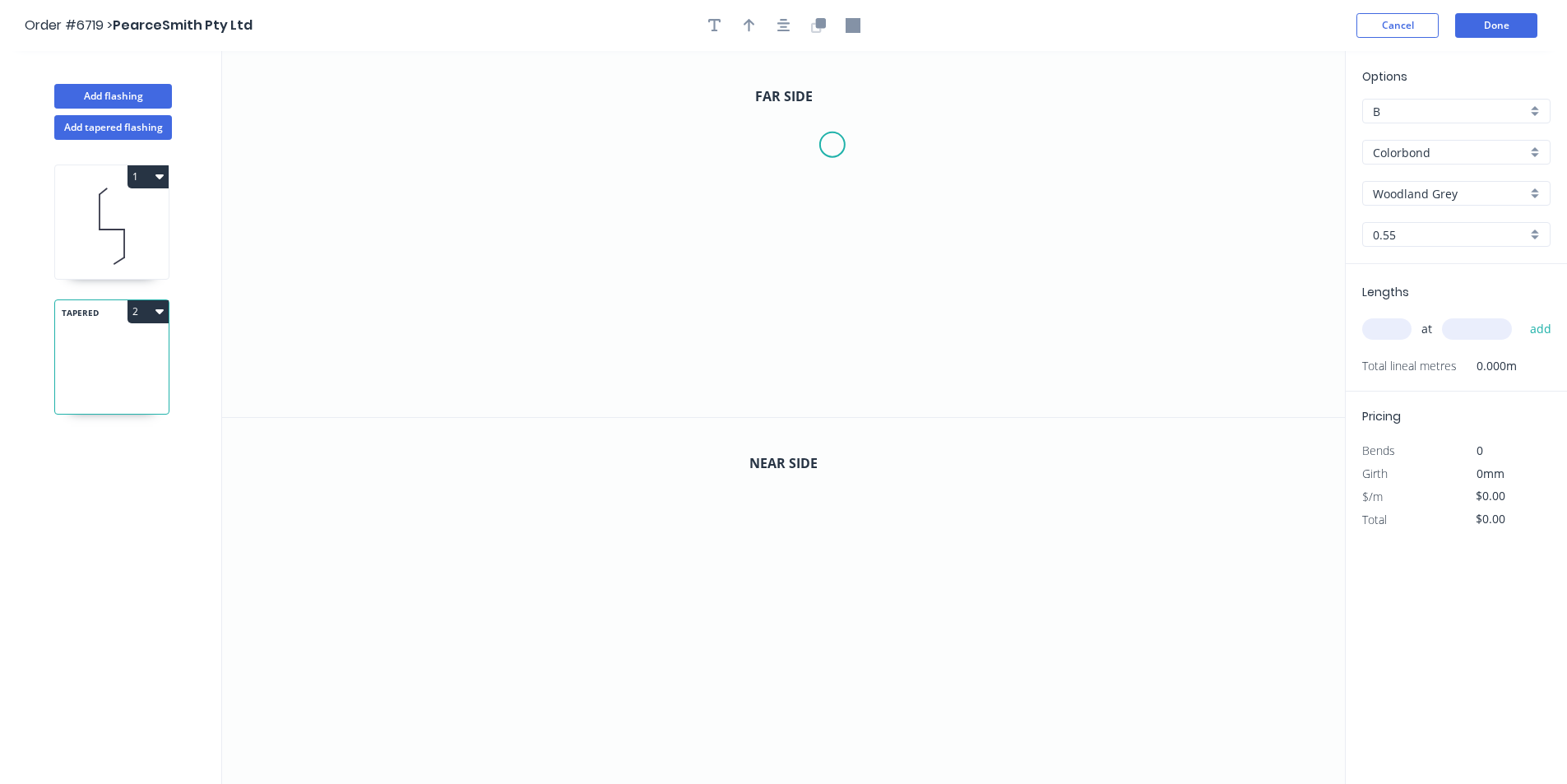
click at [832, 145] on icon "0" at bounding box center [783, 234] width 1123 height 366
click at [800, 171] on icon "0" at bounding box center [783, 234] width 1123 height 366
click at [804, 262] on icon "0 ?" at bounding box center [783, 234] width 1123 height 366
click at [914, 255] on icon "0 ? ? ? º" at bounding box center [783, 234] width 1123 height 366
click at [920, 347] on icon "0 ? ? ? ? º" at bounding box center [783, 234] width 1123 height 366
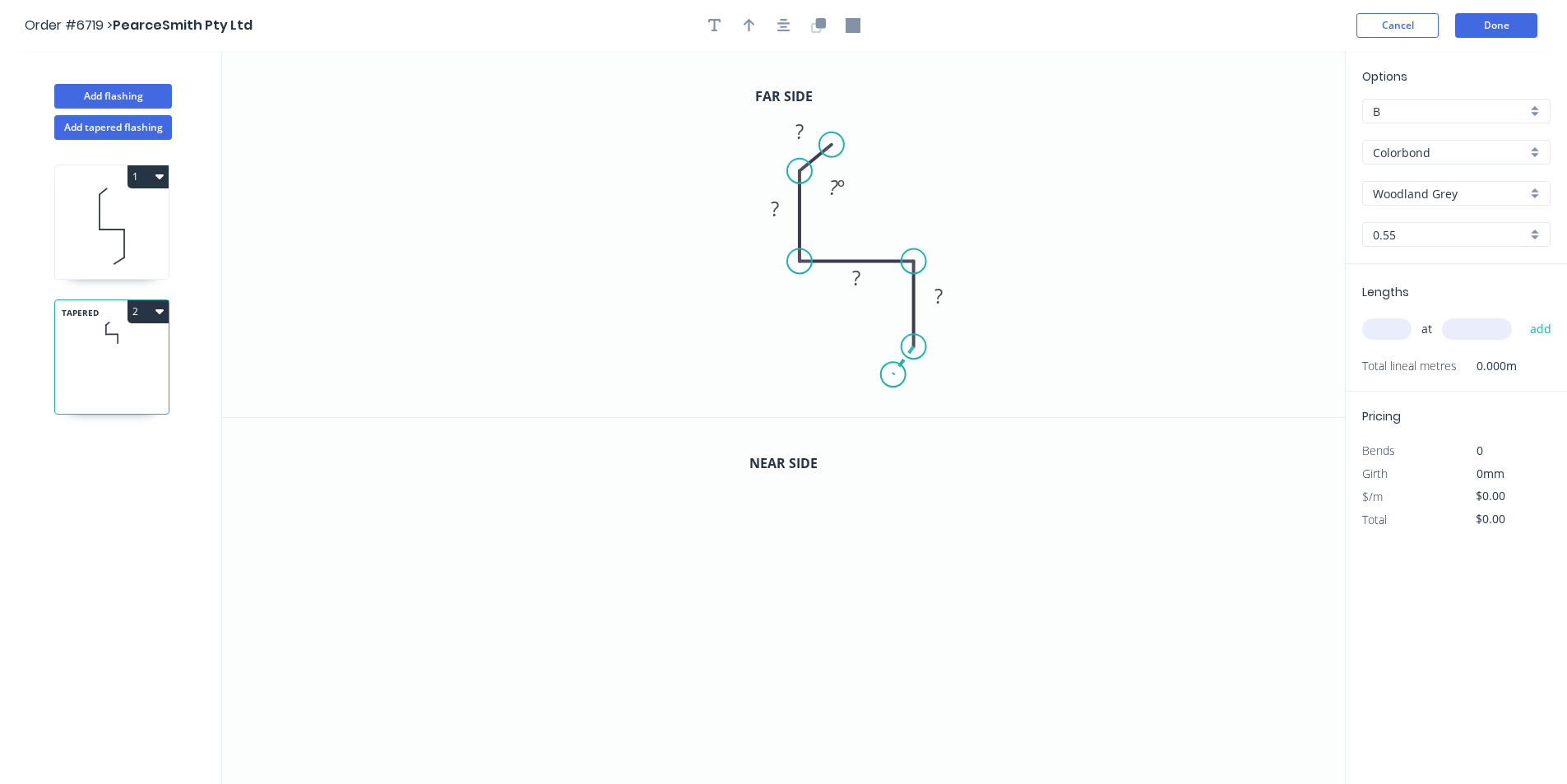
click at [893, 376] on icon "0 ? ? ? ? ? º" at bounding box center [783, 234] width 1123 height 366
click at [893, 376] on circle at bounding box center [892, 375] width 24 height 24
click at [891, 376] on circle at bounding box center [892, 375] width 24 height 24
click at [808, 130] on rect at bounding box center [800, 132] width 33 height 23
click at [821, 197] on rect at bounding box center [837, 188] width 33 height 23
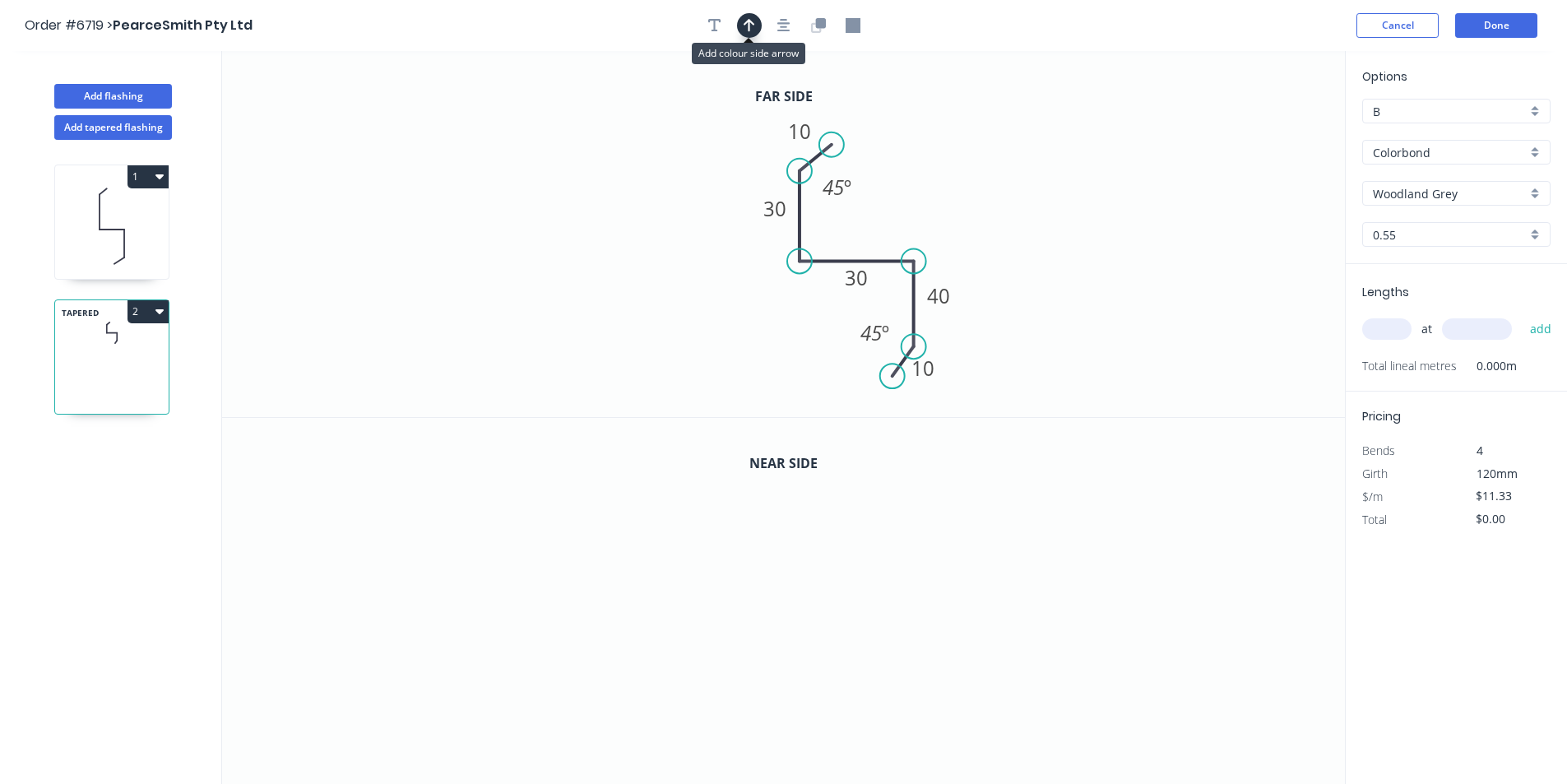
click at [751, 23] on icon "button" at bounding box center [749, 25] width 11 height 15
click at [1265, 127] on icon at bounding box center [1262, 114] width 15 height 53
drag, startPoint x: 1265, startPoint y: 129, endPoint x: 886, endPoint y: 213, distance: 388.2
click at [886, 213] on icon at bounding box center [899, 199] width 48 height 48
click at [131, 232] on icon at bounding box center [111, 226] width 114 height 105
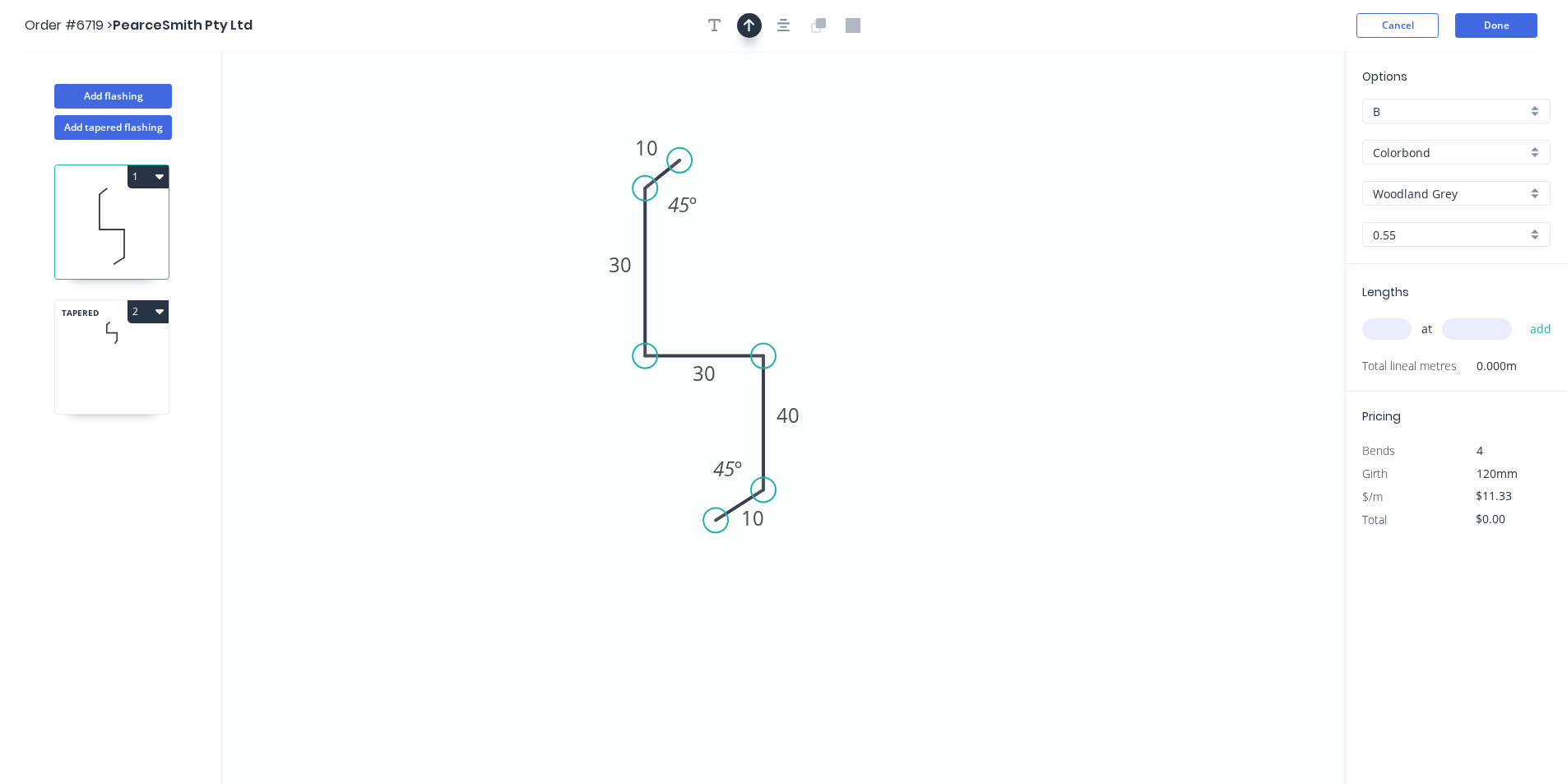
click at [749, 37] on button "button" at bounding box center [750, 25] width 24 height 24
click at [160, 180] on icon "button" at bounding box center [159, 176] width 8 height 13
click at [115, 249] on div "Delete" at bounding box center [90, 249] width 127 height 23
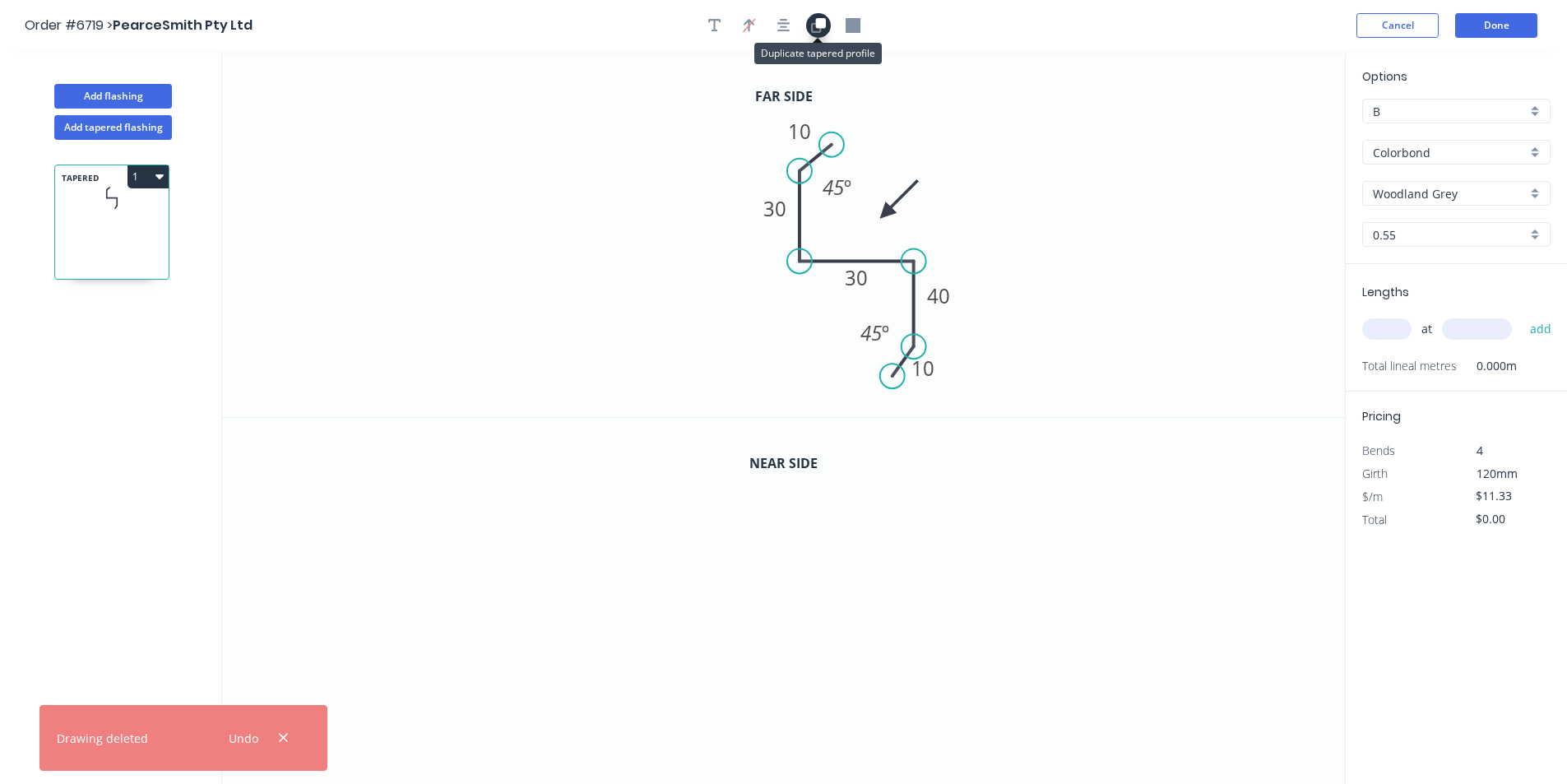
click at [815, 27] on icon "button" at bounding box center [818, 25] width 15 height 15
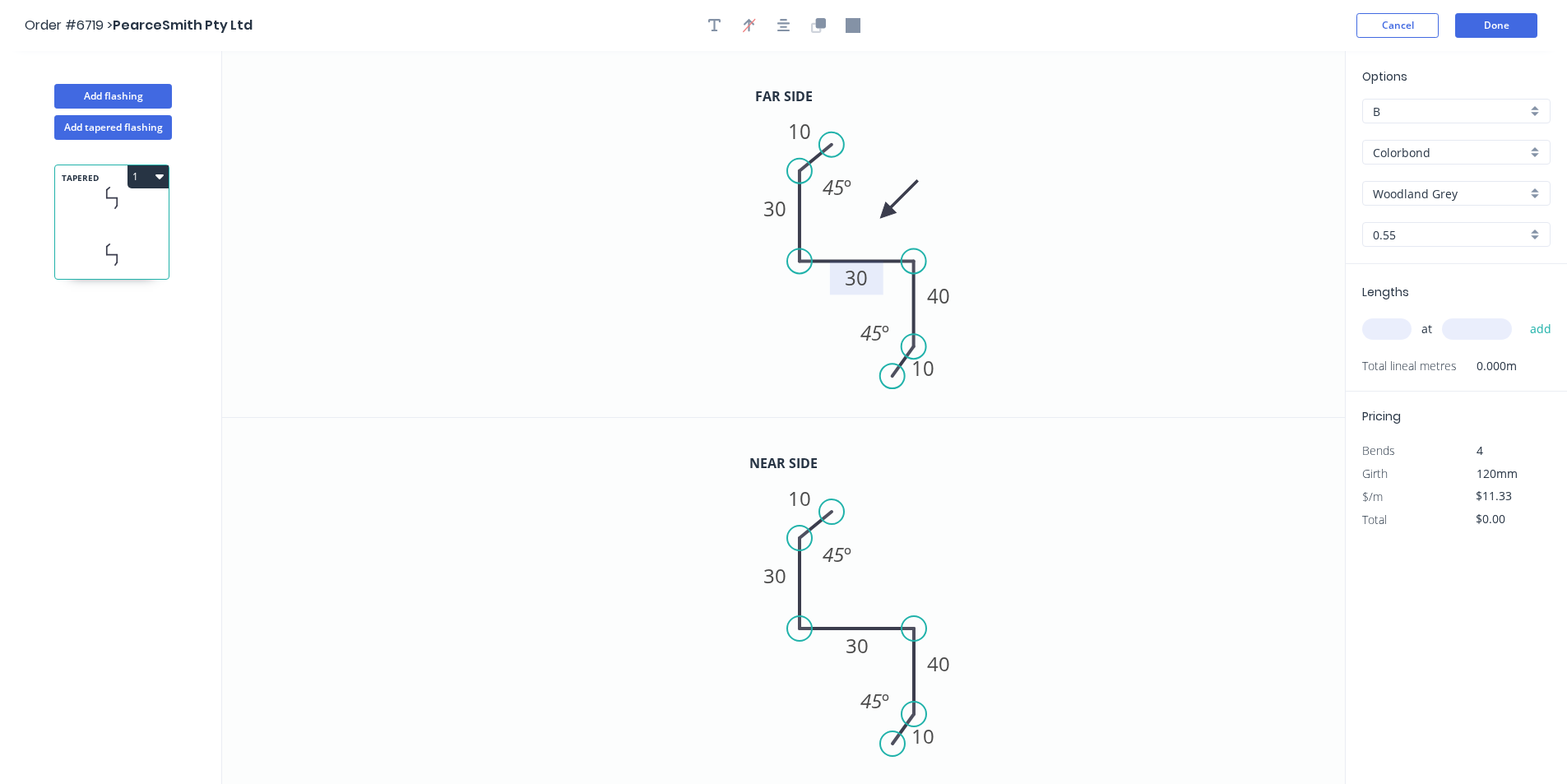
click at [870, 281] on rect at bounding box center [857, 278] width 33 height 23
type input "$12.65"
click at [1055, 493] on icon "0 10 30 30 40 10 45 º 45 º" at bounding box center [783, 601] width 1123 height 367
click at [1382, 330] on input "text" at bounding box center [1387, 329] width 50 height 22
type input "1"
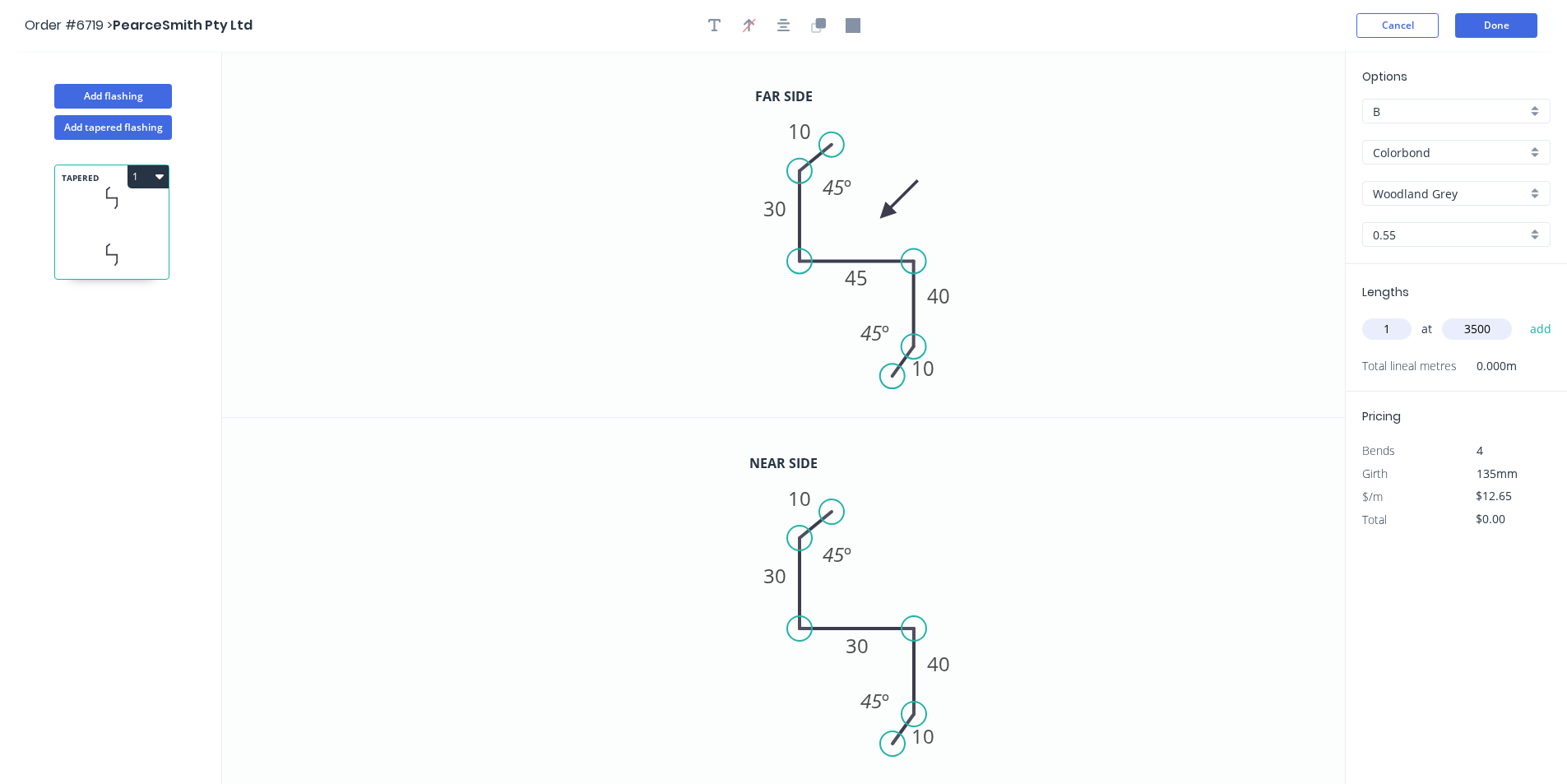
type input "3500"
click at [1522, 315] on button "add" at bounding box center [1541, 329] width 38 height 28
type input "$44.28"
click at [150, 102] on button "Add flashing" at bounding box center [112, 96] width 117 height 24
type input "$0.00"
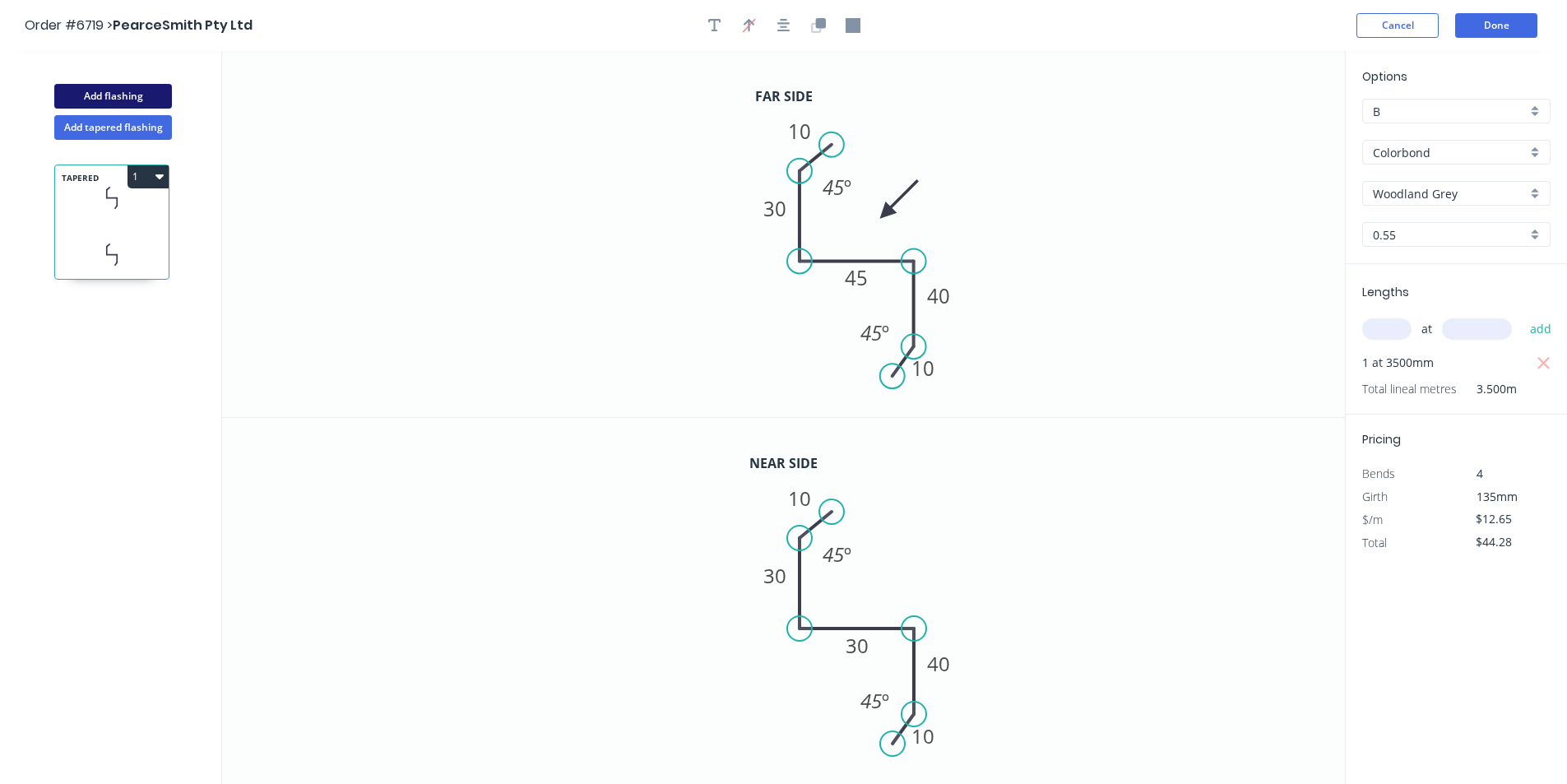
type input "$0.00"
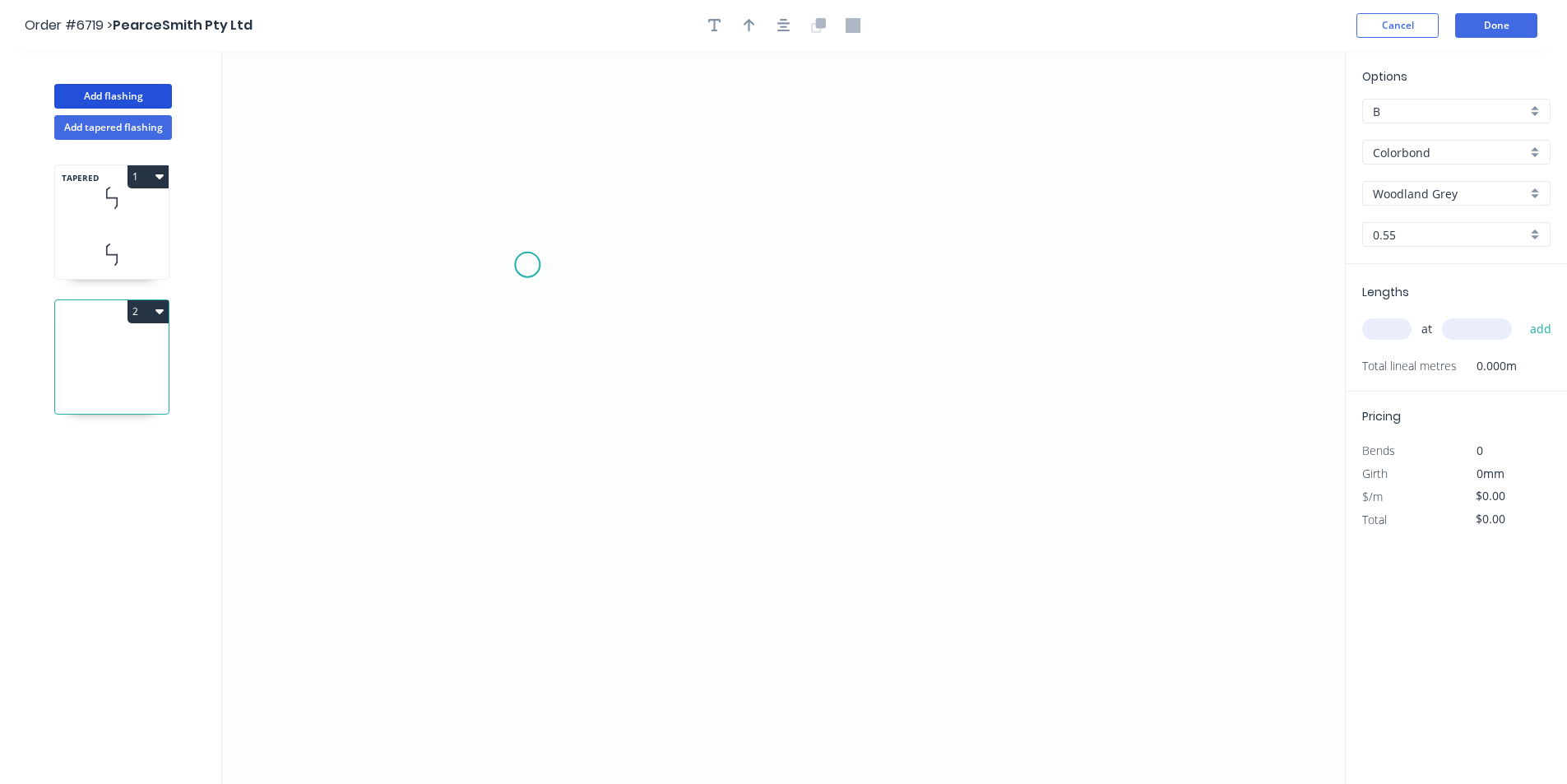
click at [528, 265] on icon "0" at bounding box center [783, 417] width 1123 height 733
click at [557, 209] on icon "0" at bounding box center [783, 417] width 1123 height 733
click at [921, 202] on icon "0 ?" at bounding box center [783, 417] width 1123 height 733
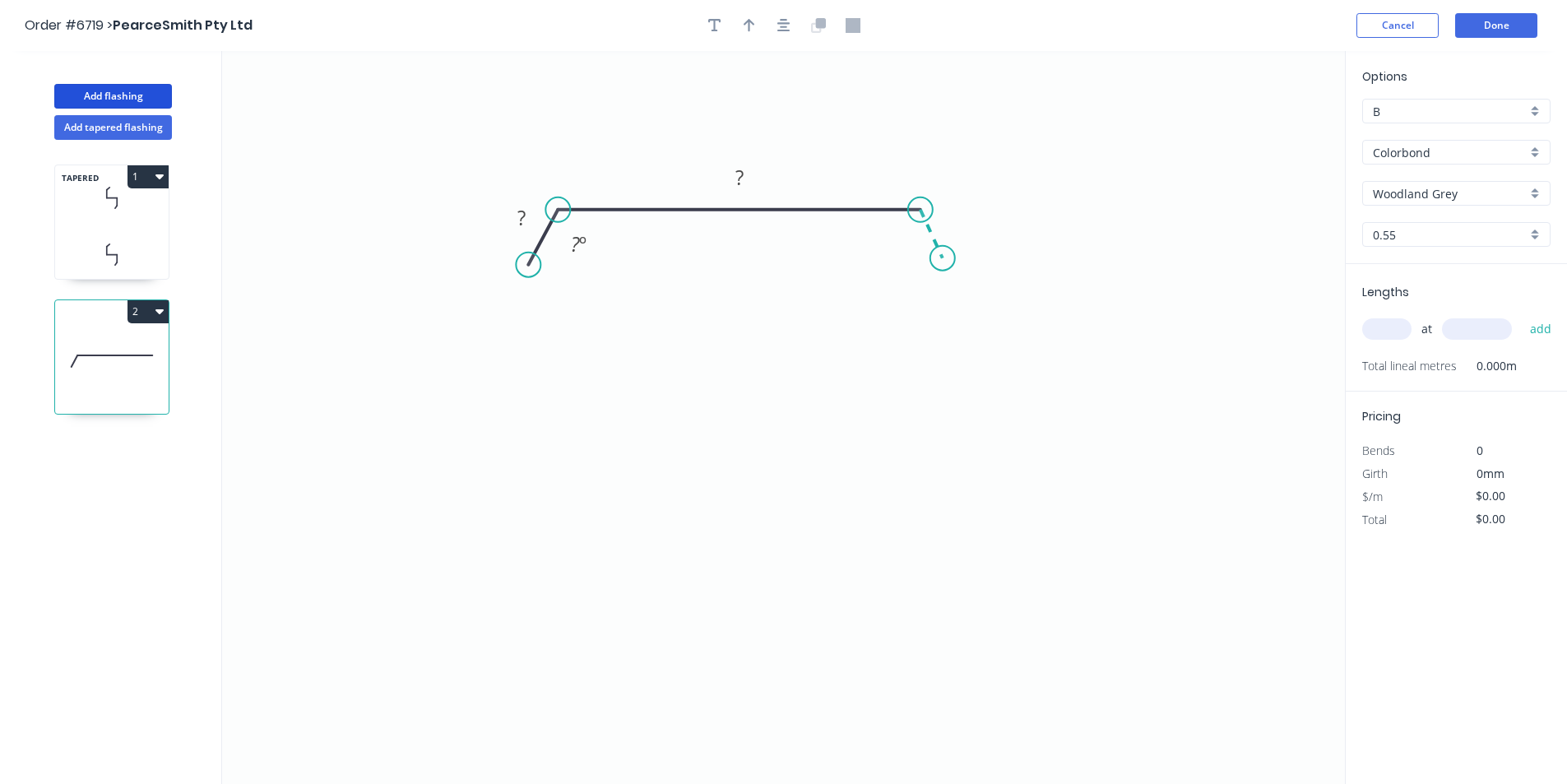
click at [943, 258] on icon "0 ? ? ? º" at bounding box center [783, 417] width 1123 height 733
click at [943, 258] on circle at bounding box center [943, 258] width 24 height 24
click at [523, 205] on tspan "?" at bounding box center [521, 217] width 8 height 27
click at [584, 249] on tspan "1470" at bounding box center [575, 243] width 43 height 27
click at [747, 37] on button "button" at bounding box center [750, 25] width 24 height 24
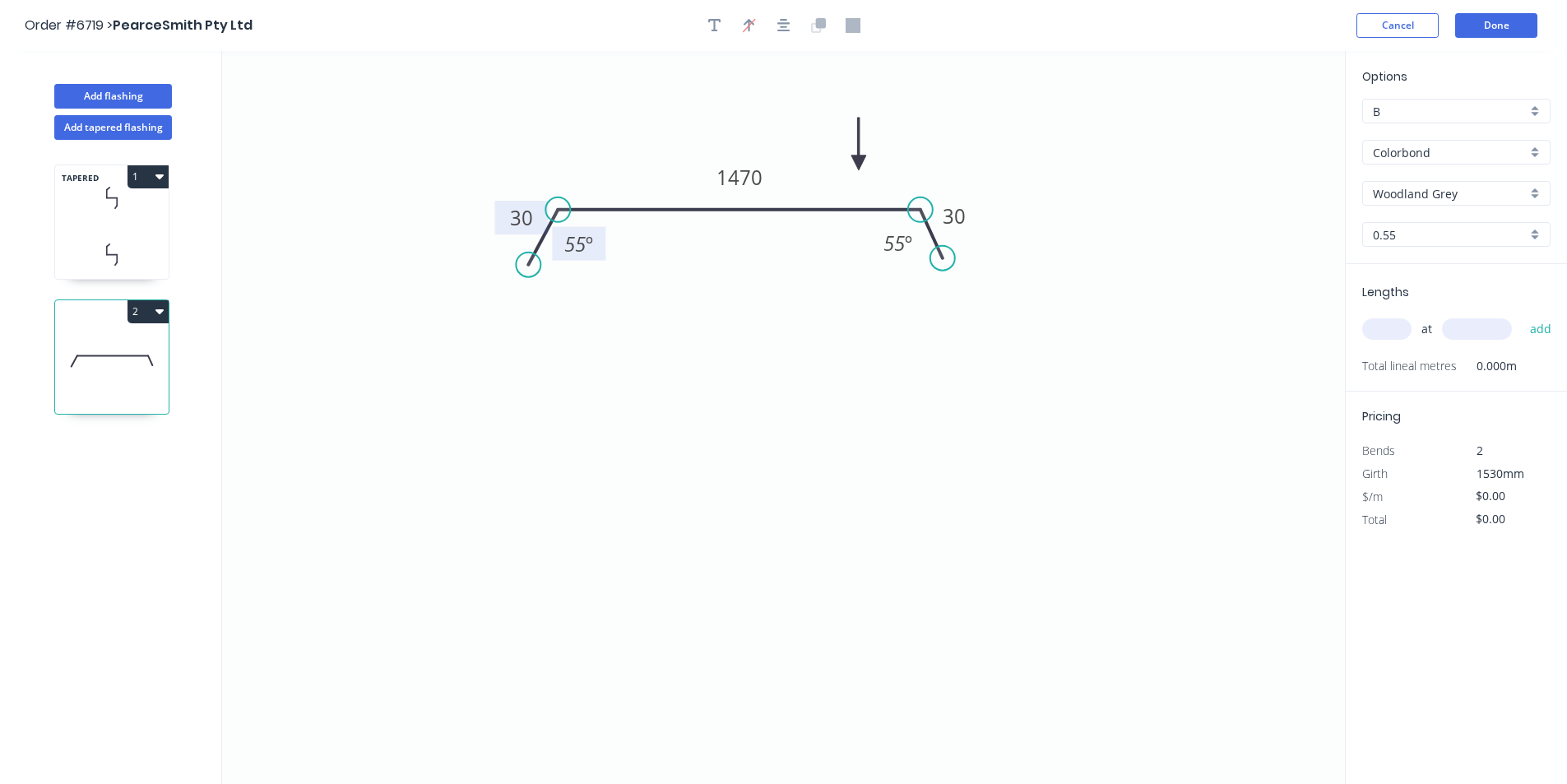
drag, startPoint x: 1260, startPoint y: 135, endPoint x: 850, endPoint y: 163, distance: 411.0
click at [851, 163] on icon at bounding box center [858, 143] width 15 height 53
click at [1398, 329] on input "text" at bounding box center [1387, 329] width 50 height 22
type input "5"
type input "1200"
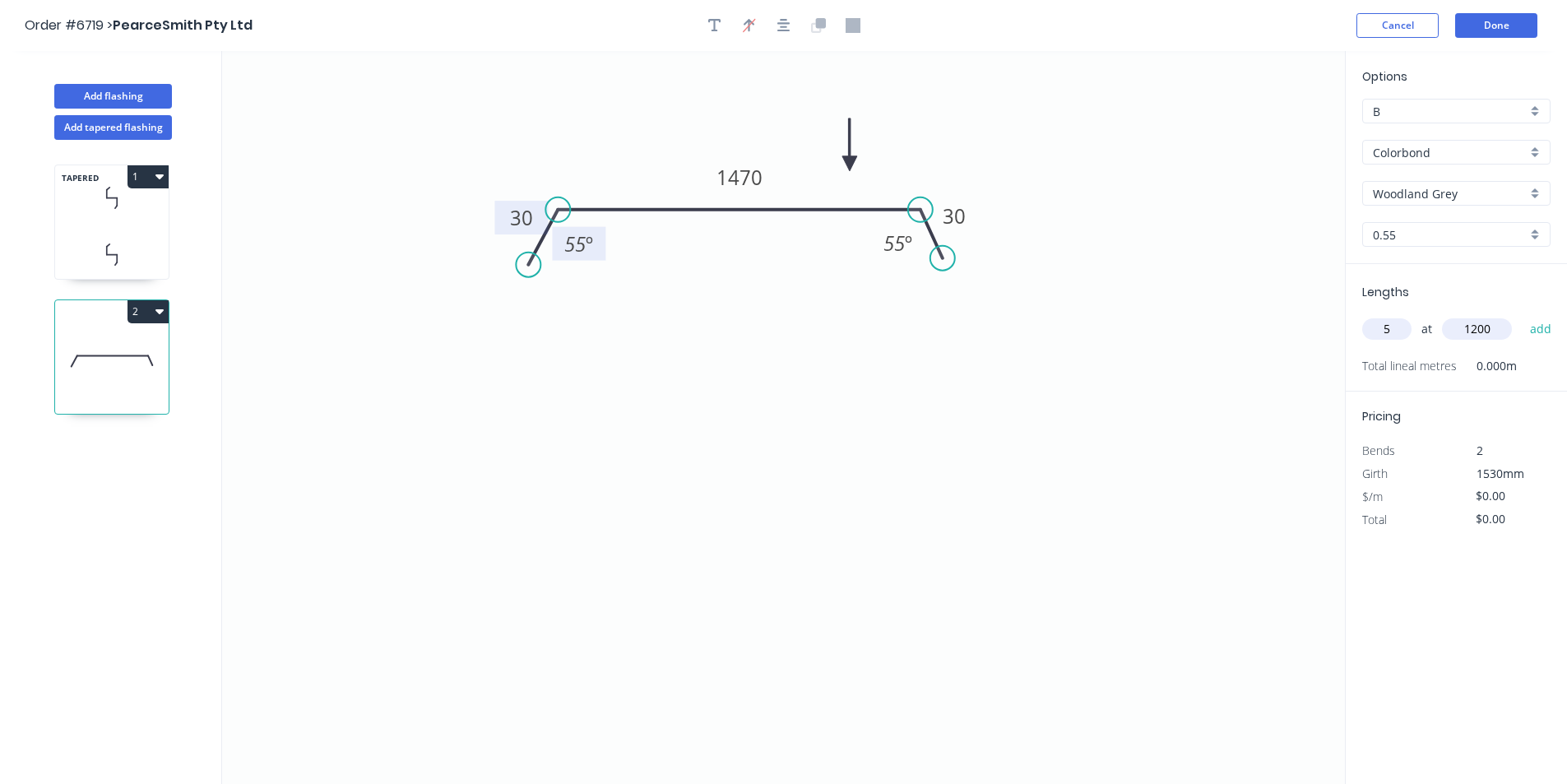
click at [1522, 315] on button "add" at bounding box center [1541, 329] width 38 height 28
click at [147, 91] on button "Add flashing" at bounding box center [112, 96] width 117 height 24
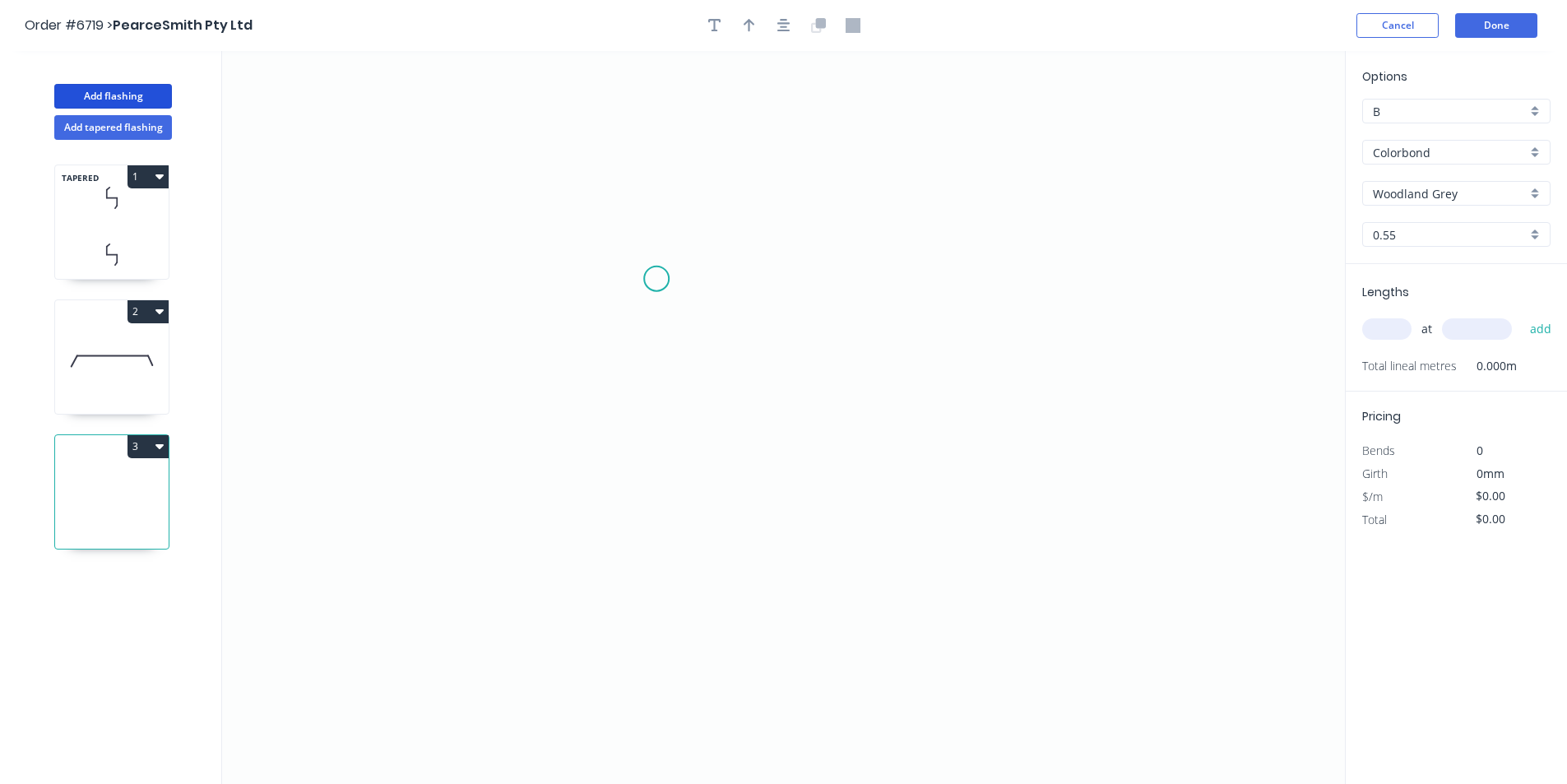
click at [657, 279] on icon "0" at bounding box center [783, 417] width 1123 height 733
click at [657, 209] on icon at bounding box center [657, 243] width 0 height 70
click at [591, 211] on icon "0 ?" at bounding box center [783, 417] width 1123 height 733
click at [590, 322] on icon "0 ? ?" at bounding box center [783, 417] width 1123 height 733
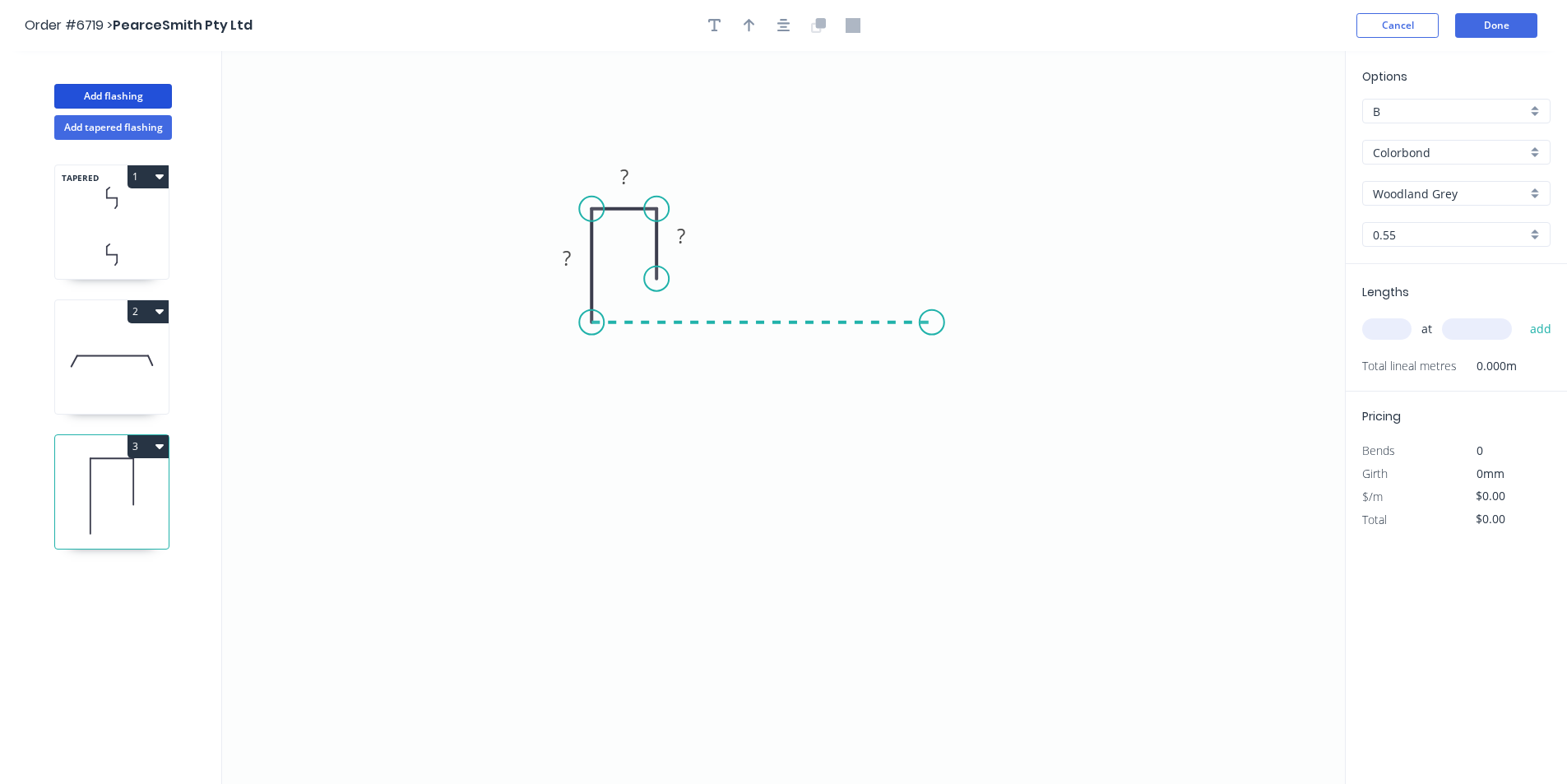
click at [932, 313] on icon "0 ? ? ?" at bounding box center [783, 417] width 1123 height 733
click at [955, 355] on icon "0 ? ? ? ?" at bounding box center [783, 417] width 1123 height 733
click at [955, 355] on circle at bounding box center [955, 355] width 24 height 24
click at [970, 309] on rect at bounding box center [964, 317] width 33 height 23
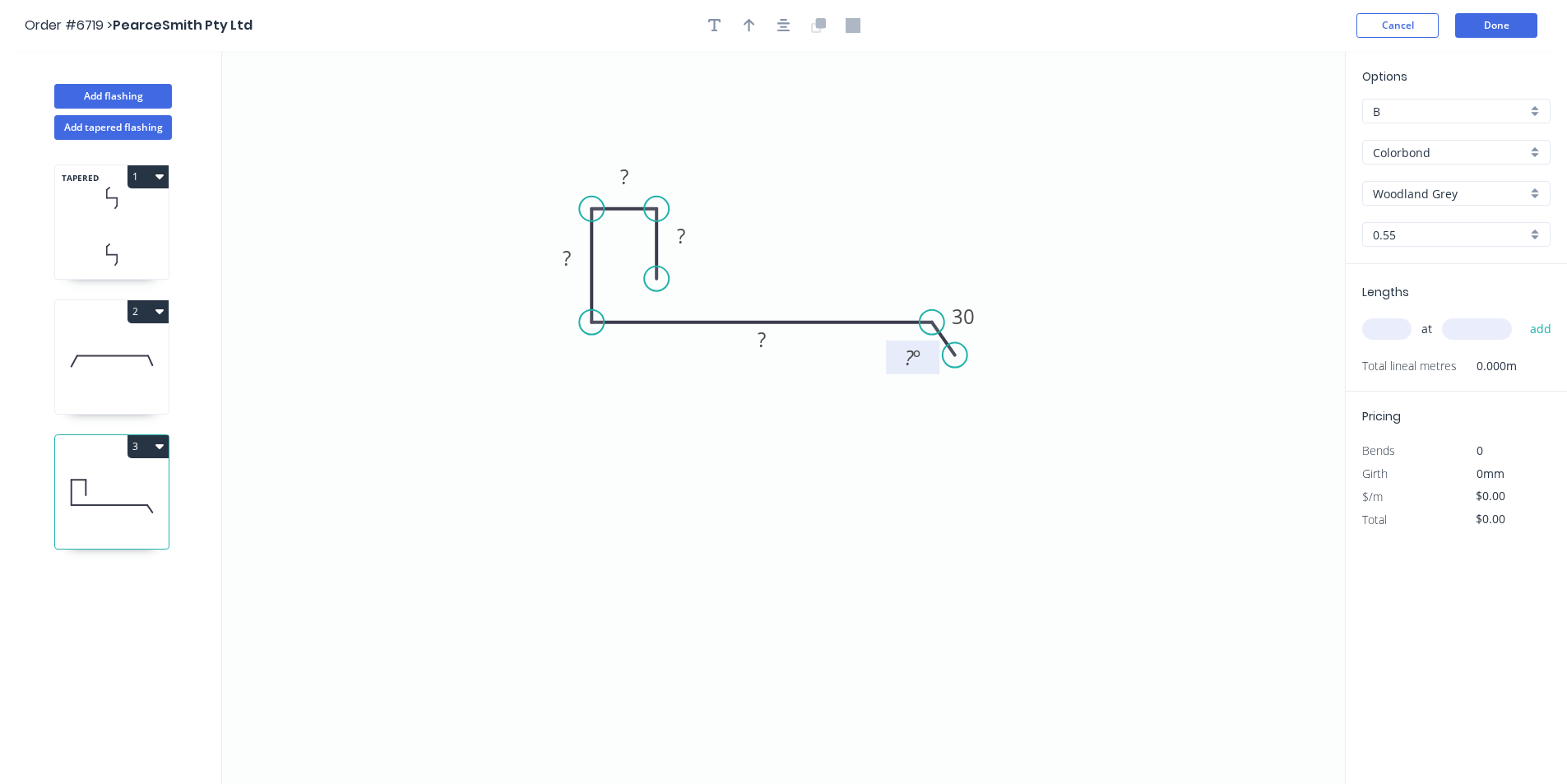
click at [909, 370] on tspan "?" at bounding box center [910, 356] width 9 height 27
click at [697, 242] on rect at bounding box center [681, 236] width 33 height 23
type input "$20.42"
click at [1396, 325] on input "text" at bounding box center [1387, 329] width 50 height 22
type input "4"
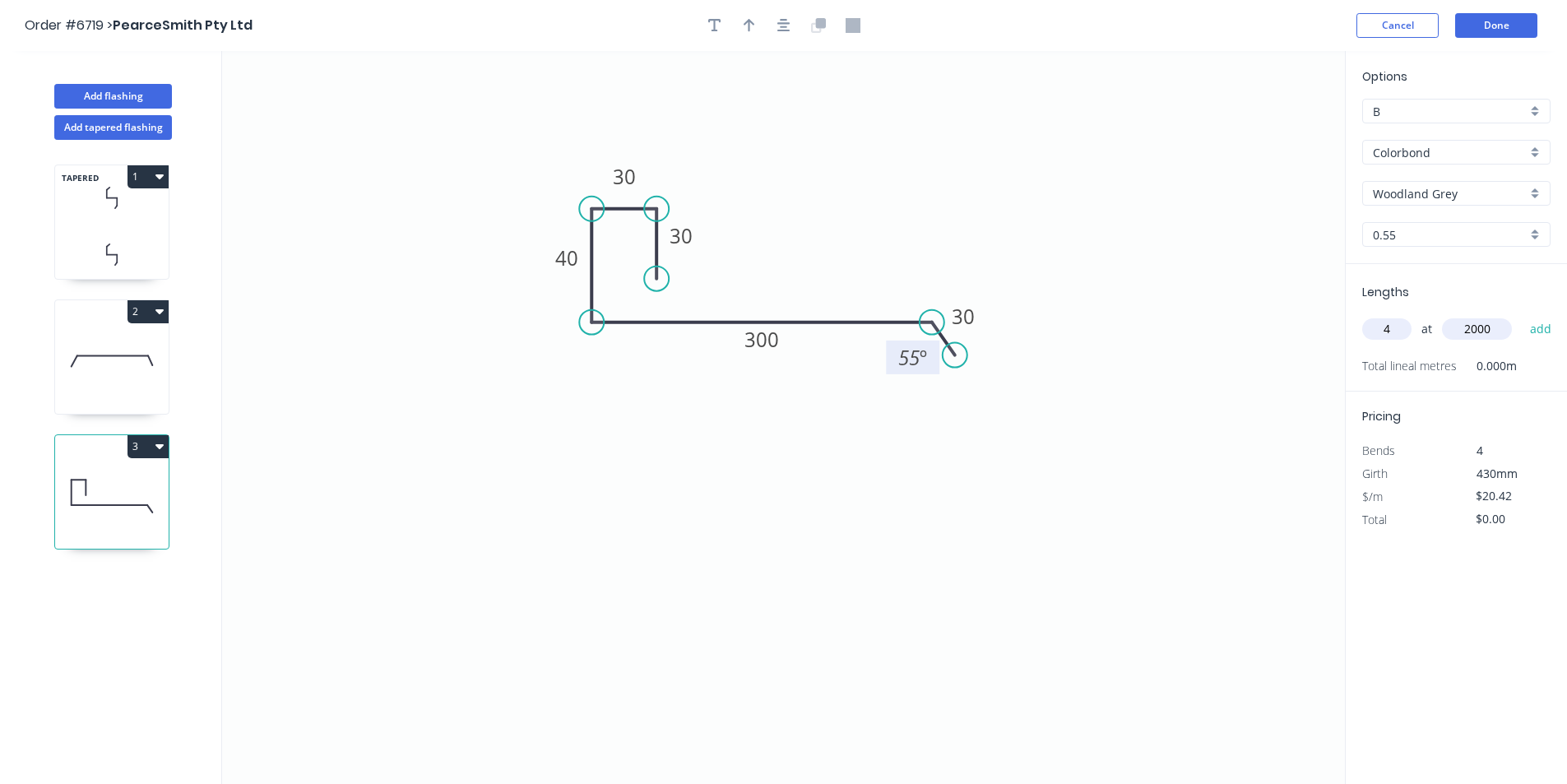
type input "2000"
click at [1522, 315] on button "add" at bounding box center [1541, 329] width 38 height 28
type input "$163.36"
click at [130, 98] on button "Add flashing" at bounding box center [112, 96] width 117 height 24
type input "$0.00"
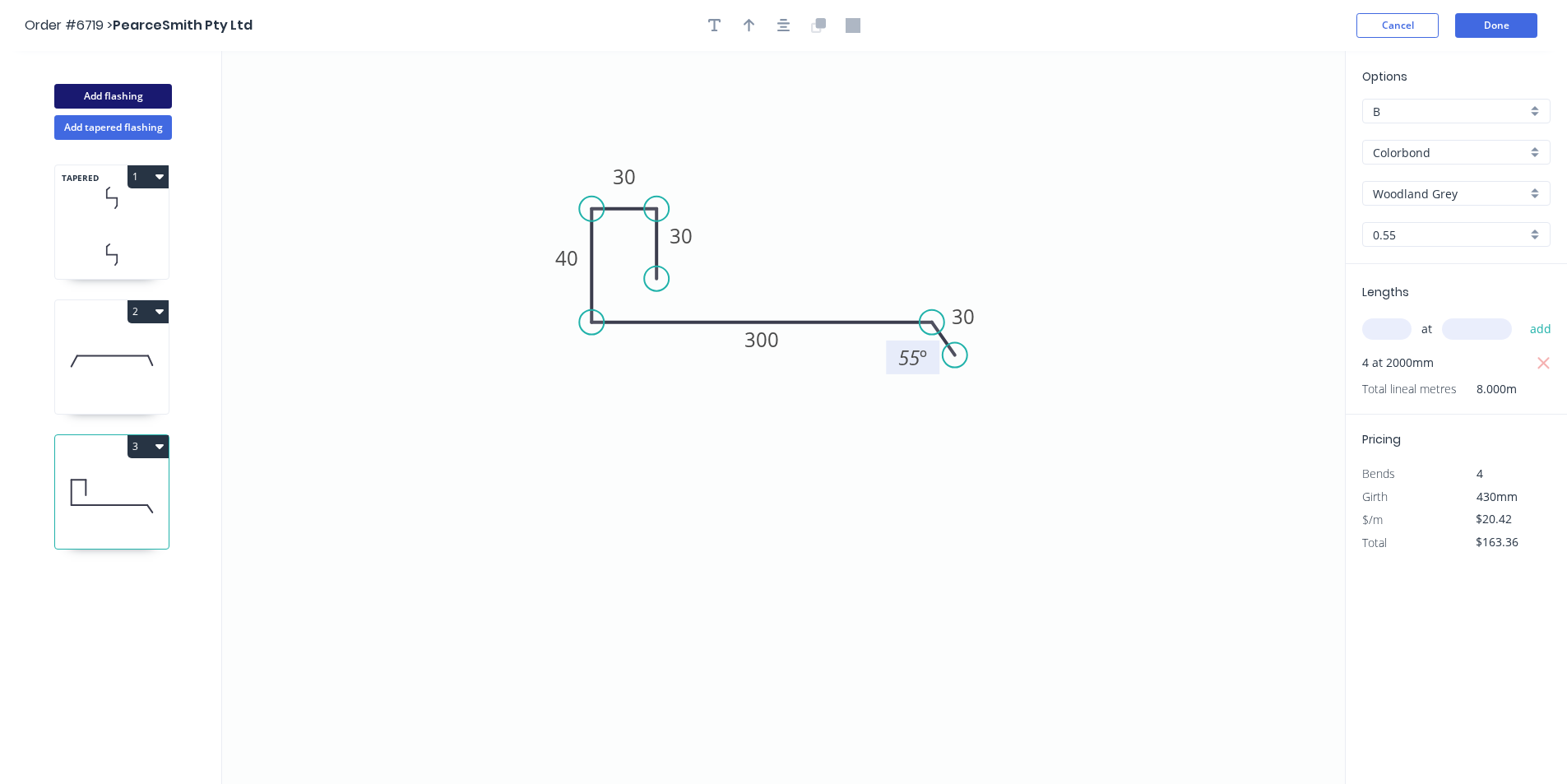
type input "$0.00"
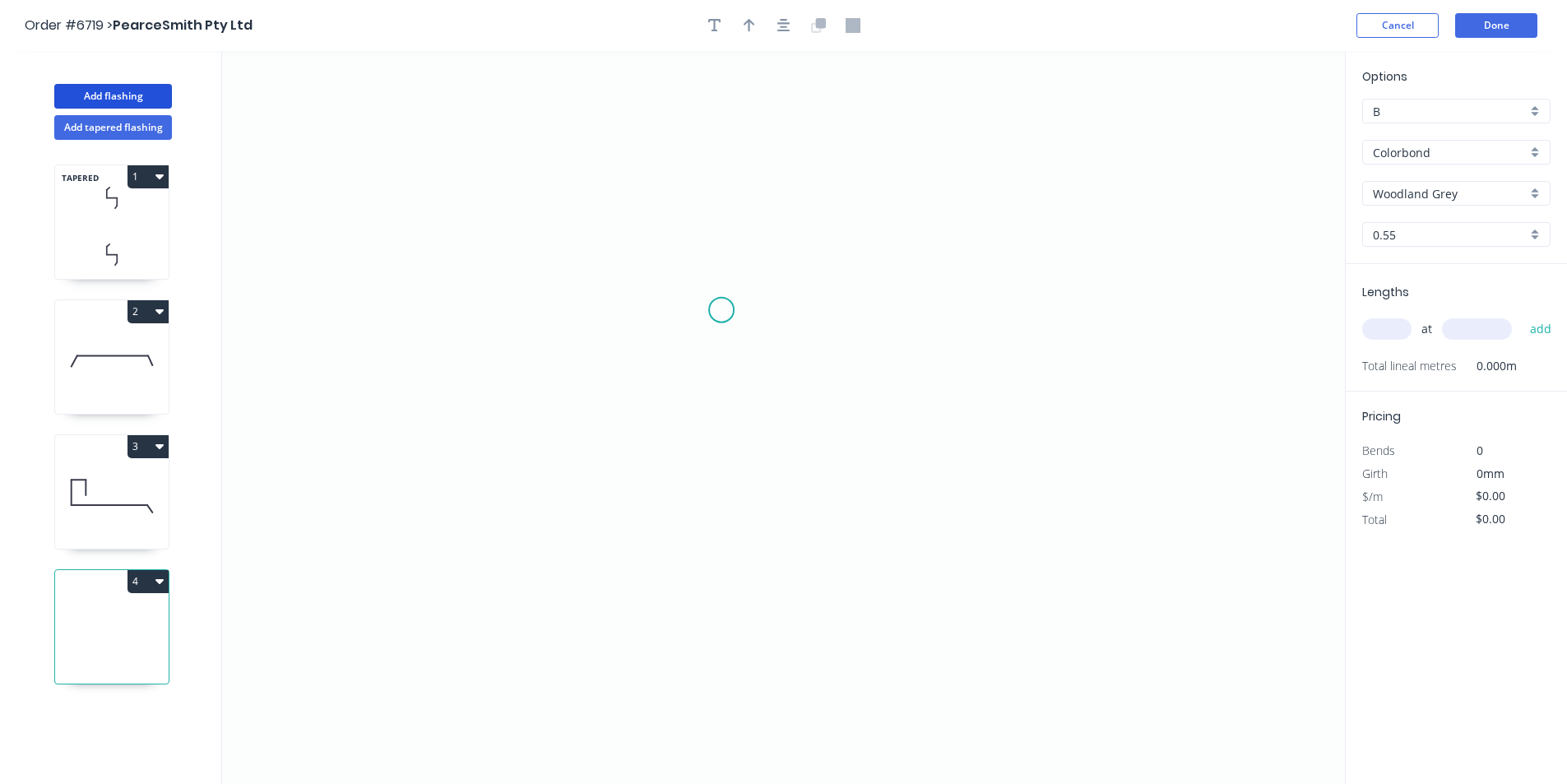
click at [726, 300] on icon "0" at bounding box center [783, 417] width 1123 height 733
click at [699, 336] on icon "0" at bounding box center [783, 417] width 1123 height 733
click at [699, 168] on icon at bounding box center [699, 252] width 0 height 169
click at [876, 164] on icon "0 ? ? ? º" at bounding box center [783, 417] width 1123 height 733
click at [904, 209] on icon "0 ? ? ? ? º" at bounding box center [783, 417] width 1123 height 733
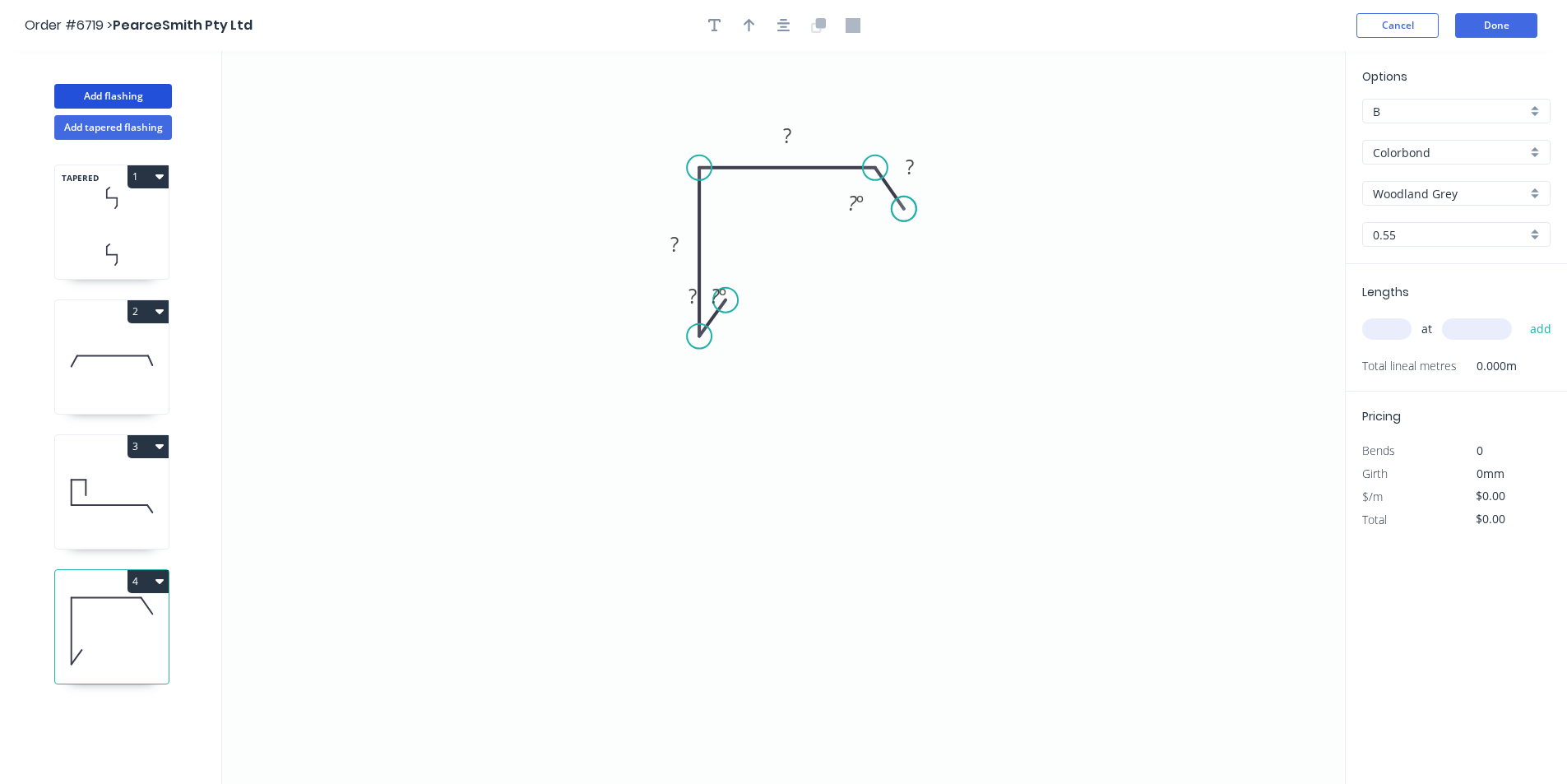
click at [904, 209] on circle at bounding box center [904, 209] width 24 height 24
click at [732, 302] on rect at bounding box center [719, 296] width 33 height 23
drag, startPoint x: 736, startPoint y: 303, endPoint x: 735, endPoint y: 289, distance: 14.0
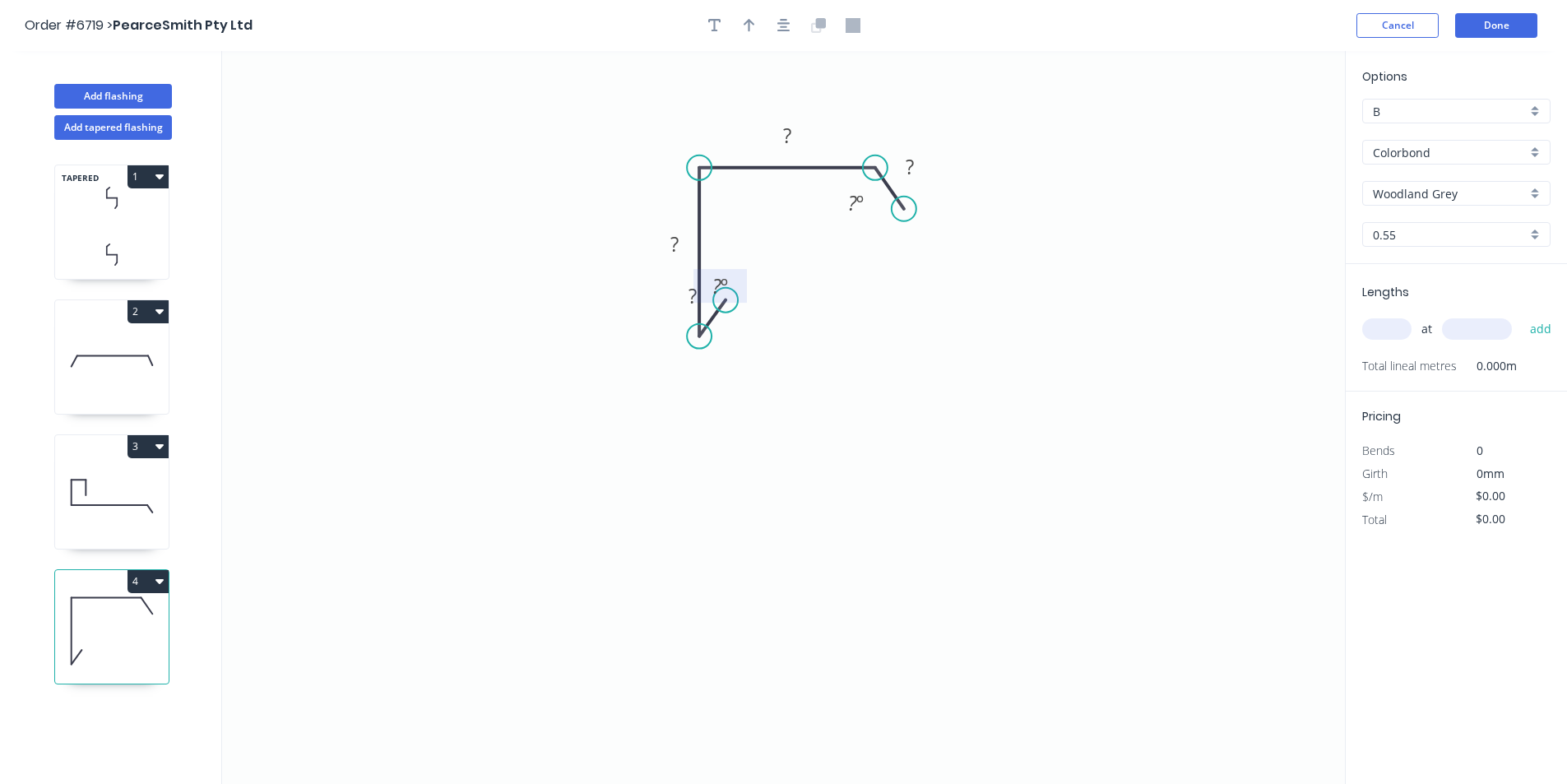
click at [735, 289] on rect at bounding box center [720, 285] width 53 height 34
click at [736, 308] on circle at bounding box center [736, 308] width 24 height 24
click at [737, 324] on tspan "?" at bounding box center [732, 333] width 8 height 27
click at [866, 200] on tspan "º" at bounding box center [867, 203] width 8 height 27
click at [904, 173] on rect at bounding box center [910, 168] width 33 height 23
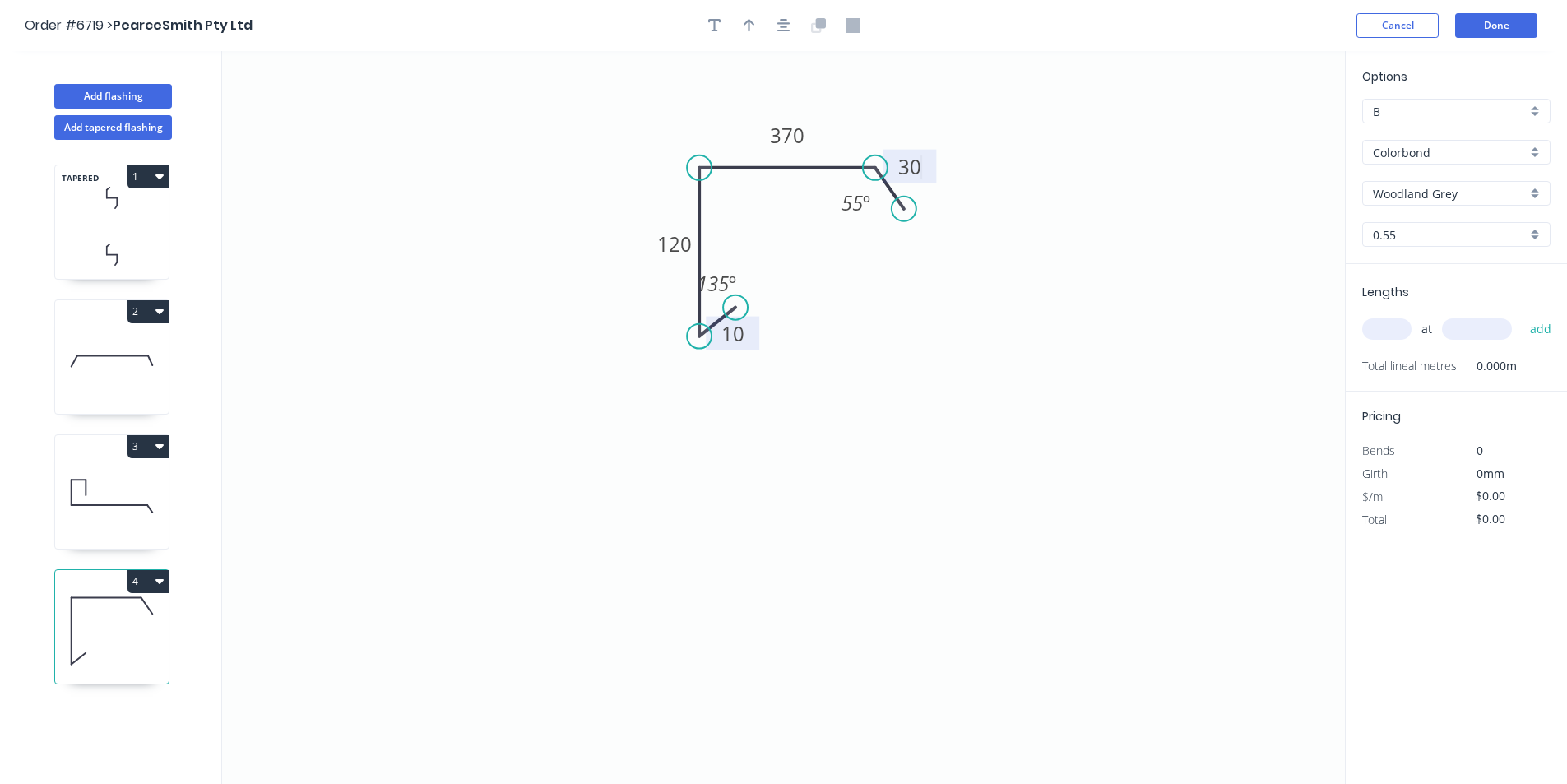
type input "$22.68"
click at [741, 23] on button "button" at bounding box center [750, 25] width 24 height 24
drag, startPoint x: 1261, startPoint y: 130, endPoint x: 869, endPoint y: 129, distance: 392.0
click at [869, 129] on icon at bounding box center [869, 110] width 15 height 53
click at [1369, 325] on input "text" at bounding box center [1387, 329] width 50 height 22
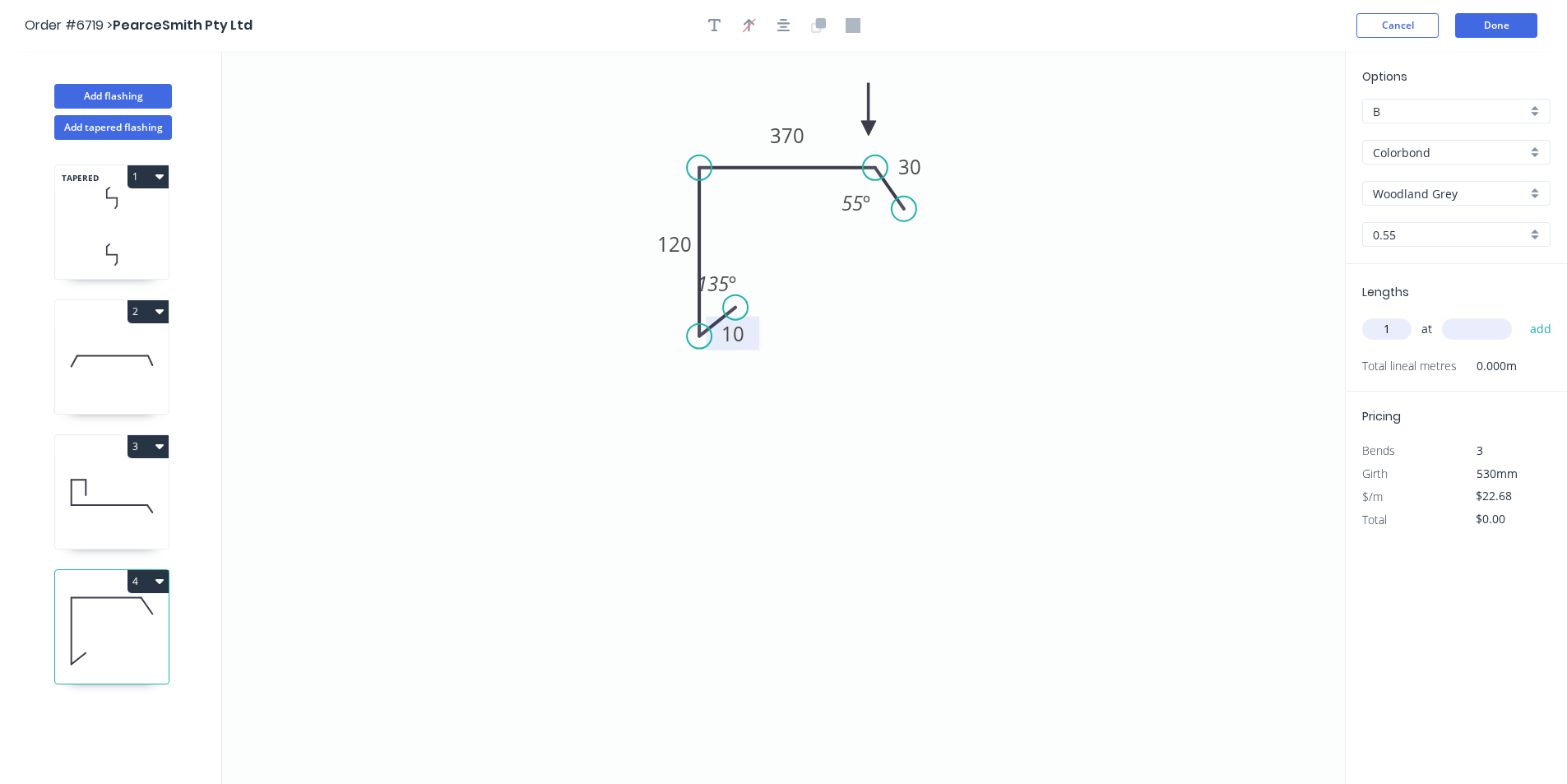
type input "1"
type input "4000"
click at [1522, 315] on button "add" at bounding box center [1541, 329] width 38 height 28
type input "$90.72"
click at [82, 95] on button "Add flashing" at bounding box center [112, 96] width 117 height 24
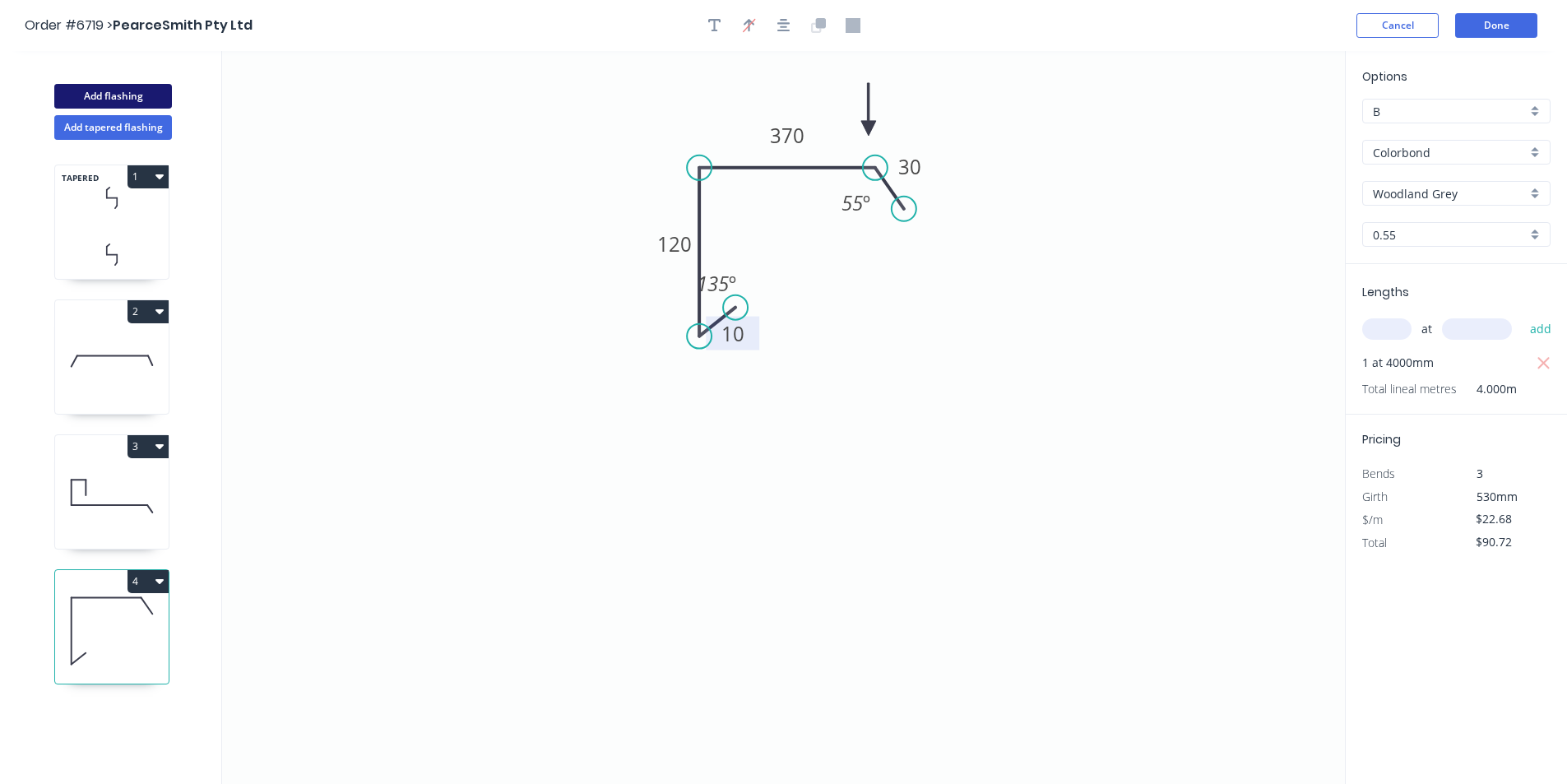
type input "$0.00"
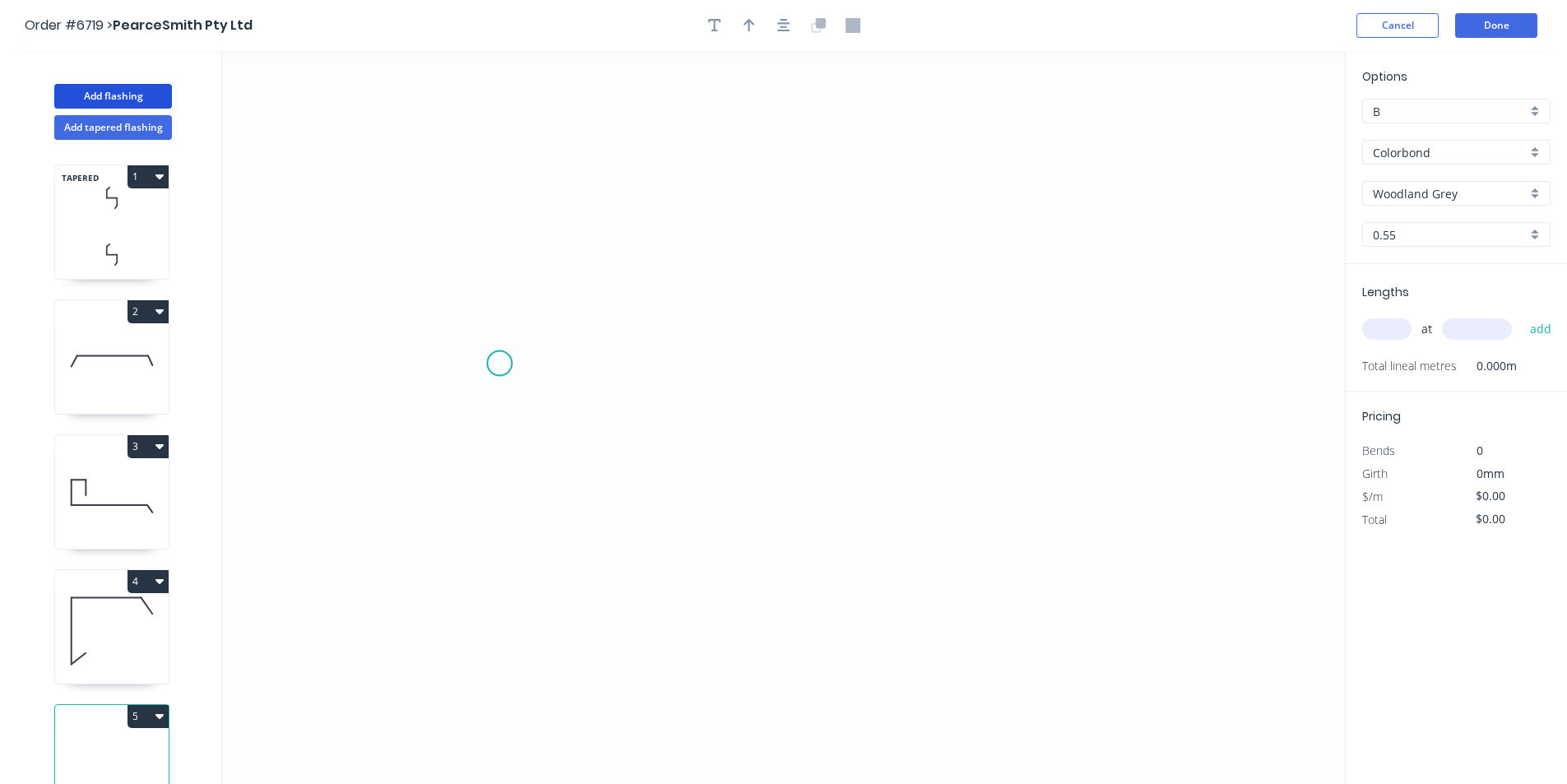
click at [498, 351] on icon "0" at bounding box center [783, 417] width 1123 height 733
click at [530, 309] on icon at bounding box center [514, 330] width 32 height 42
click at [832, 306] on icon "0 ?" at bounding box center [783, 417] width 1123 height 733
click at [864, 344] on icon "0 ? ? ? º" at bounding box center [783, 417] width 1123 height 733
click at [864, 344] on circle at bounding box center [863, 341] width 24 height 24
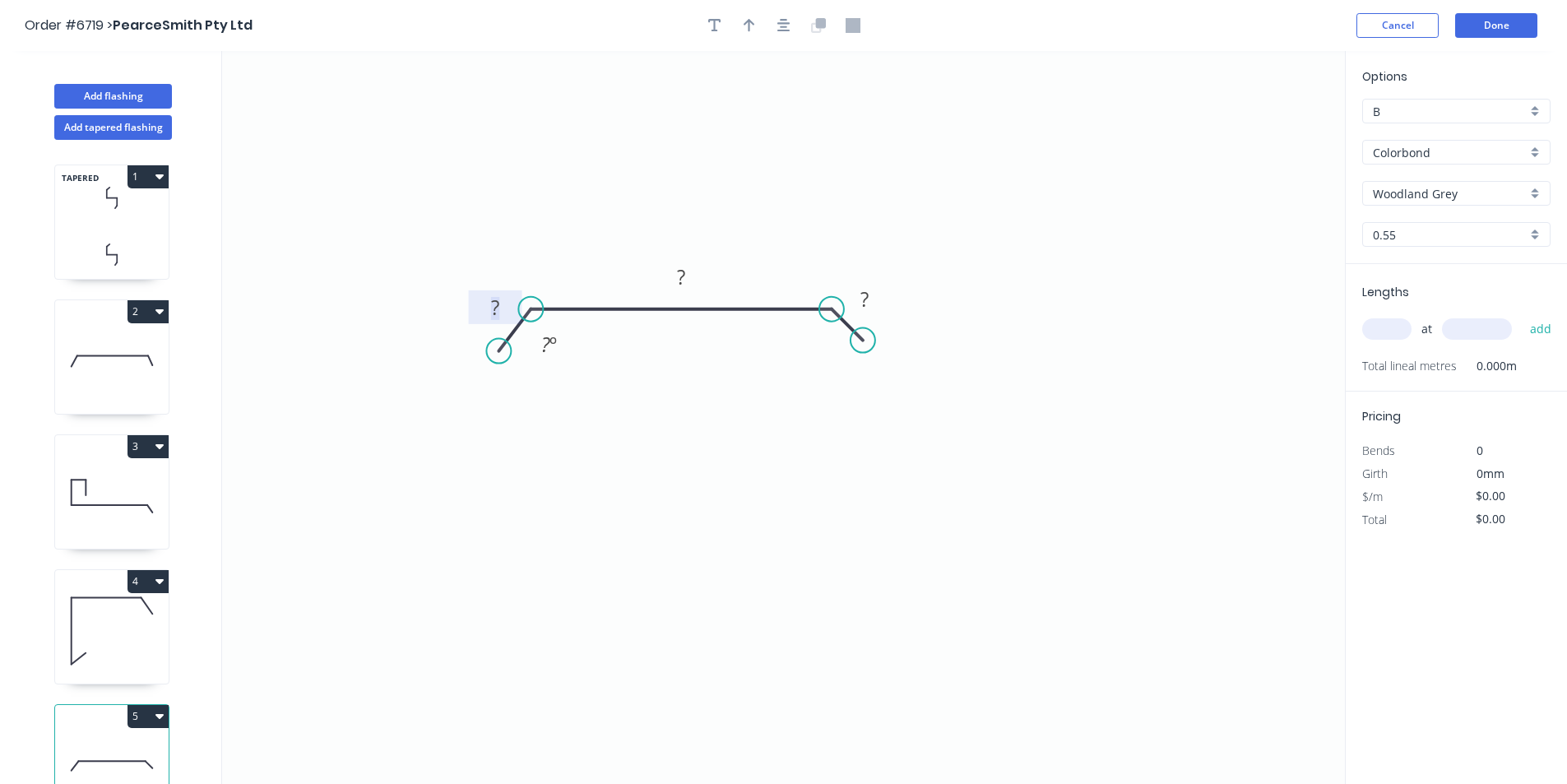
click at [497, 309] on tspan "?" at bounding box center [495, 307] width 8 height 27
click at [539, 352] on rect at bounding box center [549, 345] width 33 height 23
type input "$15.89"
click at [757, 31] on button "button" at bounding box center [750, 25] width 24 height 24
drag, startPoint x: 1264, startPoint y: 128, endPoint x: 764, endPoint y: 241, distance: 512.6
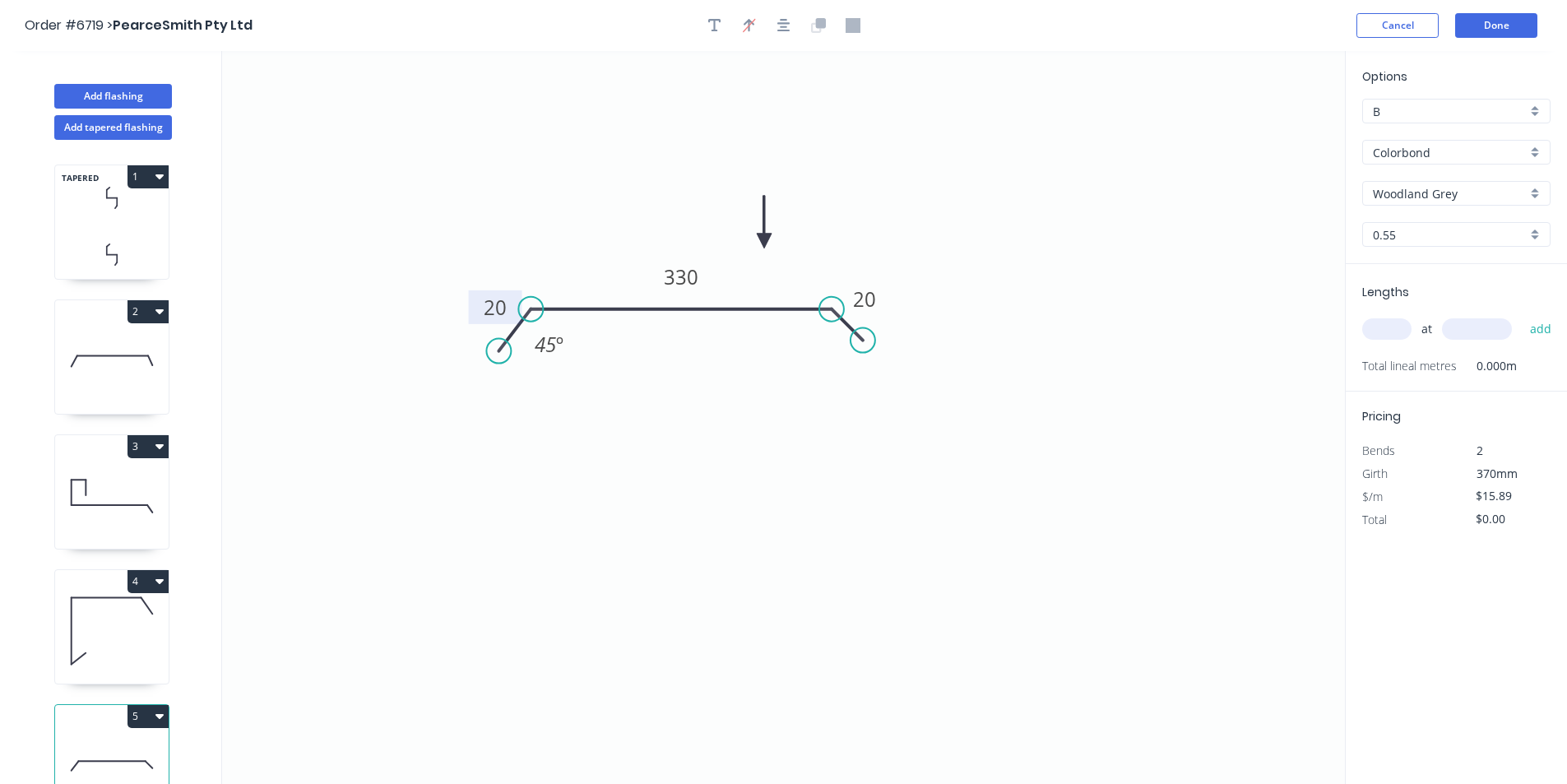
click at [764, 241] on icon at bounding box center [763, 222] width 15 height 53
click at [1415, 192] on input "Woodland Grey" at bounding box center [1450, 194] width 154 height 17
click at [1417, 243] on div "Dune" at bounding box center [1457, 233] width 187 height 29
type input "Dune"
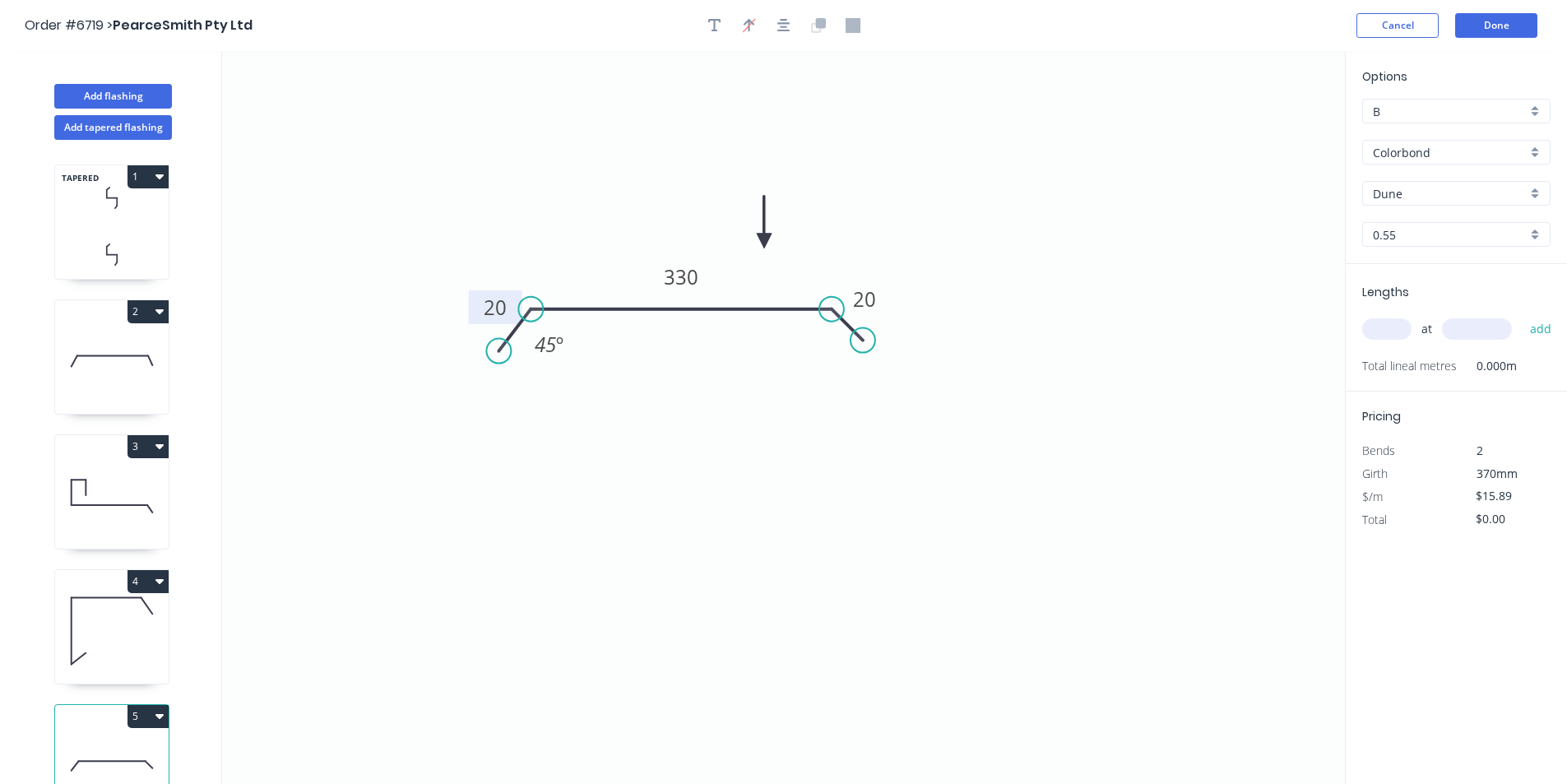
click at [1378, 329] on input "text" at bounding box center [1387, 329] width 50 height 22
type input "2"
type input "3500"
click at [1522, 315] on button "add" at bounding box center [1541, 329] width 38 height 28
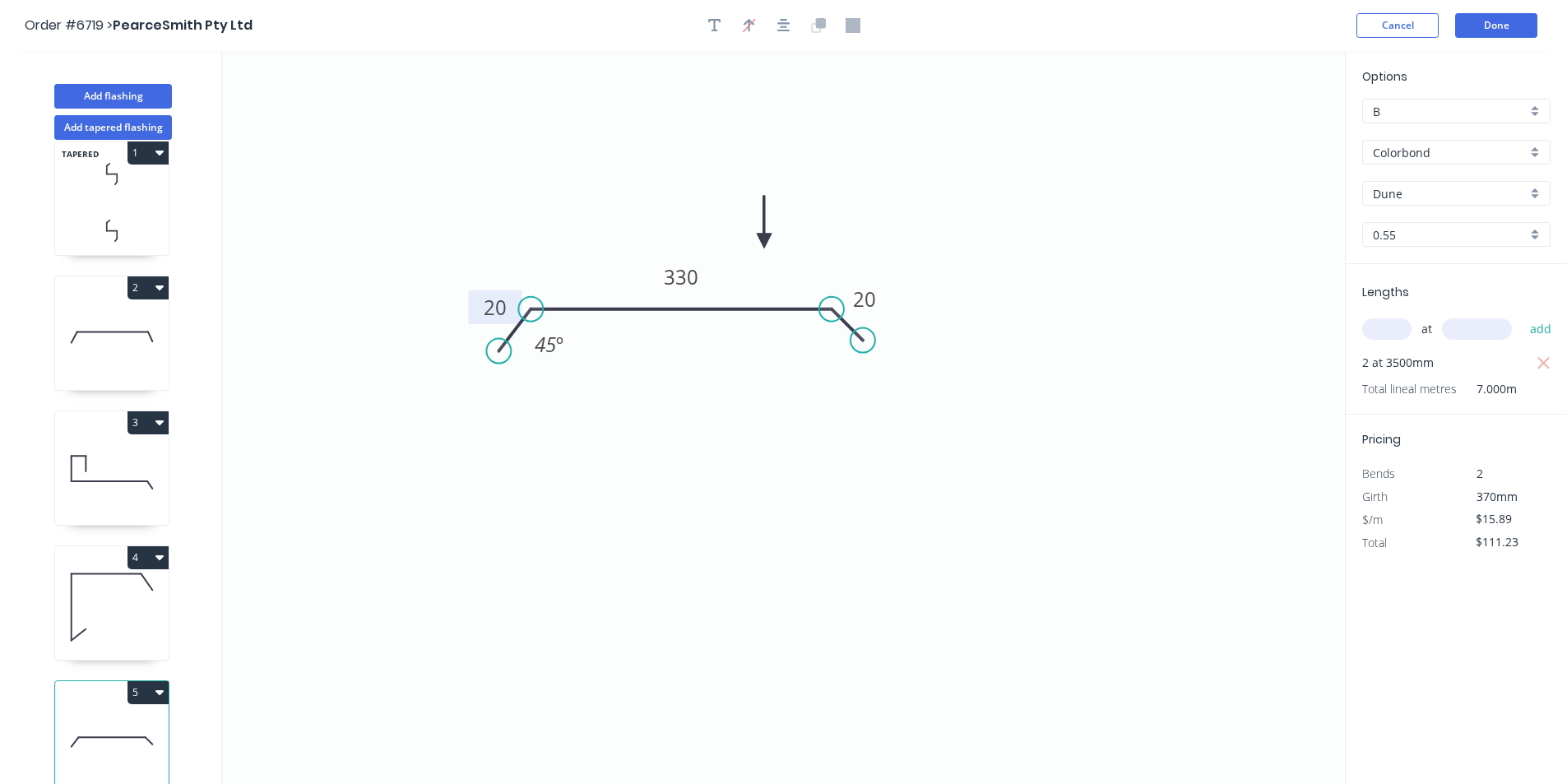
scroll to position [37, 0]
click at [157, 684] on icon "button" at bounding box center [159, 690] width 8 height 13
click at [108, 721] on div "Duplicate" at bounding box center [90, 732] width 127 height 23
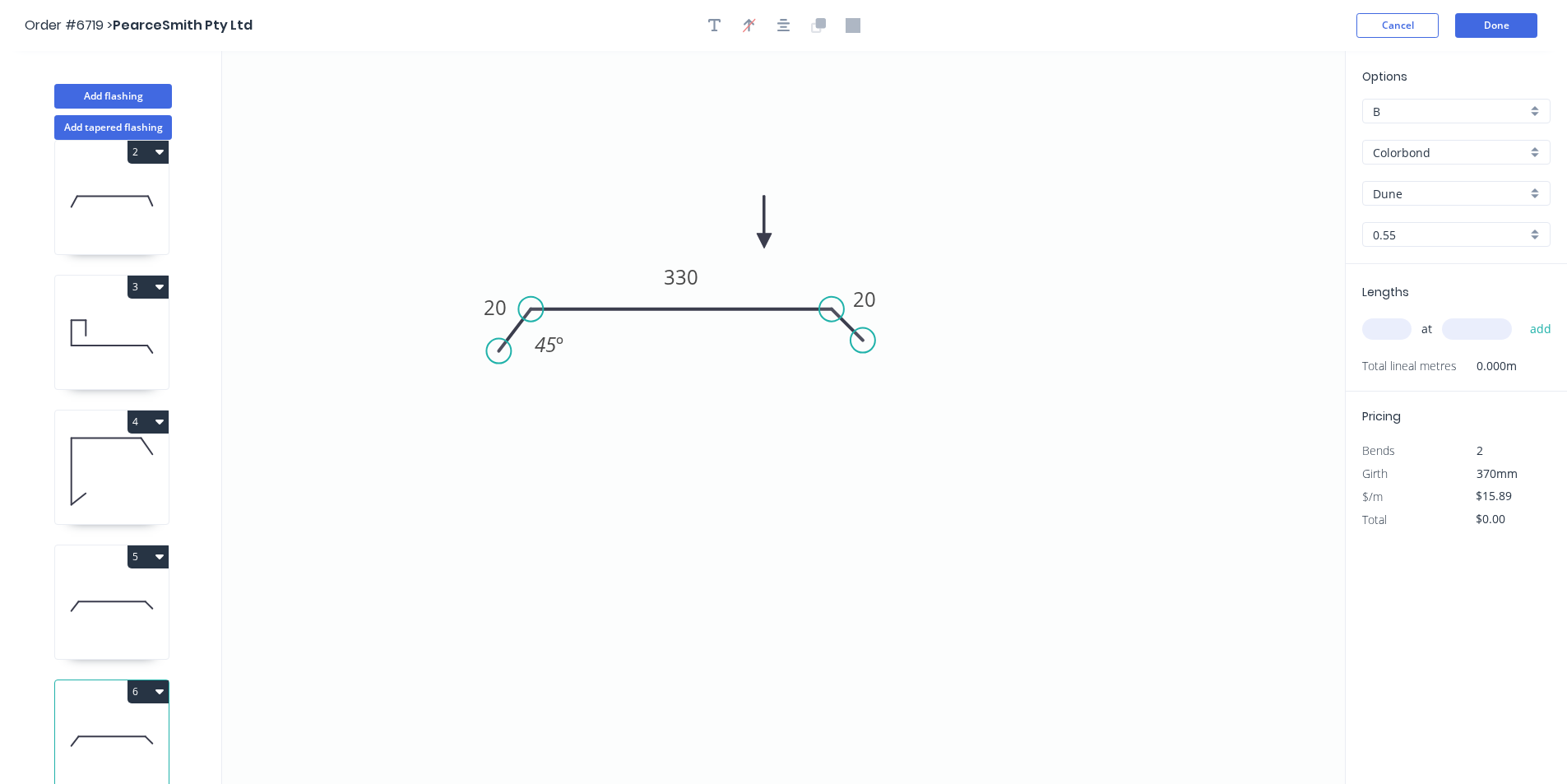
scroll to position [172, 0]
click at [116, 586] on icon at bounding box center [111, 606] width 114 height 105
click at [115, 735] on icon at bounding box center [111, 741] width 114 height 105
type input "$0.00"
click at [680, 273] on tspan "330" at bounding box center [682, 276] width 35 height 27
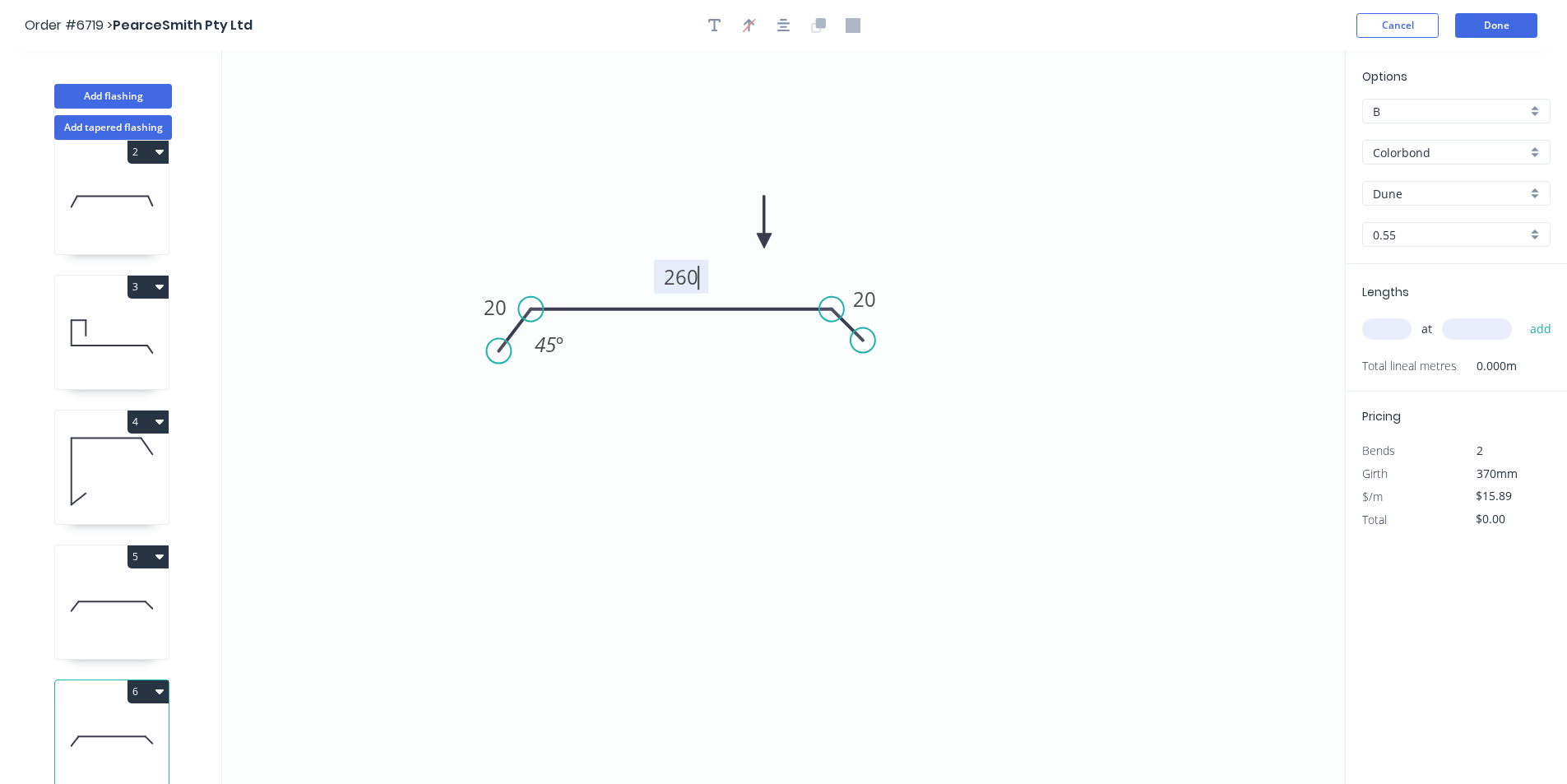
type input "$12.82"
click at [1437, 187] on input "Dune" at bounding box center [1450, 194] width 154 height 17
click at [1421, 260] on div "Jasper" at bounding box center [1457, 266] width 187 height 29
type input "Jasper"
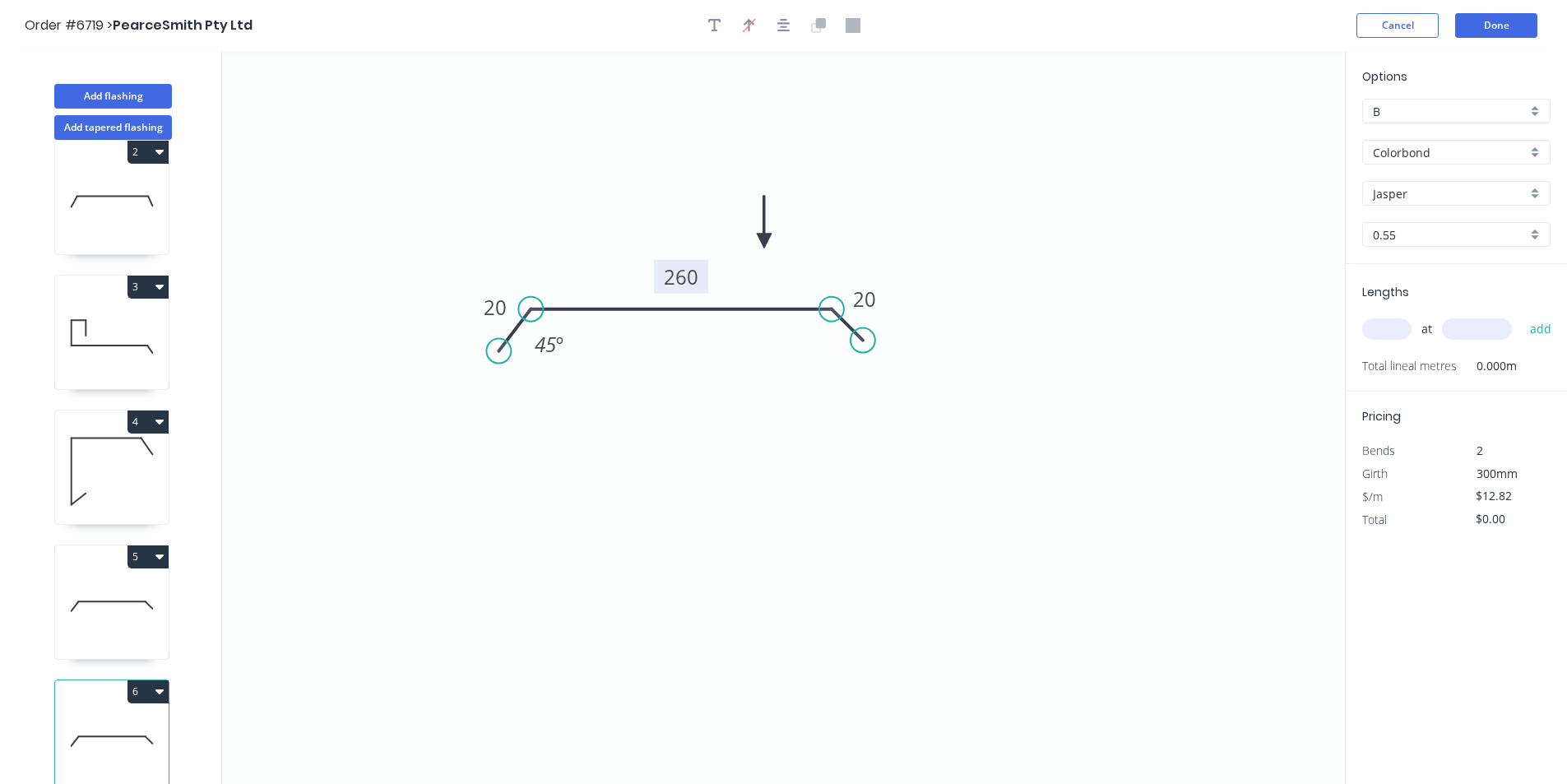
click at [1385, 336] on input "text" at bounding box center [1387, 329] width 50 height 22
type input "2"
type input "3500"
click at [1522, 315] on button "add" at bounding box center [1541, 329] width 38 height 28
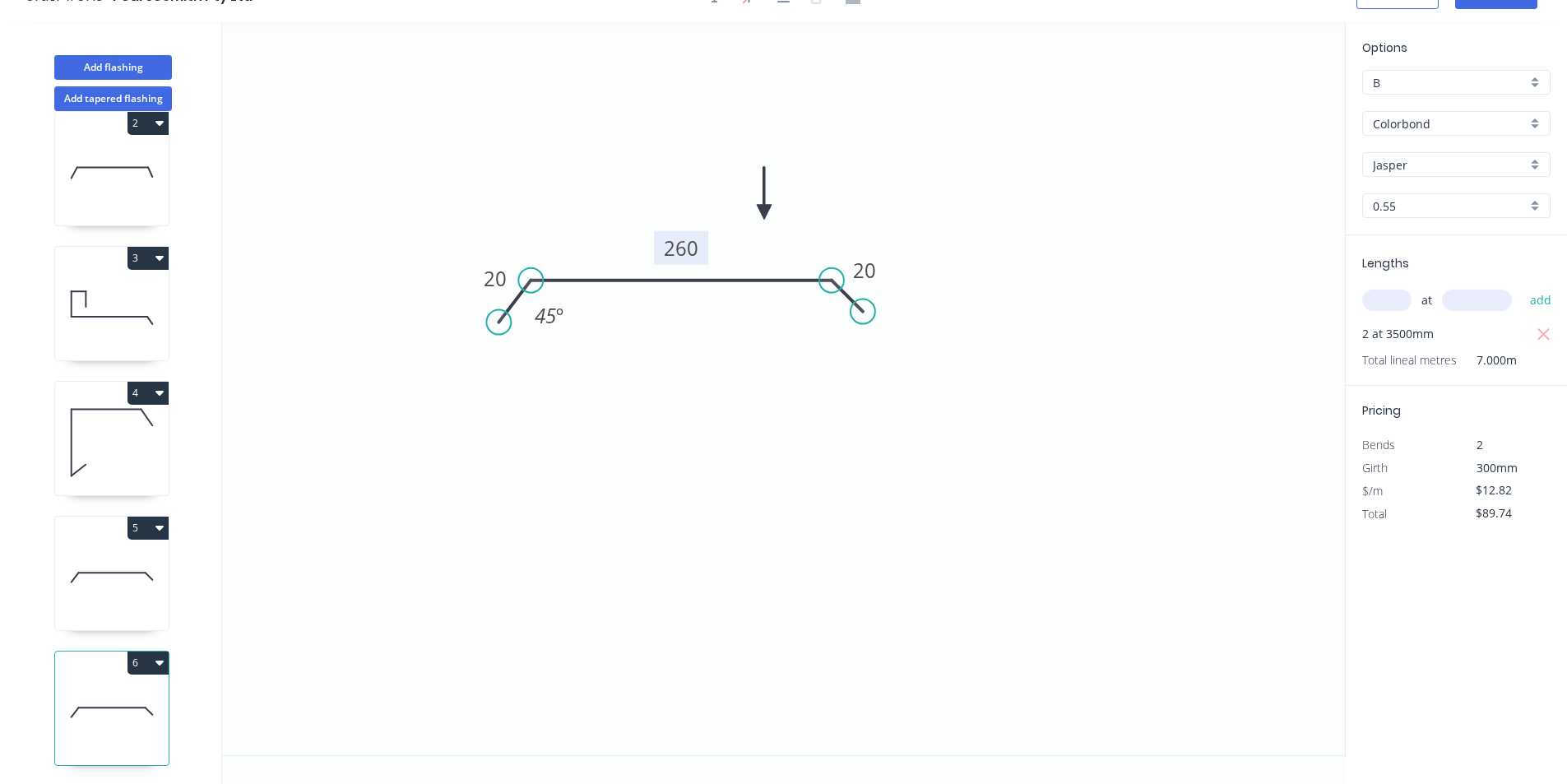
scroll to position [30, 0]
click at [148, 651] on button "6" at bounding box center [148, 661] width 41 height 23
click at [100, 693] on div "Duplicate" at bounding box center [90, 701] width 127 height 23
type input "$0.00"
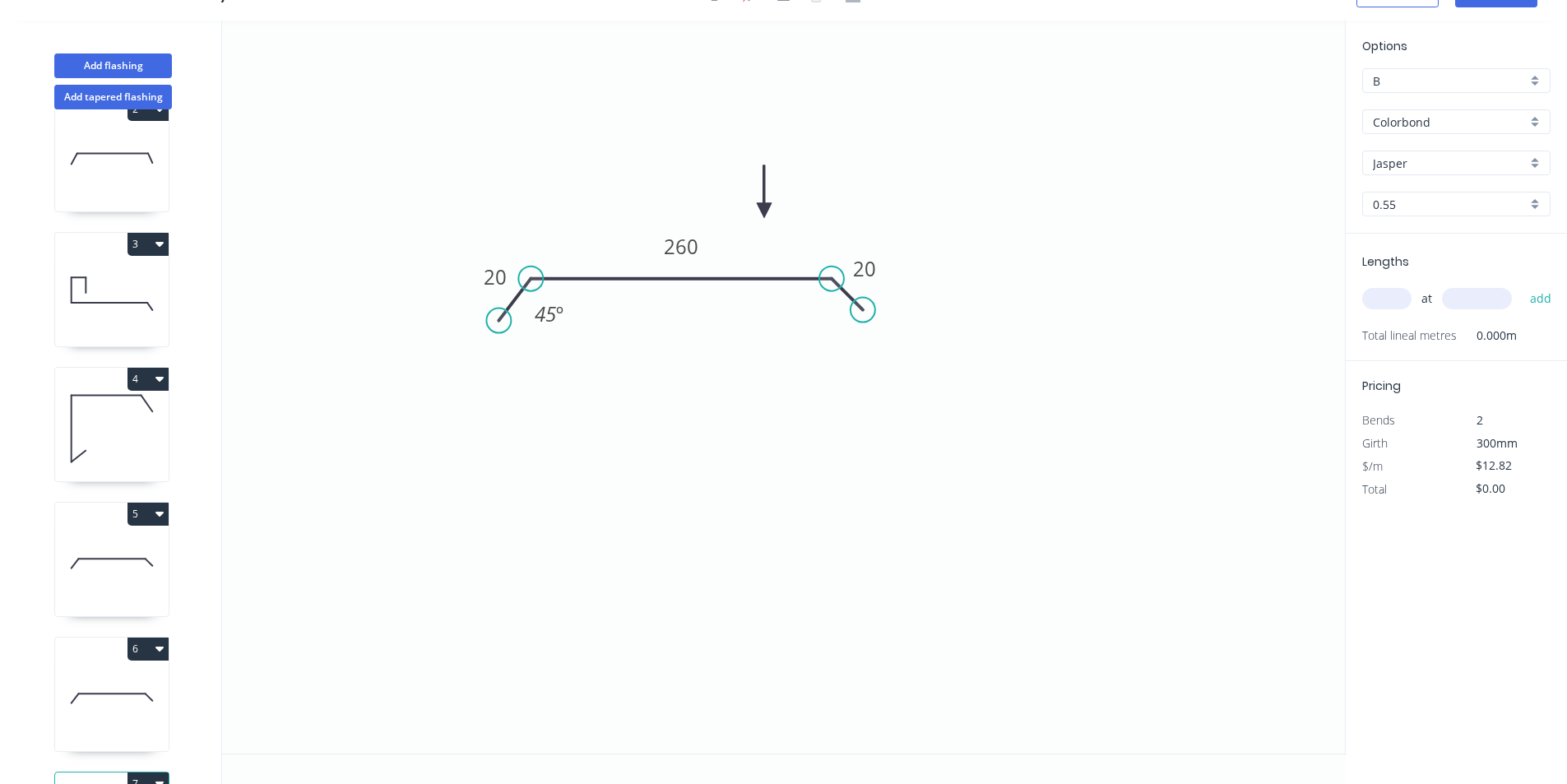
scroll to position [307, 0]
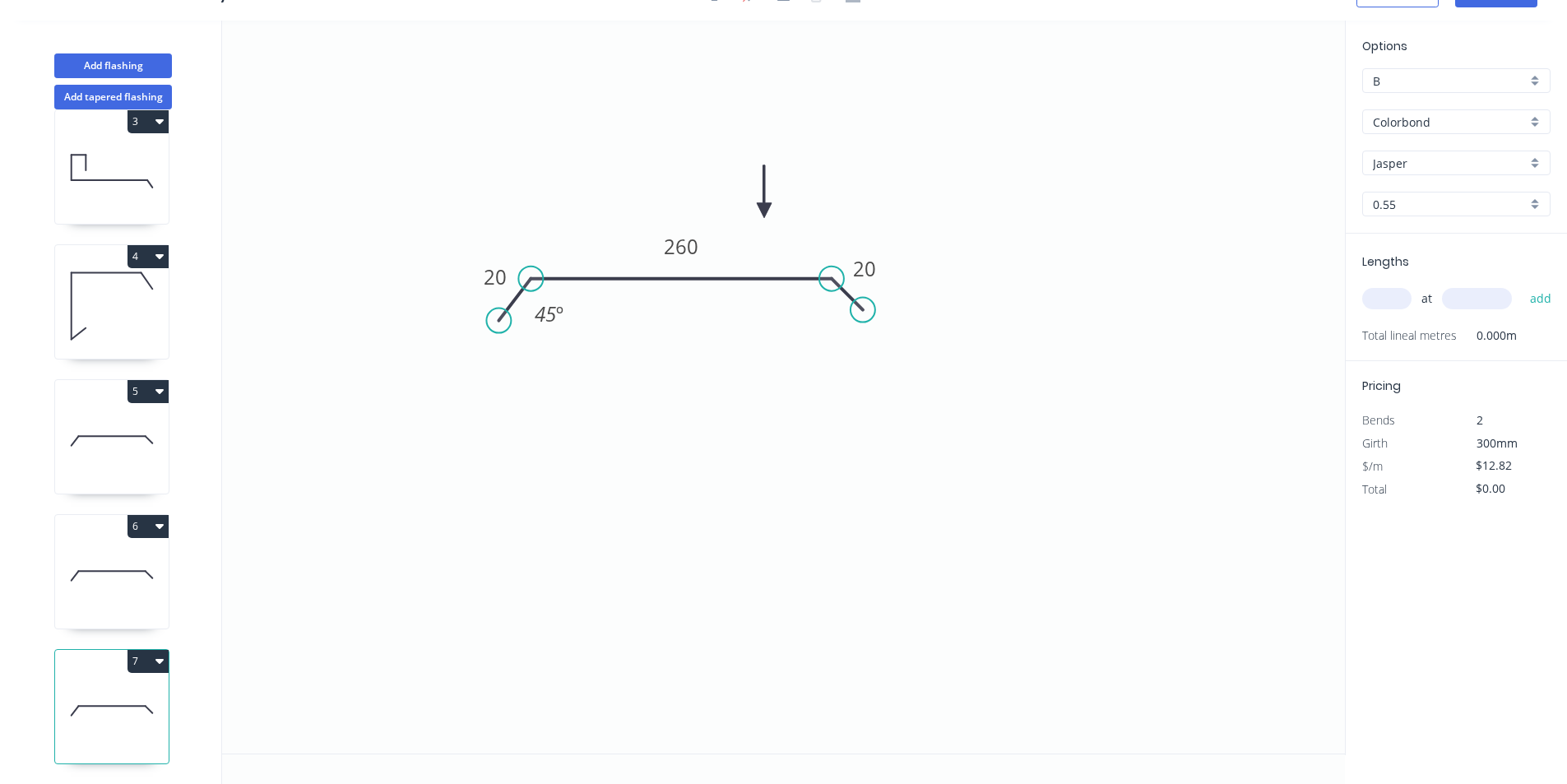
click at [126, 726] on icon at bounding box center [111, 710] width 114 height 105
click at [1426, 169] on input "Jasper" at bounding box center [1450, 163] width 154 height 17
click at [1412, 287] on div "Dune" at bounding box center [1457, 284] width 187 height 29
type input "Dune"
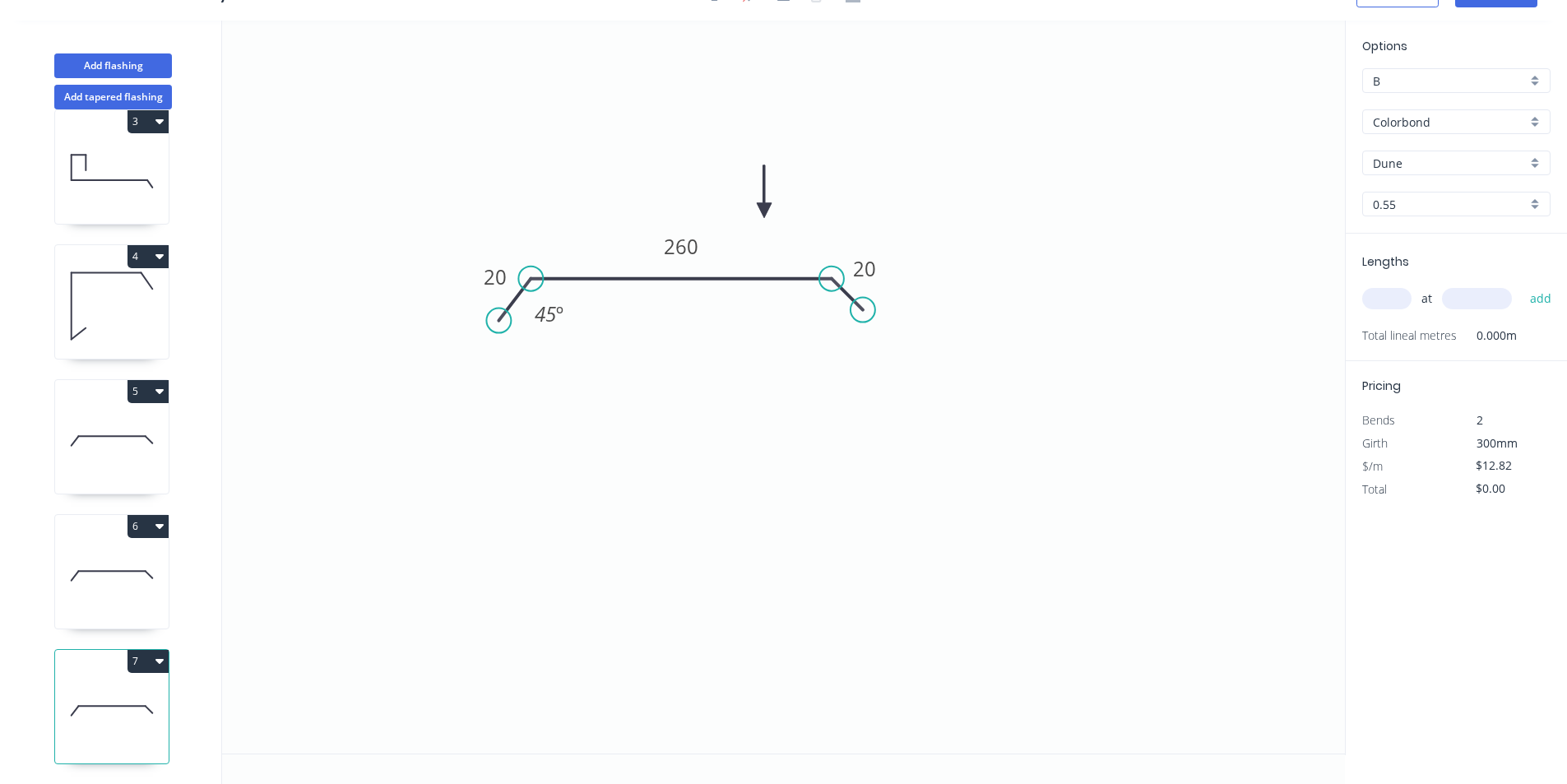
click at [1378, 302] on input "text" at bounding box center [1387, 298] width 50 height 22
type input "2"
type input "3100"
click at [1522, 284] on button "add" at bounding box center [1541, 298] width 38 height 28
type input "$79.48"
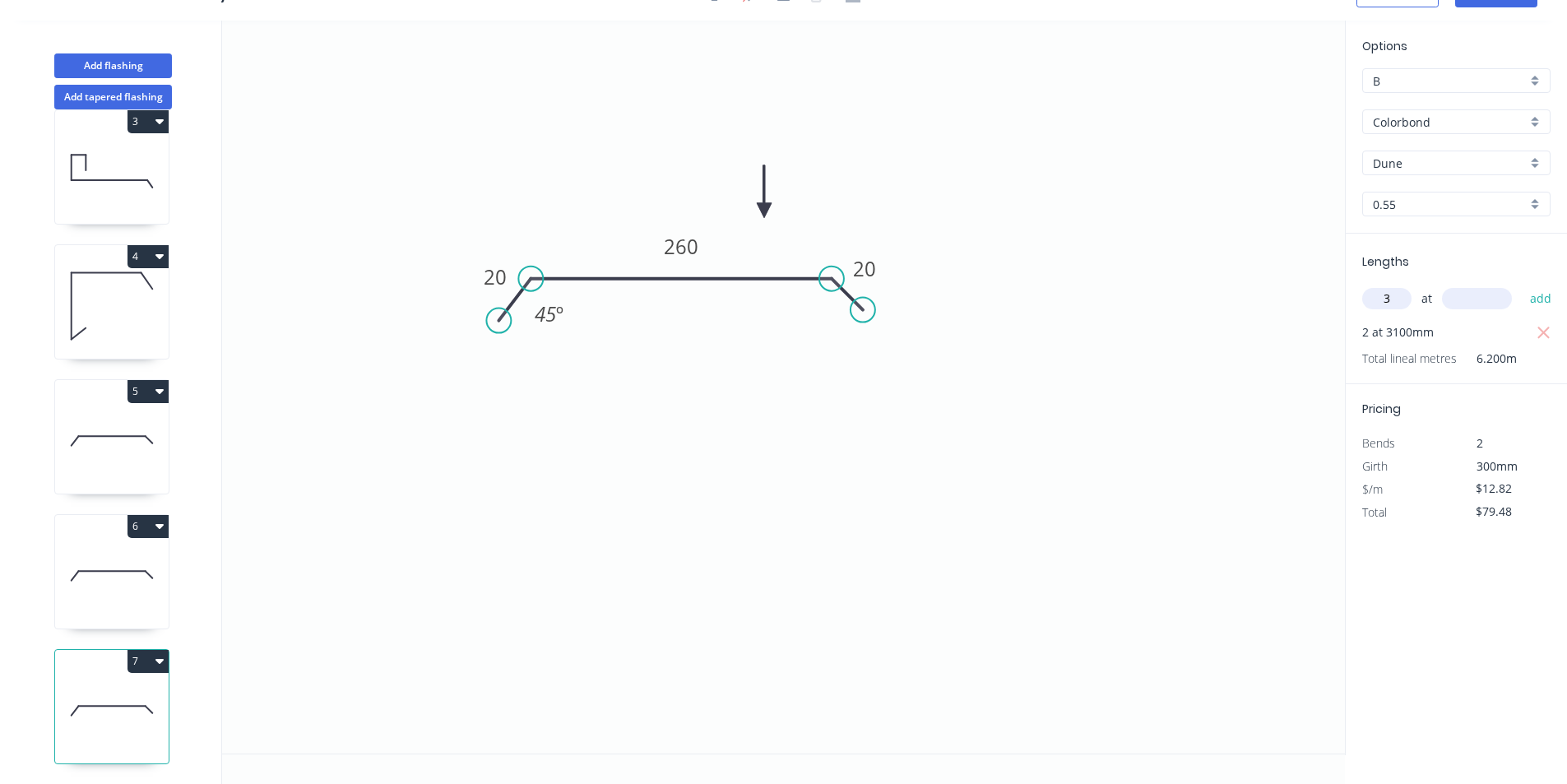
type input "3"
type input "3500"
click at [1522, 284] on button "add" at bounding box center [1541, 298] width 38 height 28
type input "$214.09"
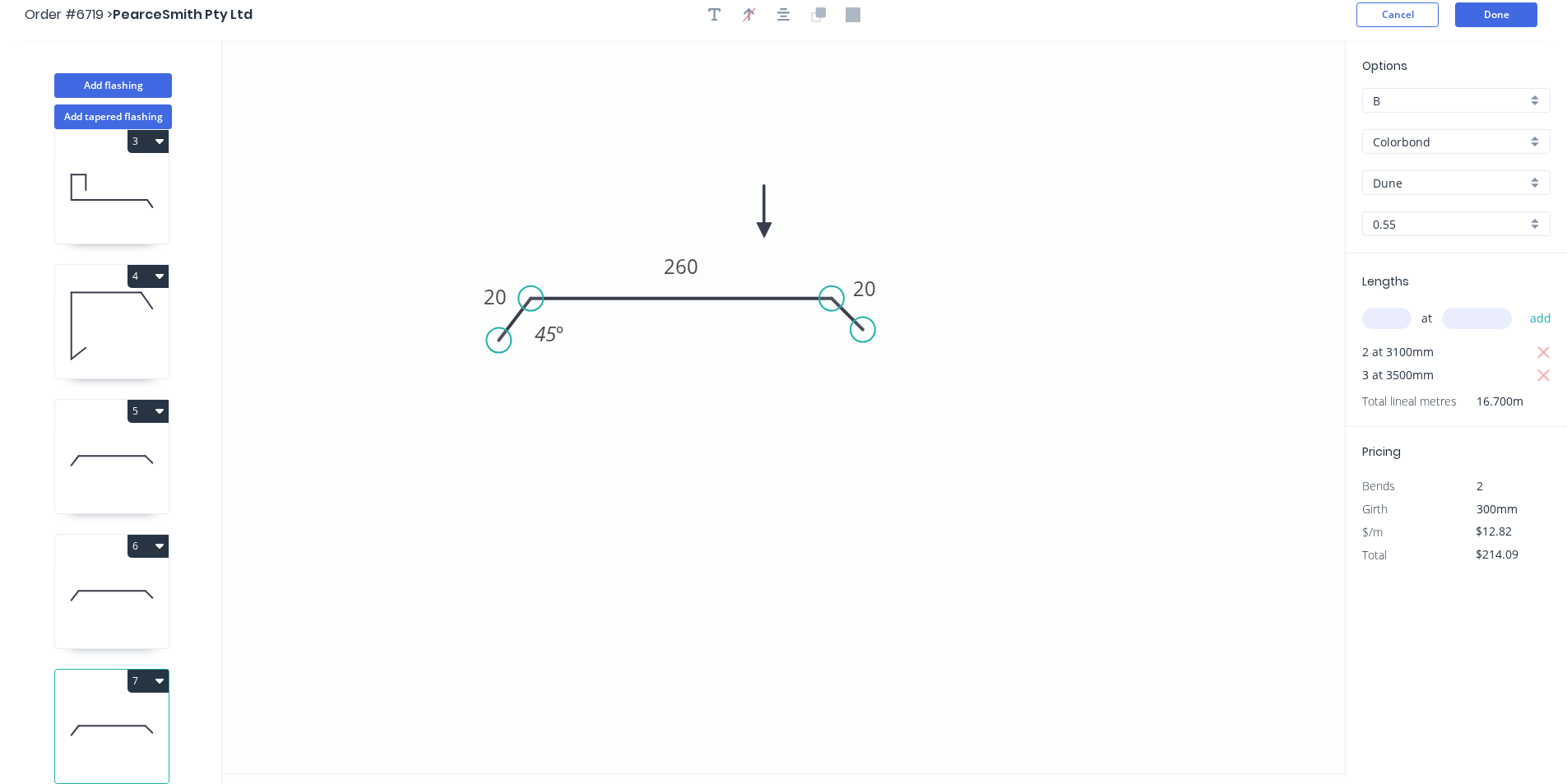
scroll to position [0, 0]
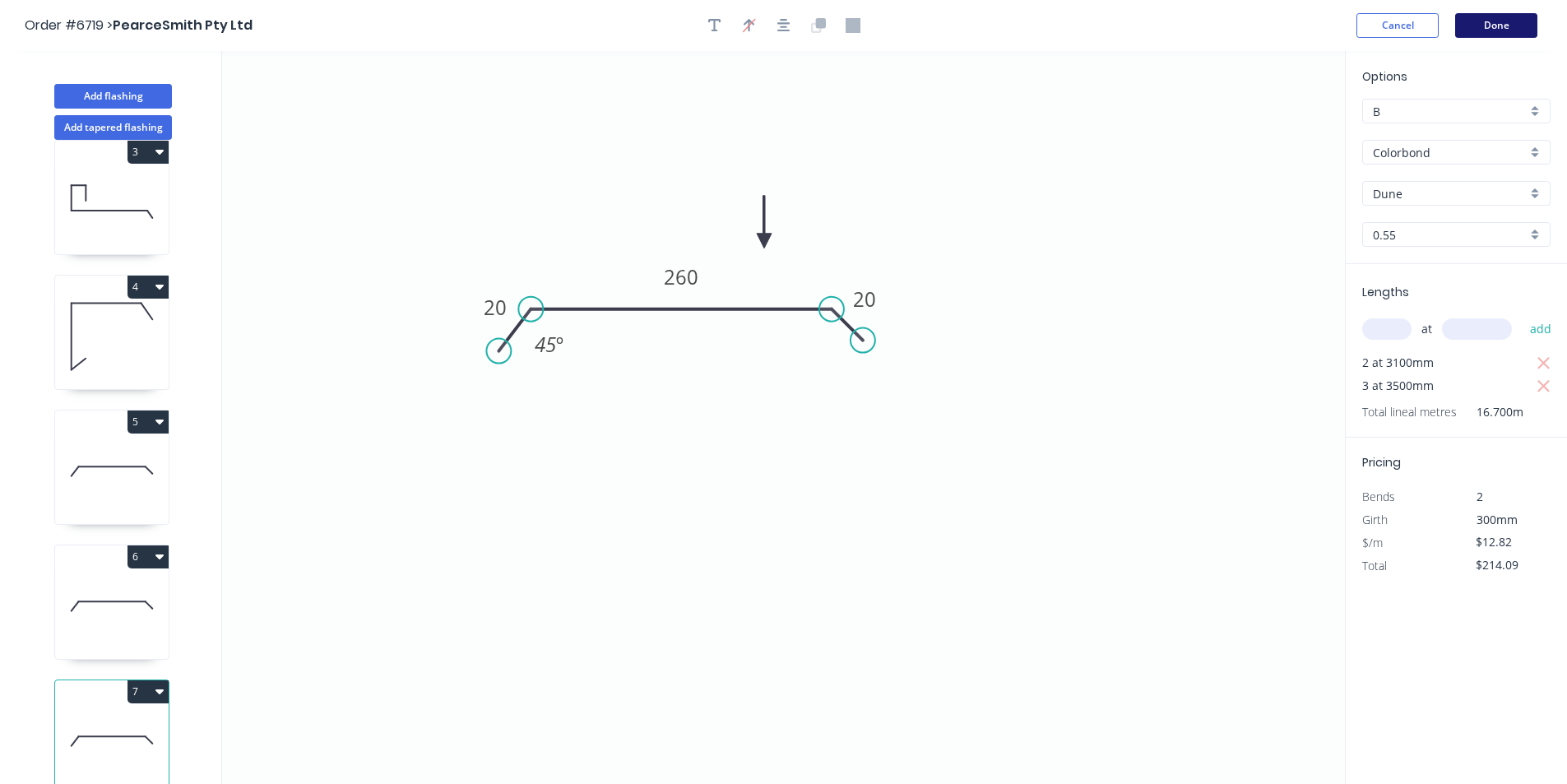
click at [1497, 26] on button "Done" at bounding box center [1497, 25] width 83 height 24
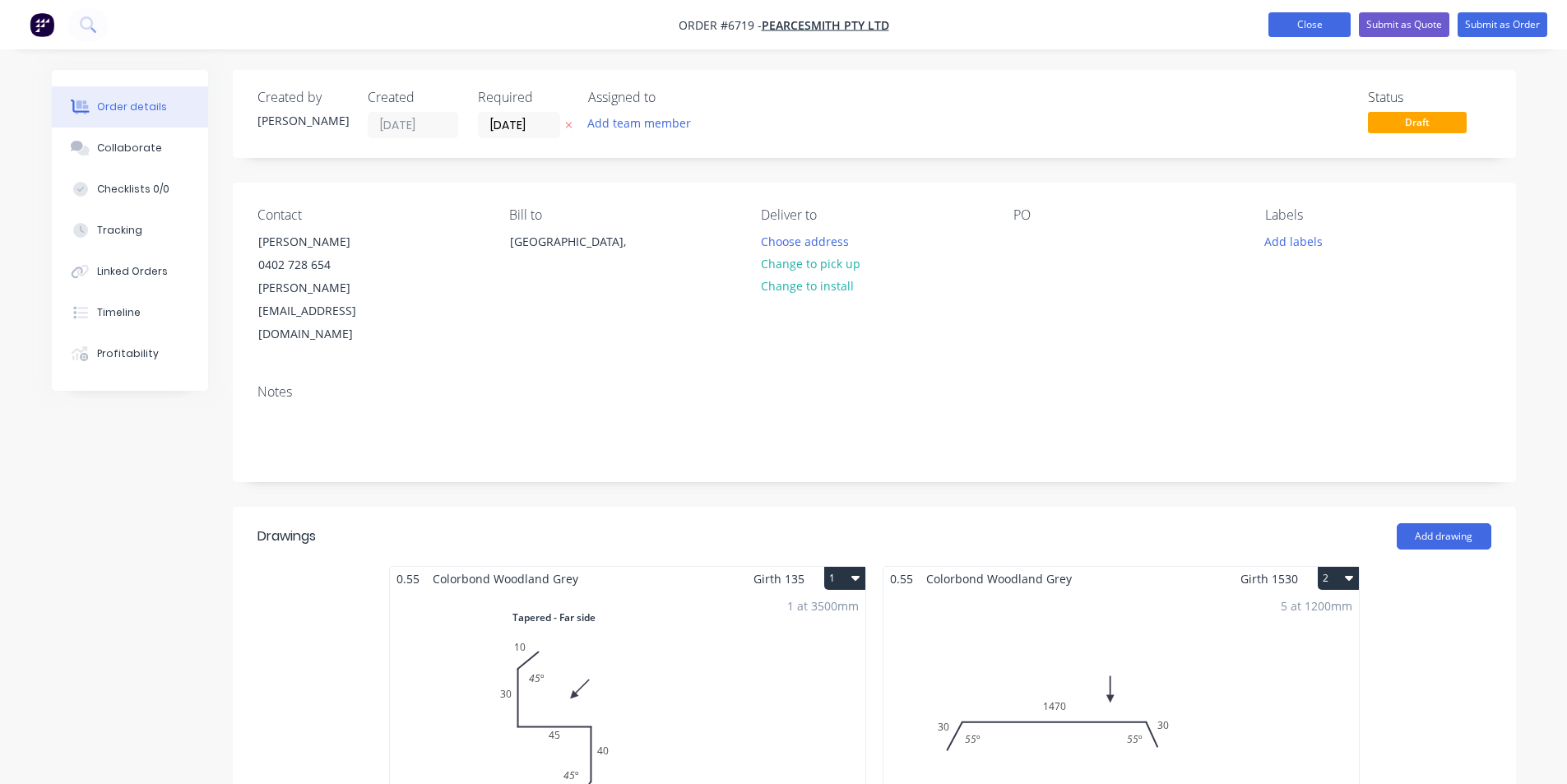
click at [1321, 30] on button "Close" at bounding box center [1310, 24] width 83 height 24
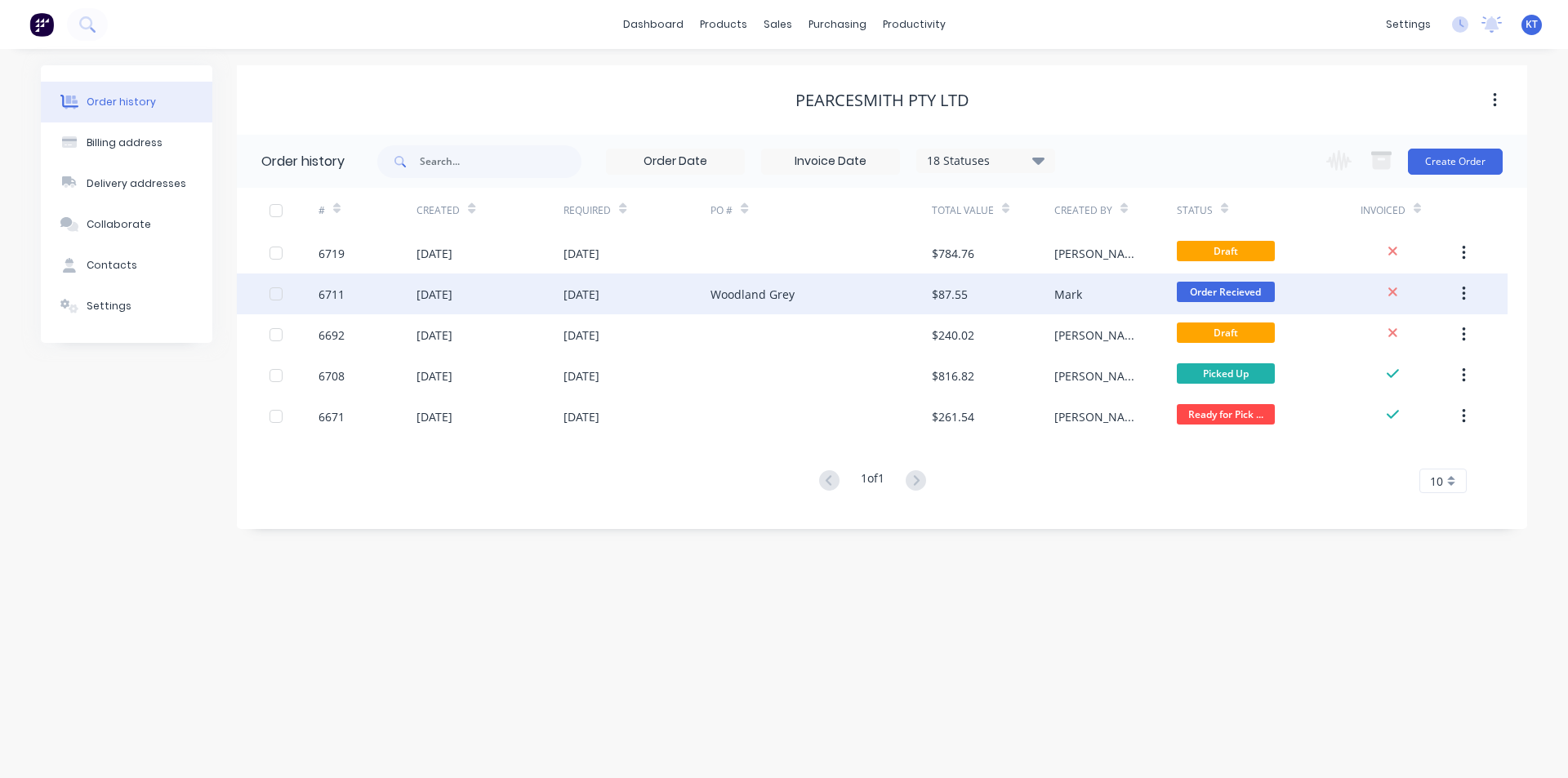
click at [518, 297] on div "[DATE]" at bounding box center [490, 293] width 147 height 41
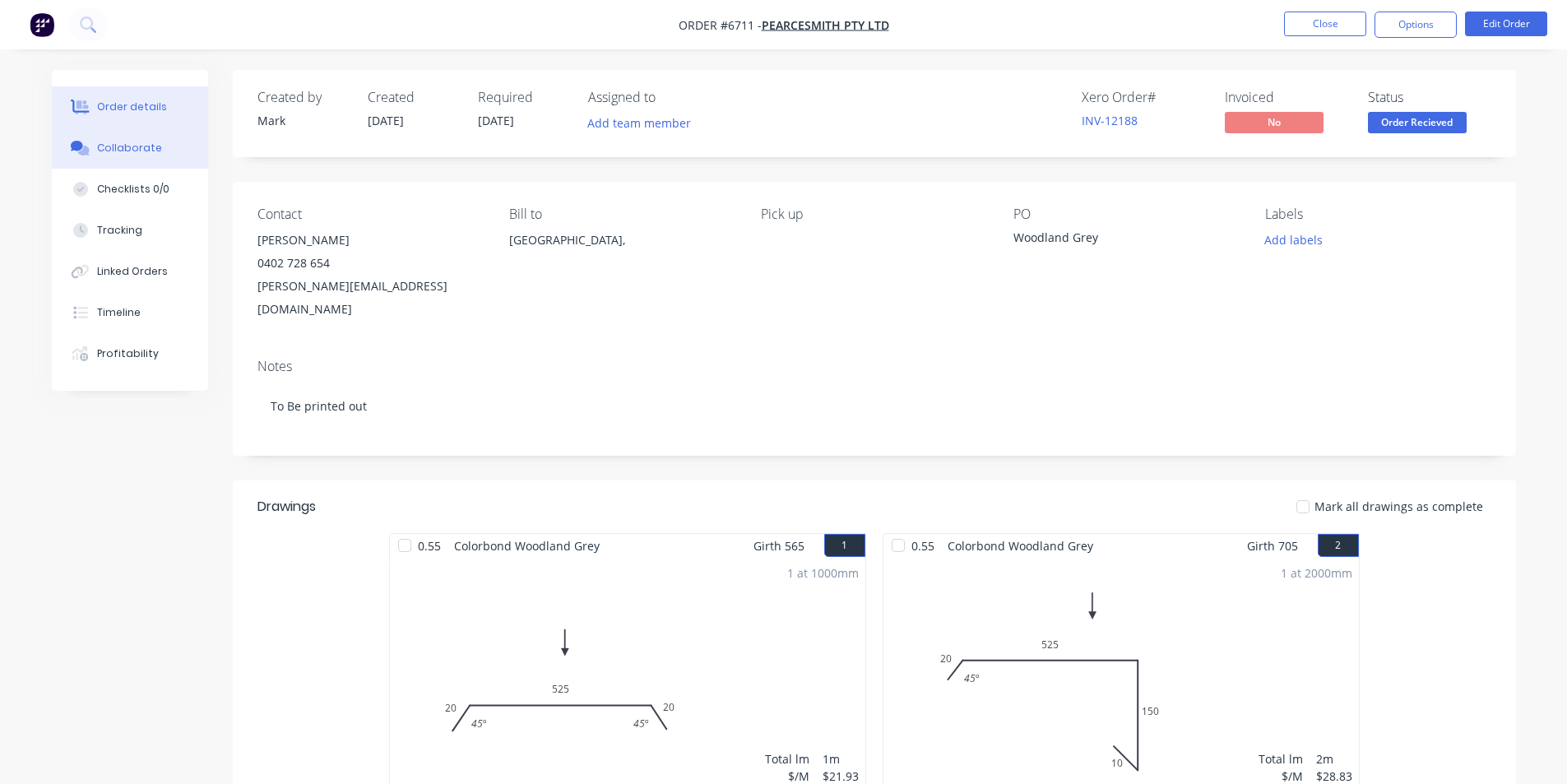
click at [145, 153] on div "Collaborate" at bounding box center [130, 148] width 65 height 15
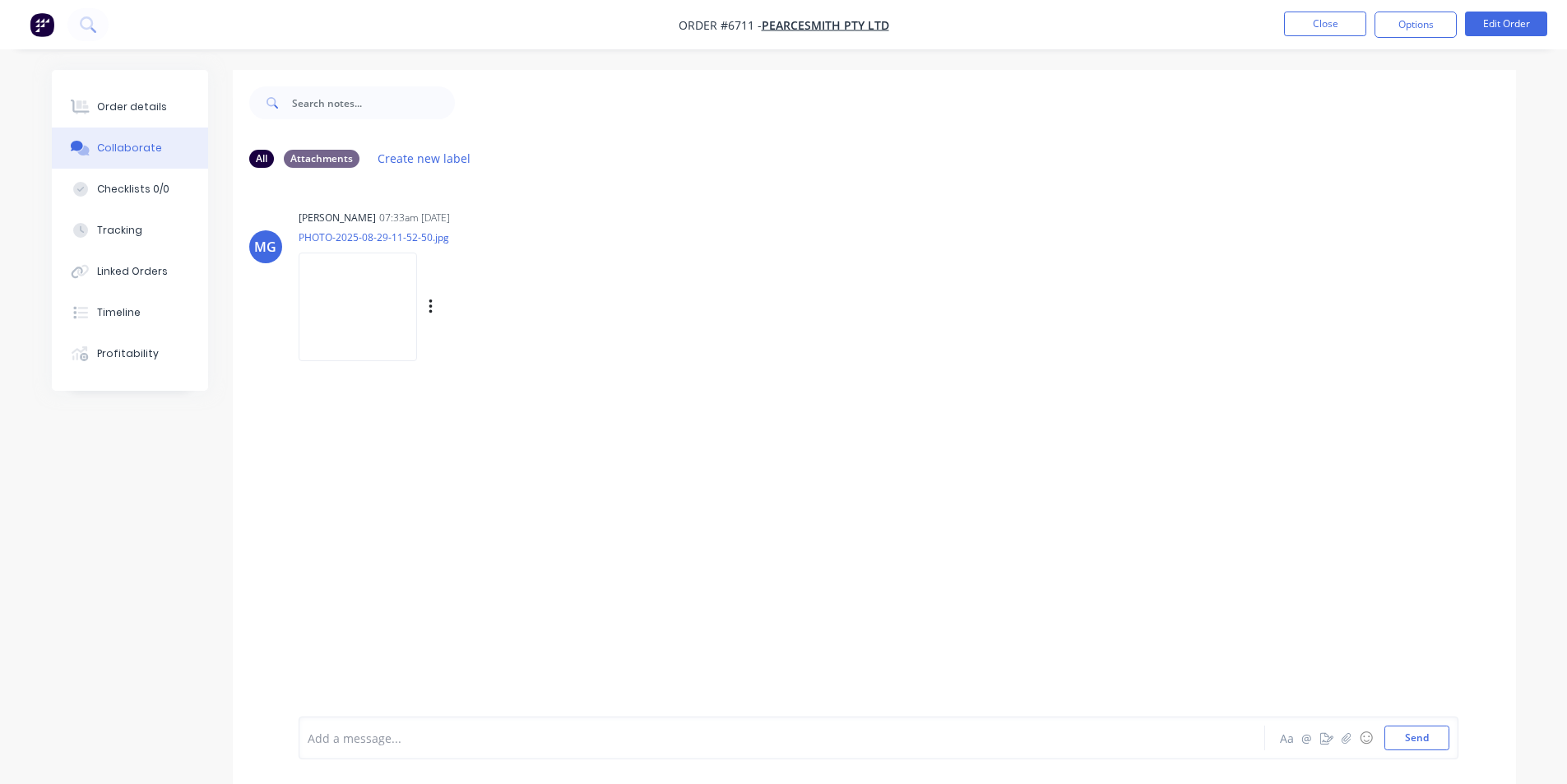
click at [359, 305] on img at bounding box center [357, 306] width 118 height 108
click at [115, 108] on div "Order details" at bounding box center [132, 106] width 70 height 15
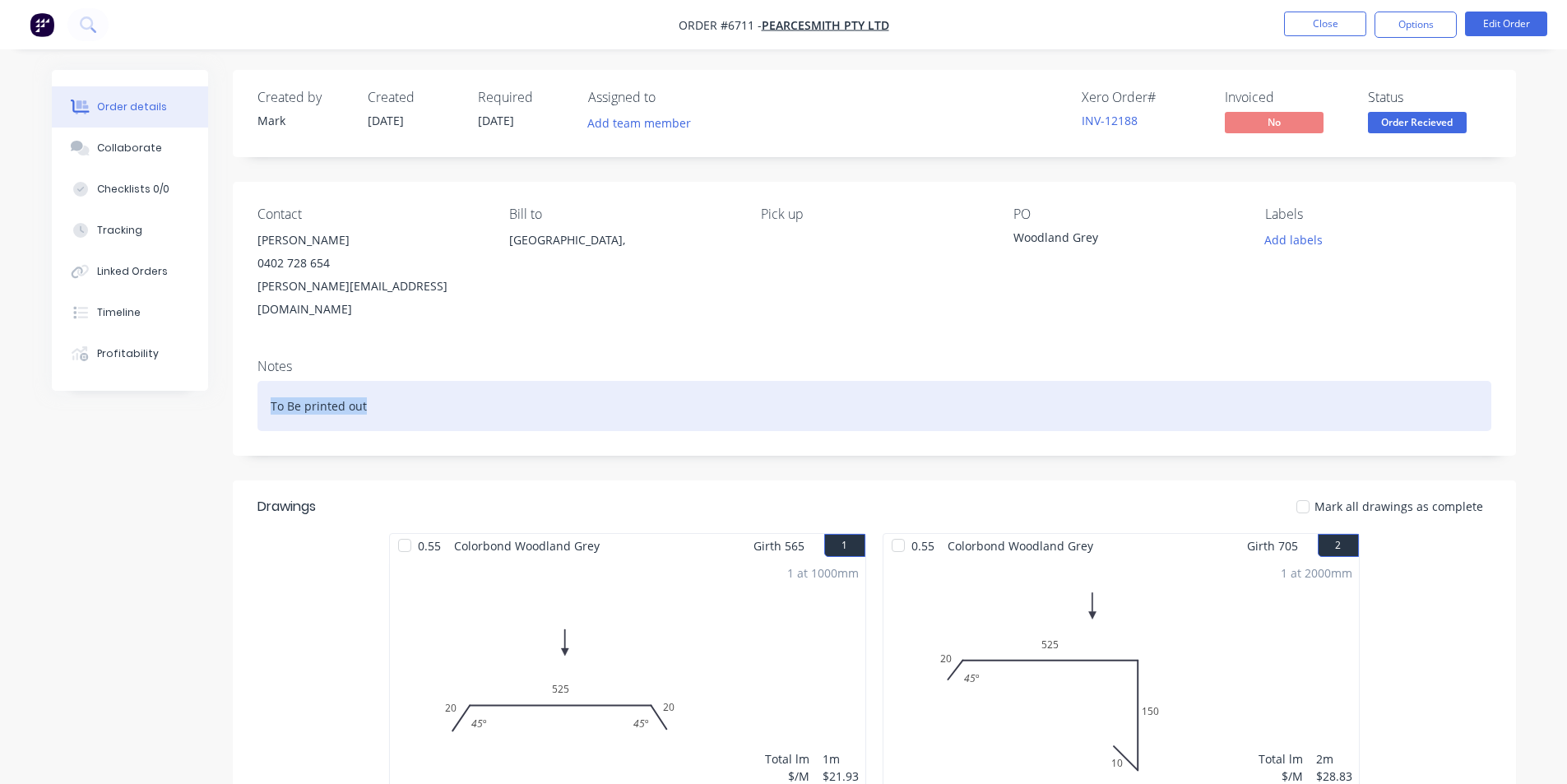
drag, startPoint x: 403, startPoint y: 385, endPoint x: 221, endPoint y: 375, distance: 182.3
click at [222, 376] on div "Order details Collaborate Checklists 0/0 Tracking Linked Orders Timeline Profit…" at bounding box center [784, 594] width 1497 height 1048
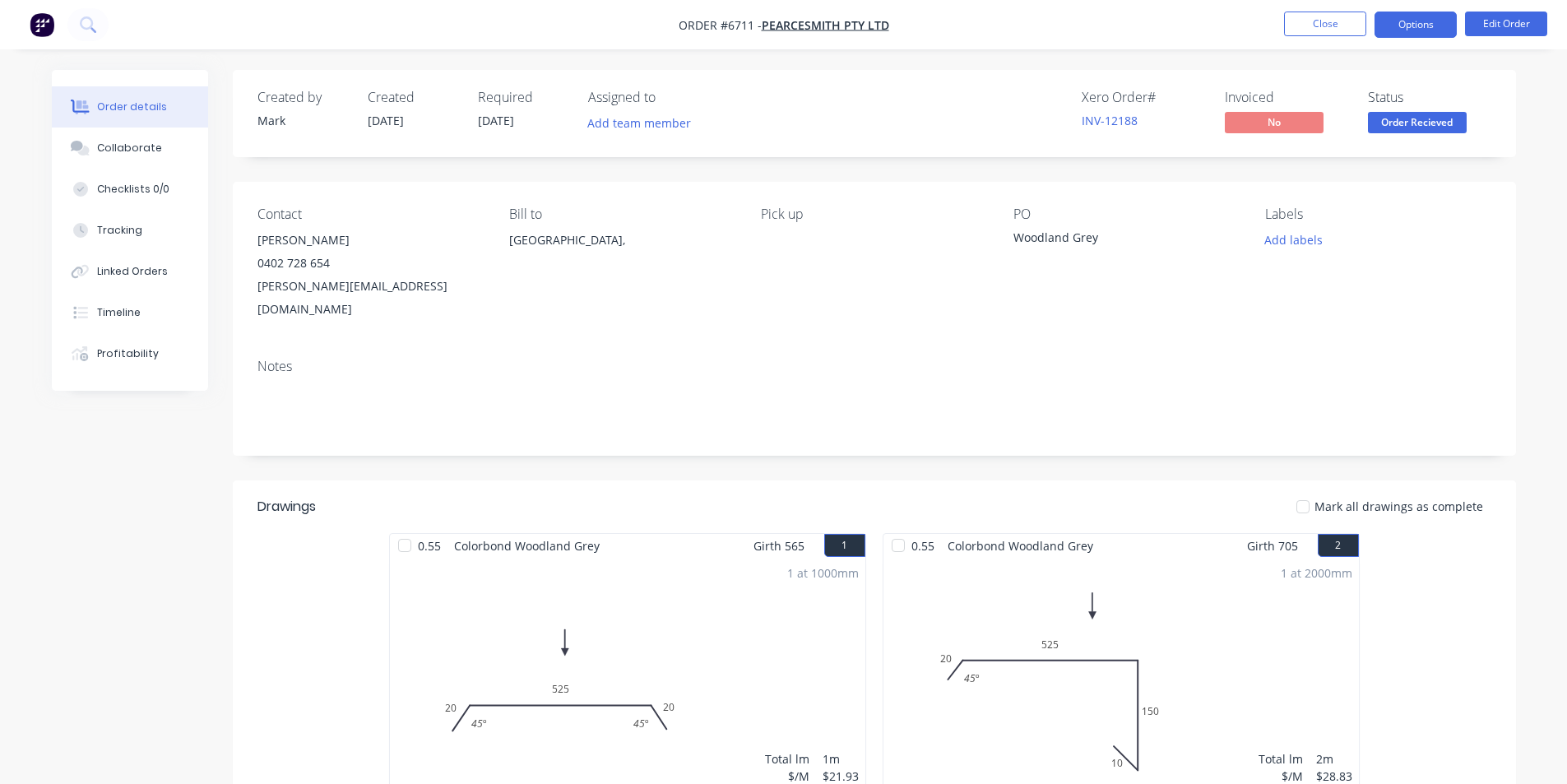
click at [1428, 27] on button "Options" at bounding box center [1416, 24] width 83 height 26
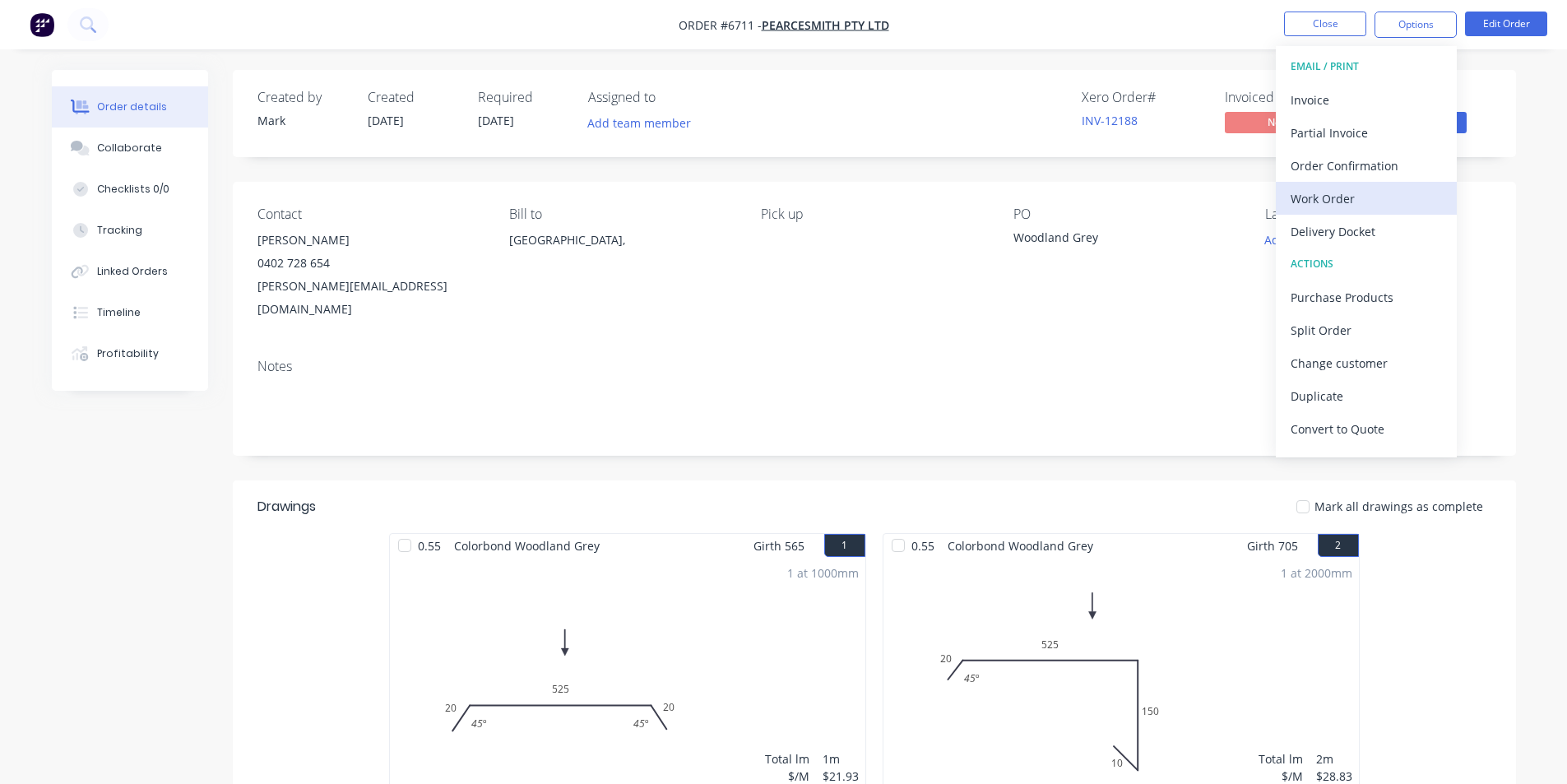
click at [1362, 204] on div "Work Order" at bounding box center [1367, 198] width 151 height 23
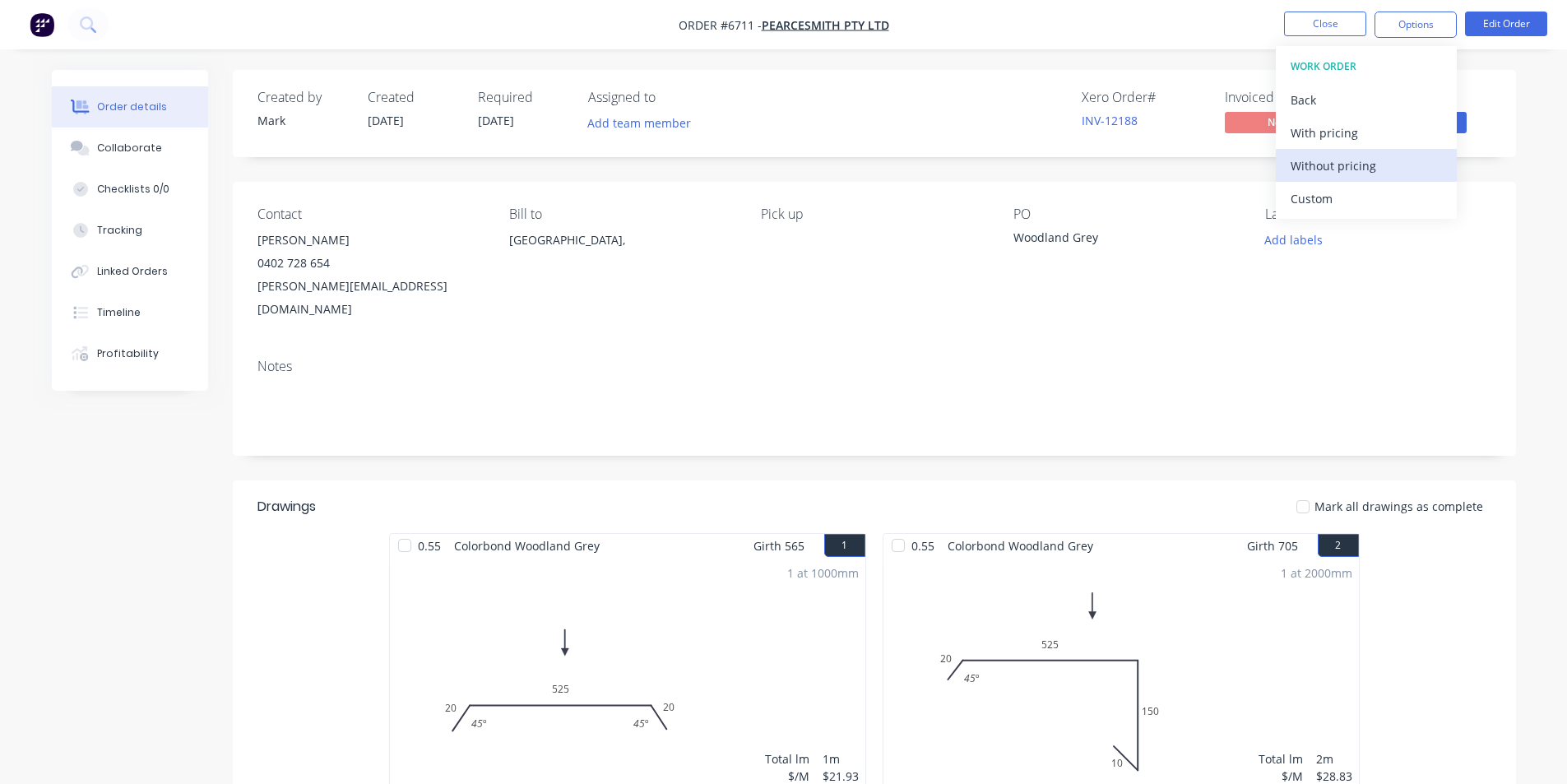
click at [1377, 160] on div "Without pricing" at bounding box center [1367, 165] width 151 height 23
click at [1167, 197] on div "Contact [PERSON_NAME] [PHONE_NUMBER] [PERSON_NAME][EMAIL_ADDRESS][DOMAIN_NAME] …" at bounding box center [875, 263] width 1284 height 163
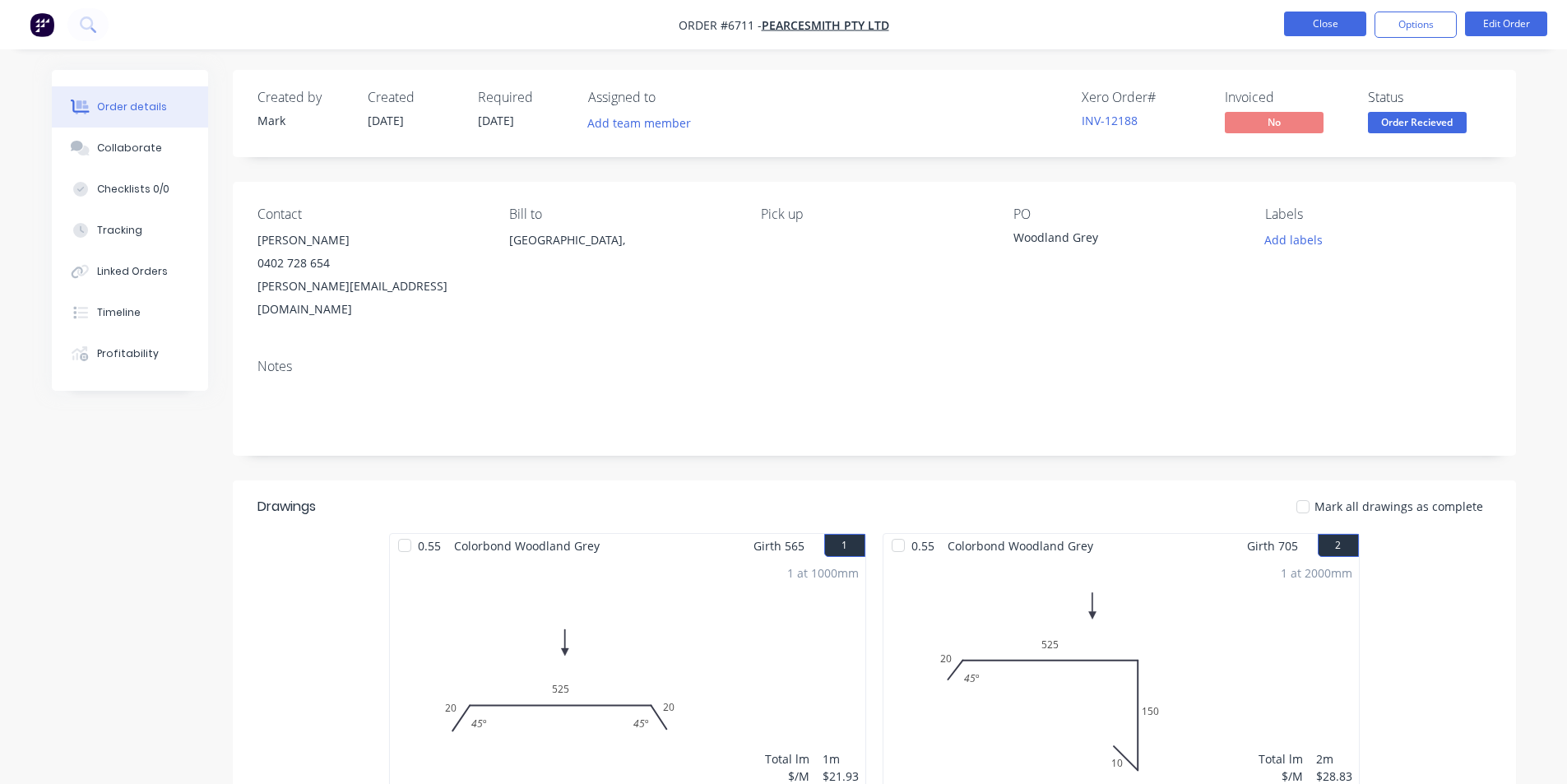
click at [1337, 31] on button "Close" at bounding box center [1325, 23] width 83 height 24
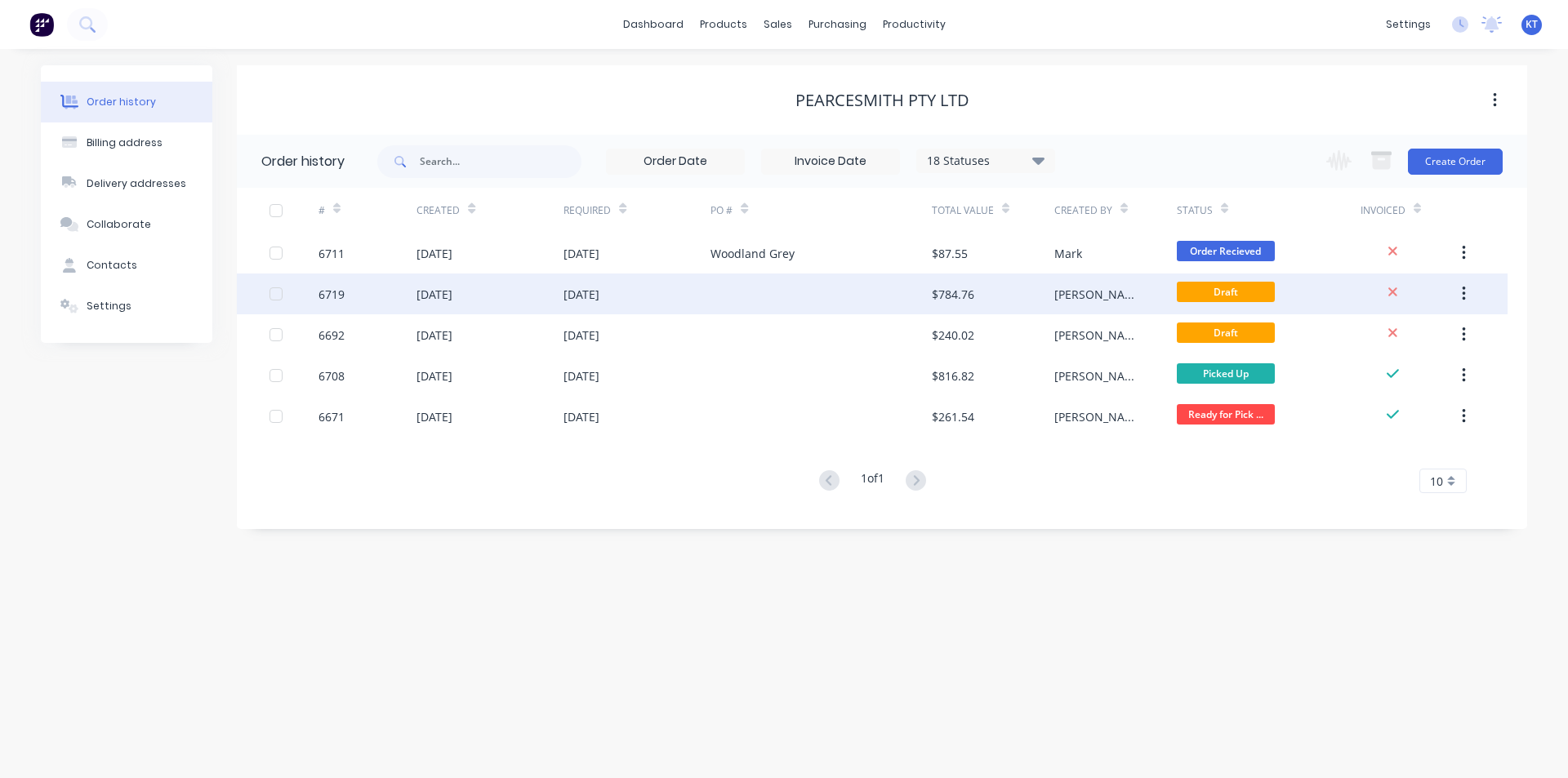
click at [628, 308] on div "[DATE]" at bounding box center [637, 293] width 147 height 41
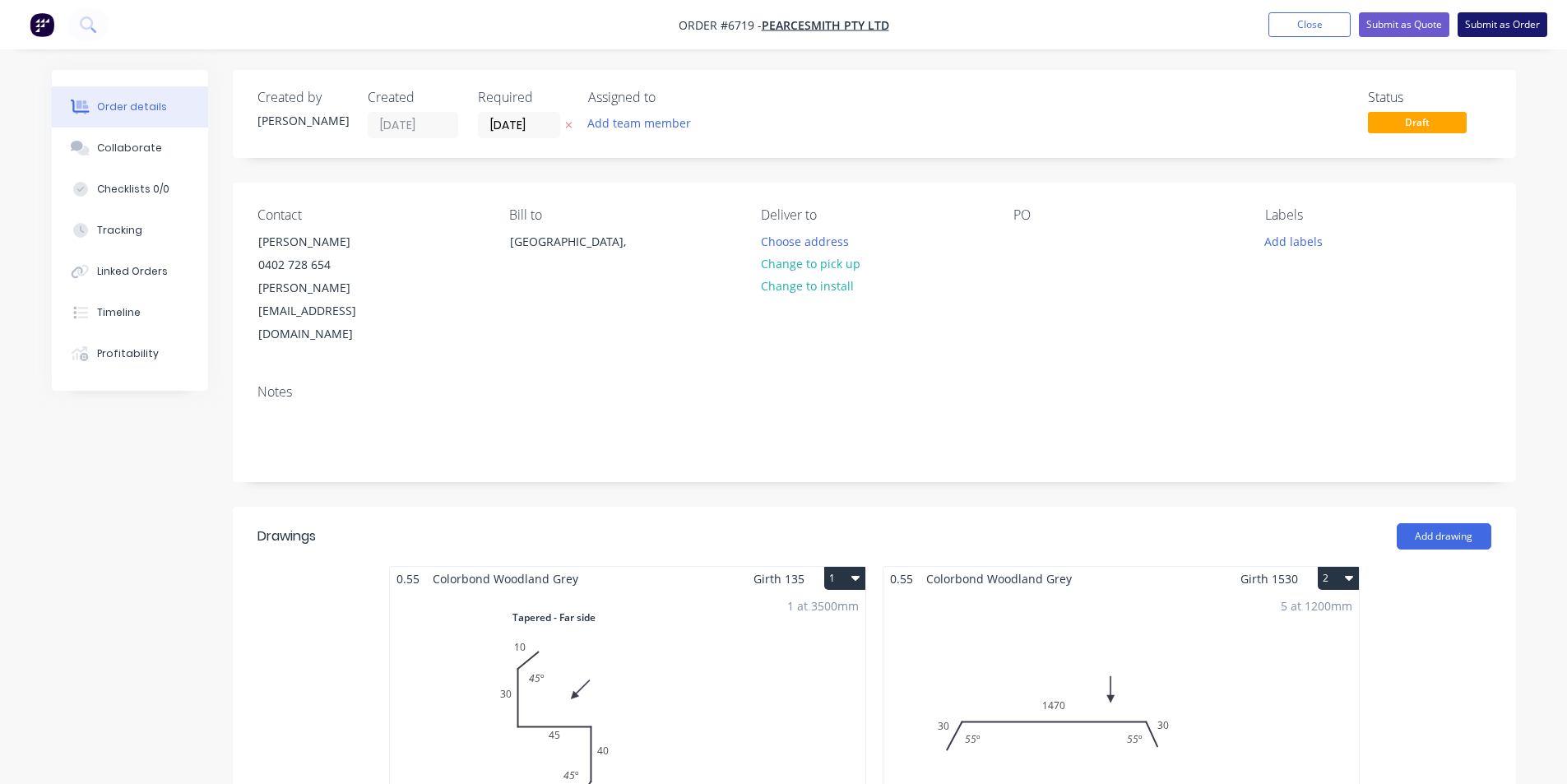
click at [1504, 25] on button "Submit as Order" at bounding box center [1503, 24] width 90 height 24
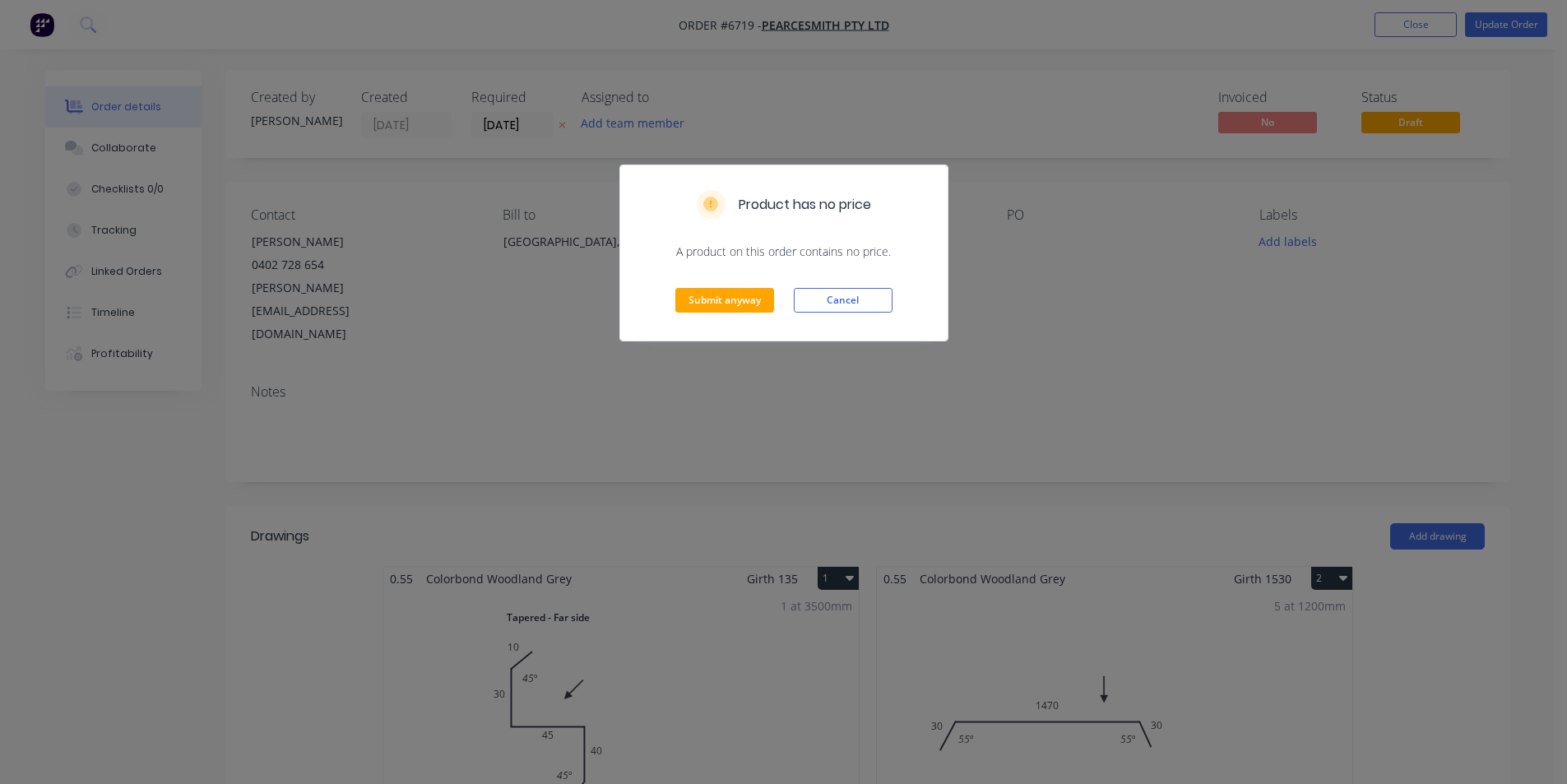
click at [1110, 281] on div "Product has no price A product on this order contains no price. Submit anyway C…" at bounding box center [784, 392] width 1567 height 784
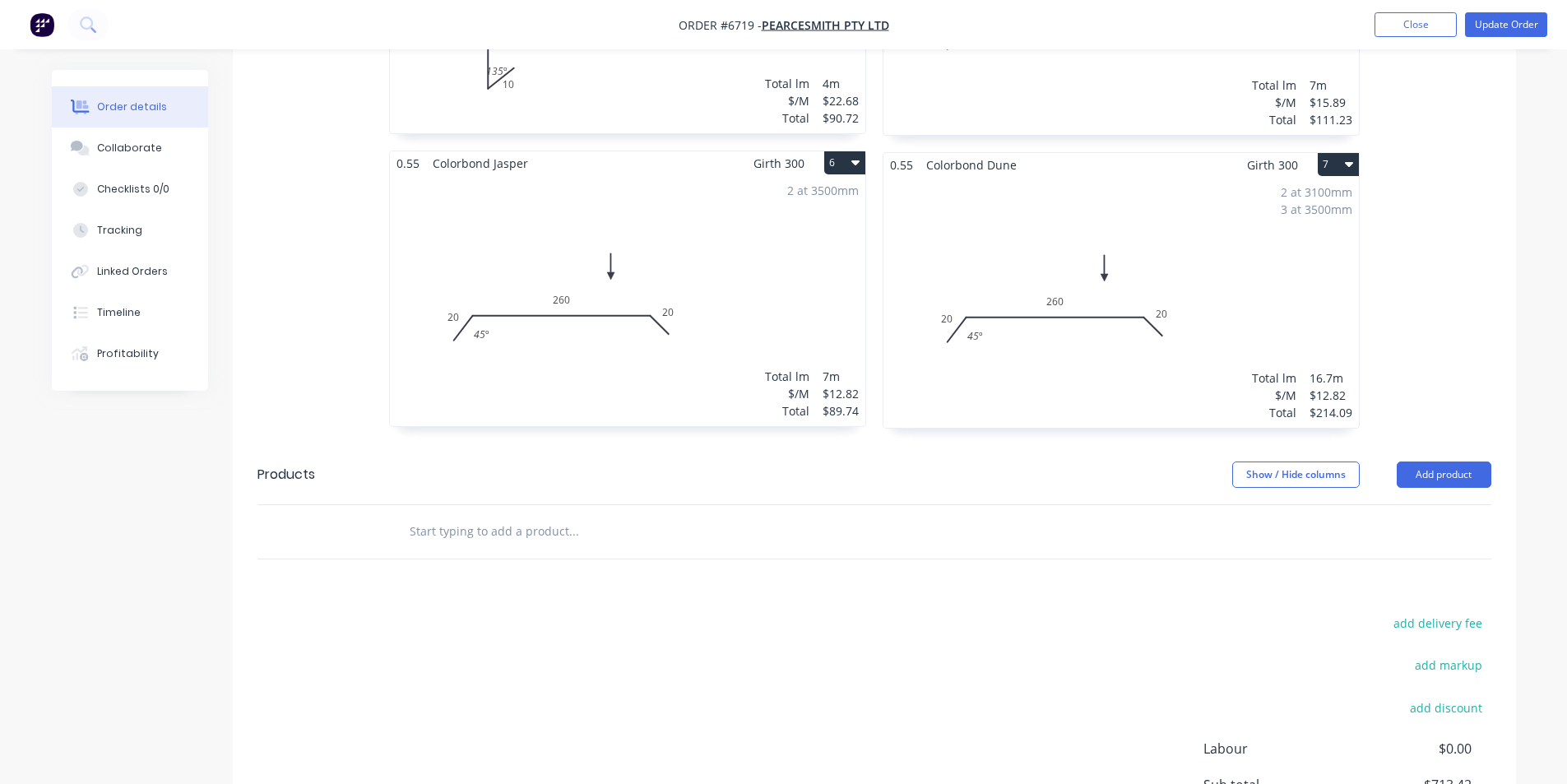
scroll to position [1441, 0]
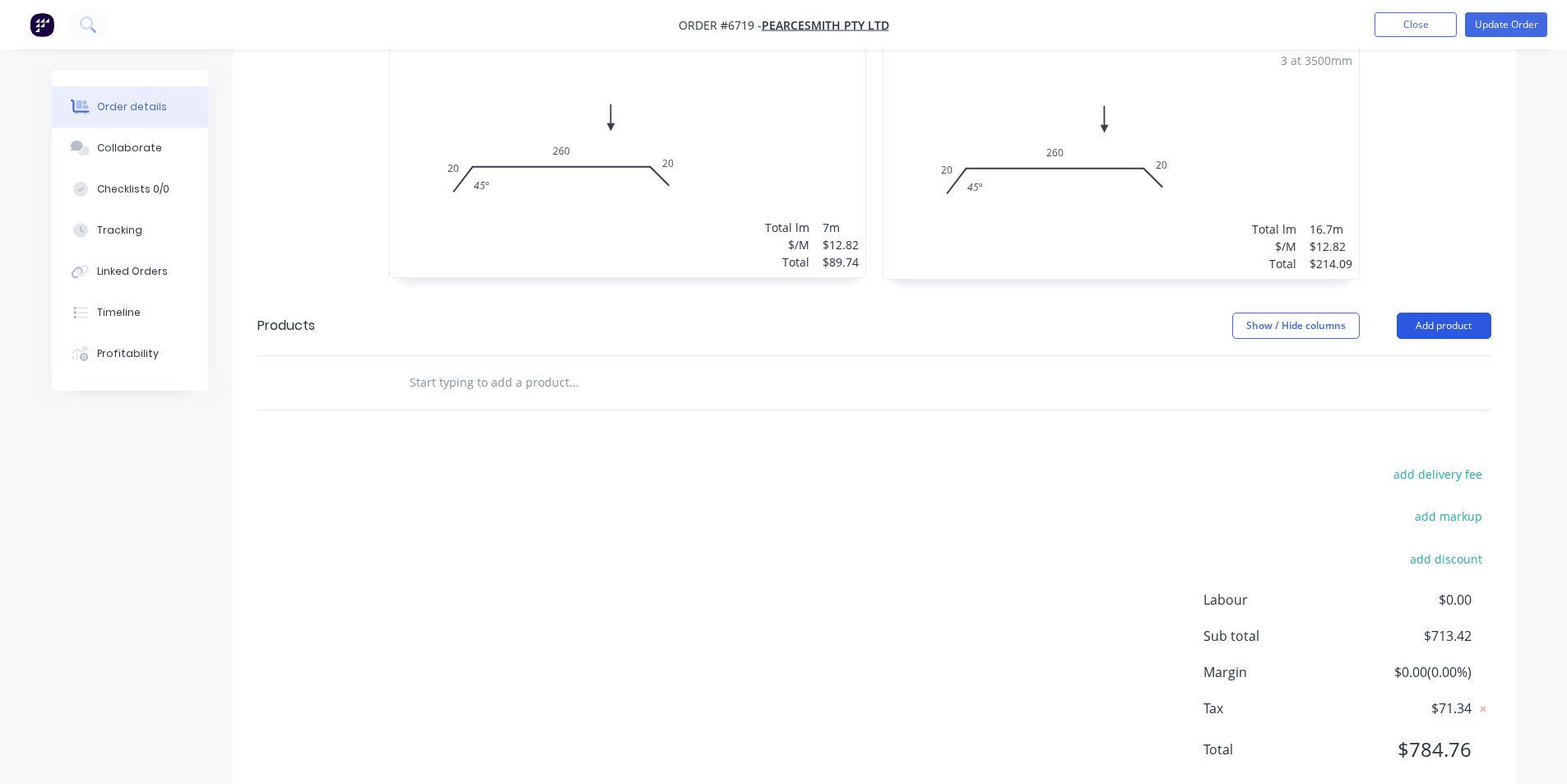
click at [1454, 313] on button "Add product" at bounding box center [1444, 326] width 95 height 26
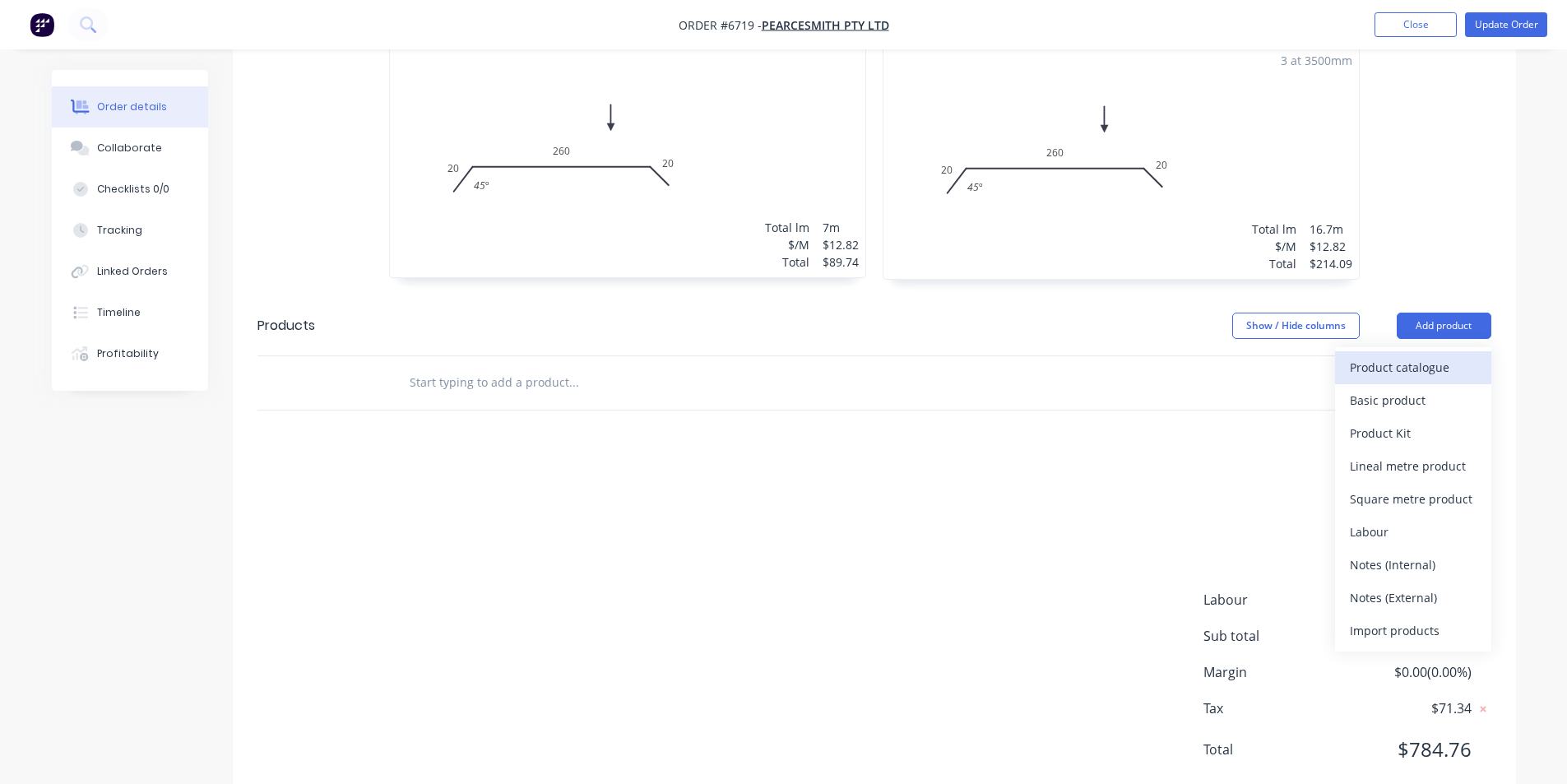
click at [1418, 355] on div "Product catalogue" at bounding box center [1414, 367] width 127 height 23
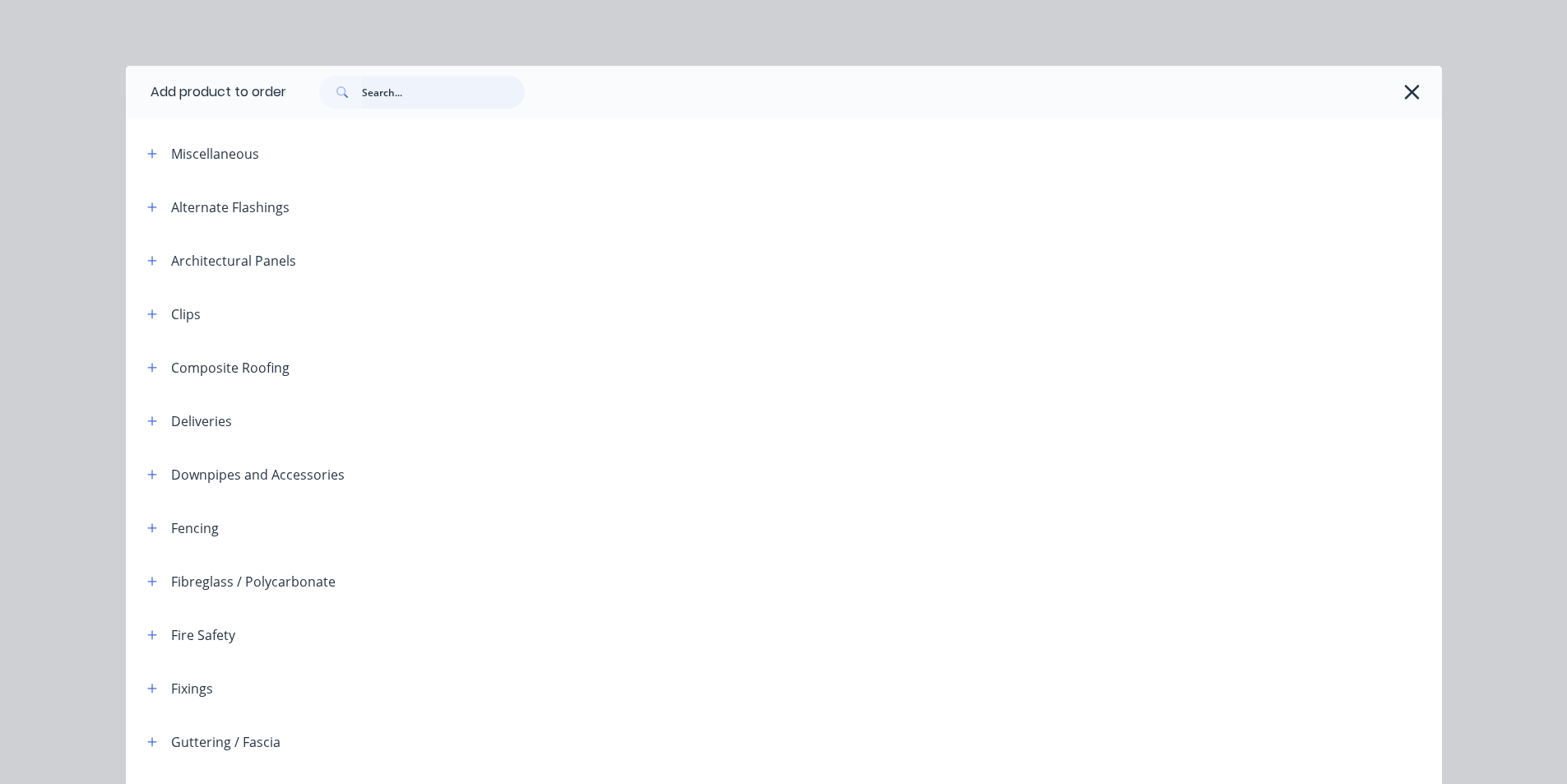
click at [404, 90] on input "text" at bounding box center [443, 92] width 163 height 33
type input "t"
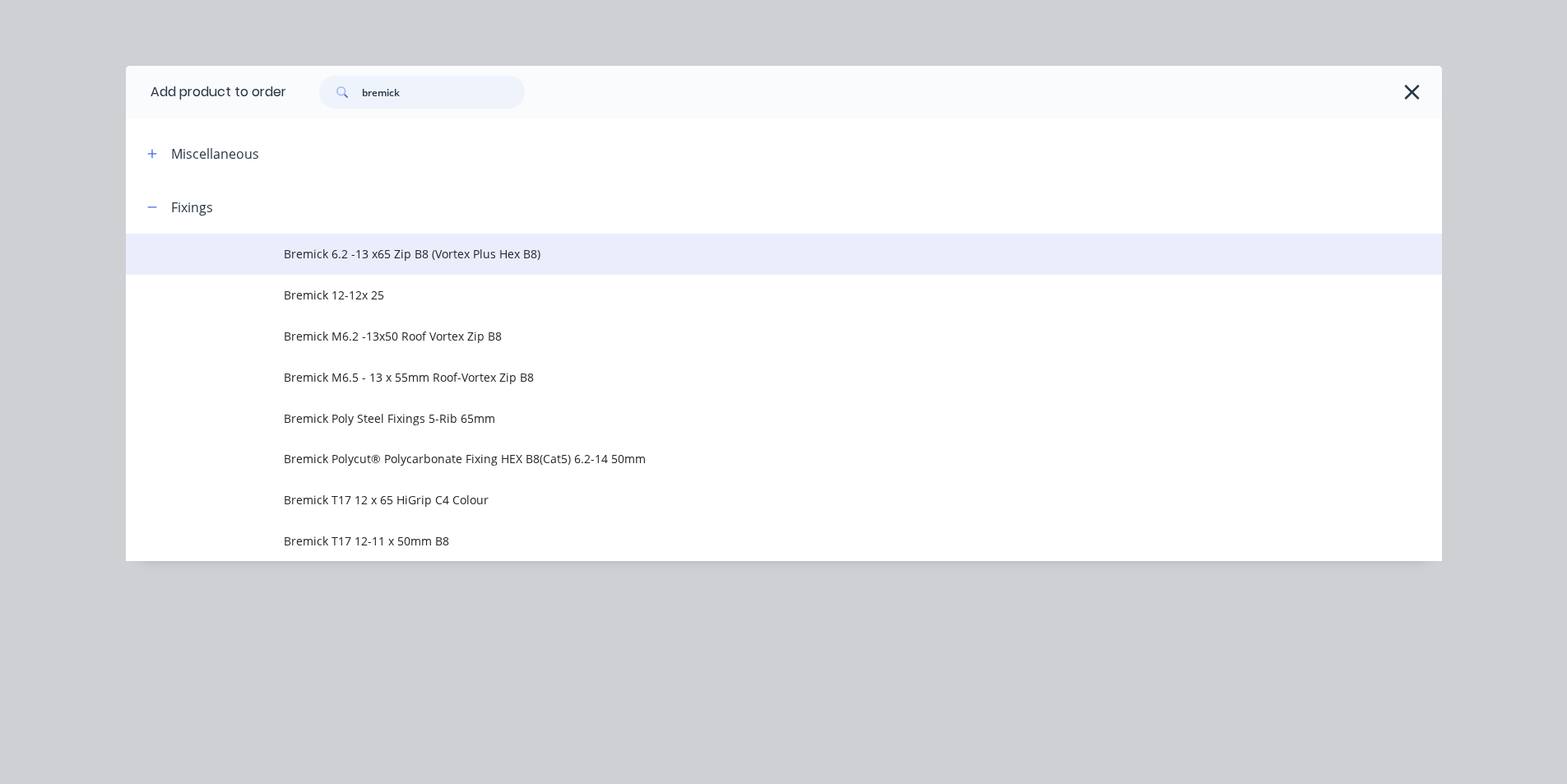
type input "bremick"
click at [429, 263] on td "Bremick 6.2 -13 x65 Zip B8 (Vortex Plus Hex B8)" at bounding box center [863, 254] width 1158 height 41
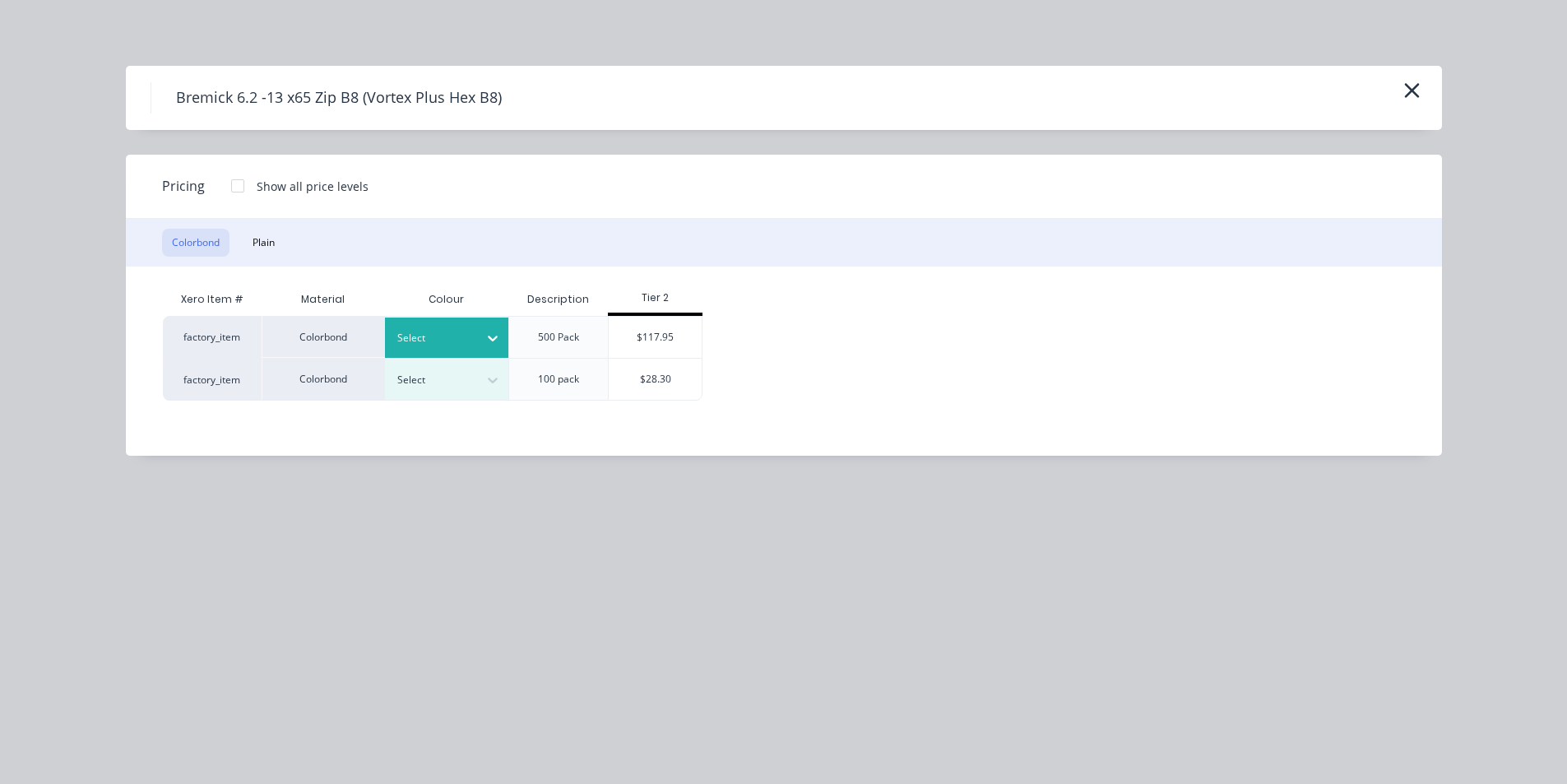
click at [481, 334] on div at bounding box center [493, 338] width 30 height 26
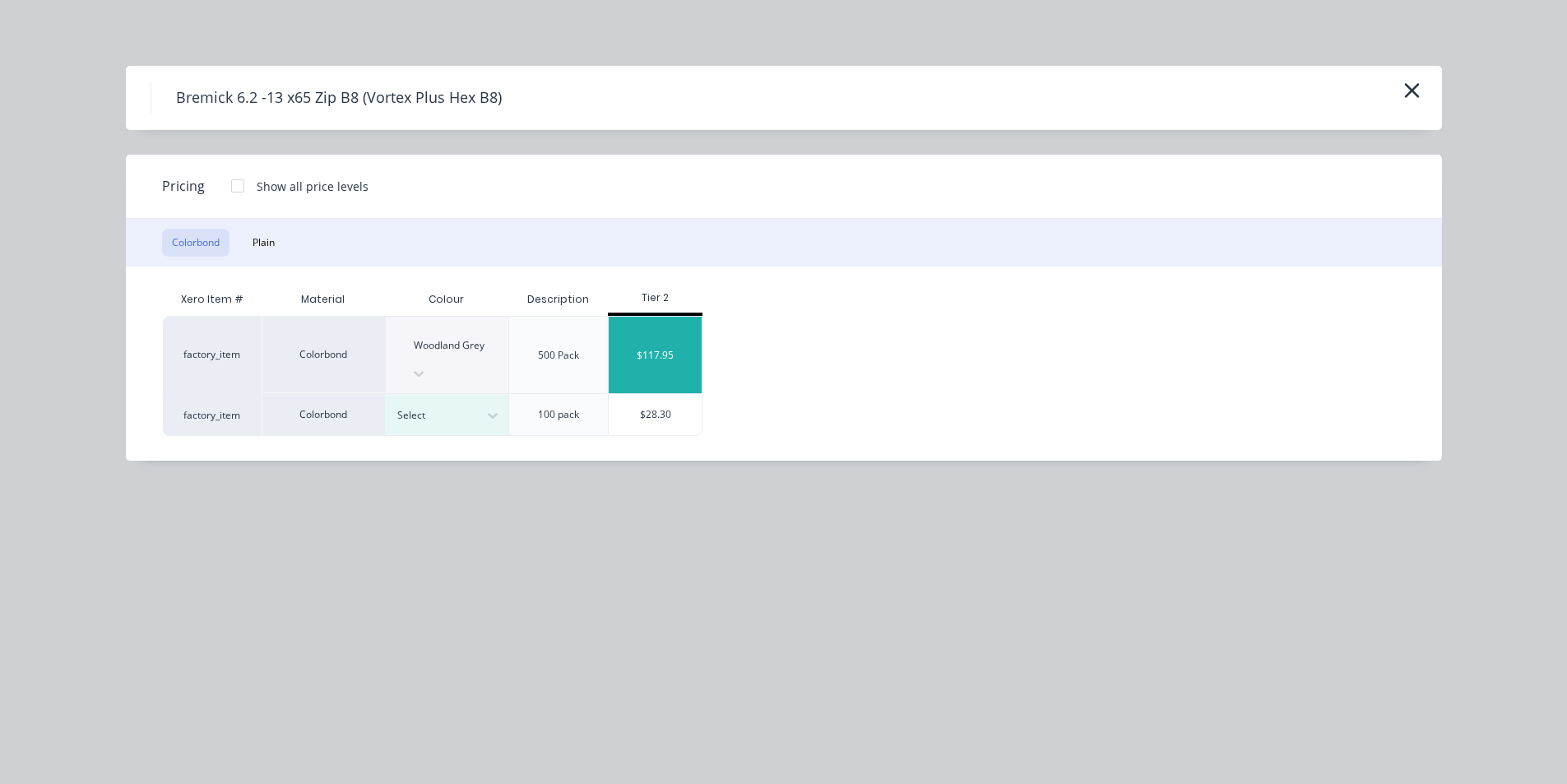
click at [665, 331] on div "$117.95" at bounding box center [655, 355] width 93 height 76
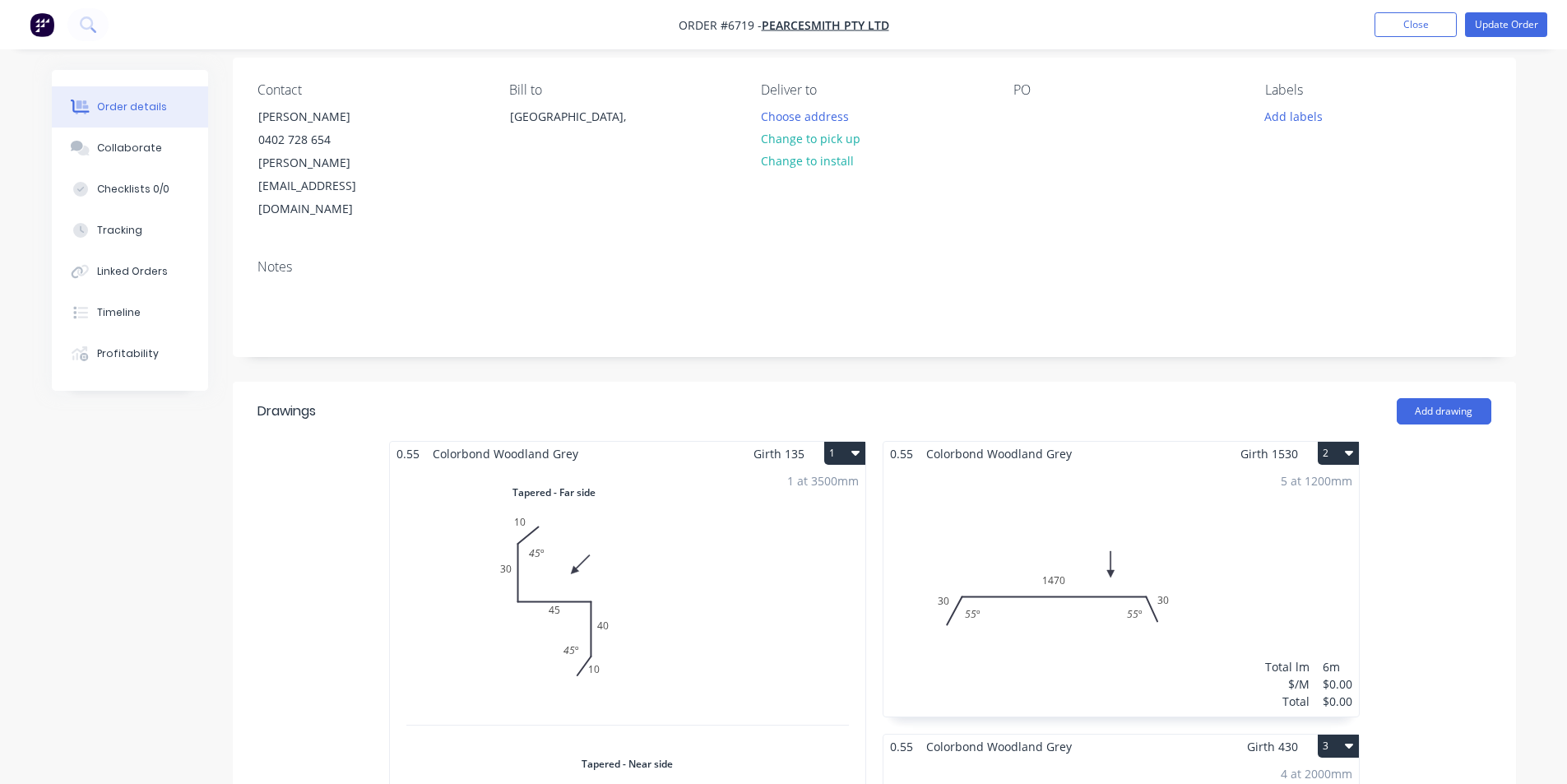
scroll to position [0, 0]
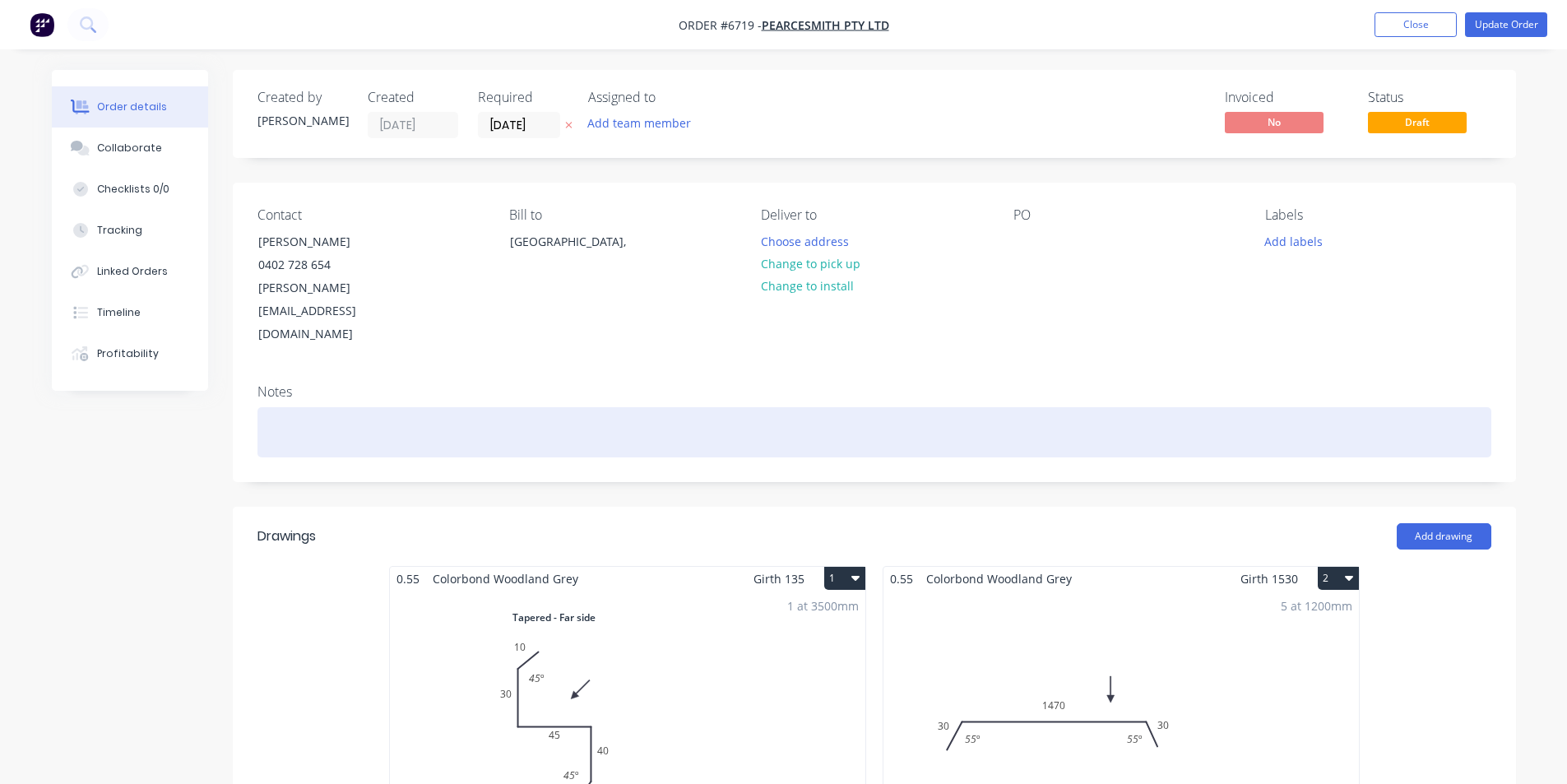
click at [317, 407] on div at bounding box center [874, 432] width 1234 height 50
click at [309, 407] on div "screws [icked up already" at bounding box center [874, 432] width 1234 height 50
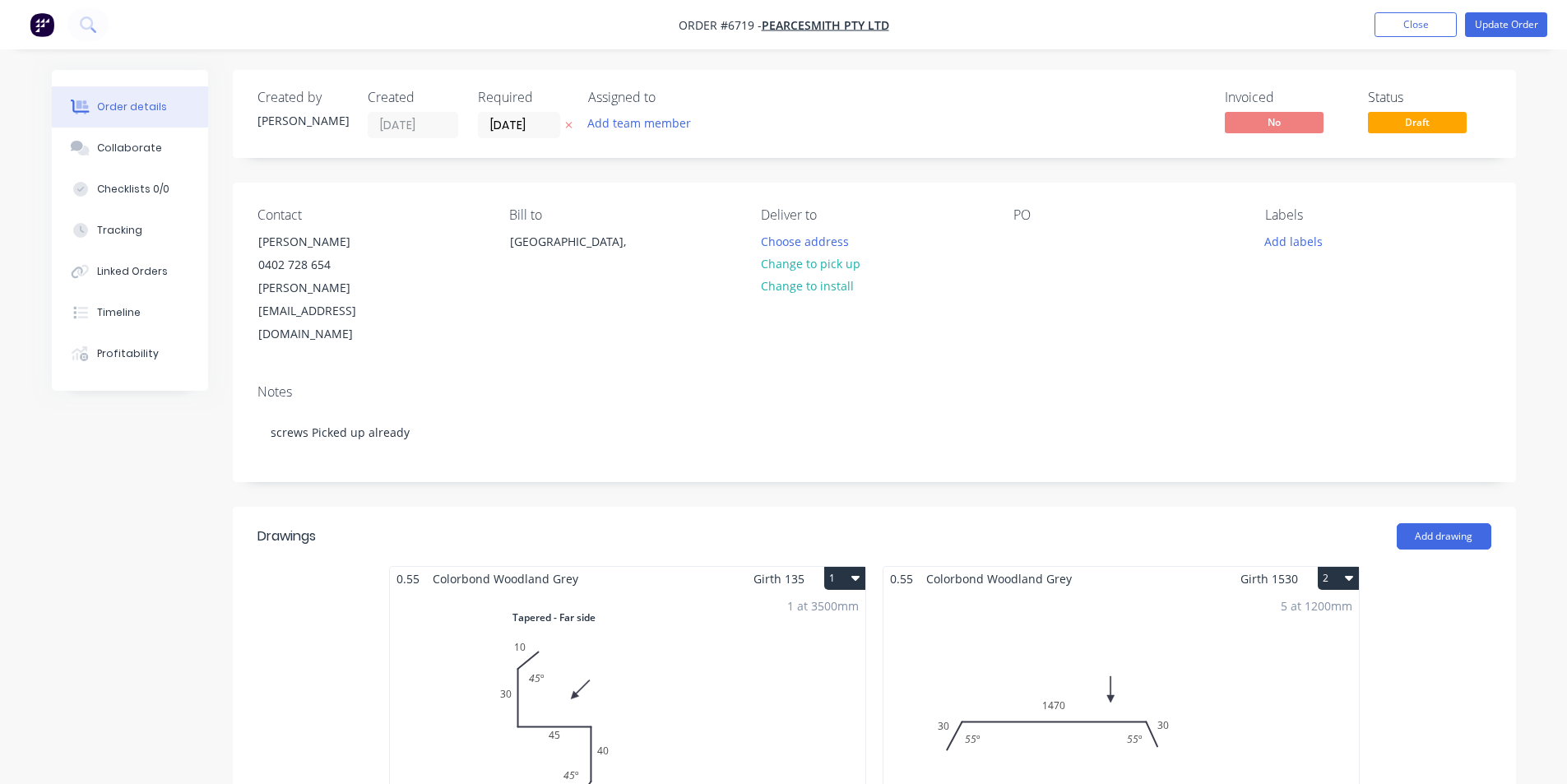
click at [1352, 523] on div "Add drawing" at bounding box center [1004, 536] width 971 height 26
click at [1514, 25] on button "Update Order" at bounding box center [1506, 24] width 83 height 24
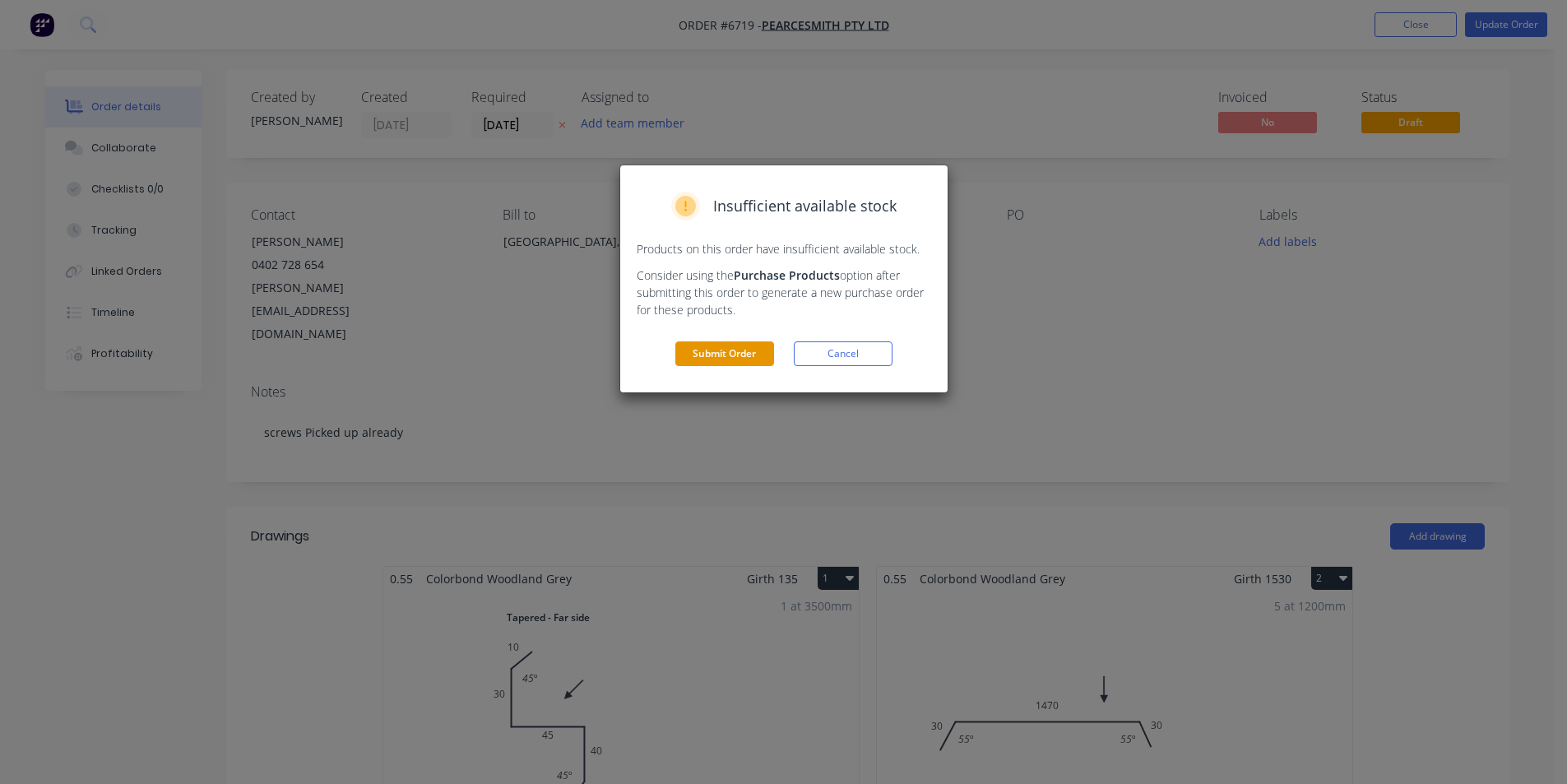
click at [726, 348] on button "Submit Order" at bounding box center [725, 354] width 99 height 24
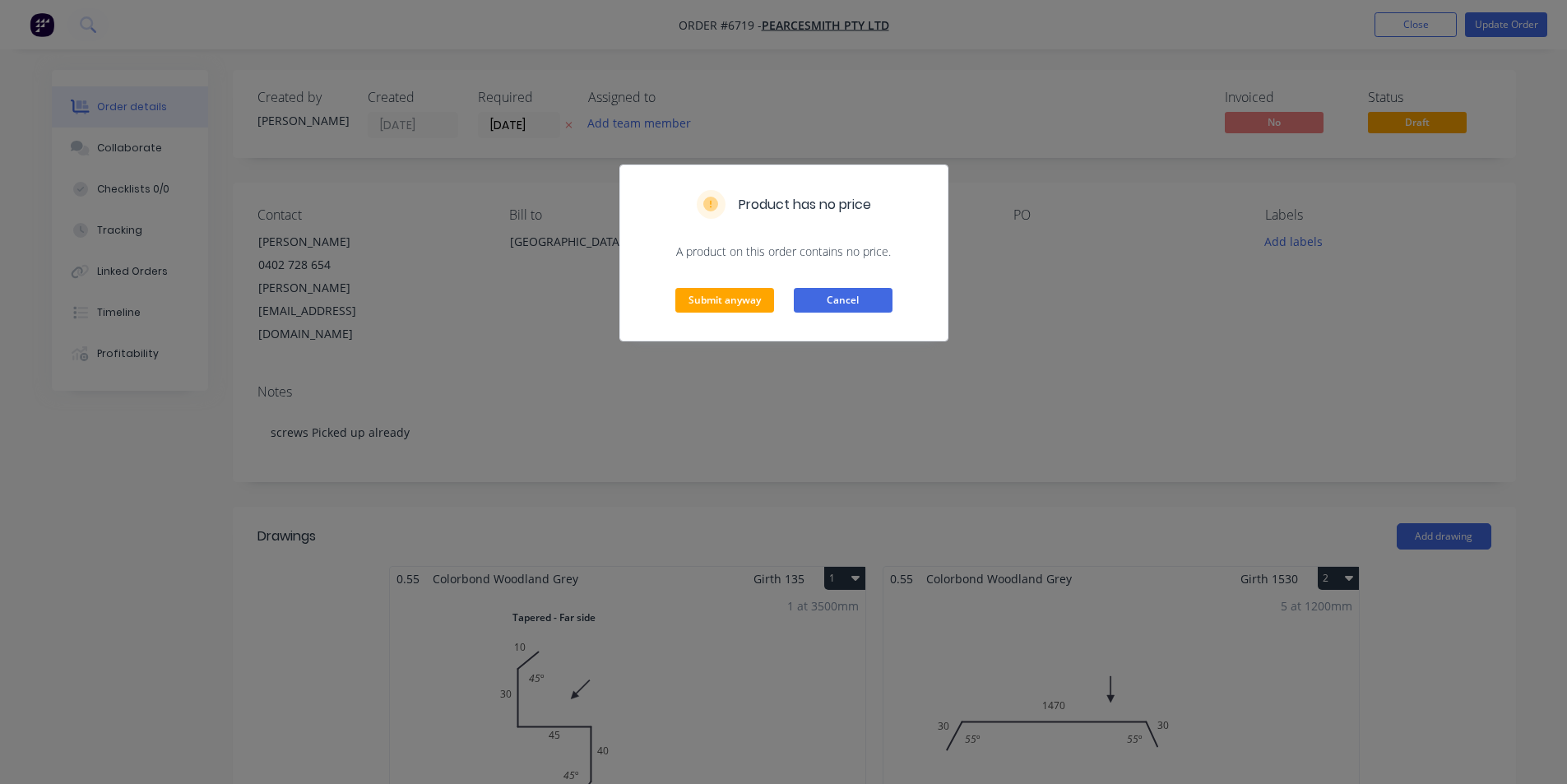
click at [843, 294] on button "Cancel" at bounding box center [844, 300] width 99 height 24
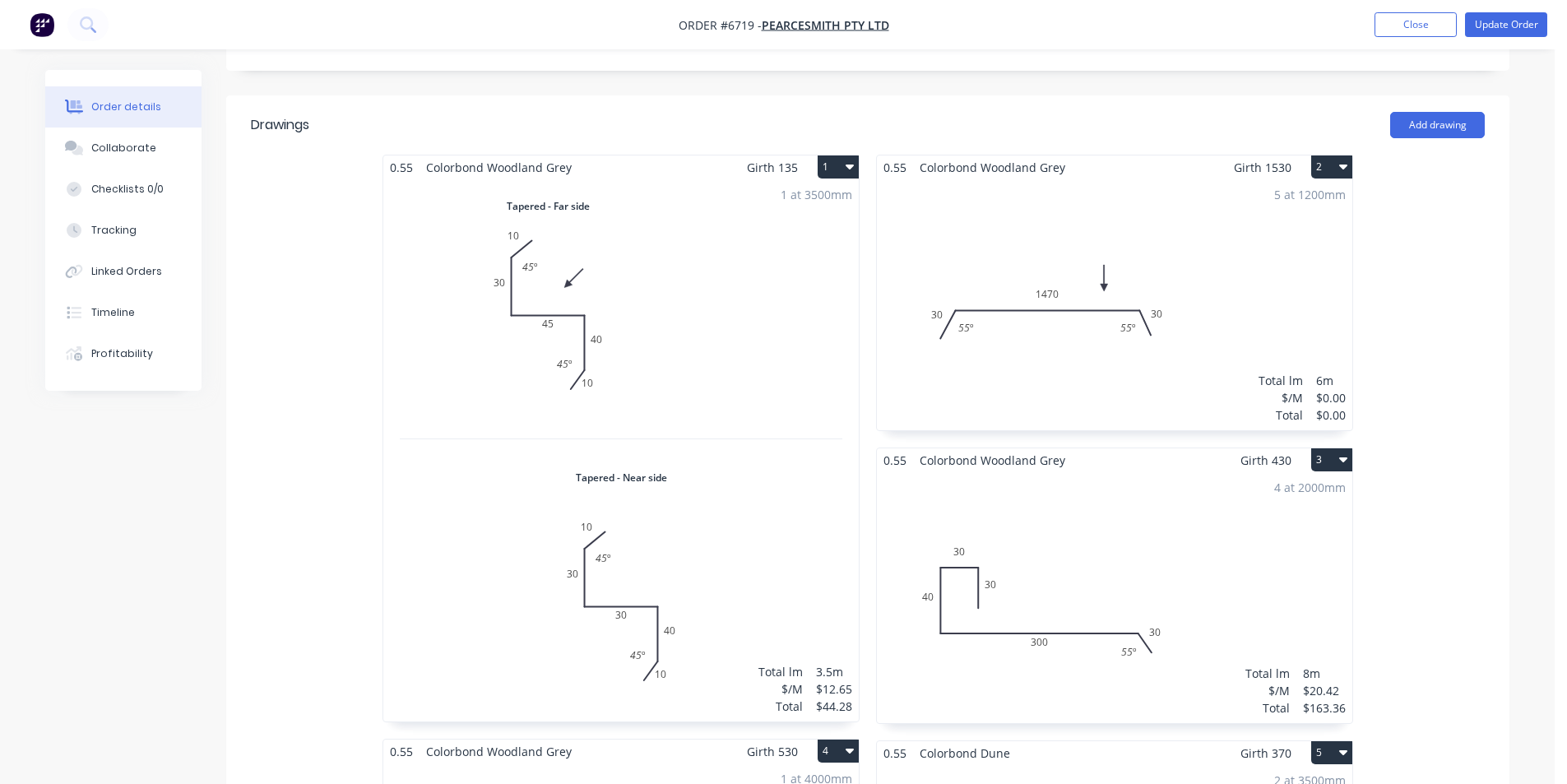
click at [1061, 317] on div "5 at 1200mm Total lm $/M Total 6m $0.00 $0.00" at bounding box center [1115, 304] width 476 height 251
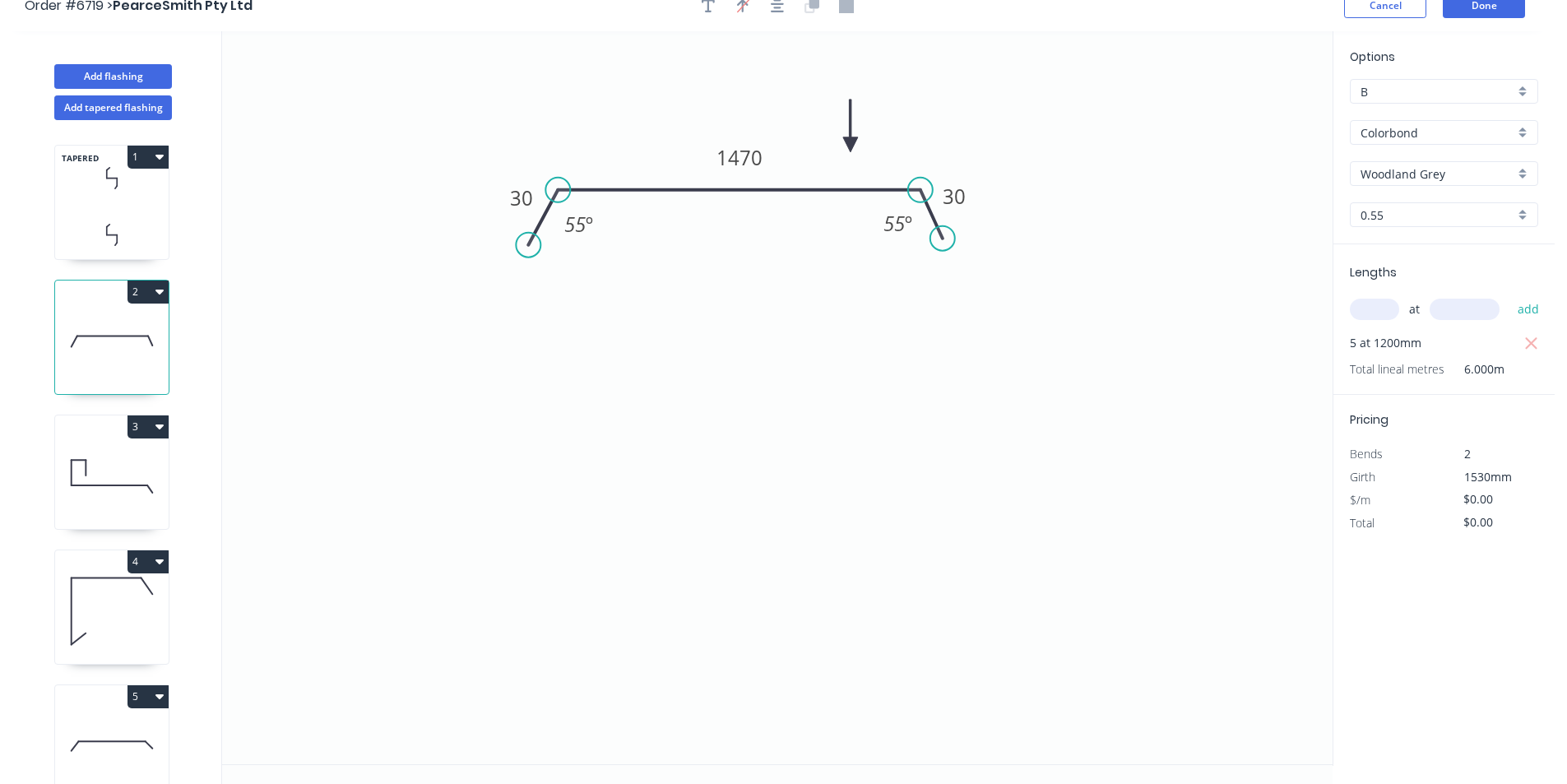
scroll to position [30, 0]
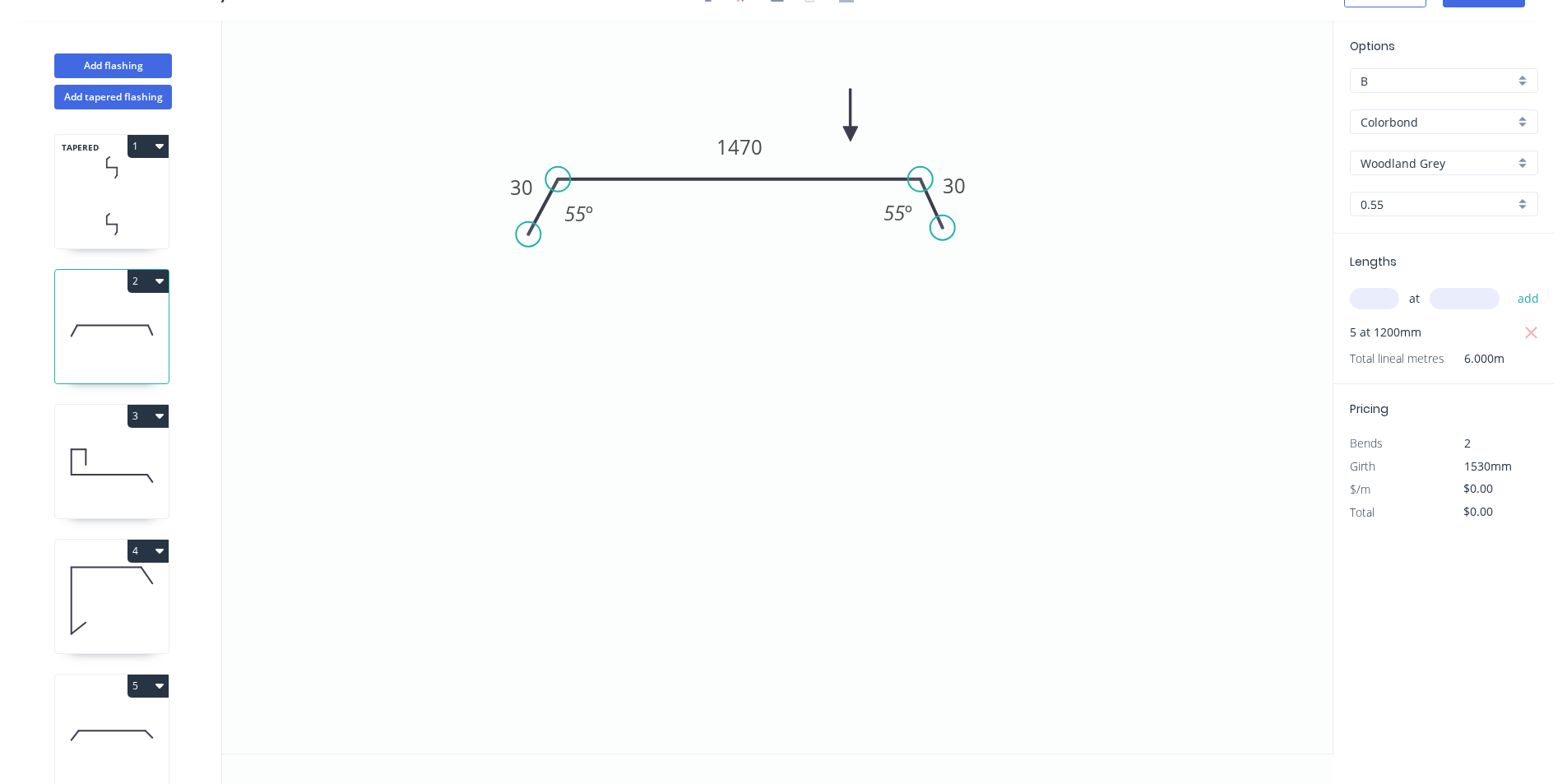
click at [99, 460] on icon at bounding box center [111, 465] width 114 height 105
type input "$20.42"
type input "$163.36"
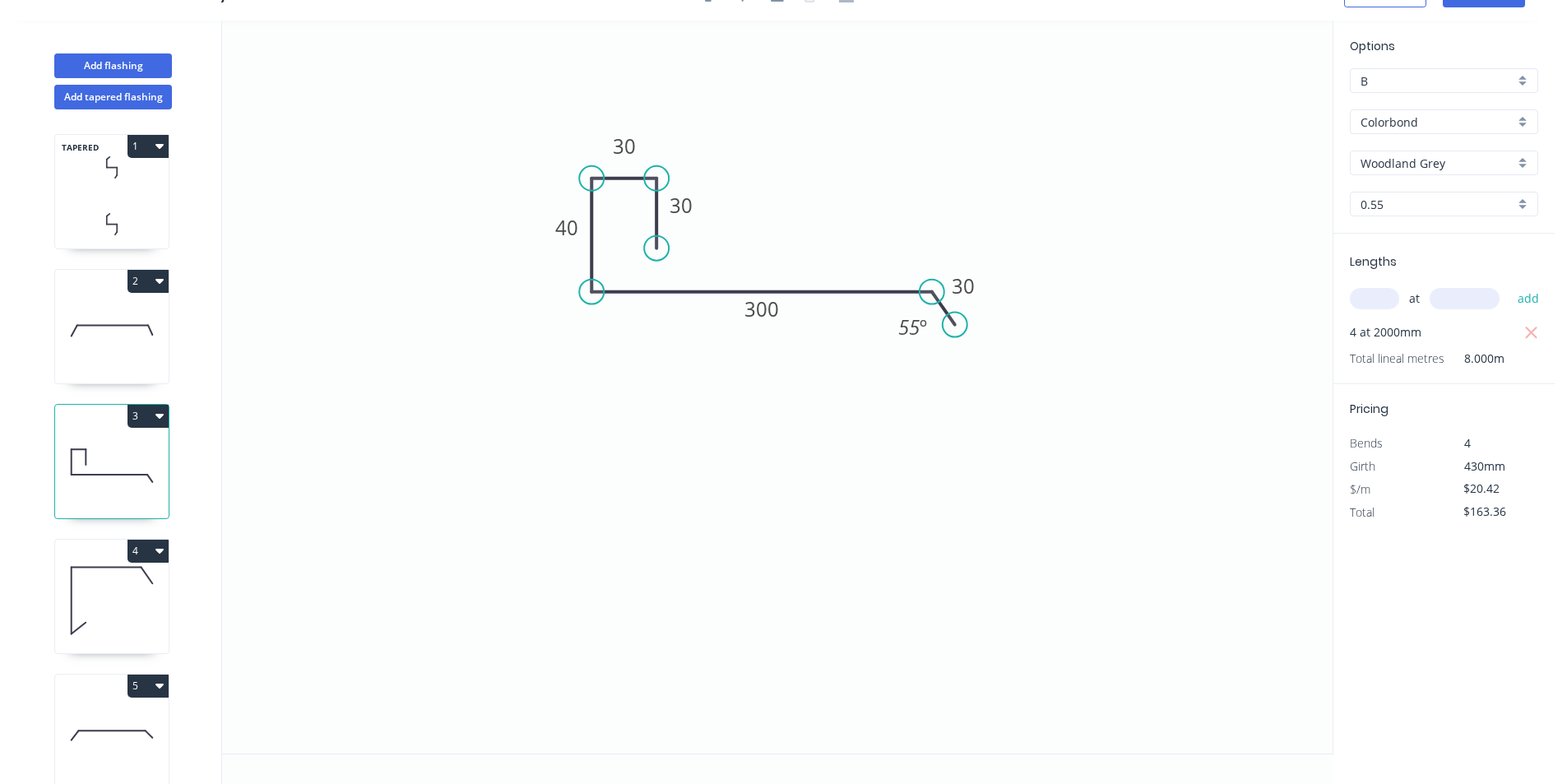
click at [112, 346] on icon at bounding box center [111, 330] width 114 height 105
type input "$0.00"
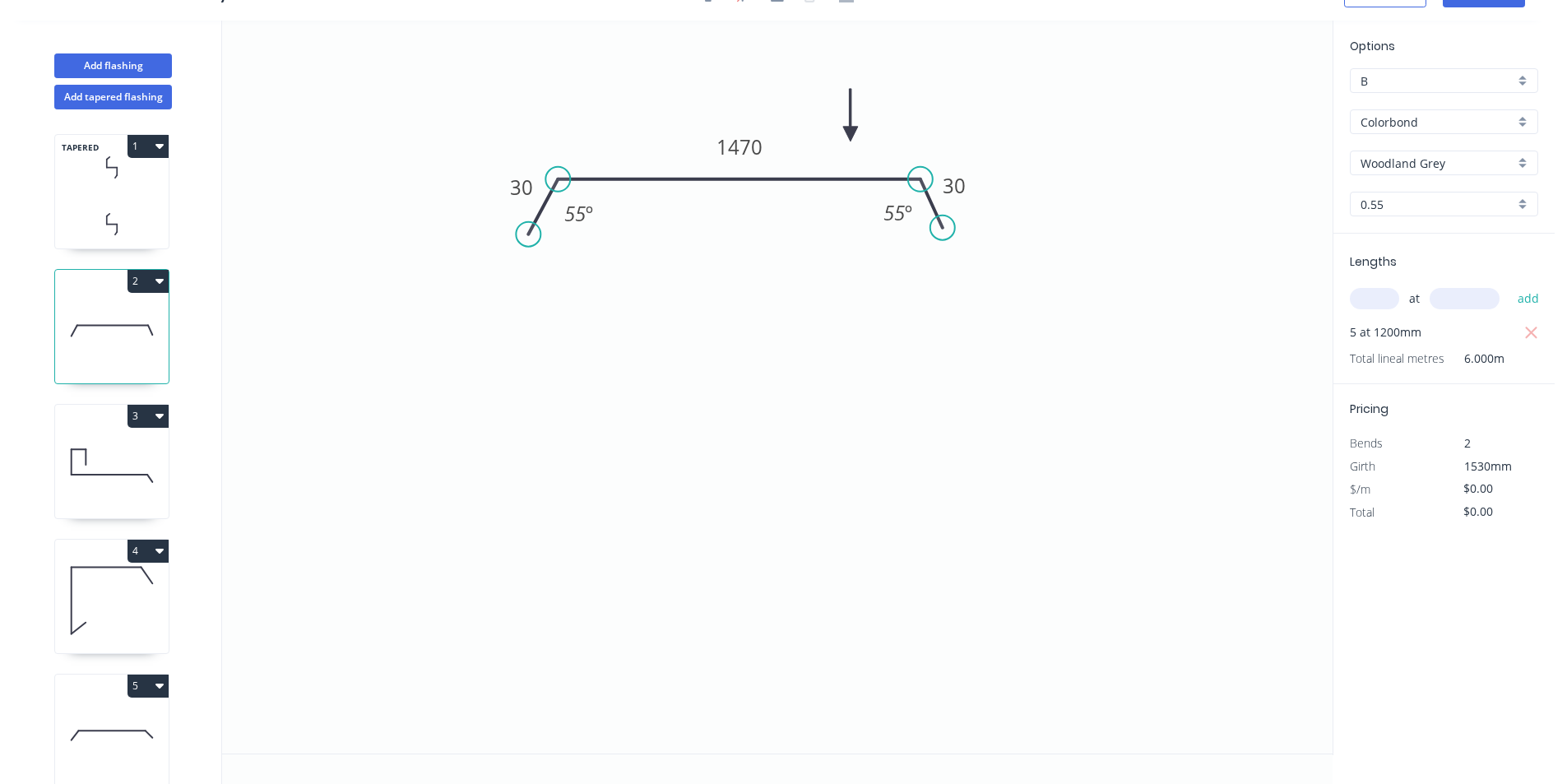
scroll to position [0, 0]
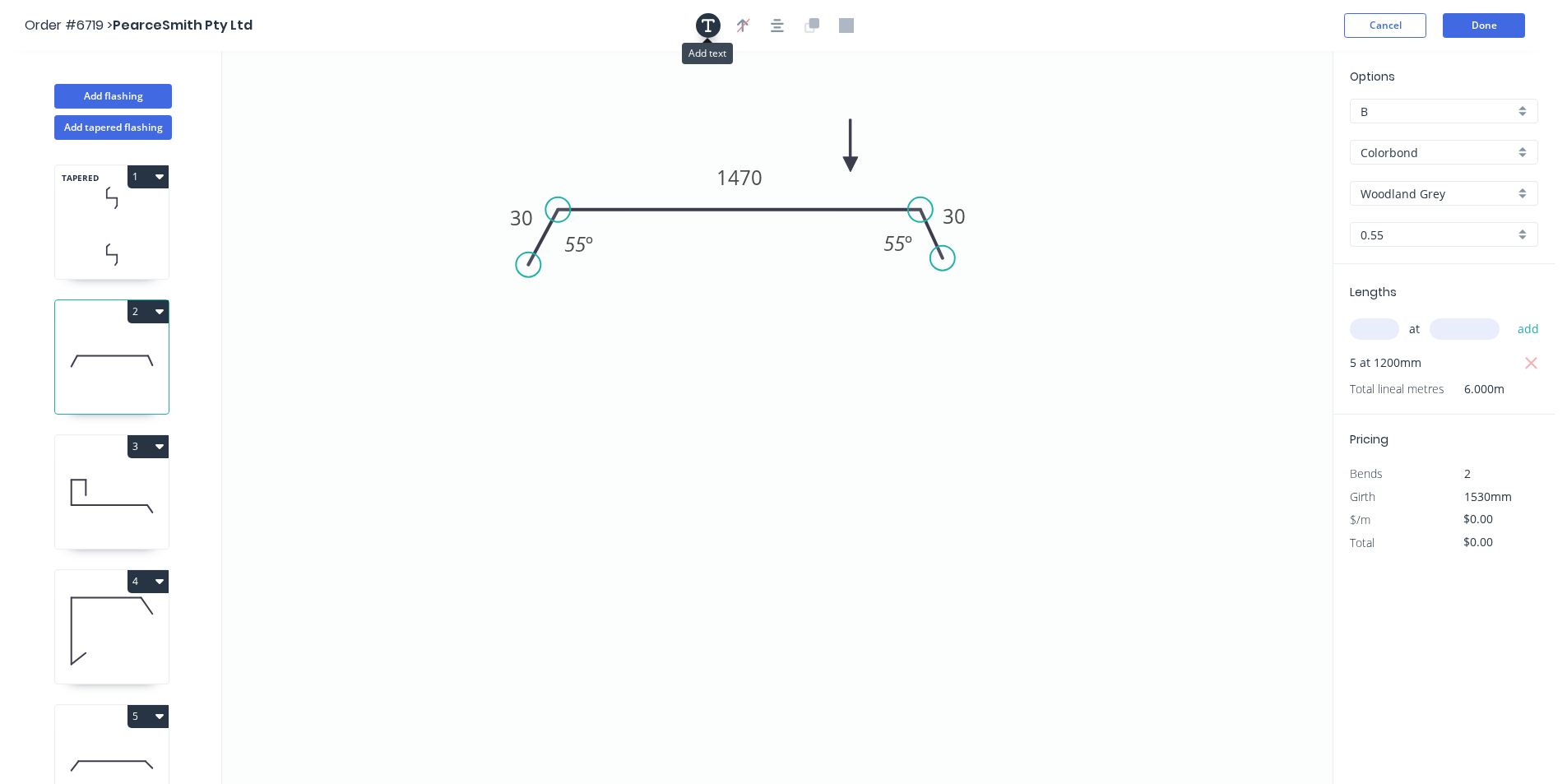
click at [710, 22] on icon "button" at bounding box center [708, 25] width 13 height 15
click at [315, 101] on textarea at bounding box center [328, 116] width 133 height 61
drag, startPoint x: 381, startPoint y: 79, endPoint x: 776, endPoint y: 314, distance: 459.6
click at [776, 314] on rect at bounding box center [723, 350] width 150 height 77
click at [703, 348] on textarea at bounding box center [723, 351] width 133 height 61
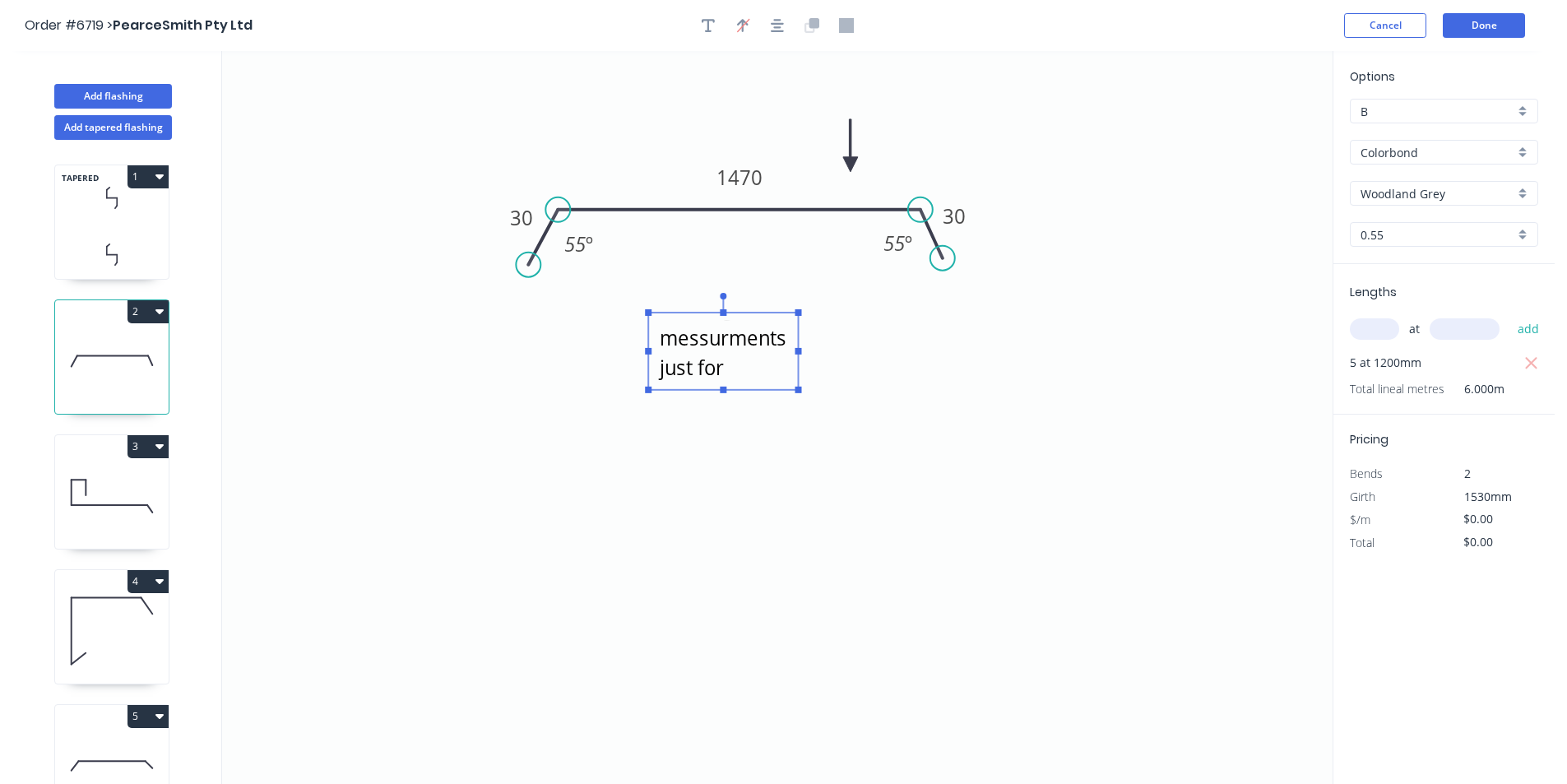
scroll to position [44, 0]
click at [974, 370] on icon "check drawing messurments just for pricing. 30 1470 30 55 º 55 º" at bounding box center [777, 417] width 1110 height 733
type textarea "check drawing messurments just for pricing."
click at [1465, 323] on input "text" at bounding box center [1464, 329] width 70 height 22
type input "1530"
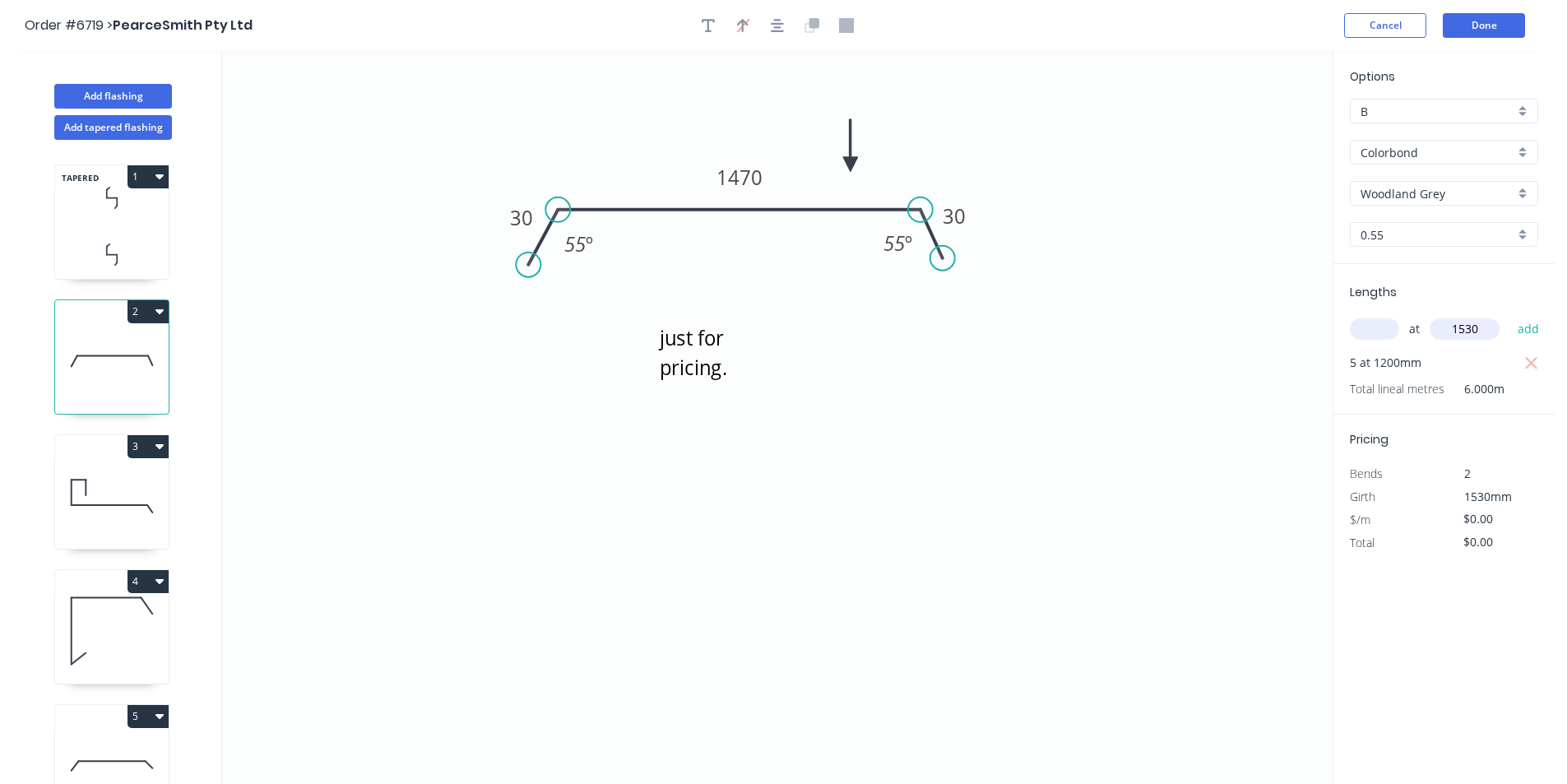
click at [1510, 315] on button "add" at bounding box center [1529, 329] width 38 height 28
click at [1531, 361] on icon "button" at bounding box center [1531, 363] width 15 height 20
click at [1371, 331] on input "text" at bounding box center [1375, 329] width 50 height 22
type input "5"
click at [1510, 315] on button "add" at bounding box center [1529, 329] width 38 height 28
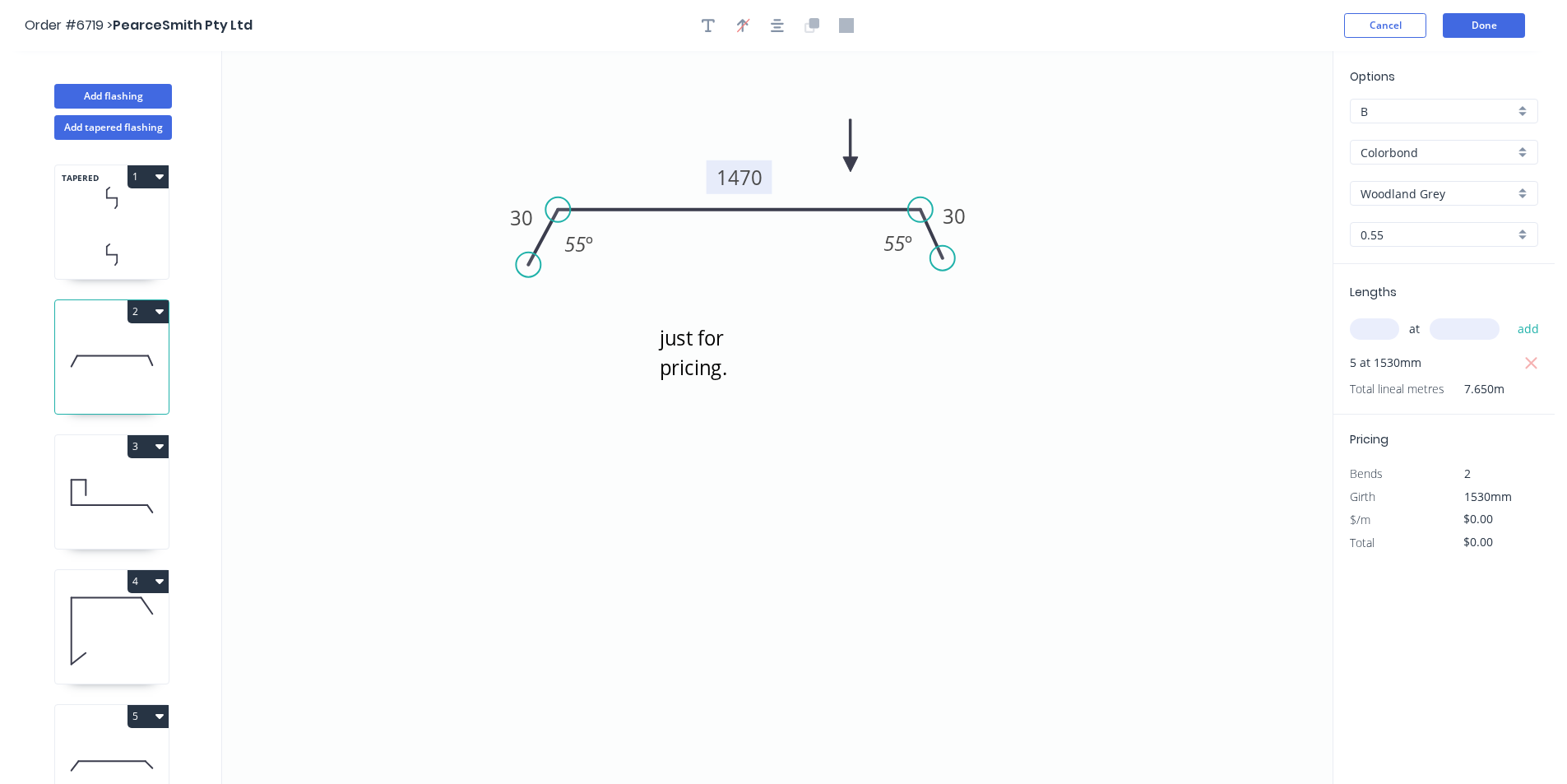
click at [757, 181] on tspan "1470" at bounding box center [739, 176] width 46 height 27
type input "$40.55"
type input "$310.21"
click at [673, 342] on textarea "check drawing messurments just for pricing." at bounding box center [723, 351] width 133 height 61
drag, startPoint x: 801, startPoint y: 389, endPoint x: 929, endPoint y: 459, distance: 145.9
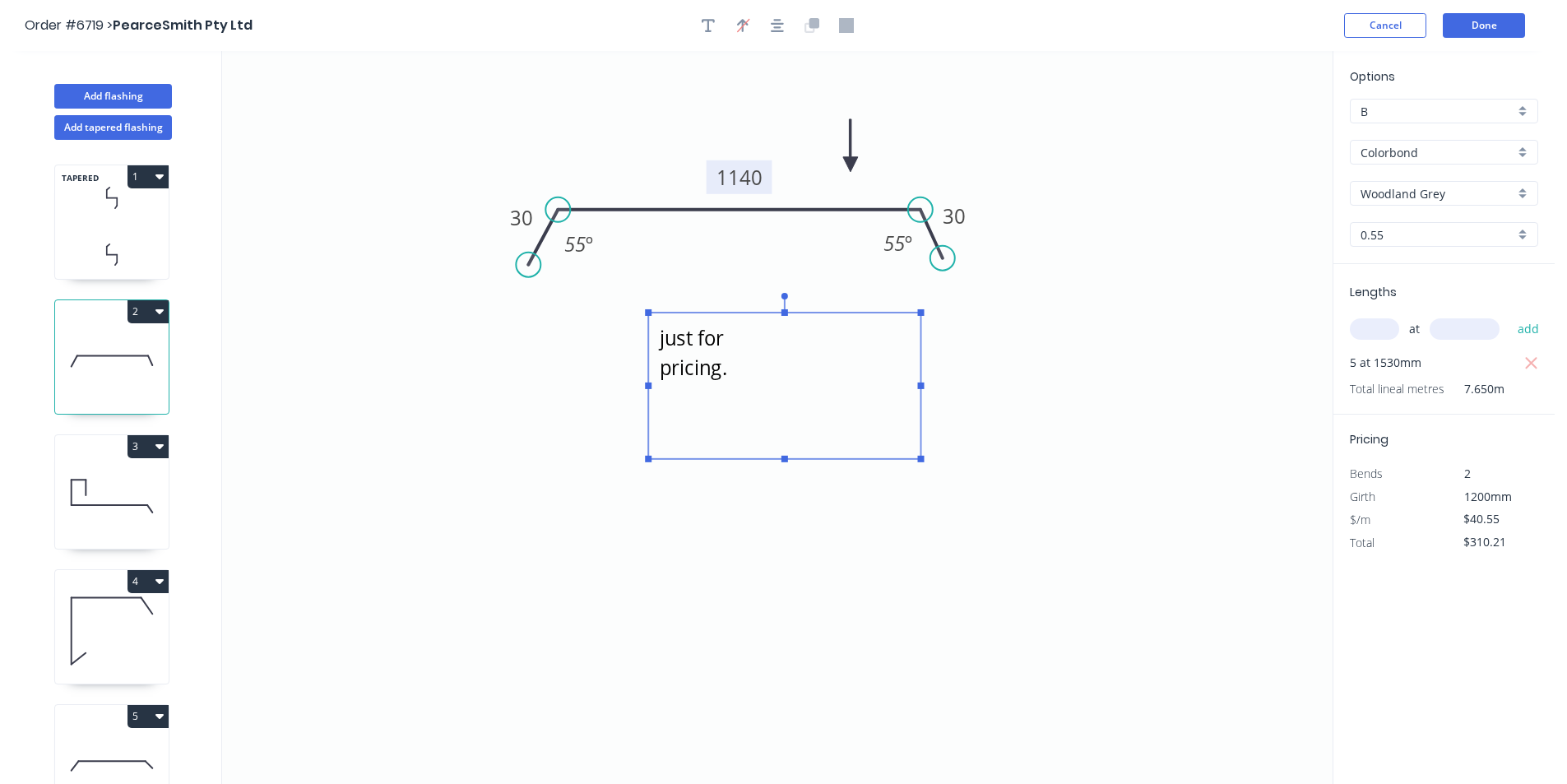
click at [924, 461] on rect at bounding box center [922, 459] width 7 height 7
click at [787, 312] on rect at bounding box center [787, 313] width 7 height 7
drag, startPoint x: 650, startPoint y: 309, endPoint x: 641, endPoint y: 306, distance: 9.5
click at [641, 306] on rect at bounding box center [640, 309] width 7 height 7
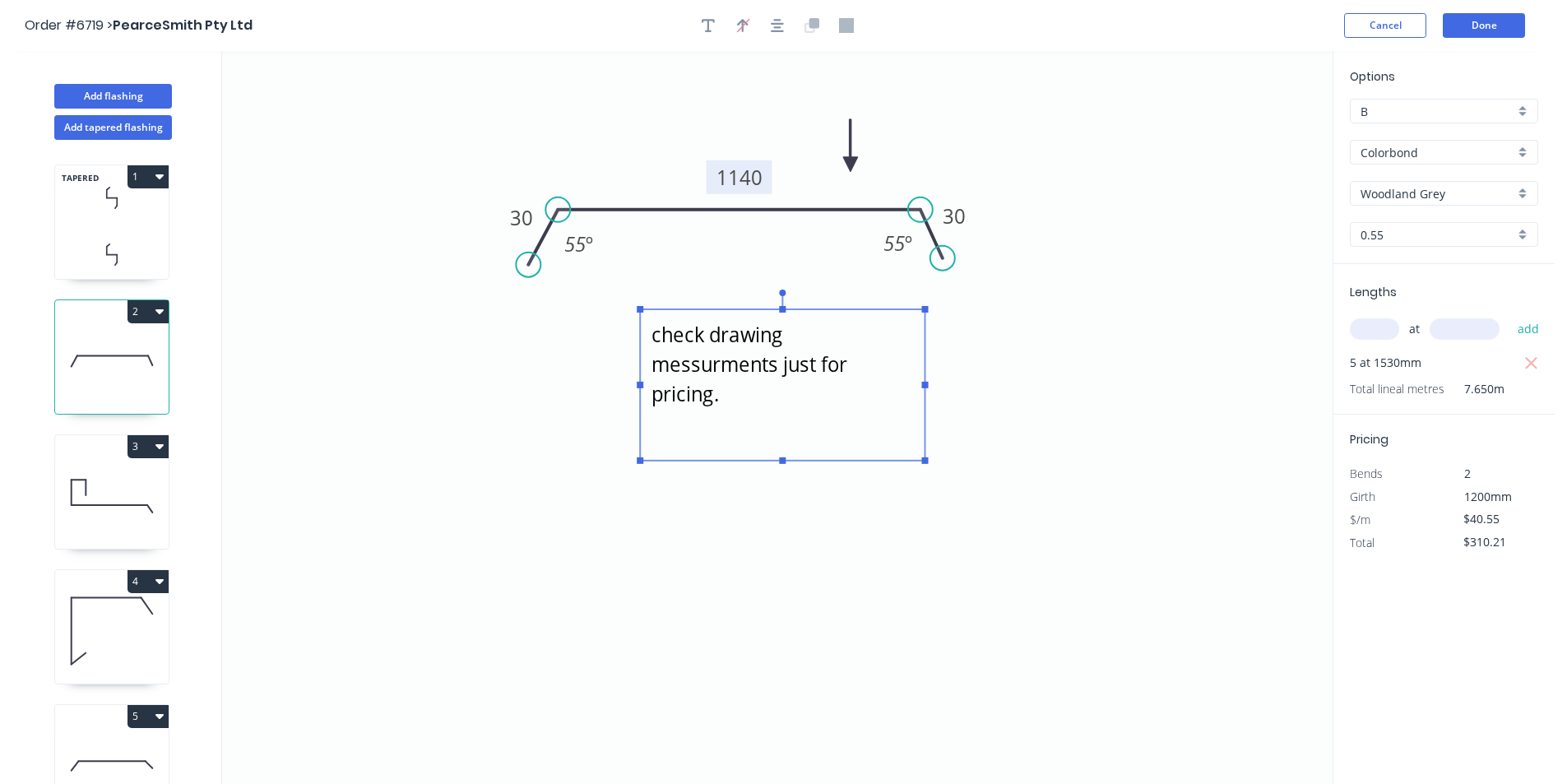
click at [889, 509] on icon "check drawing messurments just for pricing. 30 1140 30 55 º 55 º" at bounding box center [777, 417] width 1110 height 733
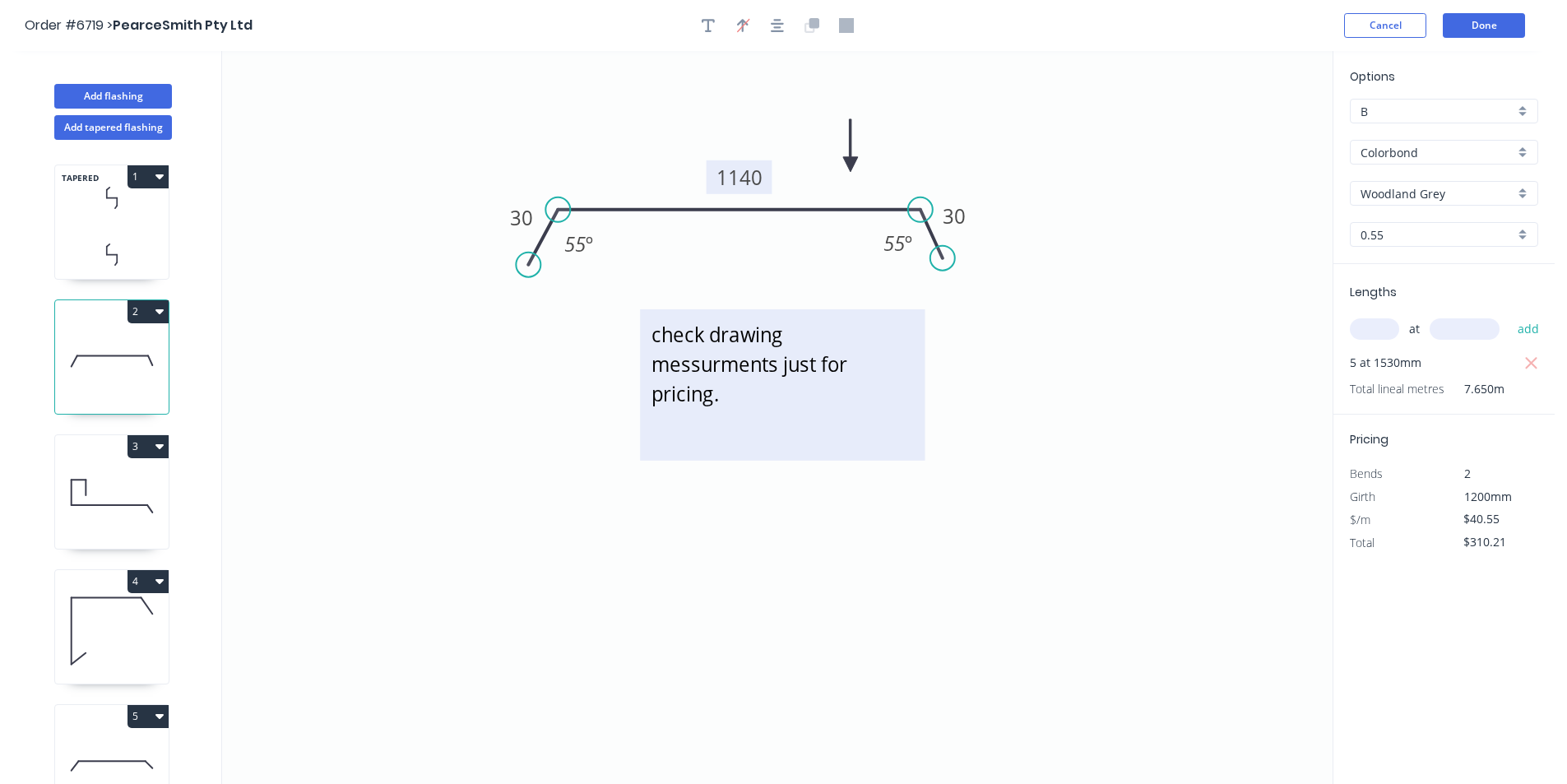
click at [732, 369] on textarea "check drawing messurments just for pricing." at bounding box center [783, 384] width 268 height 135
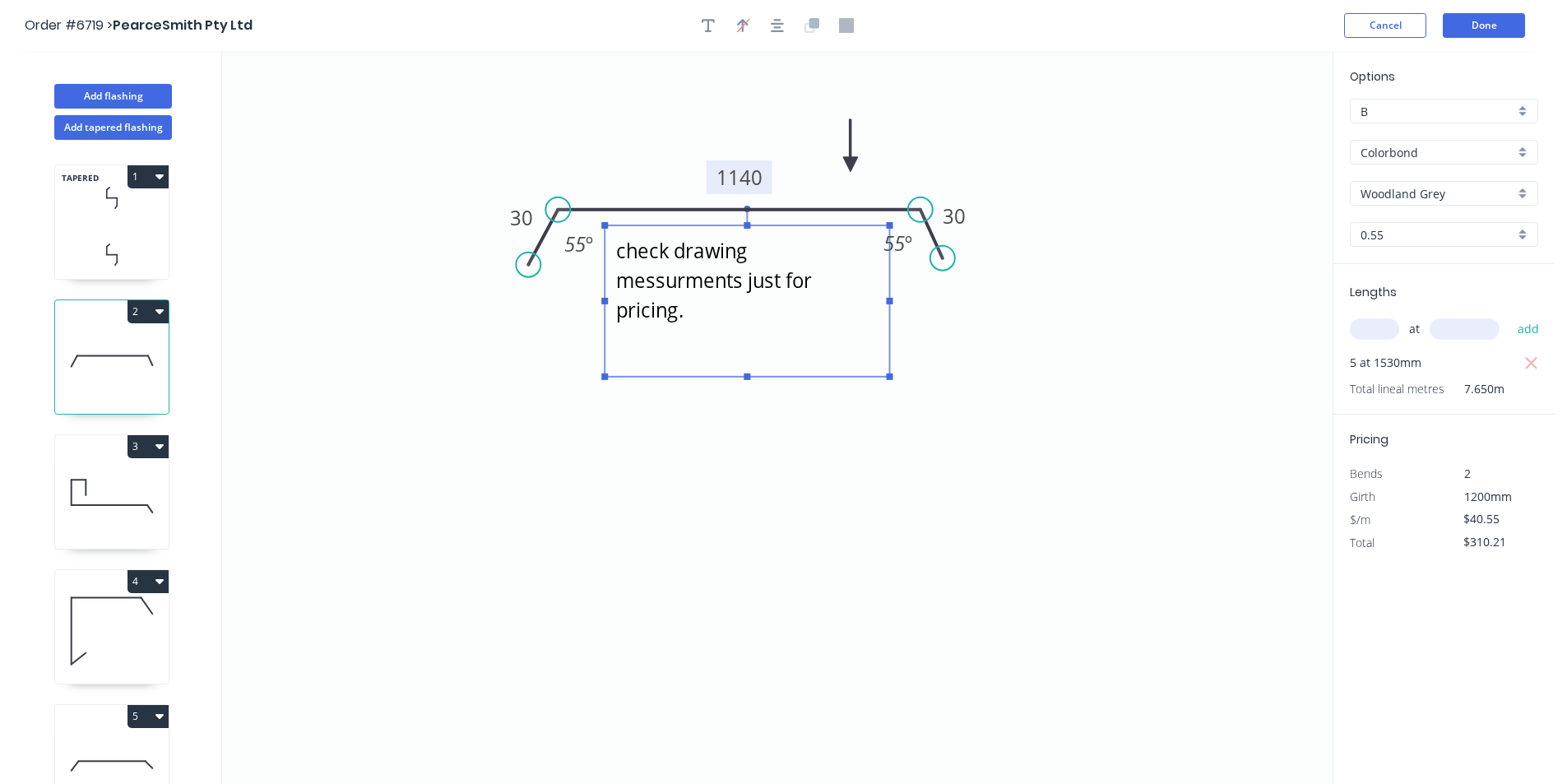
drag, startPoint x: 734, startPoint y: 312, endPoint x: 698, endPoint y: 231, distance: 88.6
click at [698, 231] on rect at bounding box center [746, 301] width 284 height 151
click at [762, 475] on icon "check drawing messurments just for pricing. 30 1140 30 55 º 55 º" at bounding box center [777, 417] width 1110 height 733
click at [1440, 28] on div "Cancel Done" at bounding box center [1437, 25] width 186 height 24
click at [1468, 25] on button "Done" at bounding box center [1484, 25] width 83 height 24
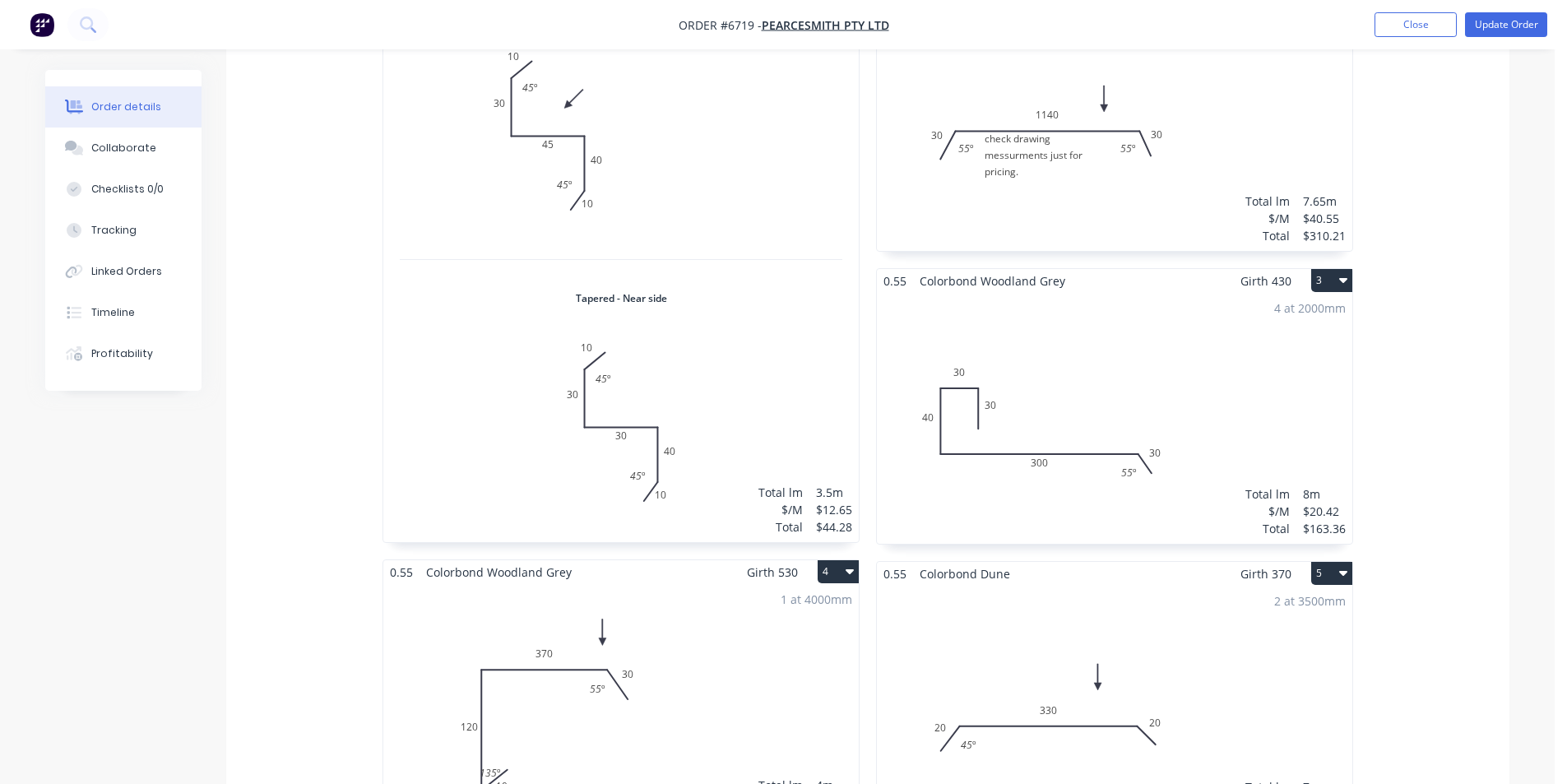
scroll to position [329, 0]
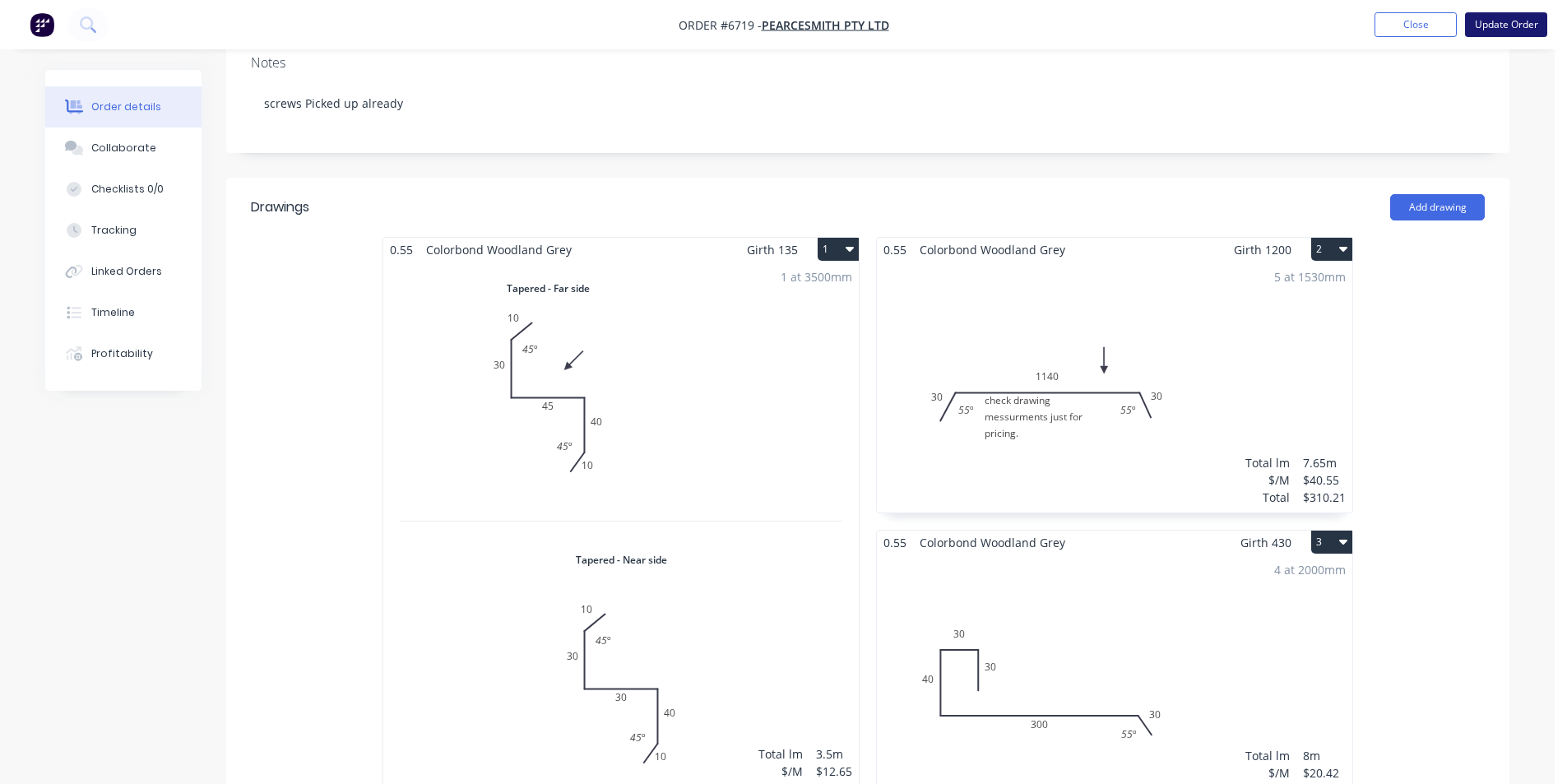
click at [1515, 27] on button "Update Order" at bounding box center [1506, 24] width 83 height 24
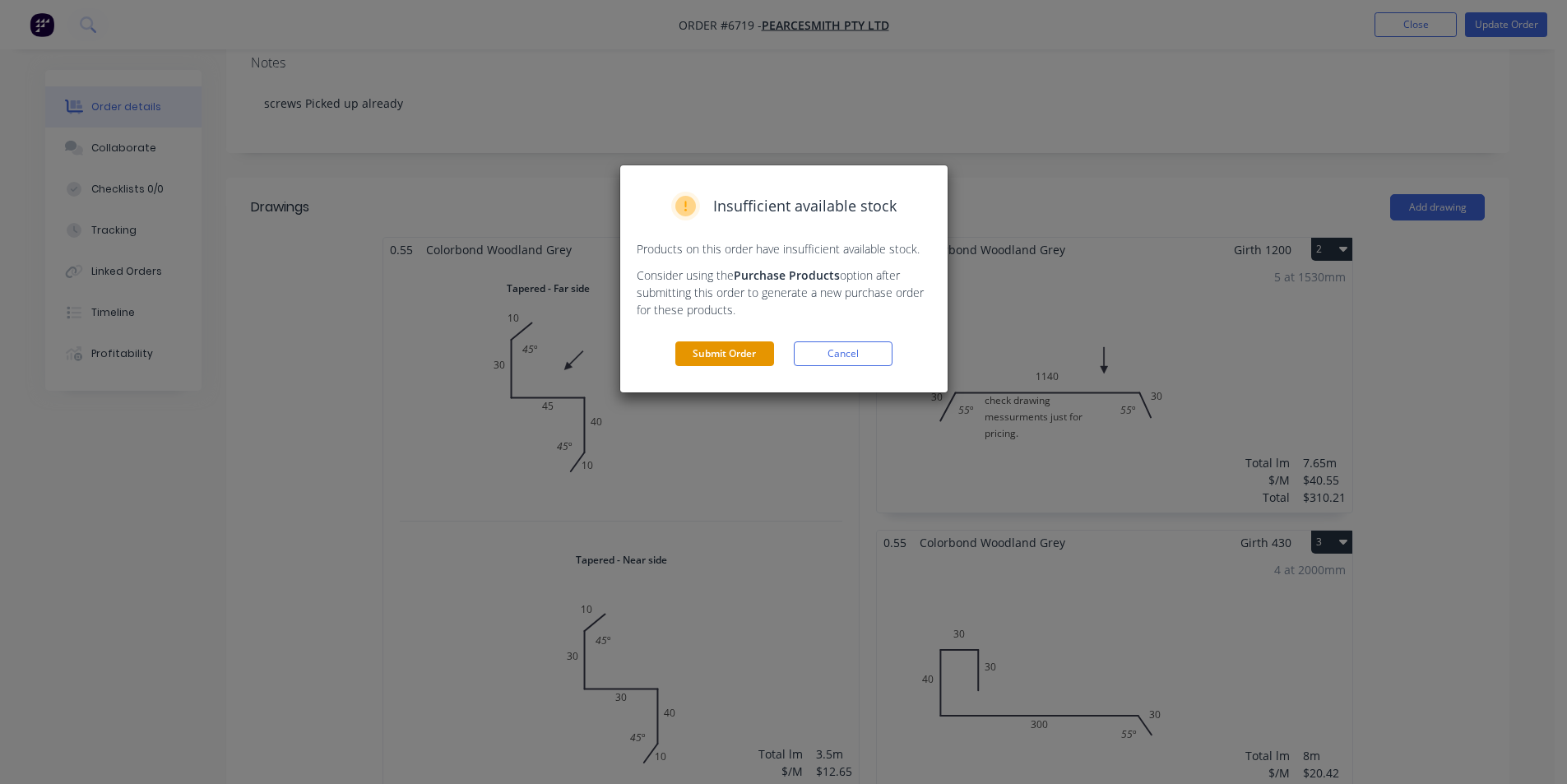
click at [723, 357] on button "Submit Order" at bounding box center [725, 354] width 99 height 24
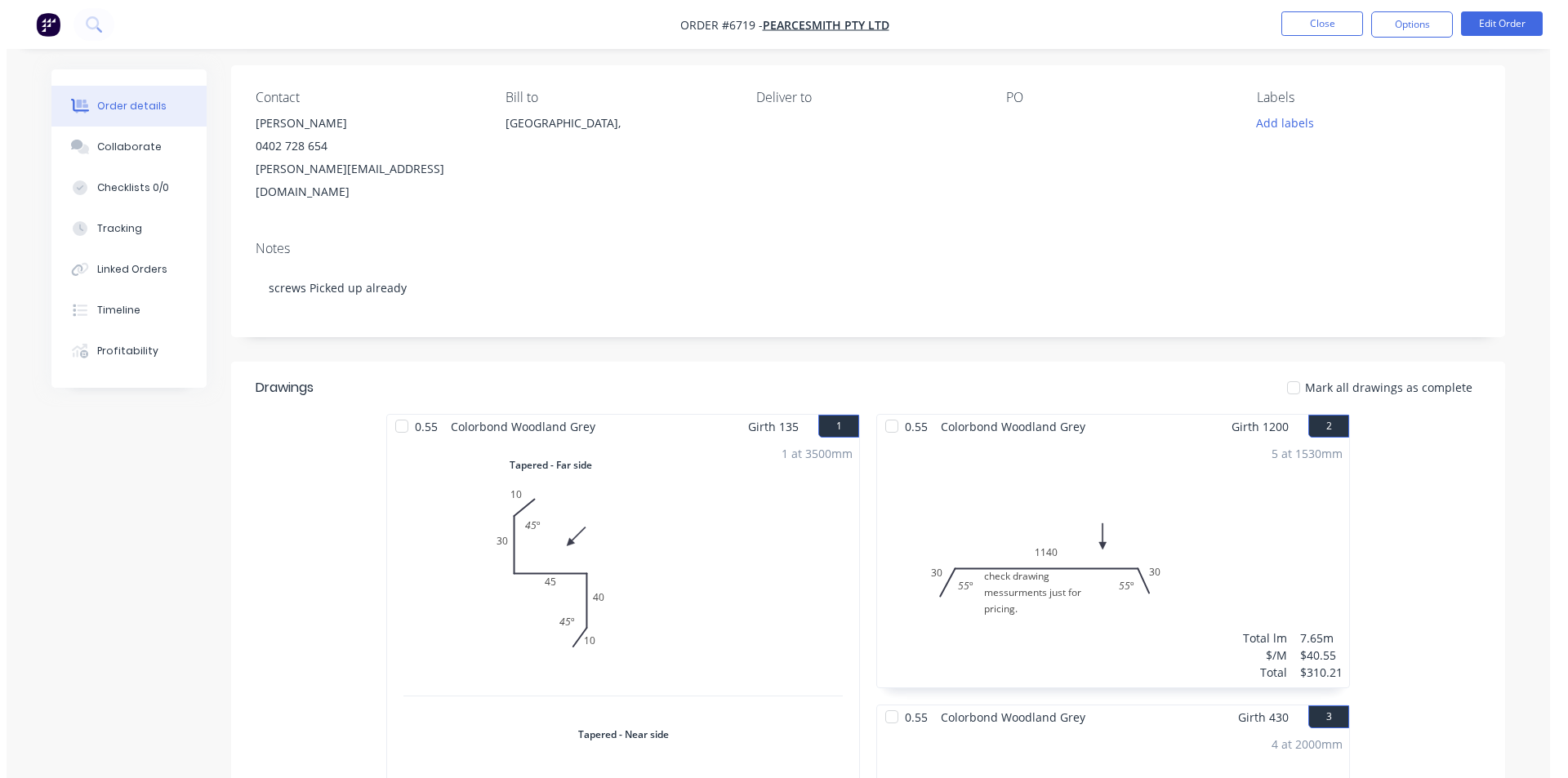
scroll to position [0, 0]
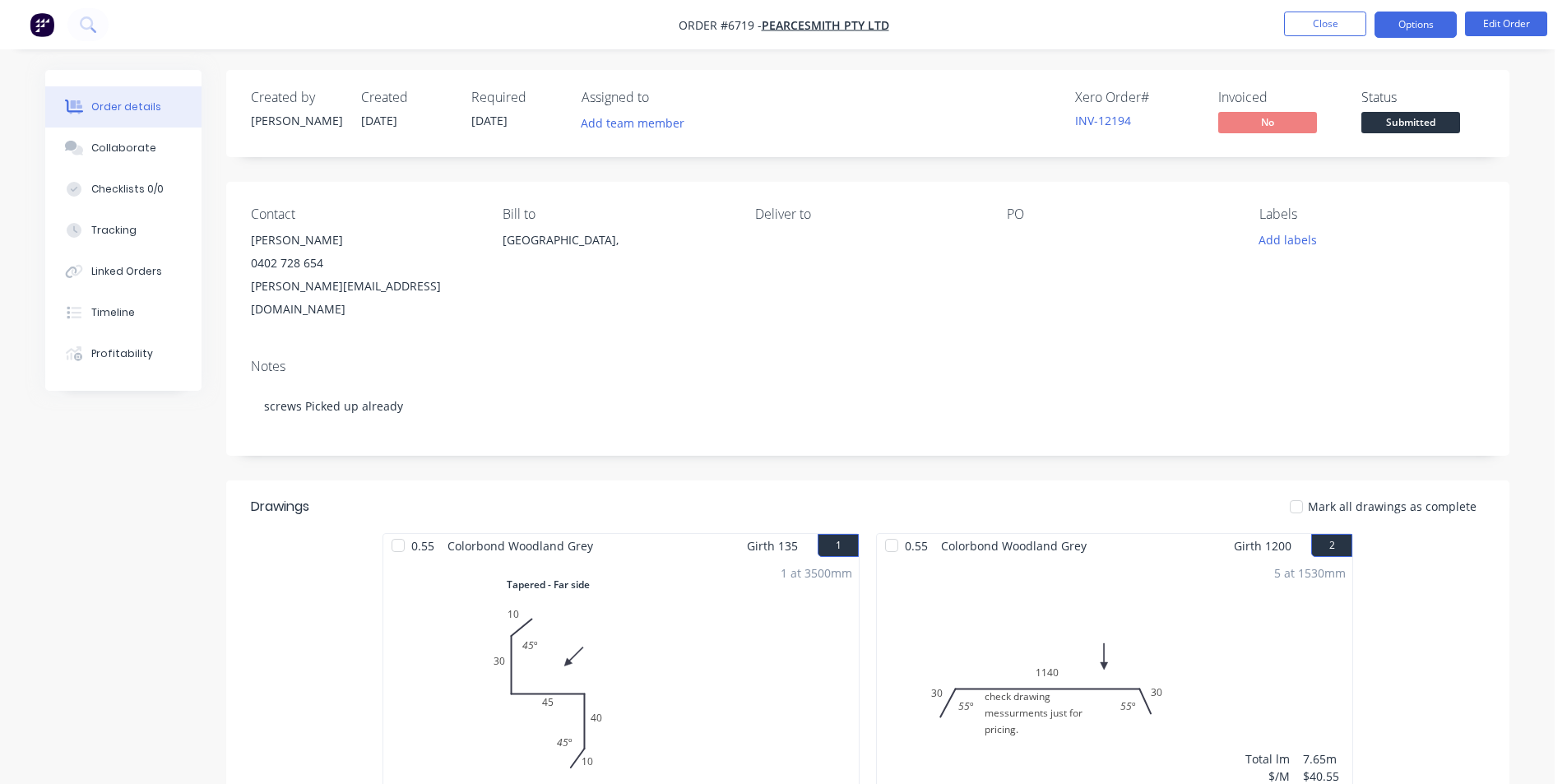
click at [1427, 30] on button "Options" at bounding box center [1416, 24] width 83 height 26
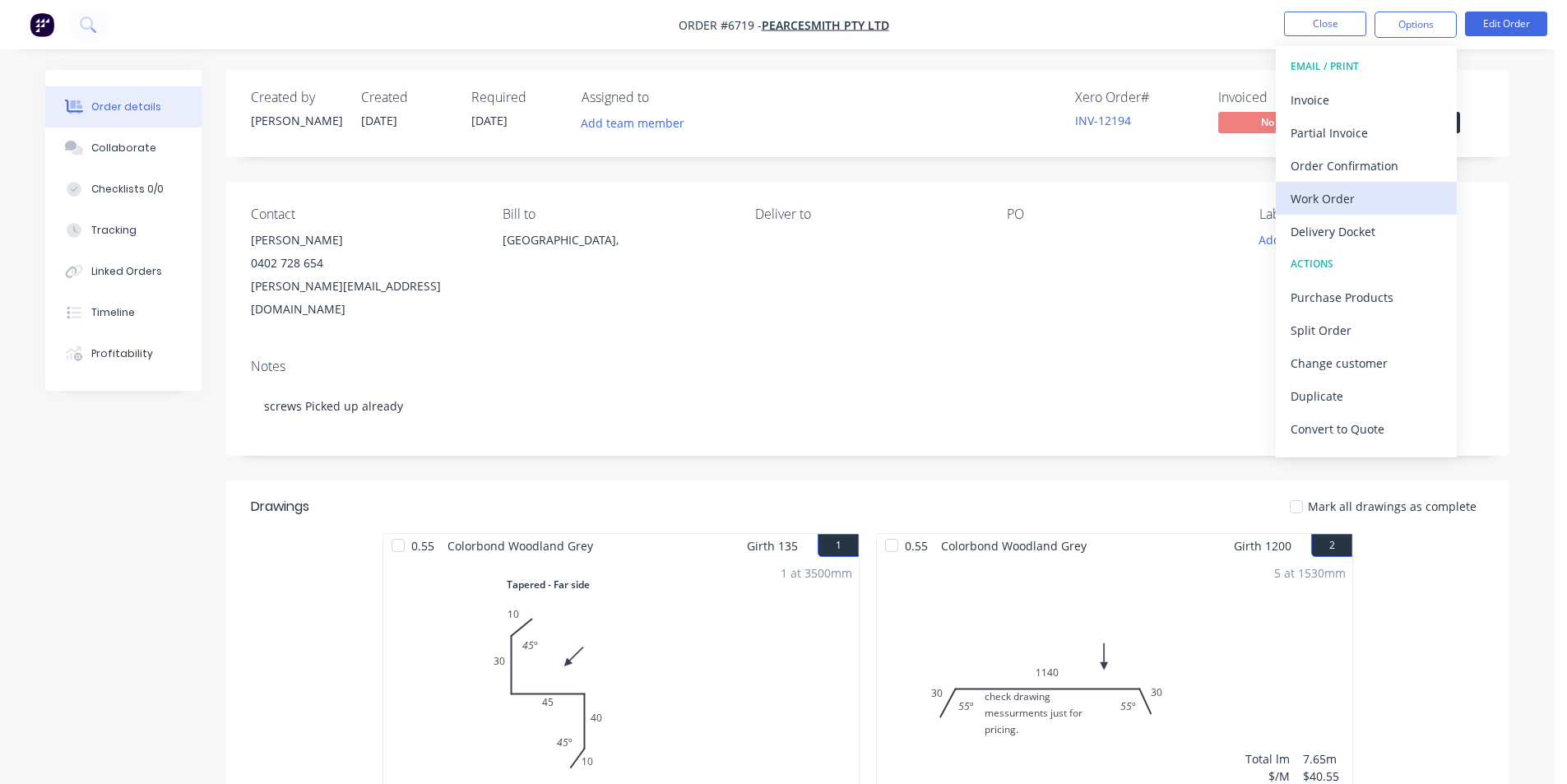
click at [1372, 204] on div "Work Order" at bounding box center [1367, 198] width 151 height 23
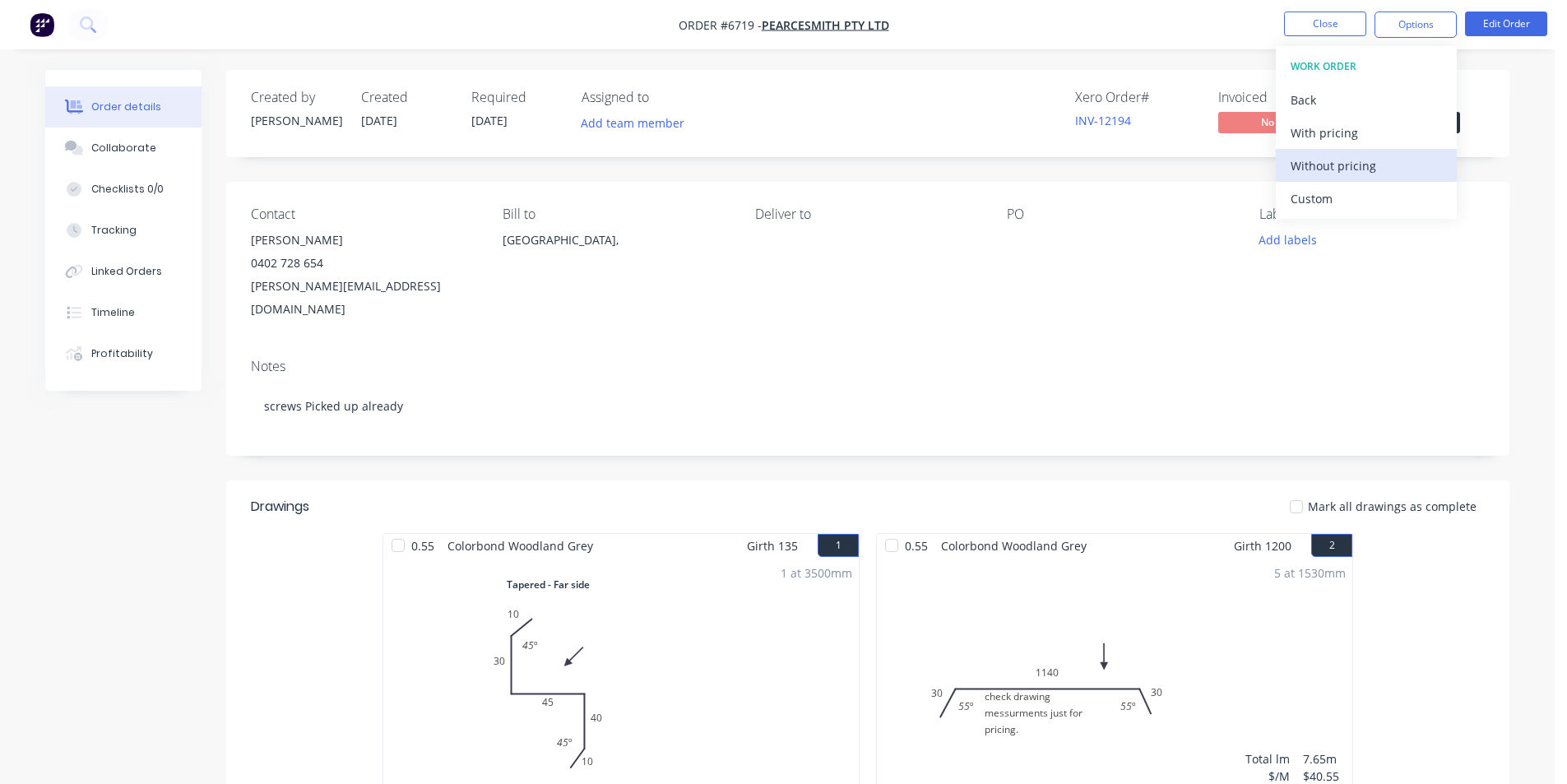
click at [1367, 166] on div "Without pricing" at bounding box center [1367, 165] width 151 height 23
click at [1024, 312] on div "Contact [PERSON_NAME] [PHONE_NUMBER] [PERSON_NAME][EMAIL_ADDRESS][DOMAIN_NAME] …" at bounding box center [868, 263] width 1284 height 163
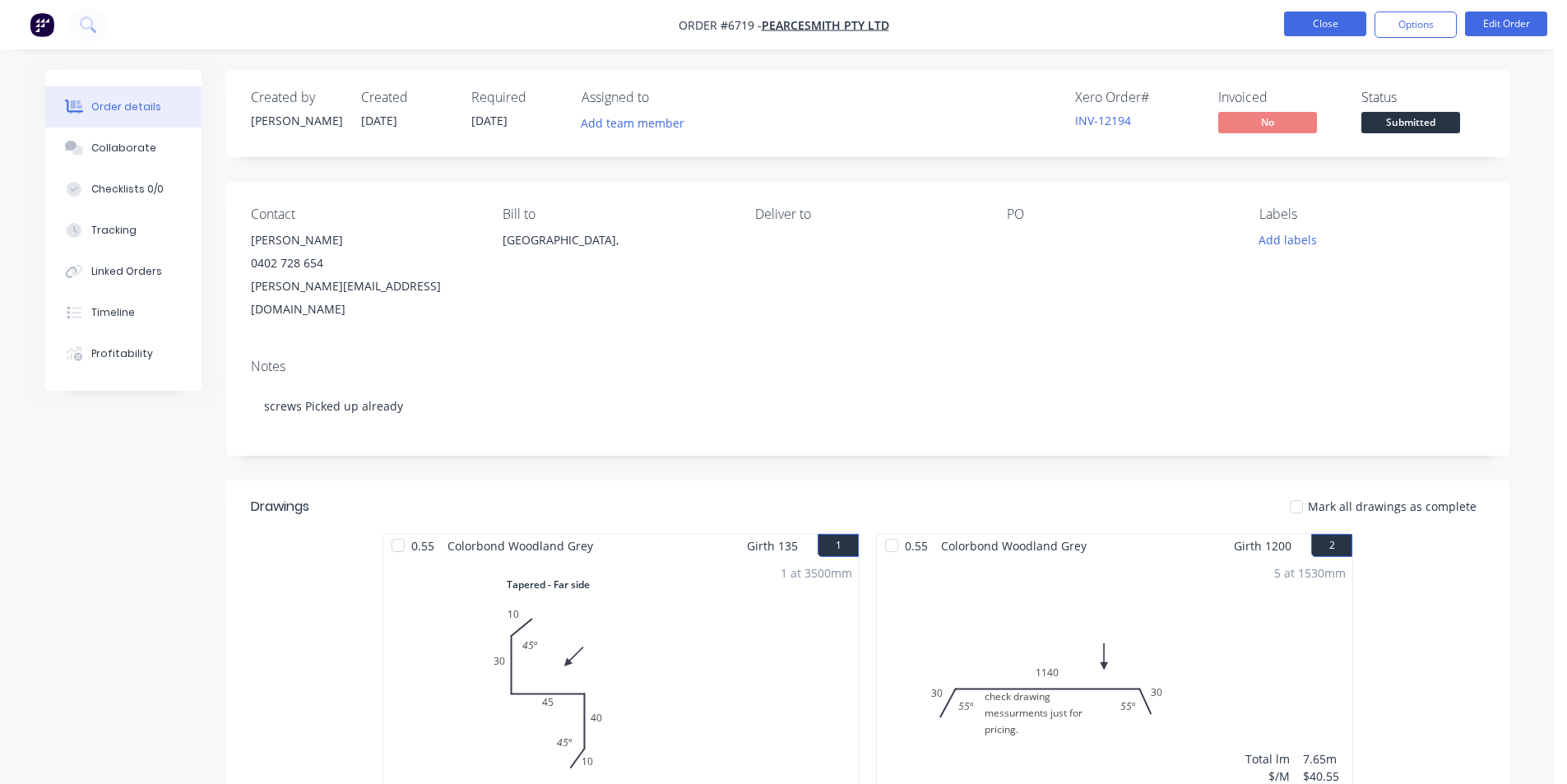
click at [1329, 13] on button "Close" at bounding box center [1325, 23] width 83 height 24
